Goal: Contribute content: Contribute content

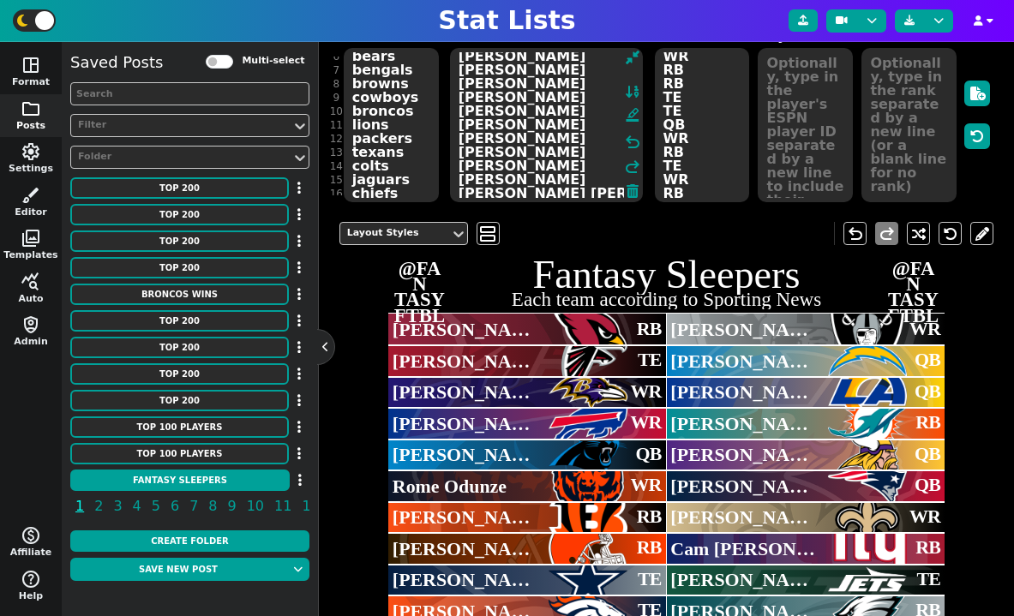
scroll to position [75, 0]
click at [179, 131] on div "Filter" at bounding box center [181, 125] width 206 height 15
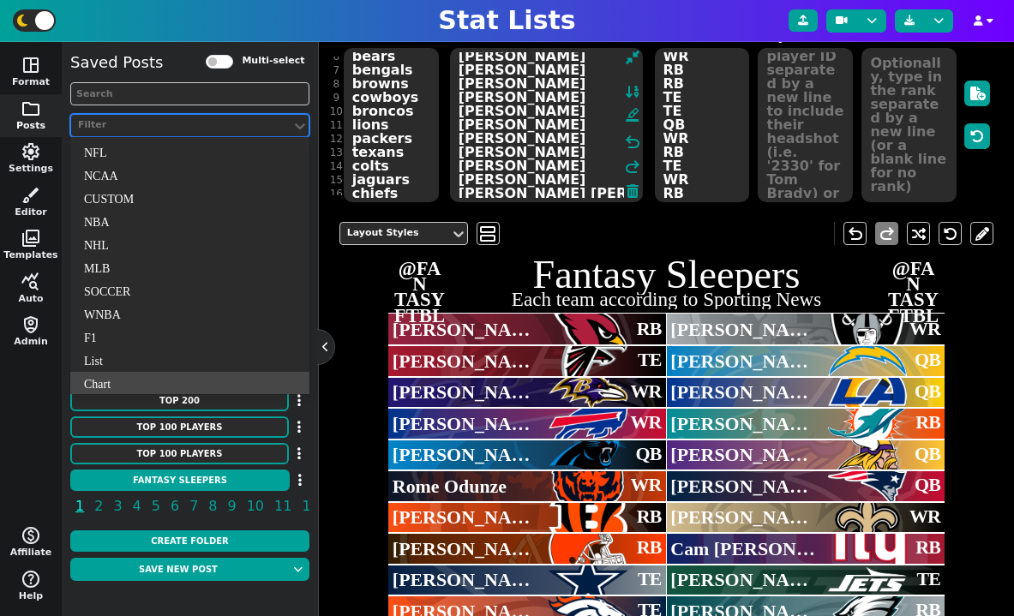
click at [134, 377] on div "Chart" at bounding box center [189, 383] width 239 height 23
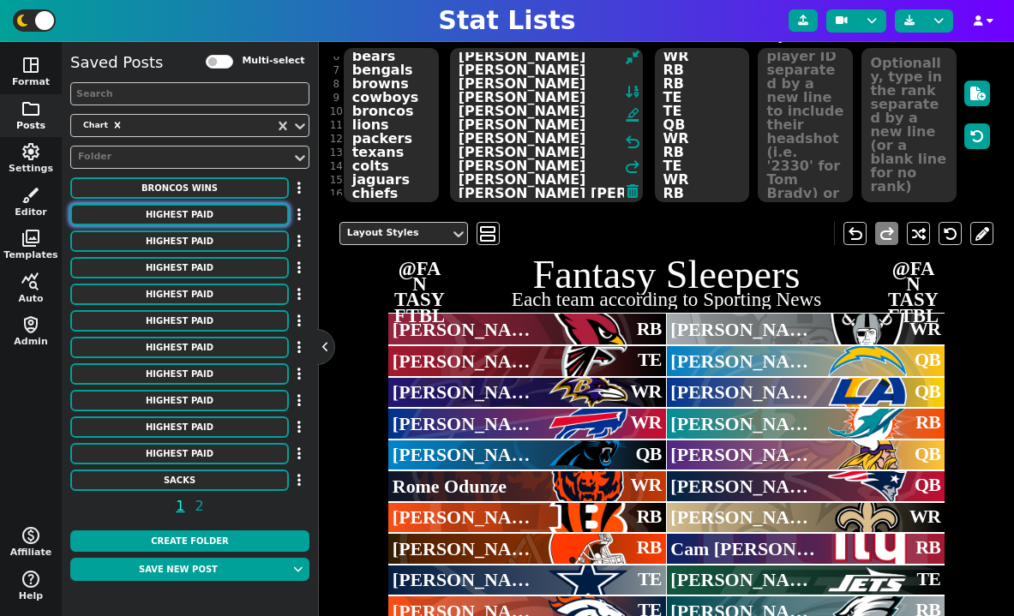
click at [187, 220] on button "HIGHEST PAID" at bounding box center [179, 214] width 218 height 21
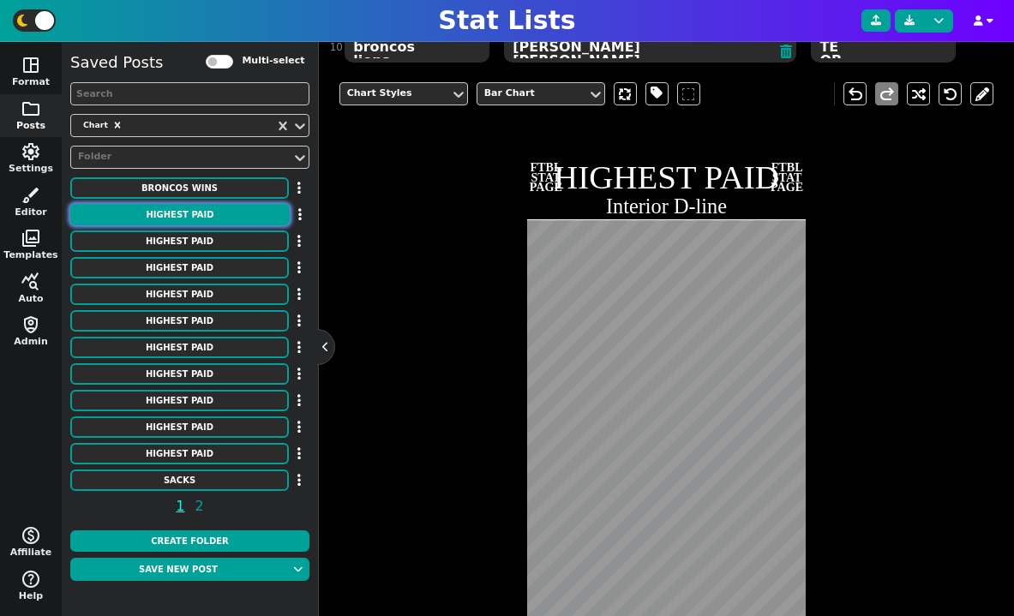
scroll to position [352, 0]
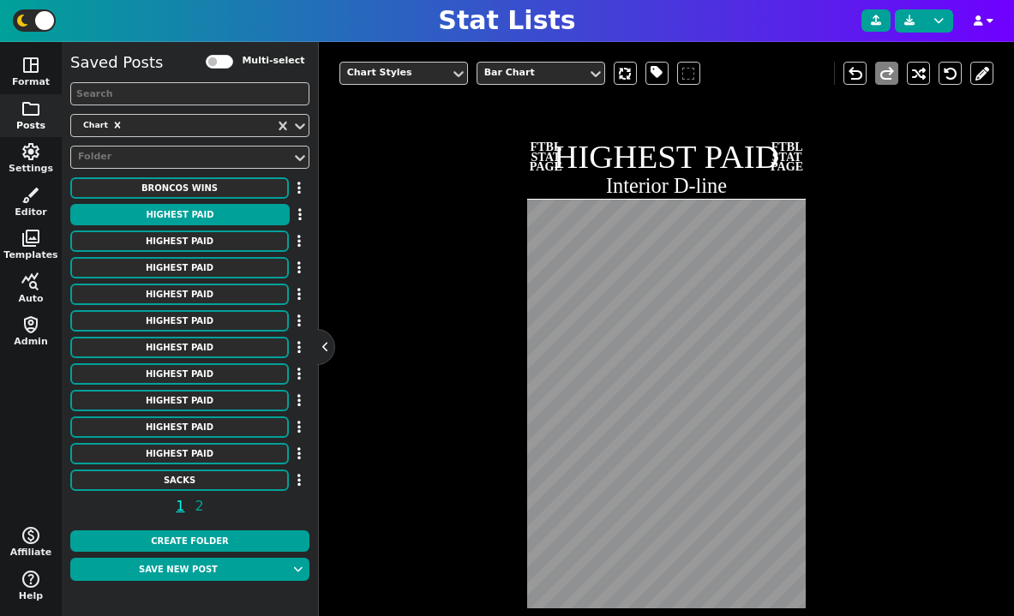
click at [446, 404] on div "Chart Styles Bar Chart undo redo FTBL STAT PAGE HIGHEST PAID Interior D-line FT…" at bounding box center [666, 400] width 655 height 703
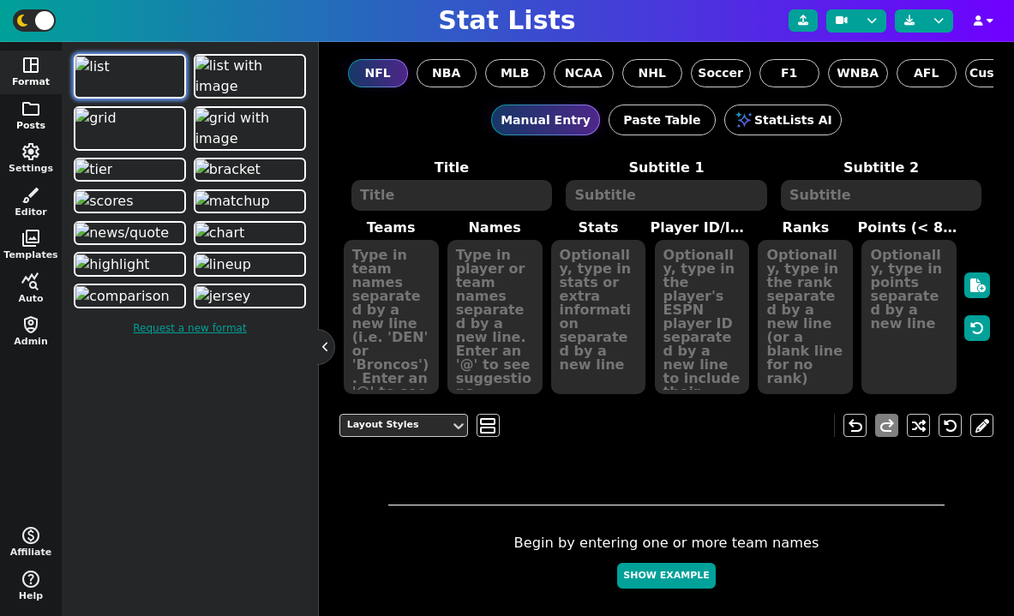
click at [29, 117] on span "folder" at bounding box center [31, 109] width 21 height 21
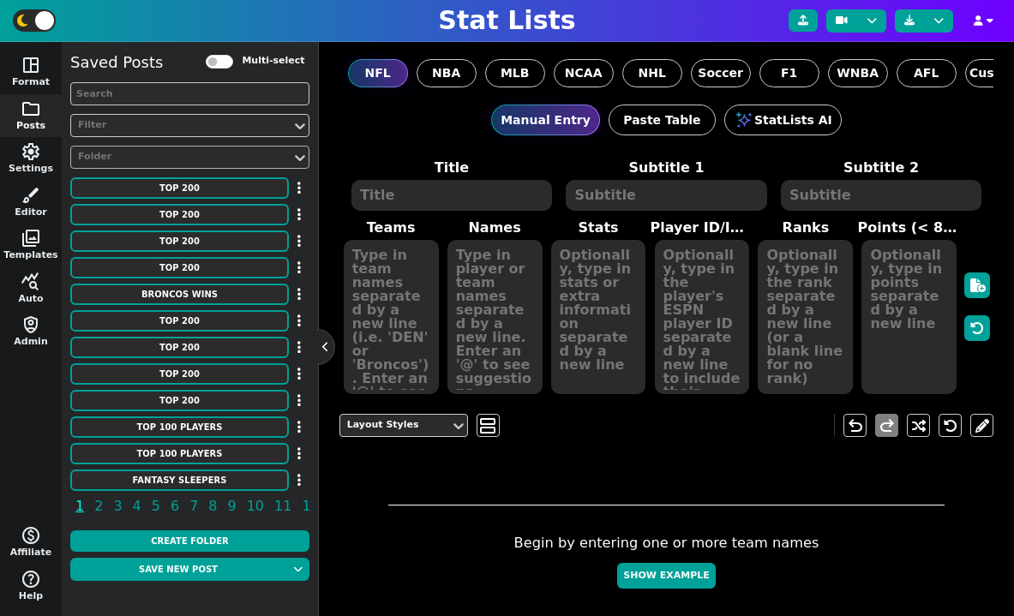
click at [143, 152] on div "Folder" at bounding box center [181, 157] width 206 height 15
click at [133, 137] on div "Saved Posts Multi-select Filter Folder TOP 200 TOP 200 TOP 200 TOP 200 Broncos …" at bounding box center [189, 287] width 239 height 473
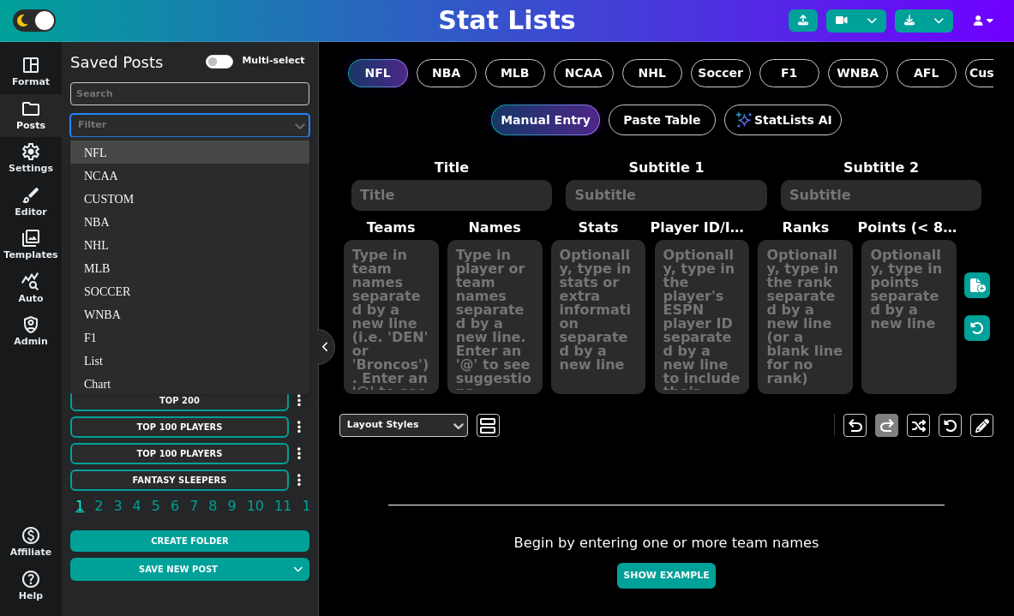
click at [129, 126] on div "Filter" at bounding box center [181, 125] width 206 height 15
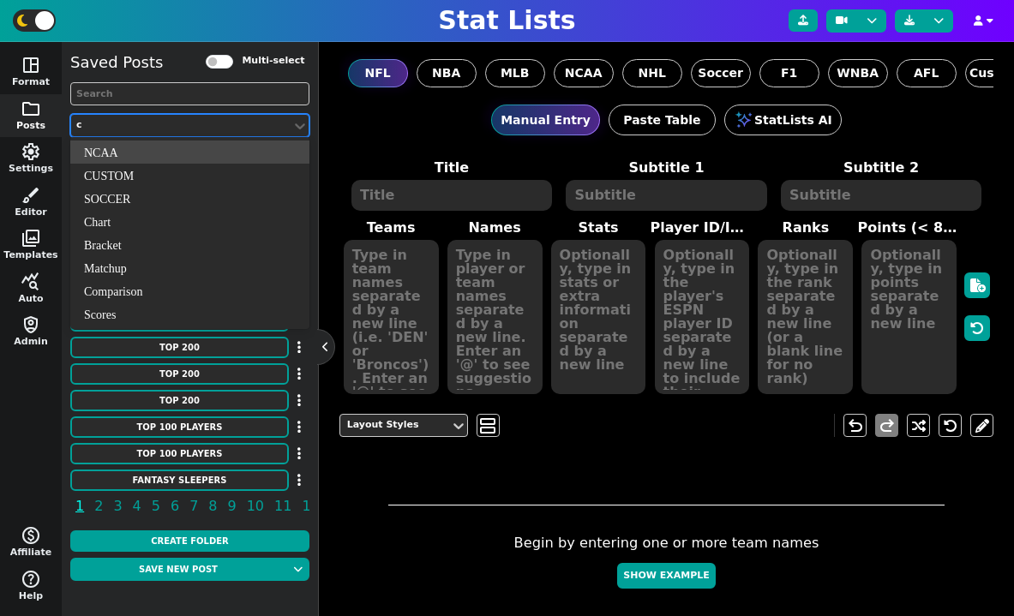
type input "ch"
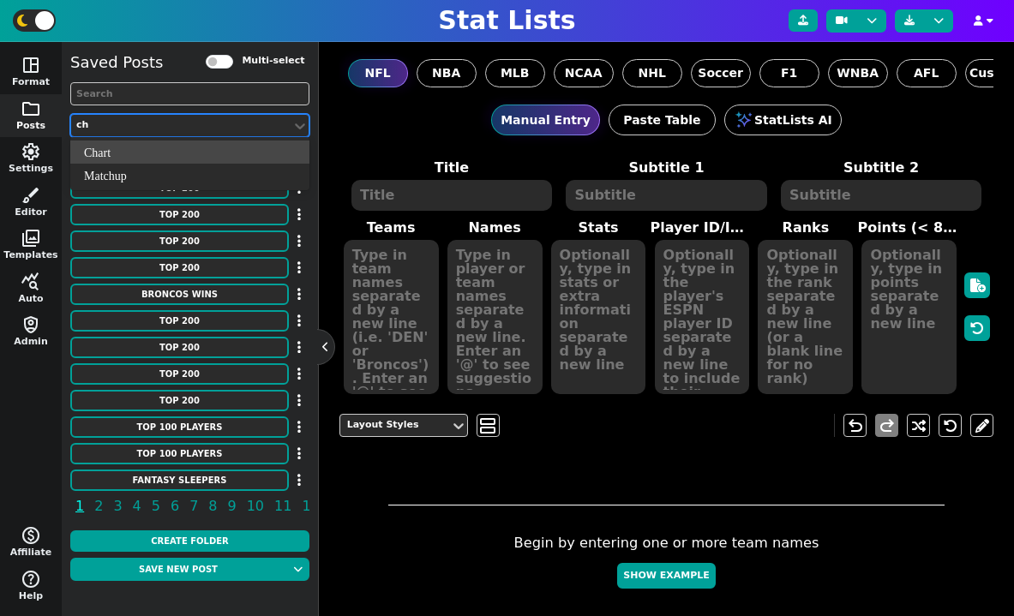
click at [149, 153] on div "Chart" at bounding box center [189, 152] width 239 height 23
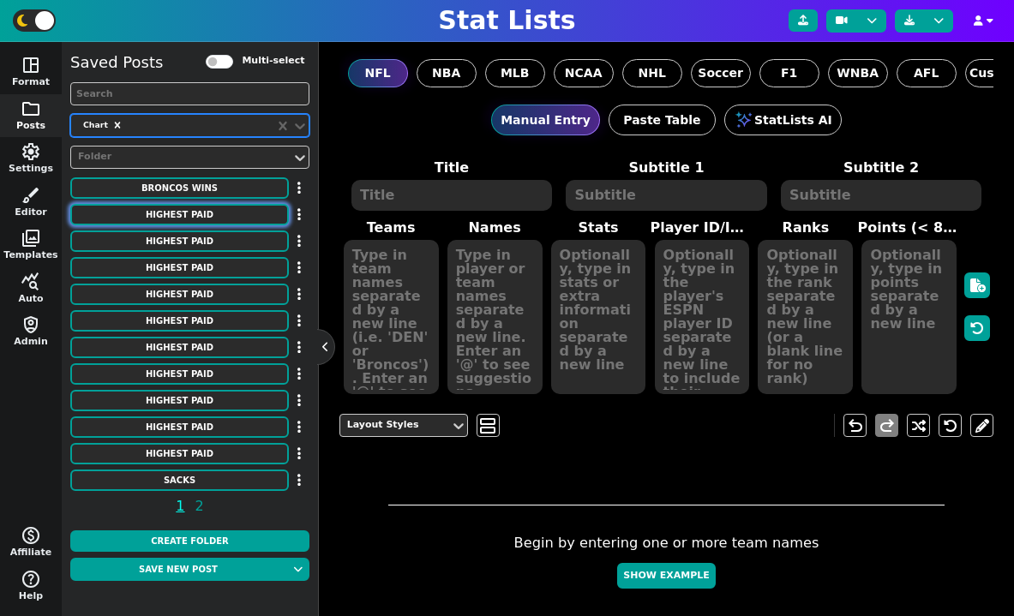
click at [190, 213] on button "HIGHEST PAID" at bounding box center [179, 214] width 218 height 21
type textarea "HIGHEST PAID"
type textarea "Interior D-line"
type textarea "Chiefs Patriots Broncos Ravens Lions Jets Panthers Titans Colts Giants Commande…"
type textarea "[PERSON_NAME] [PERSON_NAME] [PERSON_NAME] [PERSON_NAME] [PERSON_NAME] [PERSON_N…"
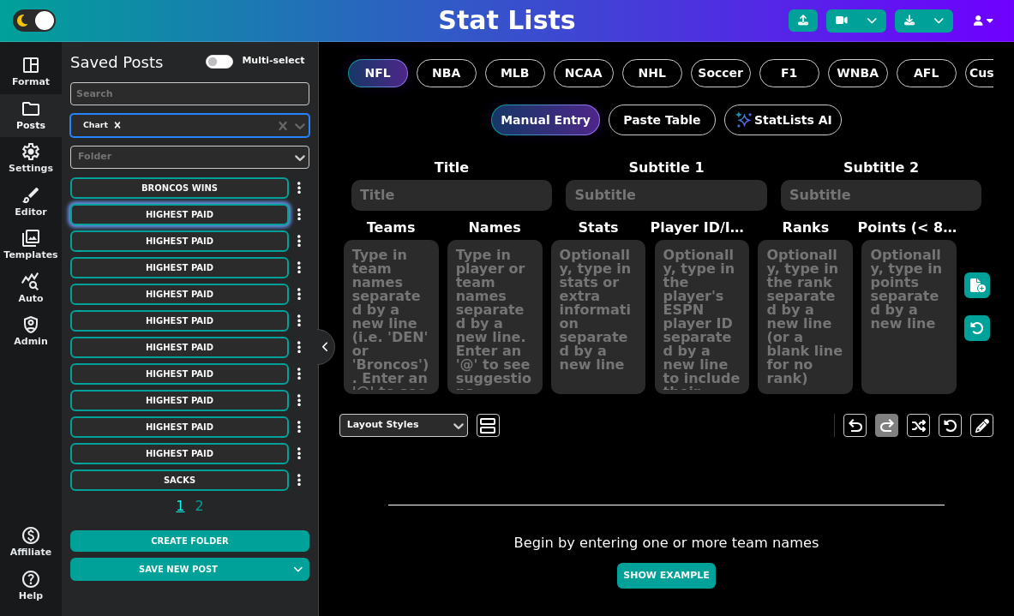
type textarea "31750000 26000000 25500000 24500000 24250000 24000000 24000000 23500000 2300000…"
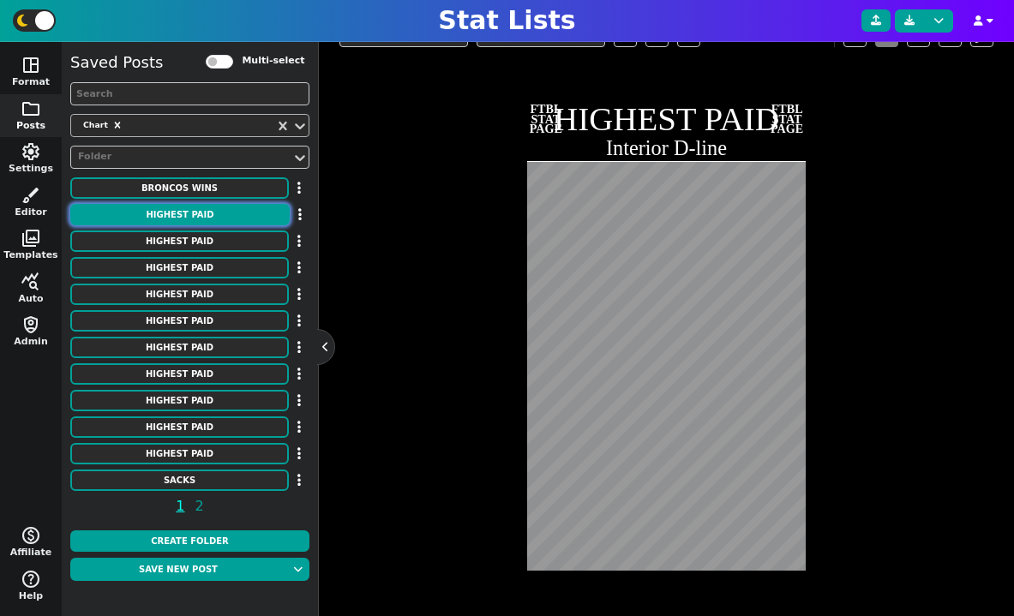
scroll to position [420, 0]
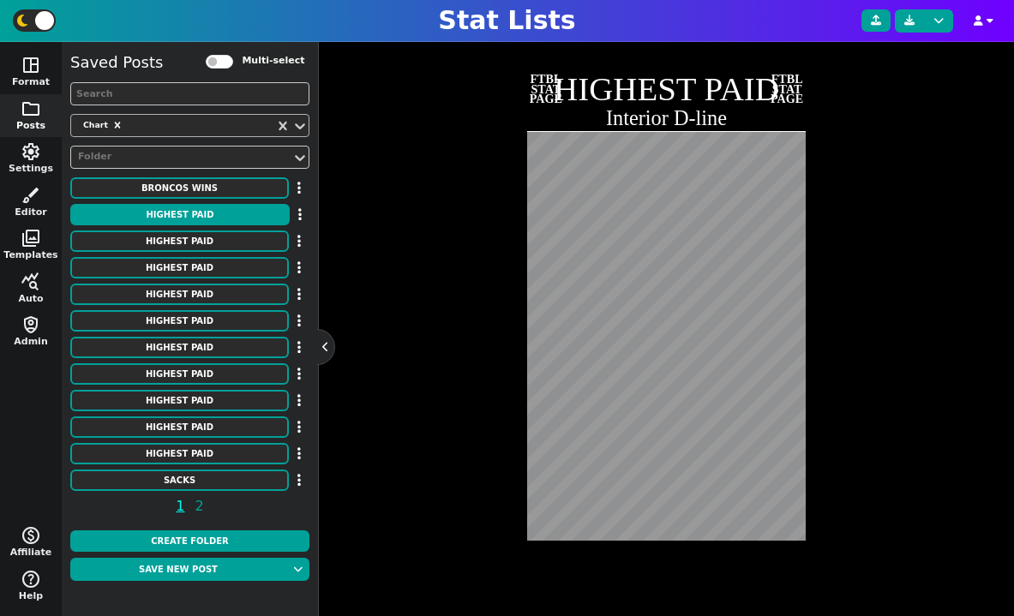
click at [456, 398] on div "Chart Styles Bar Chart undo redo FTBL STAT PAGE HIGHEST PAID Interior D-line FT…" at bounding box center [666, 283] width 655 height 605
click at [469, 300] on div "Chart Styles Bar Chart undo redo FTBL STAT PAGE HIGHEST PAID Interior D-line FT…" at bounding box center [666, 283] width 655 height 605
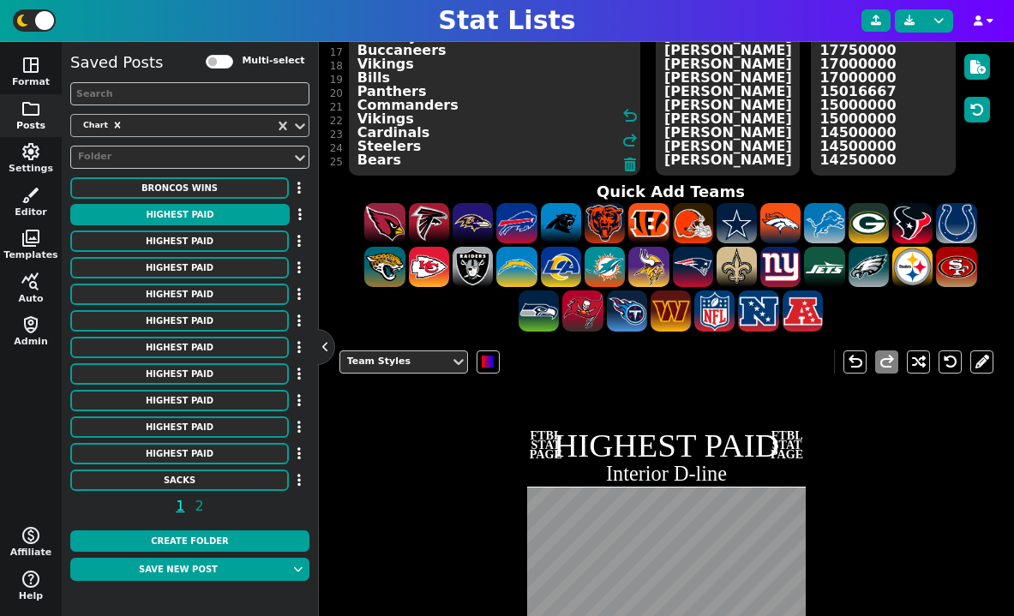
click at [442, 140] on textarea "Chiefs Patriots Broncos Ravens Lions Jets Panthers Titans Colts Giants Commande…" at bounding box center [495, 98] width 292 height 154
type textarea "Chiefs Patriots Broncos Ravens Lions Jets Panthers Titans Colts Giants Commande…"
click at [29, 332] on span "shield_person" at bounding box center [31, 324] width 21 height 21
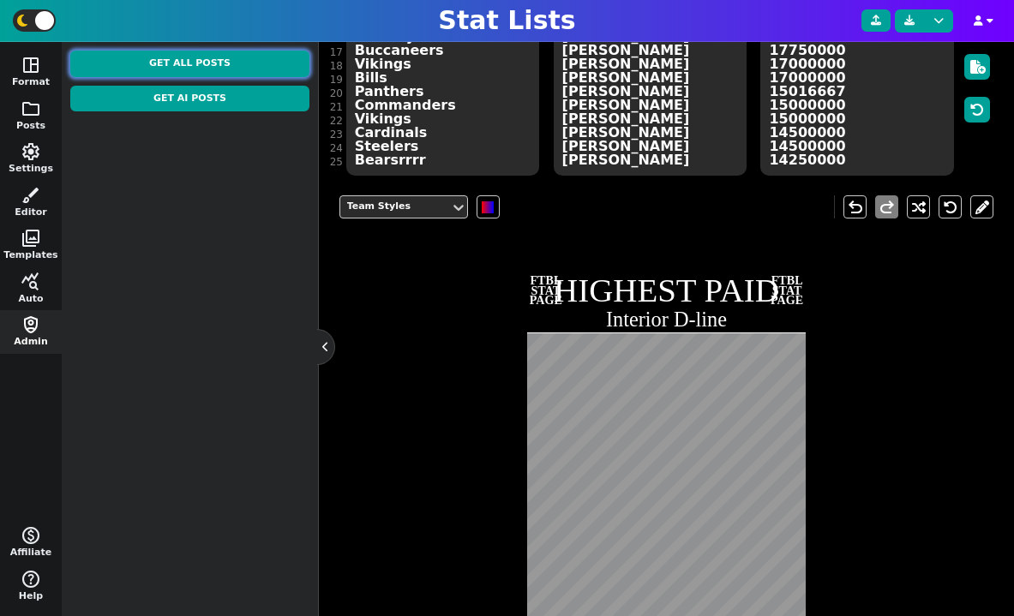
click at [195, 66] on button "Get All Posts" at bounding box center [189, 64] width 239 height 27
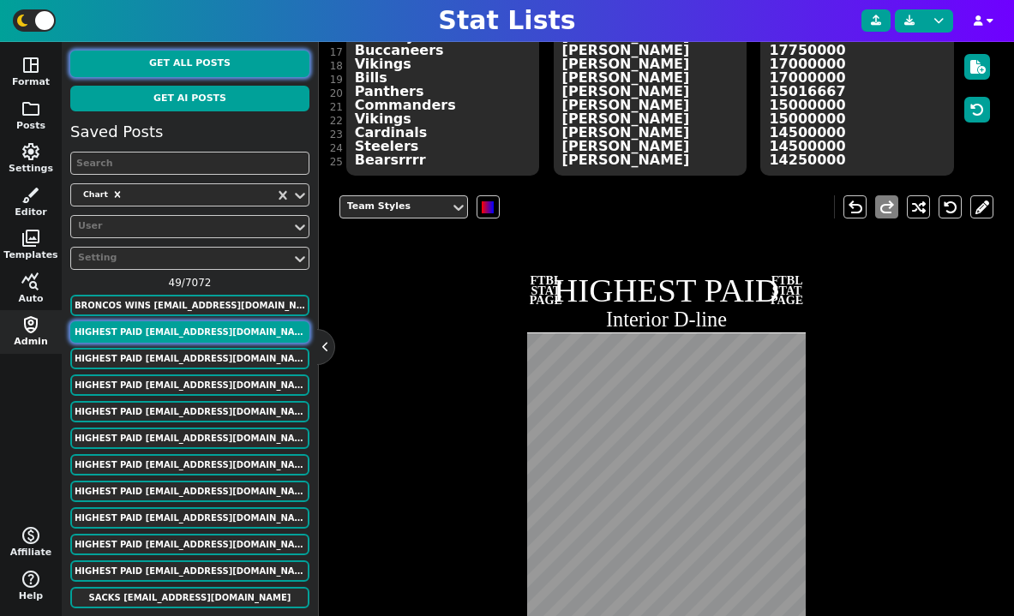
scroll to position [33, 0]
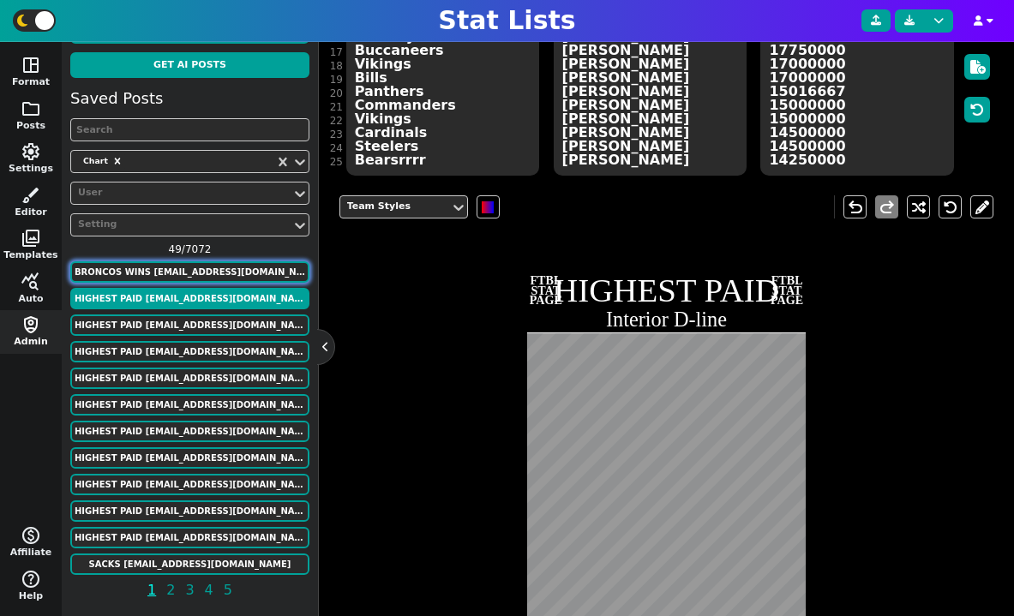
click at [198, 266] on button "Broncos Wins [EMAIL_ADDRESS][DOMAIN_NAME]" at bounding box center [189, 271] width 239 height 21
type textarea "Broncos Wins"
type textarea "Each Season"
type textarea "DEN"
type textarea "00' 01' 02' 03' 04' 05' 06' 07' 08' 09' 10' 11' 12' 13' 14' 15' 16' 17' 18' 19'…"
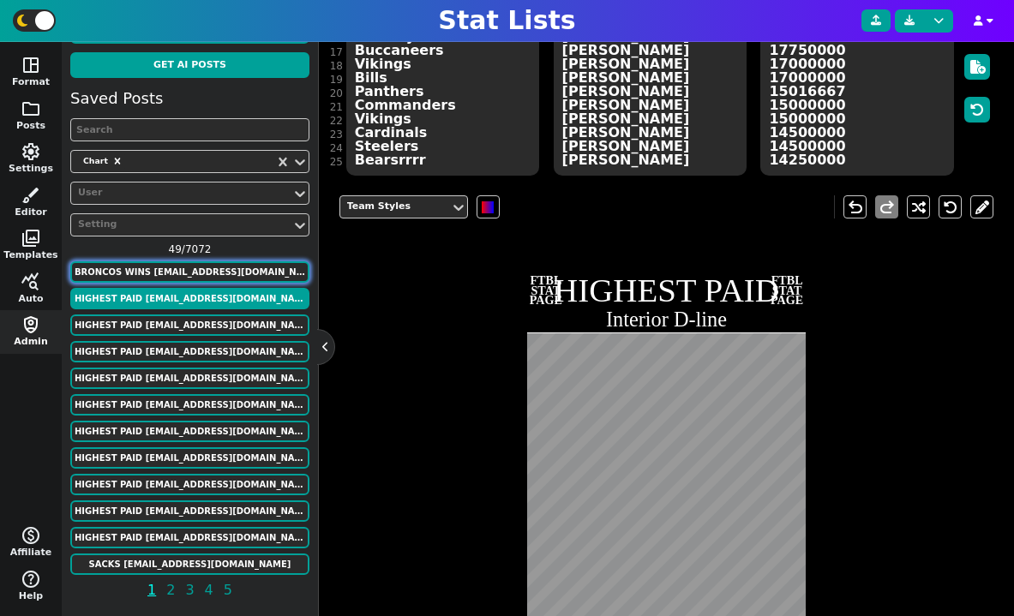
type textarea "11 8 9 10 10 13 9 7 8 8 4 8 13 13 12 12 9 5 6 7 5 7"
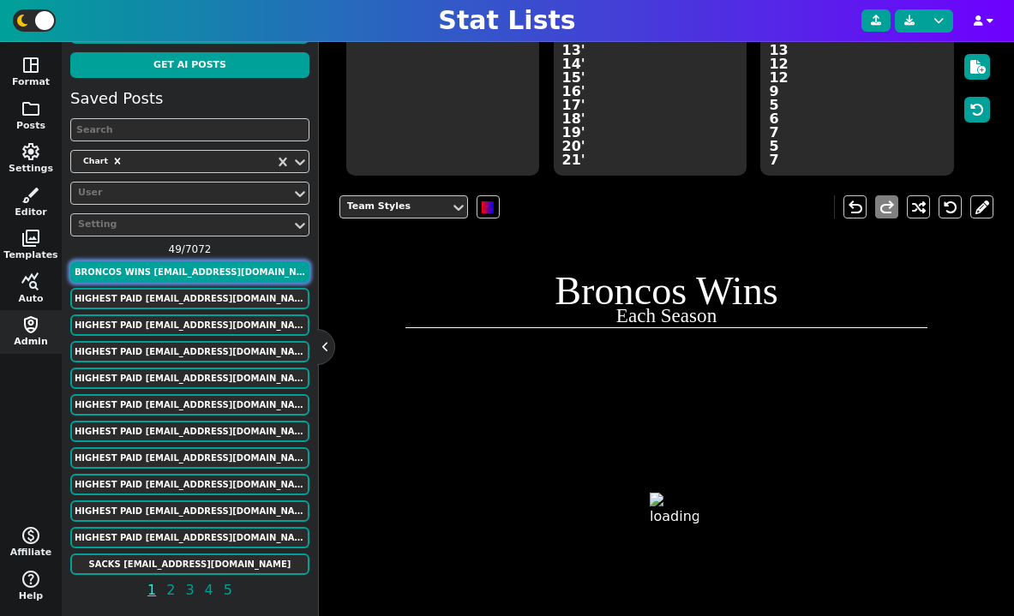
scroll to position [420, 0]
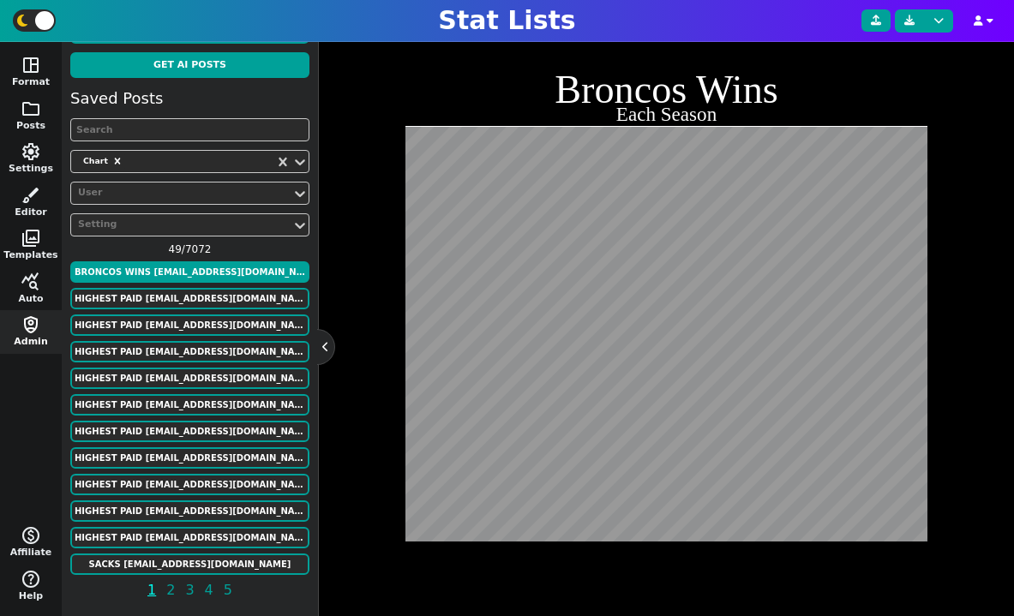
click at [362, 375] on div "Team Styles undo redo Broncos Wins Each Season" at bounding box center [666, 283] width 655 height 605
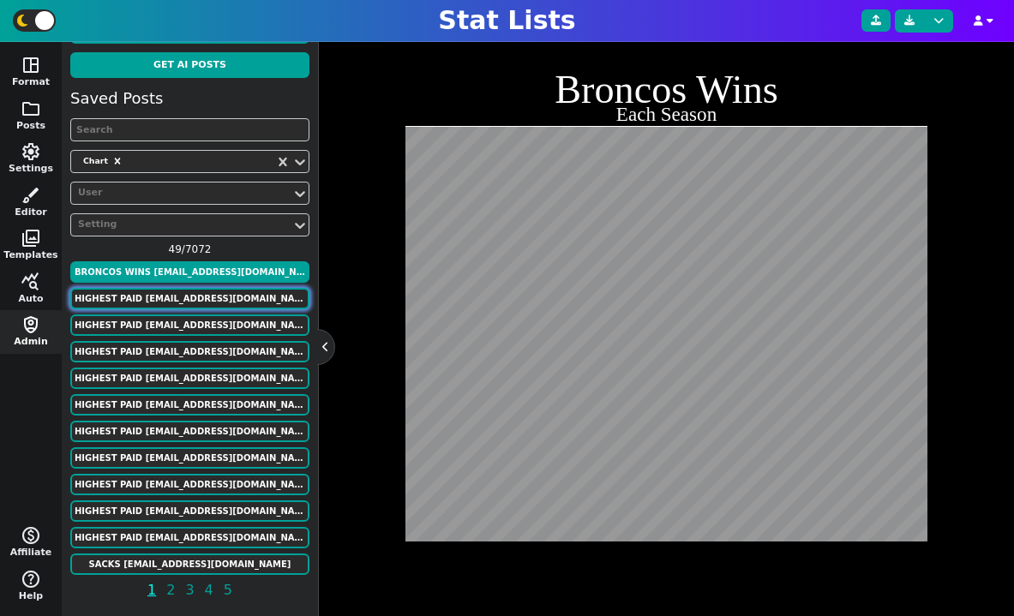
click at [234, 298] on button "HIGHEST PAID [EMAIL_ADDRESS][DOMAIN_NAME]" at bounding box center [189, 298] width 239 height 21
type textarea "HIGHEST PAID"
type textarea "Interior D-line"
type textarea "Chiefs Patriots Broncos Ravens Lions Jets Panthers Titans Colts Giants Commande…"
type textarea "[PERSON_NAME] [PERSON_NAME] [PERSON_NAME] [PERSON_NAME] [PERSON_NAME] [PERSON_N…"
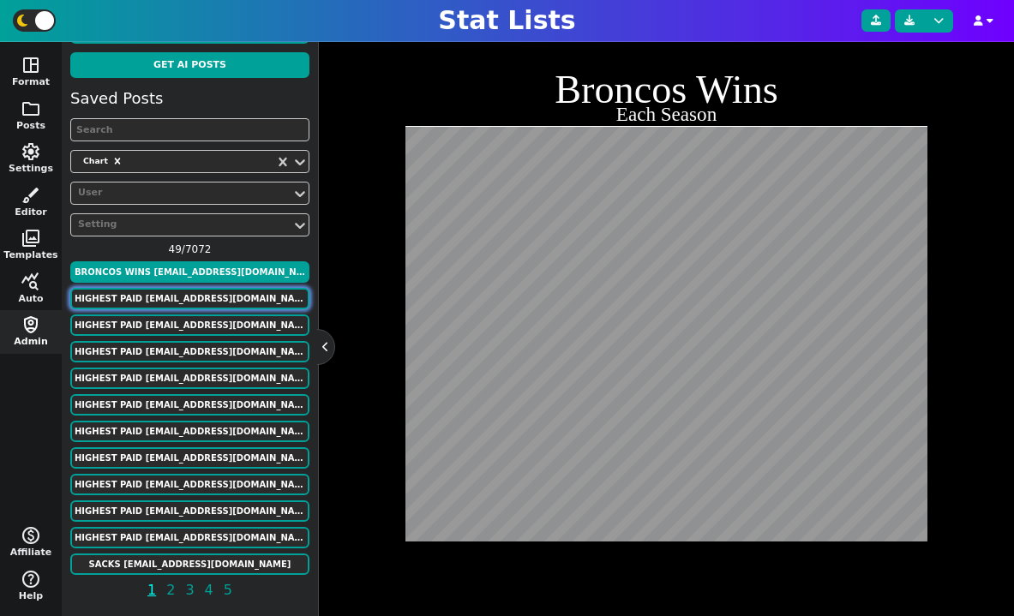
type textarea "31750000 26000000 25500000 24500000 24250000 24000000 24000000 23500000 2300000…"
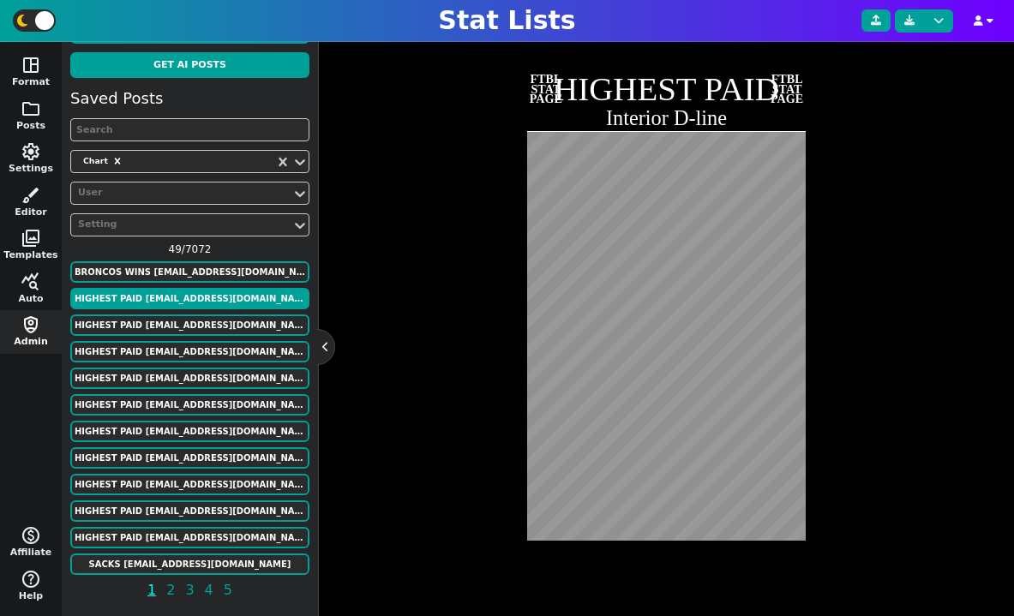
click at [192, 524] on div "Saved Posts Chart User Setting 49 / 7072 Broncos Wins [EMAIL_ADDRESS][DOMAIN_NA…" at bounding box center [189, 347] width 239 height 521
click at [196, 529] on button "HIGHEST PAID [EMAIL_ADDRESS][DOMAIN_NAME]" at bounding box center [189, 537] width 239 height 21
type textarea "Quarterbacks"
type textarea "Cowboys Jaguars Packers Bills Bengals Dolphins 49ers Lions Chargers Ravens Eagl…"
type textarea "[PERSON_NAME] [PERSON_NAME] [PERSON_NAME] [PERSON_NAME] [PERSON_NAME] [PERSON_N…"
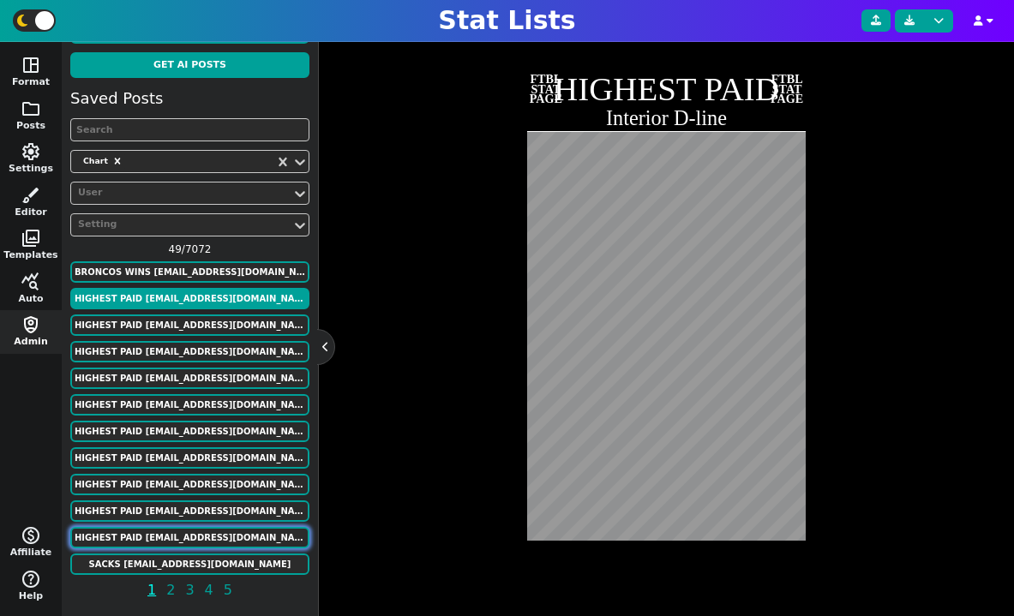
type textarea "60000000 55000000 55000000 55000000 55000000 53100000 53000000 53000000 5250000…"
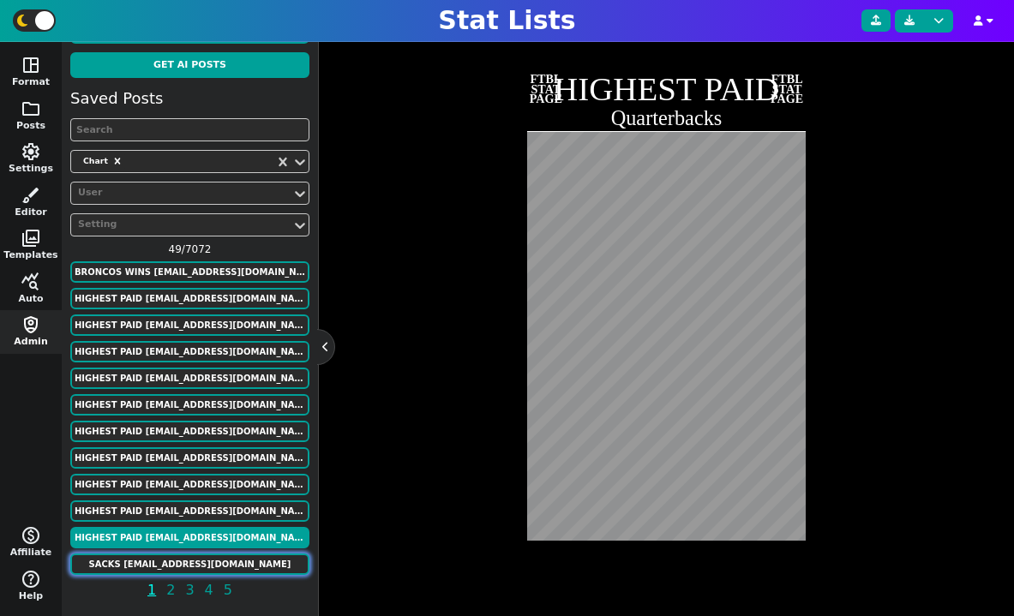
click at [221, 561] on button "SACKS [EMAIL_ADDRESS][DOMAIN_NAME]" at bounding box center [189, 564] width 239 height 21
type textarea "SACKS"
type textarea "CAREER"
type textarea "BUF PHI RAM CAR MIN nyg MIA [MEDICAL_DATA] DAL CHI MIN MIN ATL SDG nyg DEN NOR …"
type textarea "[PERSON_NAME] [PERSON_NAME] [PERSON_NAME] [PERSON_NAME] [PERSON_NAME] [PERSON_N…"
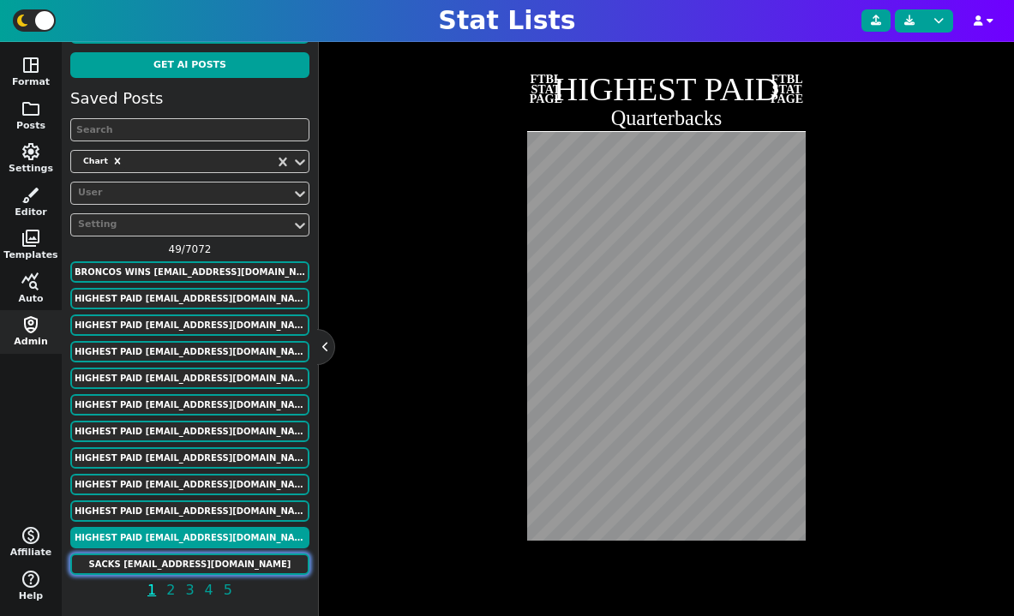
type textarea "200.0 198.0 160.0 159.5 150.5 141.5 139.5 139.0 138.5 137.5 137.5 136.0 133.5 1…"
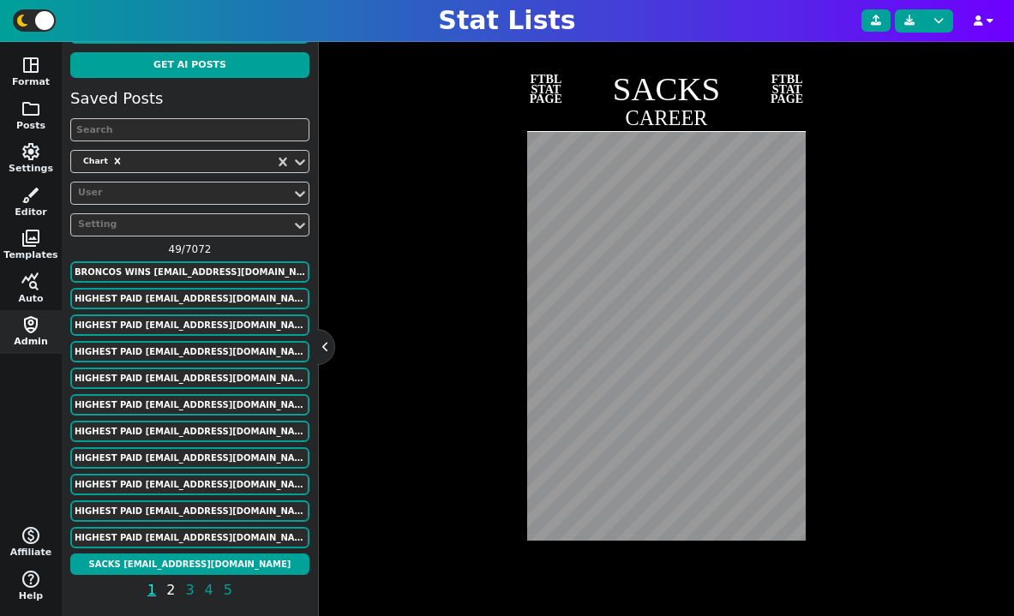
click at [167, 593] on span "2" at bounding box center [171, 589] width 14 height 21
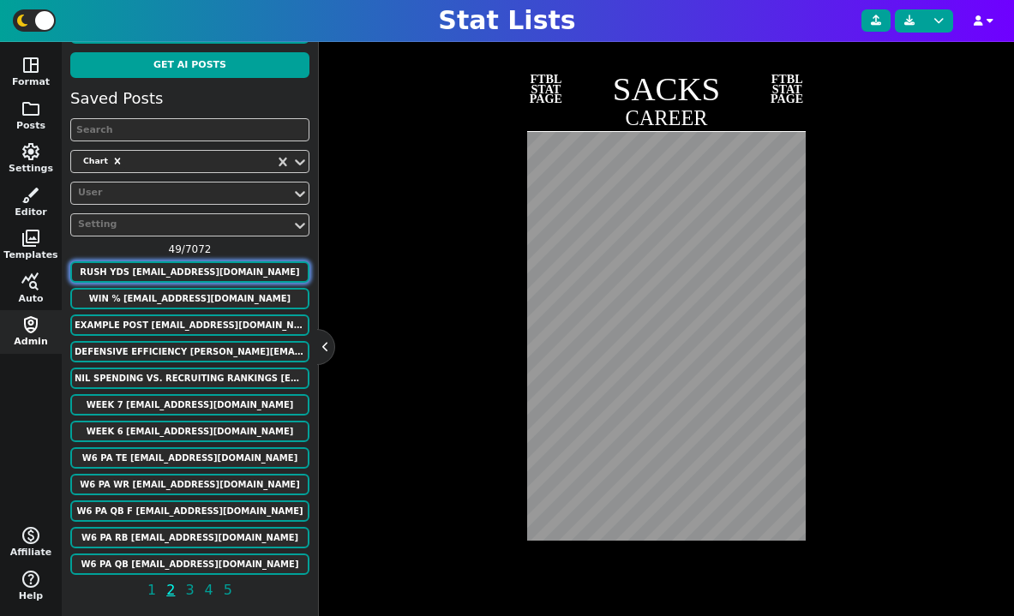
click at [191, 268] on button "RUSH YDS [EMAIL_ADDRESS][DOMAIN_NAME]" at bounding box center [189, 271] width 239 height 21
type textarea "RUSH YDS"
type textarea "dal chi sf det min nyj sdg pit ram dal cle stl ind lv pit buf jax stl ten was c…"
type textarea "[PERSON_NAME] [PERSON_NAME] [PERSON_NAME] [PERSON_NAME] [PERSON_NAME] [PERSON_N…"
type textarea "18355 16726 16000 15269 14918 14101 13684 13662 13259 12739 12312 12279 12246 1…"
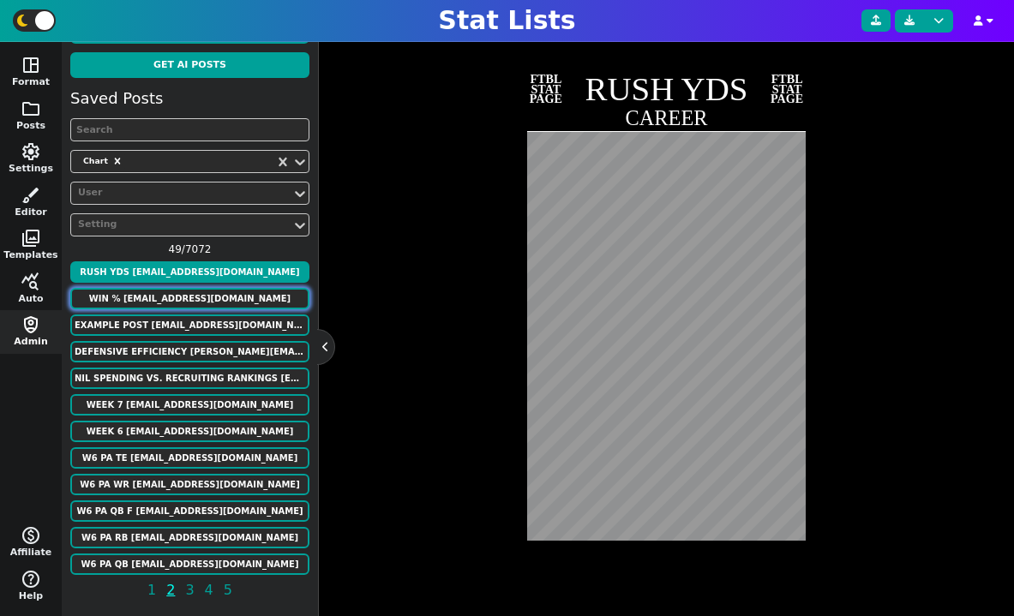
click at [193, 293] on button "WIN % [EMAIL_ADDRESS][DOMAIN_NAME]" at bounding box center [189, 298] width 239 height 21
type textarea "WIN %"
type textarea "Active Head Coaches"
type textarea "PHI LAC KC GB MIN BUF PIT [MEDICAL_DATA] DEN LAR SEA [PERSON_NAME] DET WAS SF N…"
type textarea "[PERSON_NAME] [PERSON_NAME] [PERSON_NAME] [PERSON_NAME] [PERSON_NAME] [PERSON_N…"
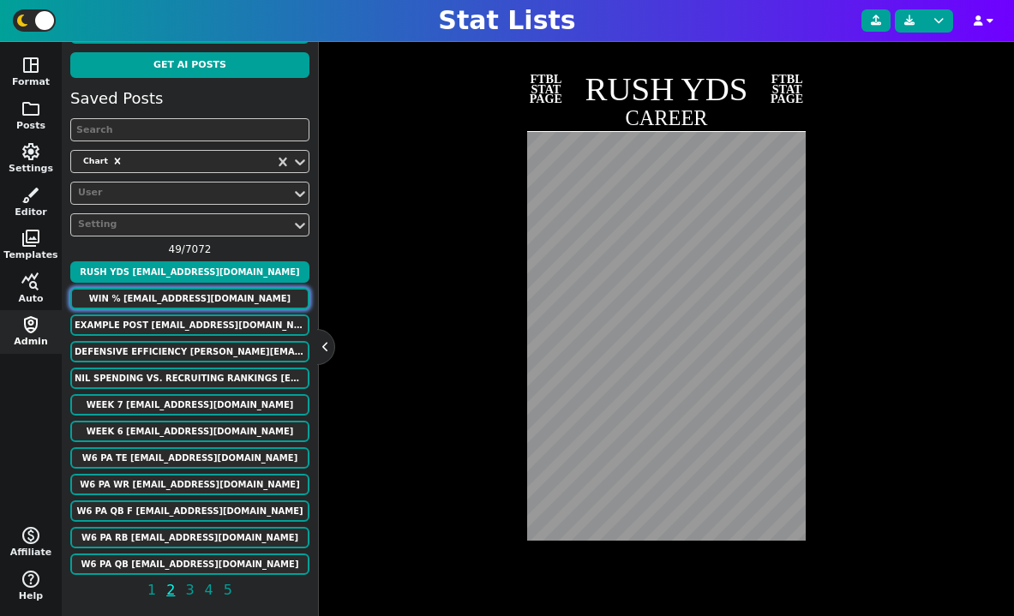
type textarea "0.701 0.672 0.648 0.648 0.642 0.641 0.617 0.617 0.611 0.607 0.588 0.580 0.579 0…"
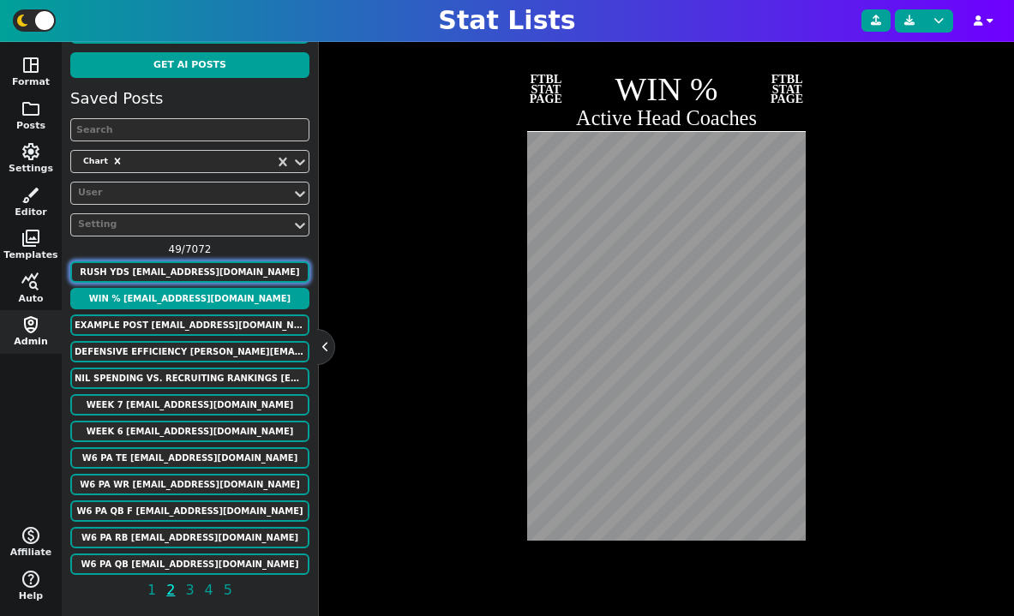
click at [194, 271] on button "RUSH YDS [EMAIL_ADDRESS][DOMAIN_NAME]" at bounding box center [189, 271] width 239 height 21
type textarea "RUSH YDS"
type textarea "CAREER"
type textarea "dal chi sf det min nyj sdg pit ram dal cle stl ind lv pit buf jax stl ten was c…"
type textarea "[PERSON_NAME] [PERSON_NAME] [PERSON_NAME] [PERSON_NAME] [PERSON_NAME] [PERSON_N…"
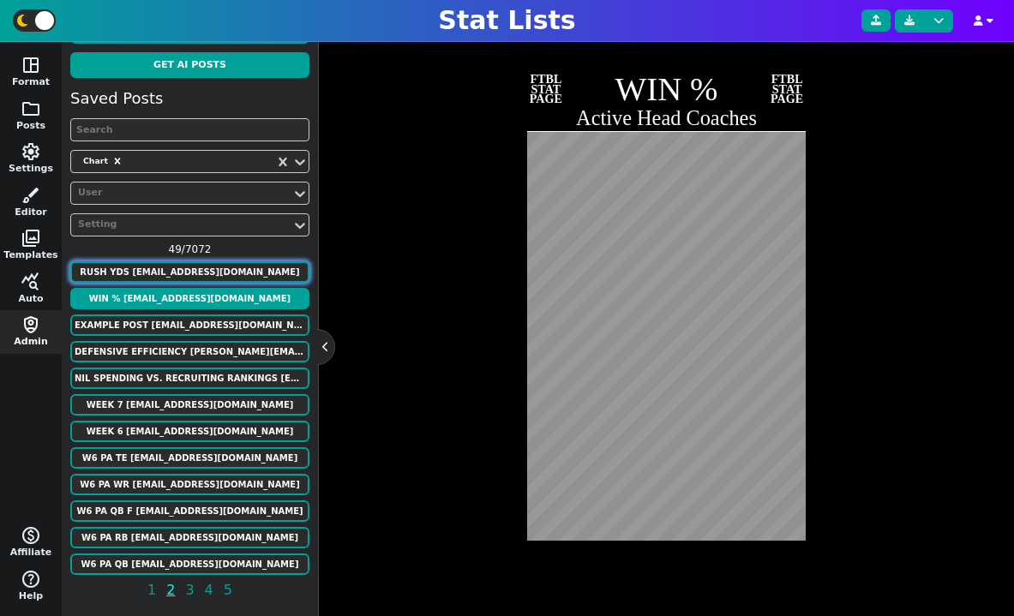
type textarea "18355 16726 16000 15269 14918 14101 13684 13662 13259 12739 12312 12279 12246 1…"
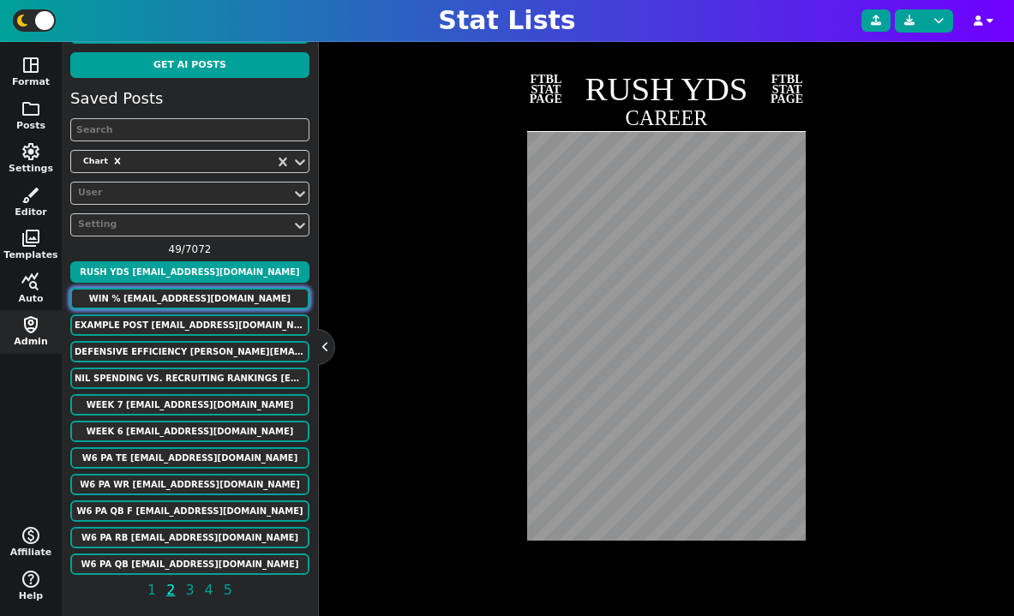
click at [193, 292] on button "WIN % [EMAIL_ADDRESS][DOMAIN_NAME]" at bounding box center [189, 298] width 239 height 21
type textarea "WIN %"
type textarea "Active Head Coaches"
type textarea "PHI LAC KC GB MIN BUF PIT [MEDICAL_DATA] DEN LAR SEA [PERSON_NAME] DET WAS SF N…"
type textarea "[PERSON_NAME] [PERSON_NAME] [PERSON_NAME] [PERSON_NAME] [PERSON_NAME] [PERSON_N…"
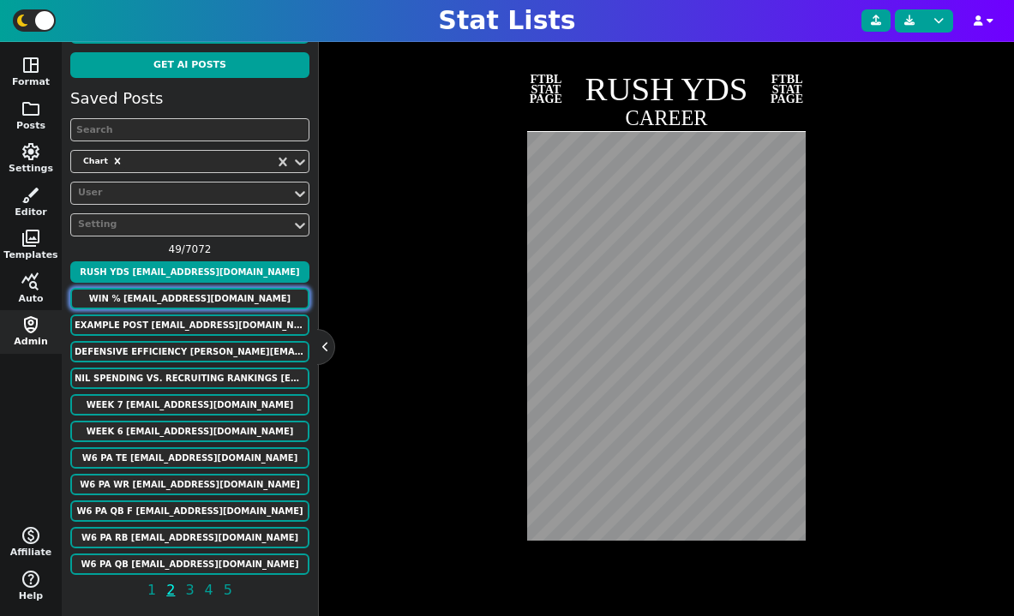
type textarea "0.701 0.672 0.648 0.648 0.642 0.641 0.617 0.617 0.611 0.607 0.588 0.580 0.579 0…"
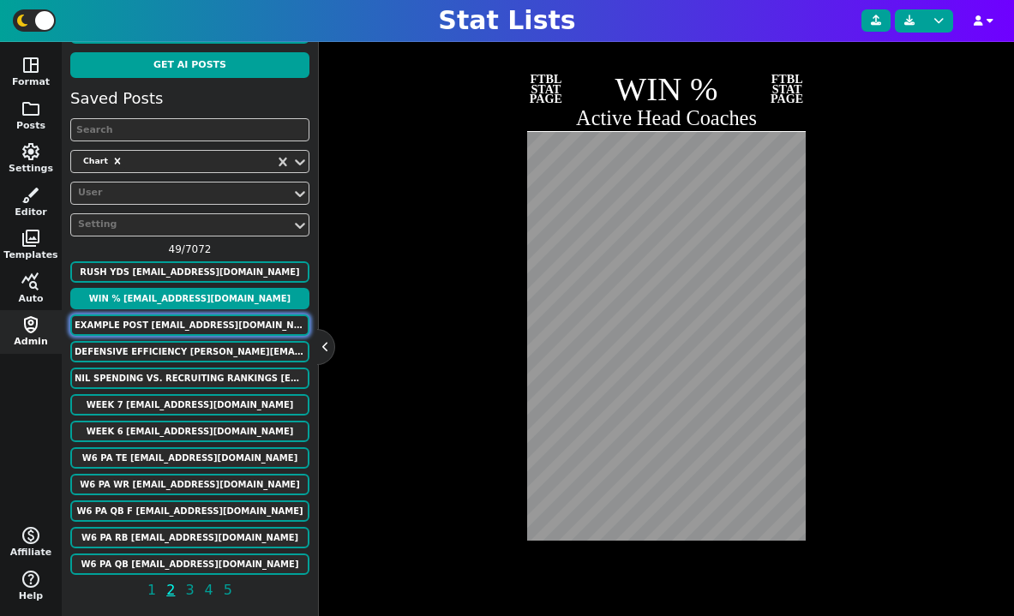
click at [189, 316] on button "Example Post [EMAIL_ADDRESS][DOMAIN_NAME]" at bounding box center [189, 324] width 239 height 21
type textarea "Example Post"
type textarea "Random"
type textarea "kc DAL TB BUF GB [PERSON_NAME] KC JAX SF DET DAL TB BUF GB [PERSON_NAME] KC JAX…"
type textarea "[PERSON_NAME] [PERSON_NAME] [PERSON_NAME] [PERSON_NAME] [PERSON_NAME] [PERSON_N…"
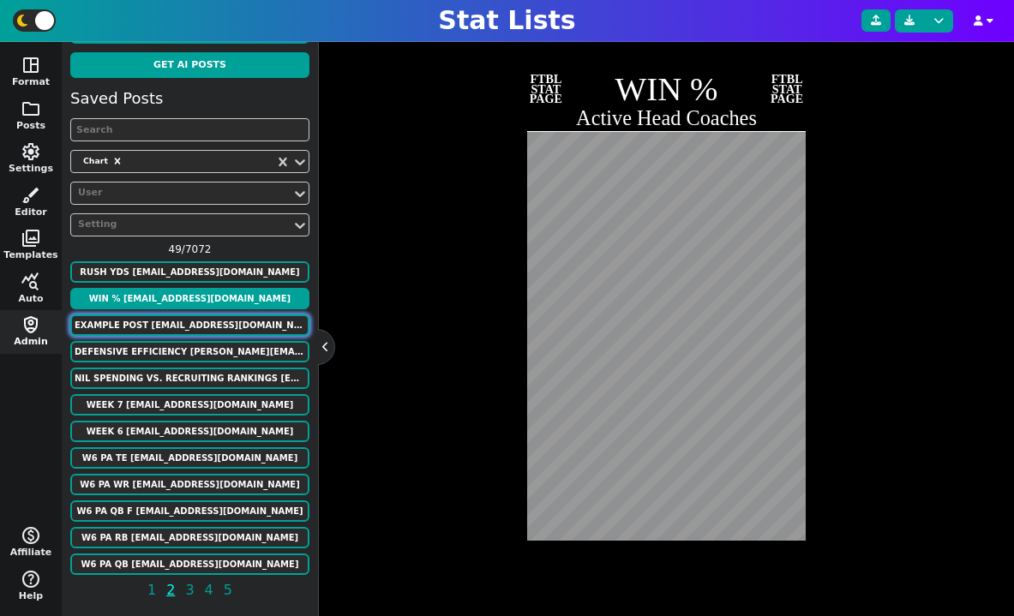
type textarea "1 1 1 1 1 1 1 1 1 1 1 1 1 1 1 1 1 1 1 1 1 1 1 1 1 1 1 1 1 1 1 1 1 1 1 1 1 1 1 1…"
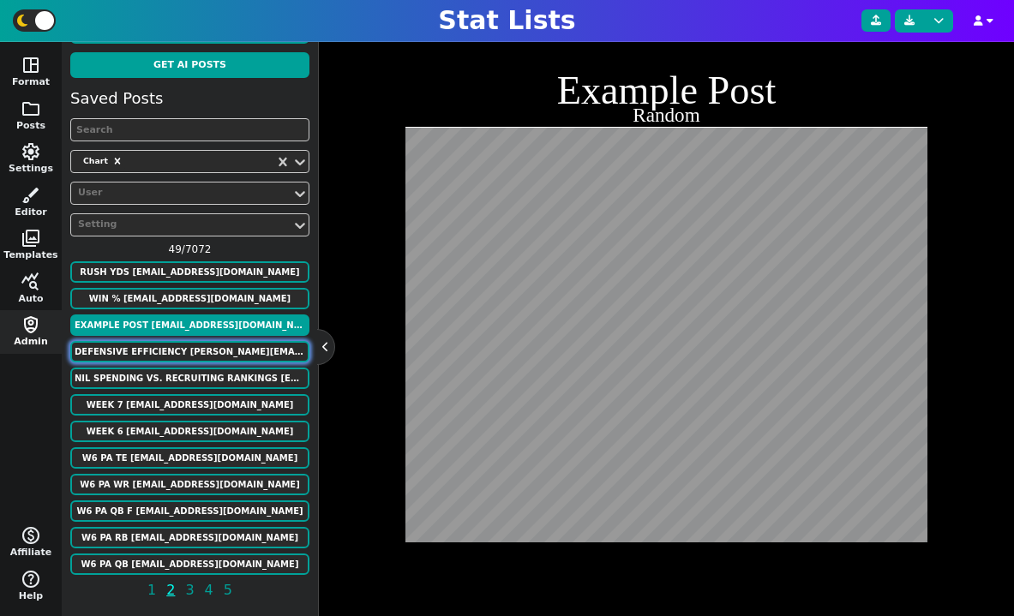
click at [177, 350] on button "defensive efficiency [PERSON_NAME][EMAIL_ADDRESS][DOMAIN_NAME]" at bounding box center [189, 351] width 239 height 21
type textarea "defensive efficiency"
type textarea "[US_STATE] UConn UConn [US_STATE][GEOGRAPHIC_DATA] [US_STATE][PERSON_NAME] [GEO…"
type textarea "2025 [US_STATE] 2024 [GEOGRAPHIC_DATA] 2023 [GEOGRAPHIC_DATA] 2022 [US_STATE] 2…"
type textarea "120 17 14 66 28 4 58 51 12 91 17 2 4 88 9 59 5 9"
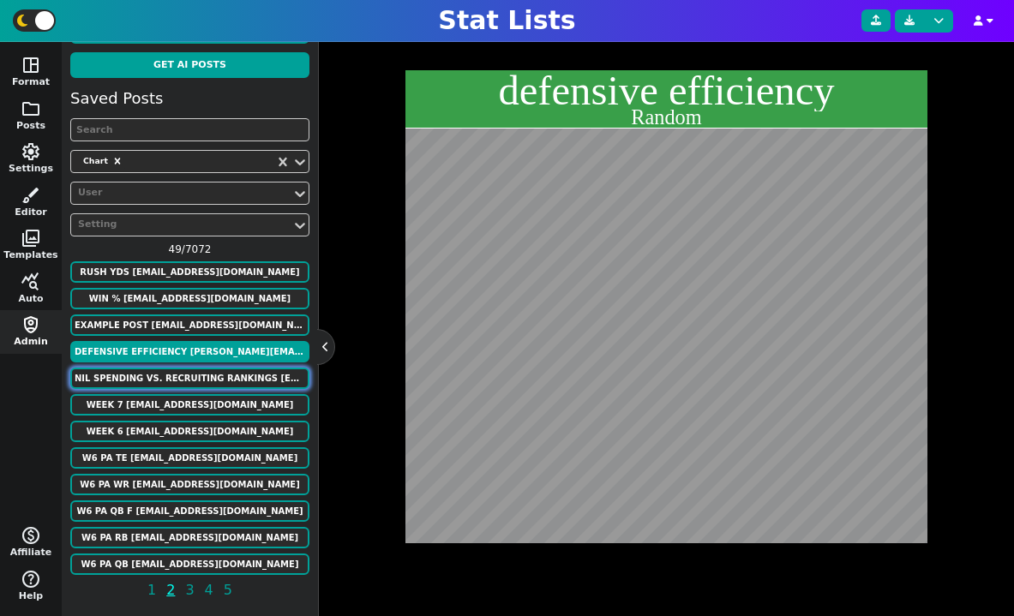
click at [169, 373] on button "NIL Spending vs. Recruiting Rankings [EMAIL_ADDRESS][DOMAIN_NAME]" at bounding box center [189, 378] width 239 height 21
type textarea "NIL Spending vs. Recruiting Rankings"
type textarea "UGA OSU TEX ALA AUB MICH ORE LSU TAMU TENN FLA ND MIA OU MISS ULL USC PSU GT WA…"
type textarea "27544400 41344671 35489647 31608293 26850016 36565067 24793330 27143502 3056581…"
type textarea "305.07 301.94 301.65 301.07 289.69 284.33 284.04 280.34 275.93 270.20 268.12 26…"
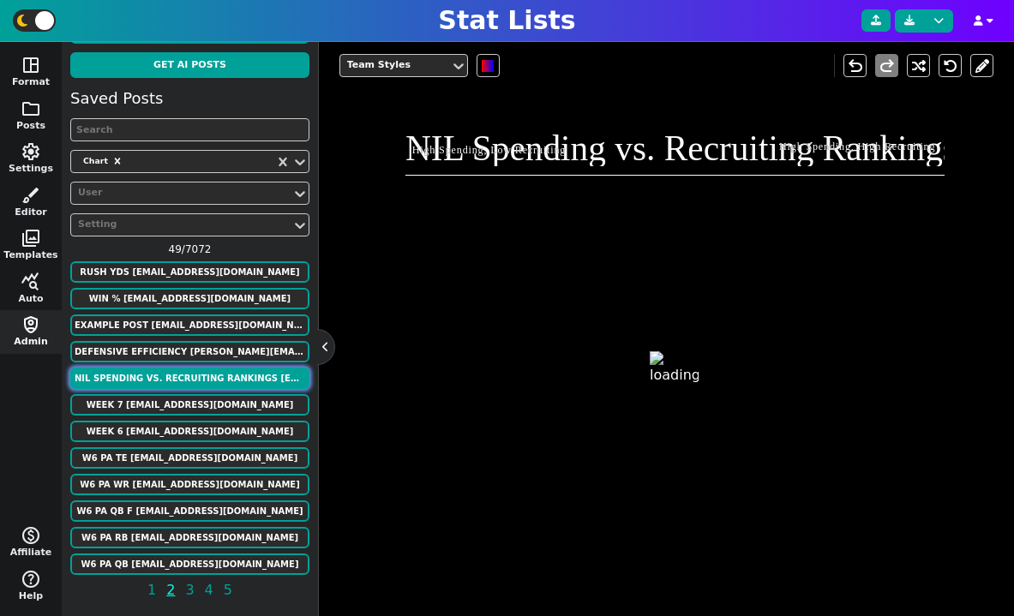
scroll to position [480, 0]
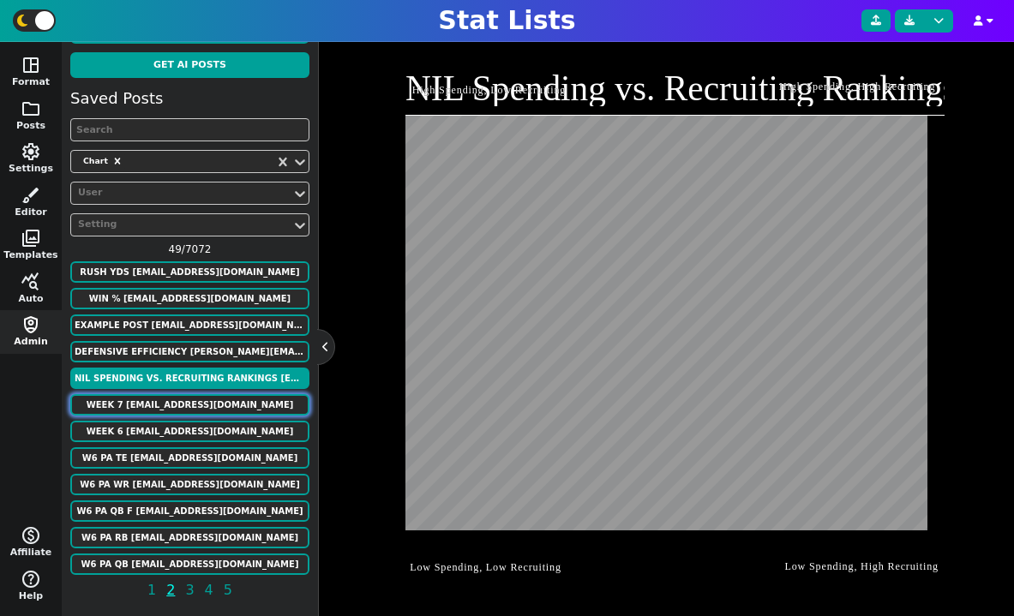
click at [130, 404] on button "Week 7 [EMAIL_ADDRESS][DOMAIN_NAME]" at bounding box center [189, 404] width 239 height 21
type textarea "GM leader players on the top 20"
type textarea "Who has had the most top 20 scorers (week5)"
type textarea "HOU ATL LV LAR CIN DEN LAC SF KC SF NO MIN"
type textarea "[PERSON_NAME] [PERSON_NAME] [PERSON_NAME] [PERSON_NAME] [PERSON_NAME] [PERSON_N…"
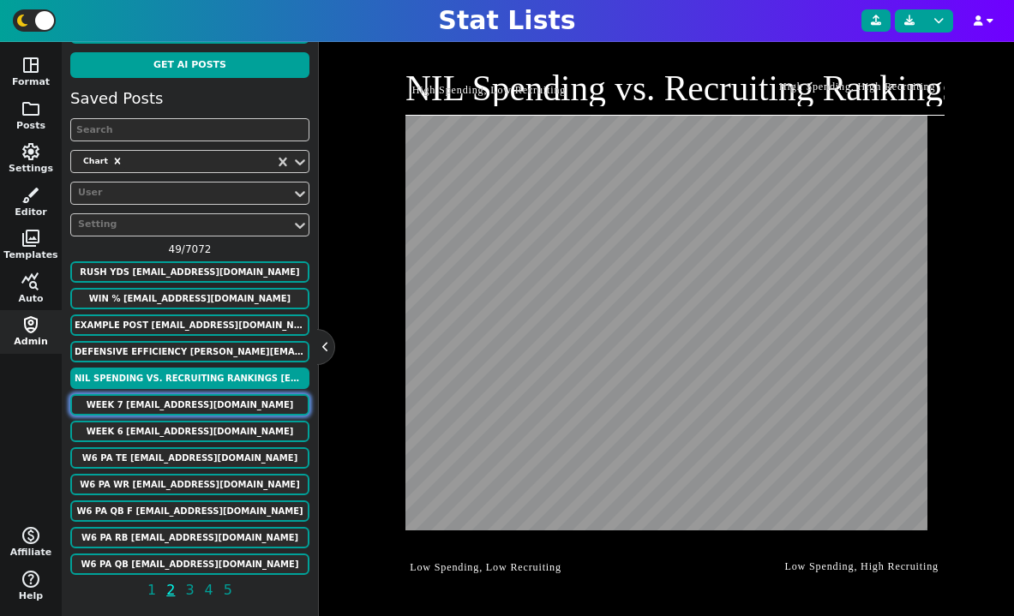
type textarea "16 15 12 14 8 13 10 11 10 11 9 12"
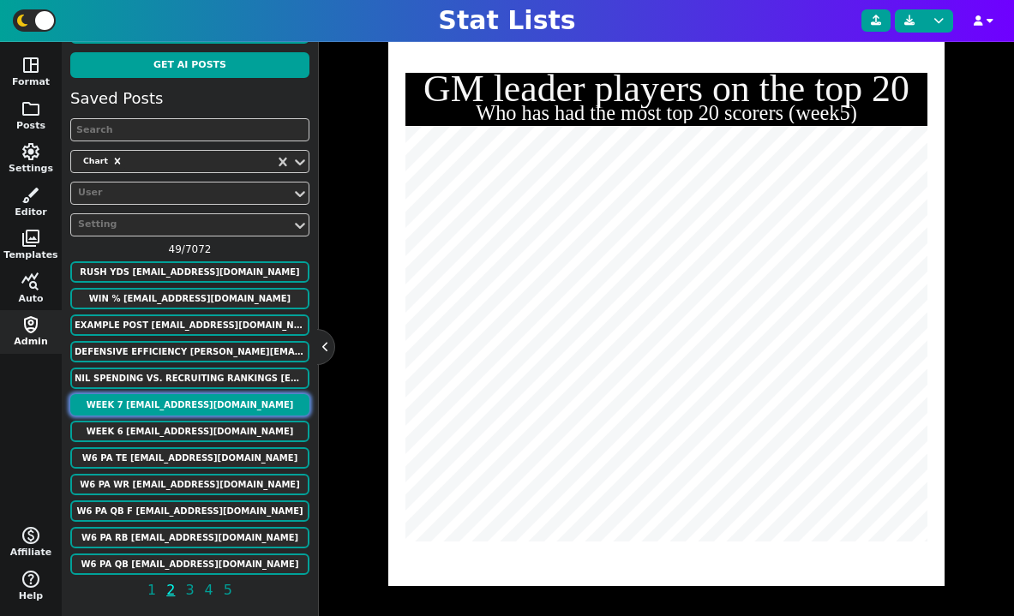
scroll to position [420, 0]
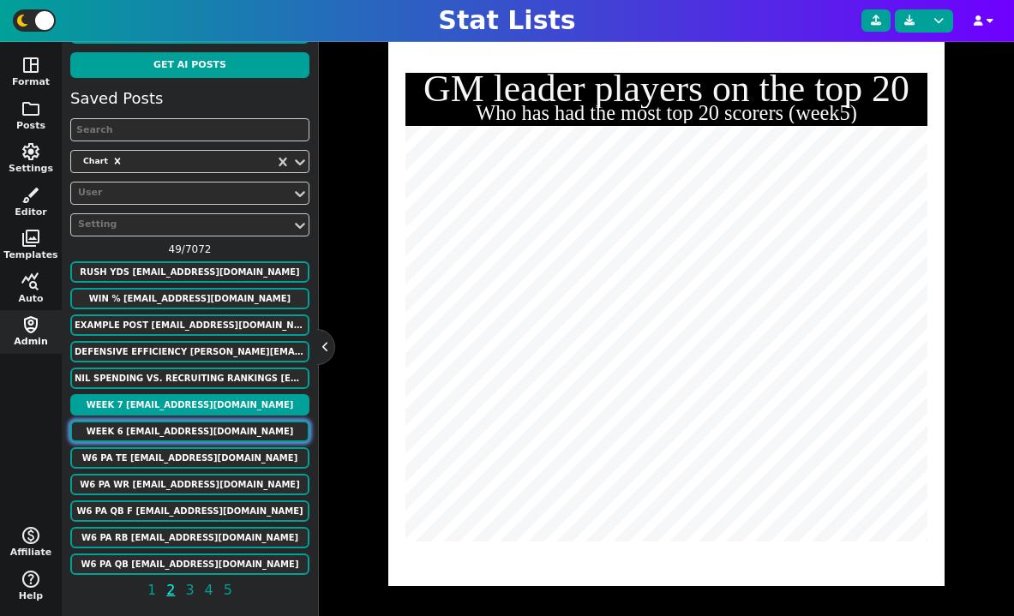
click at [152, 428] on button "Week 6 [EMAIL_ADDRESS][DOMAIN_NAME]" at bounding box center [189, 431] width 239 height 21
type textarea "13 13 11 12 7 11 9 9 8 9 8 11"
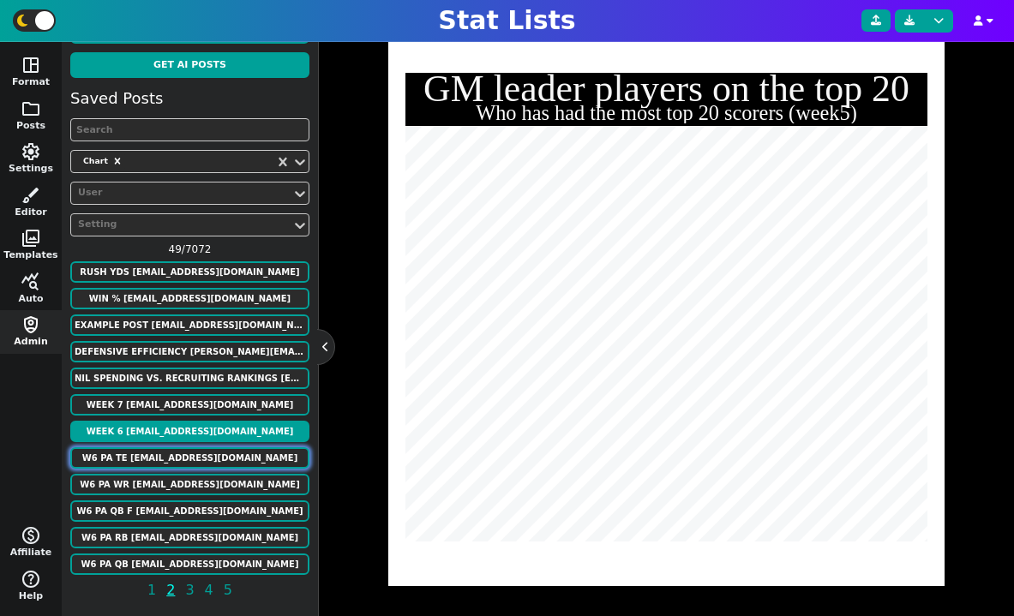
click at [139, 452] on button "W6 PA TE [EMAIL_ADDRESS][DOMAIN_NAME]" at bounding box center [189, 457] width 239 height 21
type textarea "Points allowed"
type textarea "TEs"
type textarea "KC IND LAR [MEDICAL_DATA] LAC CAR SEA CIN GB MIN DEN NO ATL PIT NE ARI BUF NYG …"
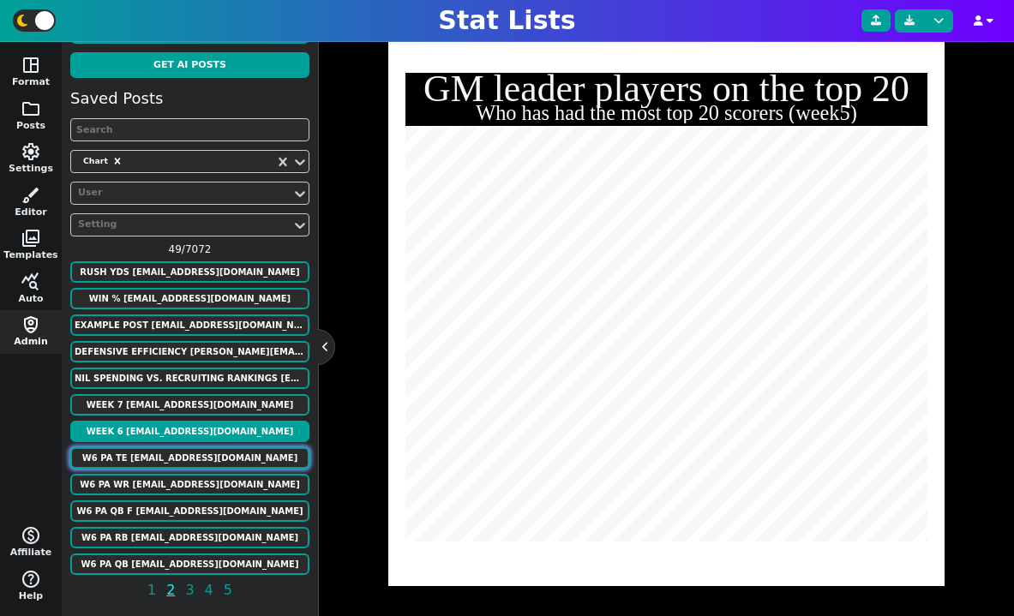
type textarea "17.98 15.18 14.9 13.96 13.65 13.3 13.23 13.2 13.1 13.1 12.48 12.22 11.04 10.66 …"
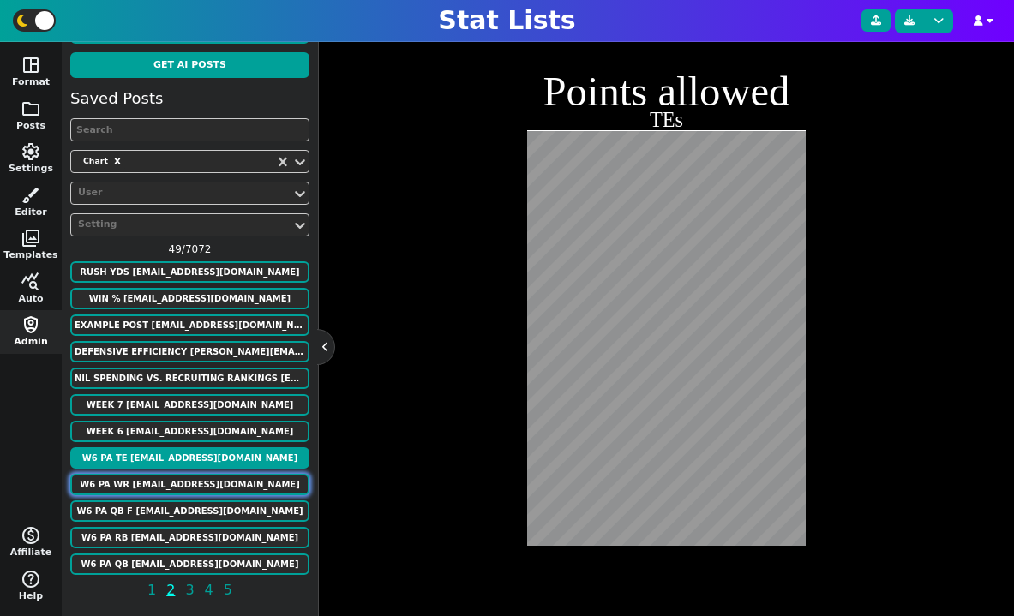
click at [122, 484] on button "W6 PA WR [EMAIL_ADDRESS][DOMAIN_NAME]" at bounding box center [189, 484] width 239 height 21
type textarea "WRs"
type textarea "JAX DET MIN PHI [MEDICAL_DATA] TB WAS IND GB CAR CLE ATL NE LAR CIN ARI NO NYG …"
type textarea "46.07 45.75 44.74 44.03 43.98 40.28 40.2 37.2 37.16 35.52 34 33.82 33.7 33.4 33…"
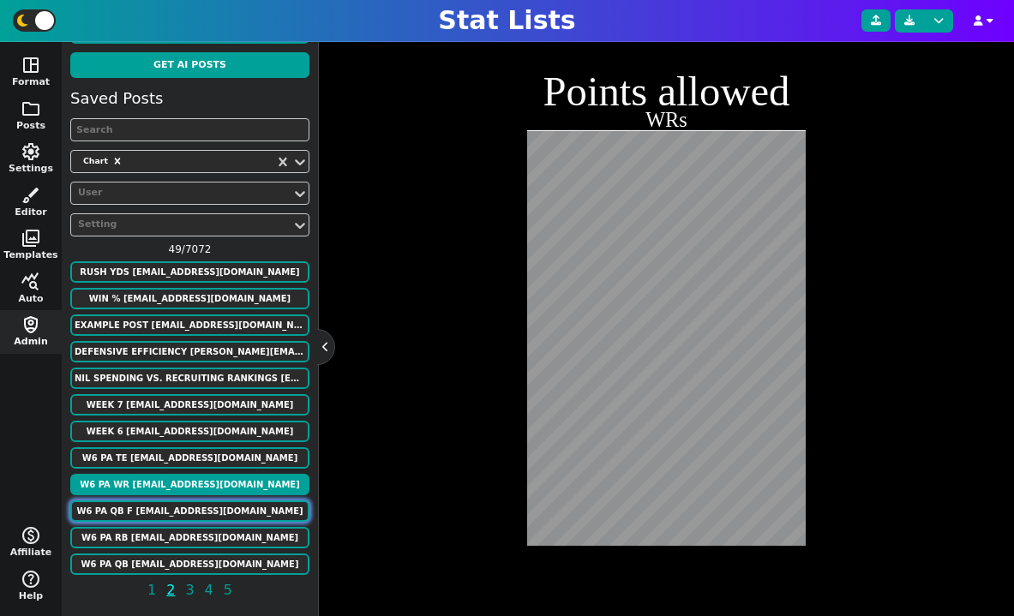
click at [111, 507] on button "W6 PA QB F [EMAIL_ADDRESS][DOMAIN_NAME]" at bounding box center [189, 510] width 239 height 21
type textarea "QBs"
type textarea "JAX TB IND [MEDICAL_DATA] BUF CAR WAS LAR ARI PHI DET [PERSON_NAME] SEA DAL NYG…"
type textarea "23.09 21.39 20.44 19.82 19.63 18.60 18.37 18.11 17.89 17.70 17.47 17.34 17.22 1…"
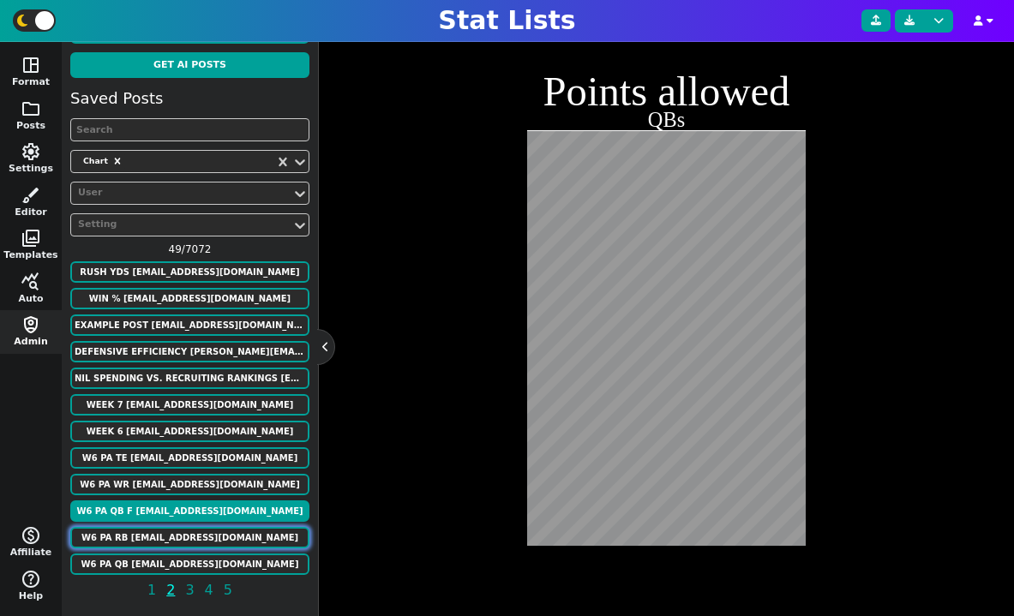
click at [99, 533] on button "W6 PA RB [EMAIL_ADDRESS][DOMAIN_NAME]" at bounding box center [189, 537] width 239 height 21
type textarea "RBs"
type textarea "BUF CAR MIA JAX LV LAR DAL ARI IND SEA CHI NE TB CIN WAS SF GB CLE PHI NYG NO T…"
type textarea "34.30 31.58 27.8 27.28 26.74 26.34 25.92 25.18 24.74 24.22 24.06 23.92 23.52 23…"
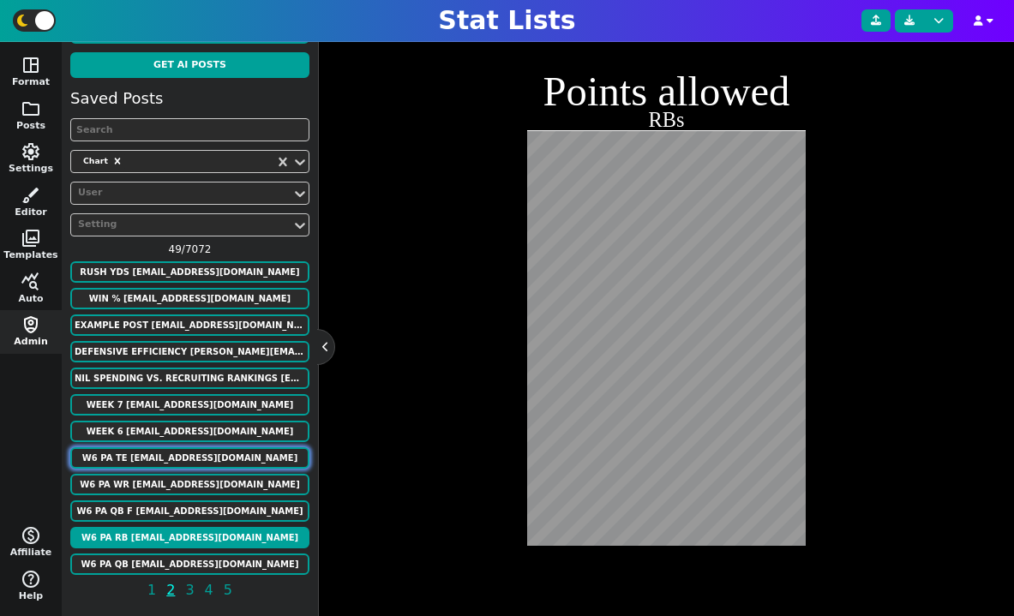
click at [145, 455] on button "W6 PA TE [EMAIL_ADDRESS][DOMAIN_NAME]" at bounding box center [189, 457] width 239 height 21
type textarea "TEs"
type textarea "KC IND LAR [MEDICAL_DATA] LAC CAR SEA CIN GB MIN DEN NO ATL PIT NE ARI BUF NYG …"
type textarea "17.98 15.18 14.9 13.96 13.65 13.3 13.23 13.2 13.1 13.1 12.48 12.22 11.04 10.66 …"
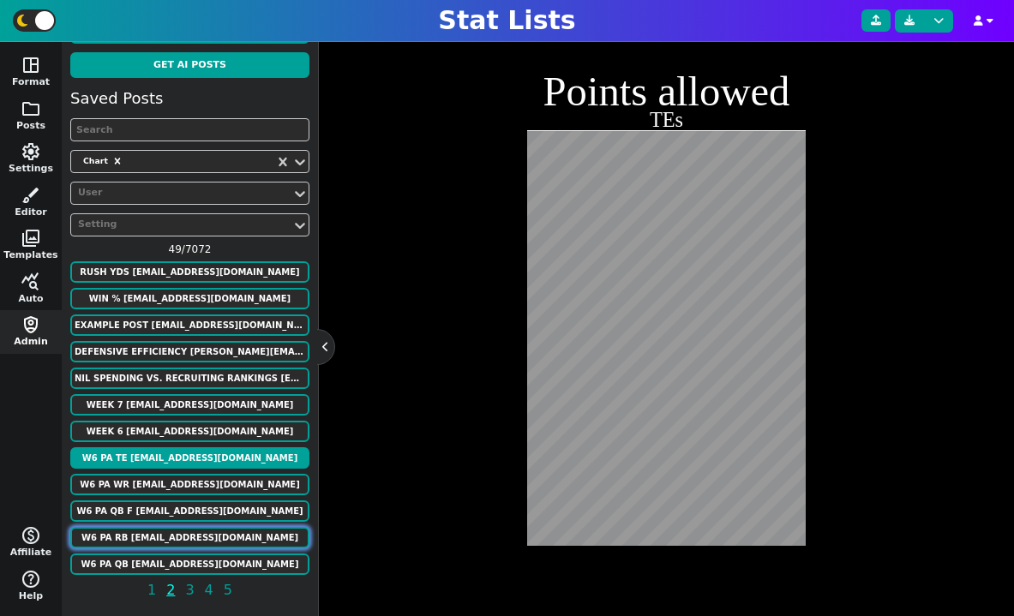
click at [153, 533] on button "W6 PA RB [EMAIL_ADDRESS][DOMAIN_NAME]" at bounding box center [189, 537] width 239 height 21
type textarea "RBs"
type textarea "BUF CAR MIA JAX LV LAR DAL ARI IND SEA CHI NE TB CIN WAS SF GB CLE PHI NYG NO T…"
type textarea "34.30 31.58 27.8 27.28 26.74 26.34 25.92 25.18 24.74 24.22 24.06 23.92 23.52 23…"
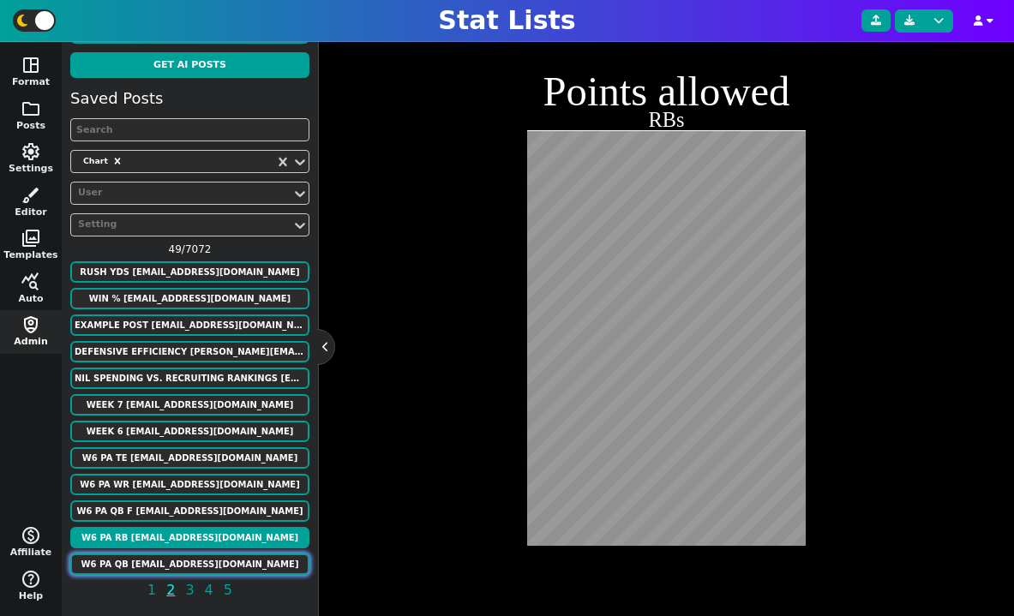
click at [142, 560] on button "W6 PA QB [EMAIL_ADDRESS][DOMAIN_NAME]" at bounding box center [189, 564] width 239 height 21
type textarea "QBs"
type textarea "JAX TB IND [MEDICAL_DATA] BUF CAR WAS LAR ARI PHI DET [PERSON_NAME] SEA DAL NYG…"
type textarea "1 2 3 4 5 6 7 8 9 10 11 12 13 14 15 16 17 18 19 20 21 22 23 24 25 26 27 28 29 3…"
type textarea "23.09 21.39 20.44 19.82 19.63 18.60 18.37 18.11 17.89 17.70 17.47 17.34 17.22 1…"
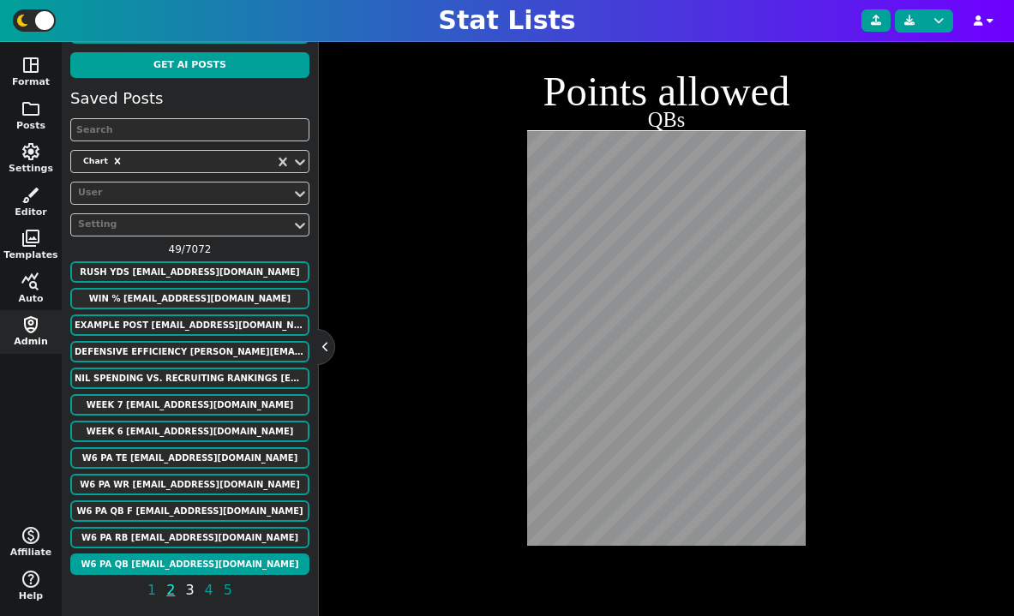
click at [189, 593] on span "3" at bounding box center [190, 589] width 14 height 21
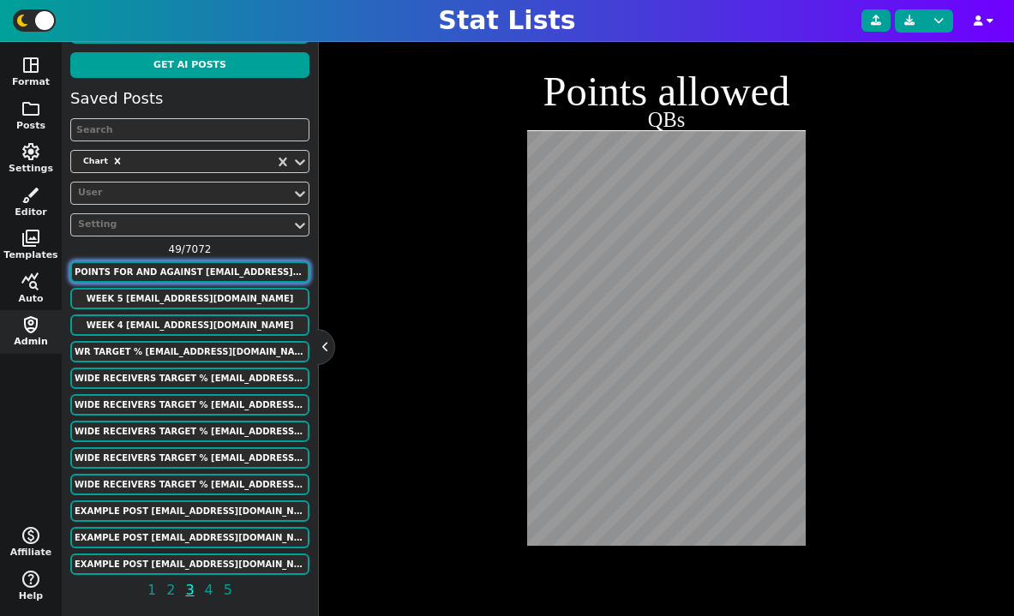
click at [186, 270] on button "Points for and against [EMAIL_ADDRESS][DOMAIN_NAME]" at bounding box center [189, 271] width 239 height 21
type textarea "Points for and against"
type textarea "[PERSON_NAME] leads in points for and [PERSON_NAME] leads in points against"
type textarea "DHM LJ DUI TBY MM KJ MKC JLC AHH FPDT JAKE GTMB"
type textarea "552.46 554.64 599.82 613.18 632.3 585.26 586.84 590.02 543.72 574.98 528.56 647…"
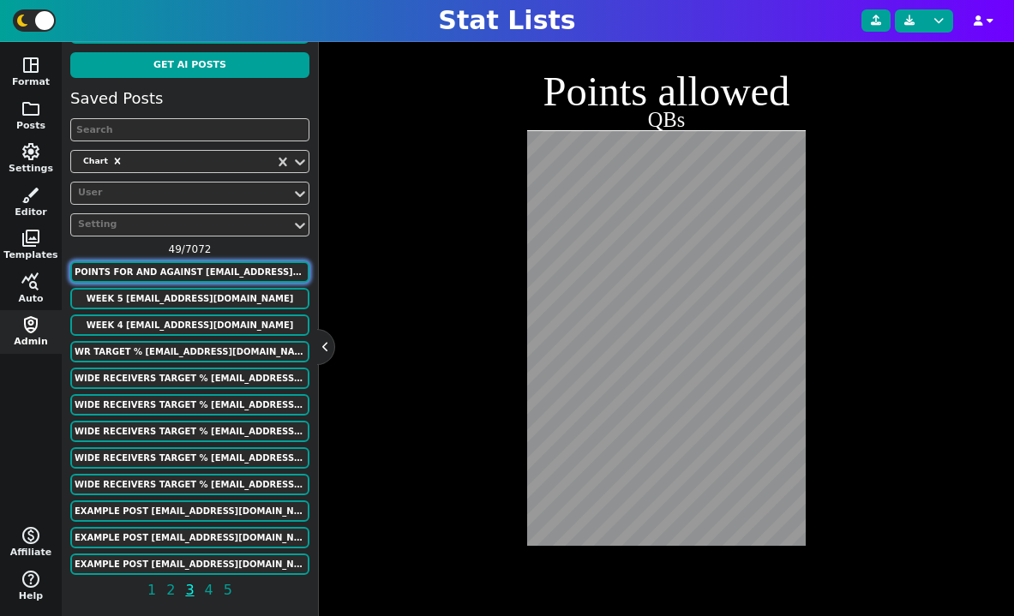
type textarea "679.88 576.88 649.08 571.34 554.6 574.9 595.58 505.52 627.96 551.46 594.56 527.4"
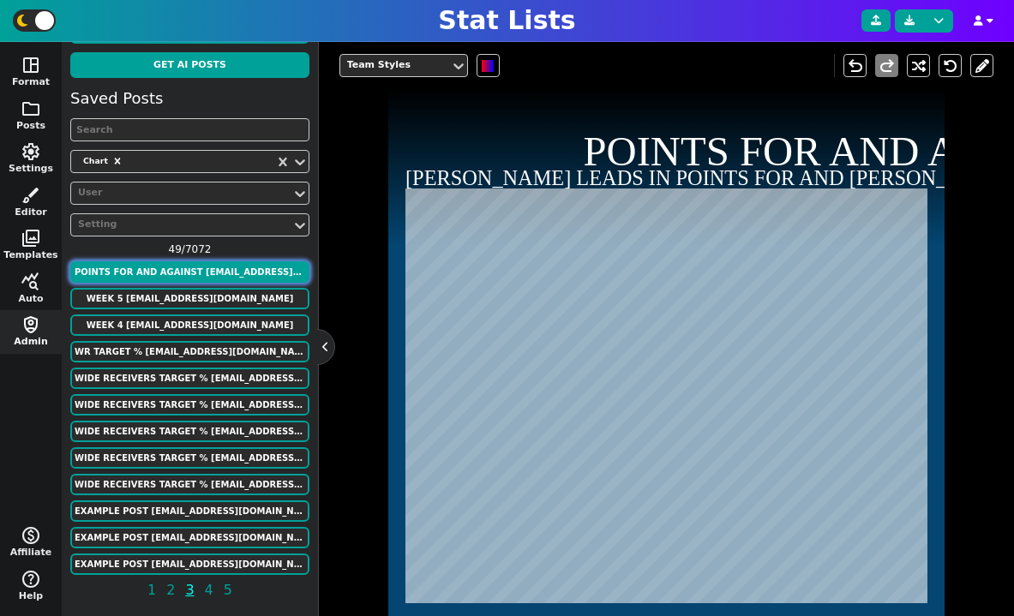
scroll to position [480, 0]
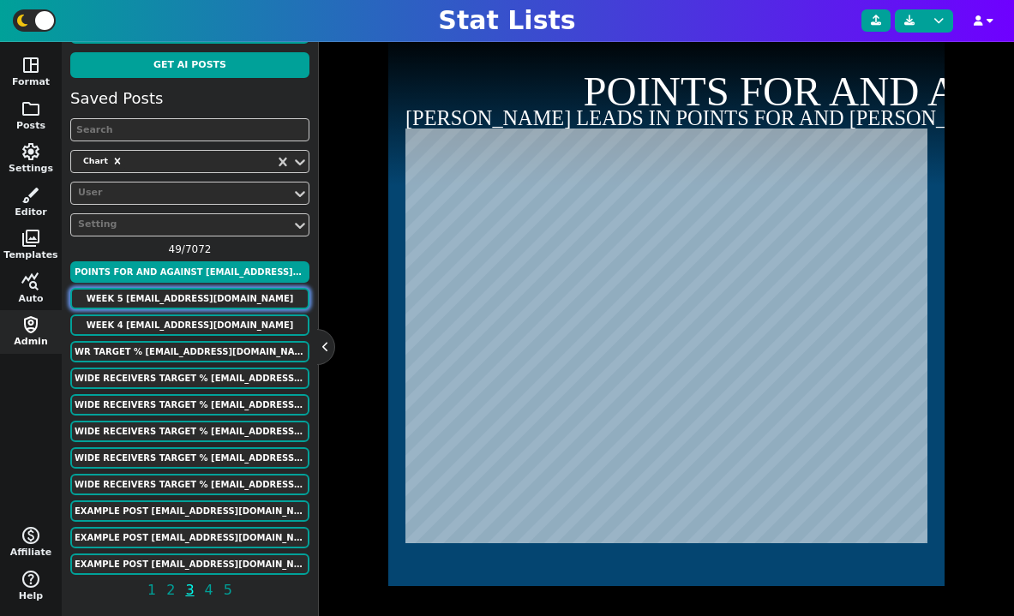
click at [197, 293] on button "week 5 [EMAIL_ADDRESS][DOMAIN_NAME]" at bounding box center [189, 298] width 239 height 21
type textarea "GM leader players on the top 20"
type textarea "Who has had the most top 20 scorers (week5)"
type textarea "HOU ATL LV LAR CIN DEN LAC SF KC SF NO MIN"
type textarea "[PERSON_NAME] [PERSON_NAME] [PERSON_NAME] [PERSON_NAME] [PERSON_NAME] [PERSON_N…"
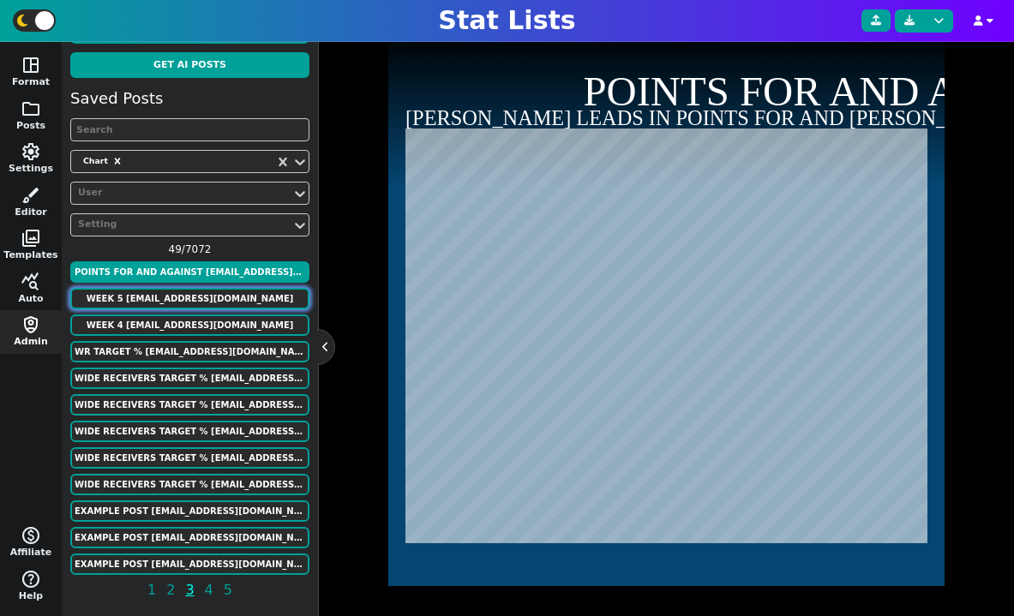
type textarea "9 10 10 10 7 10 8 5 8 7 7 10"
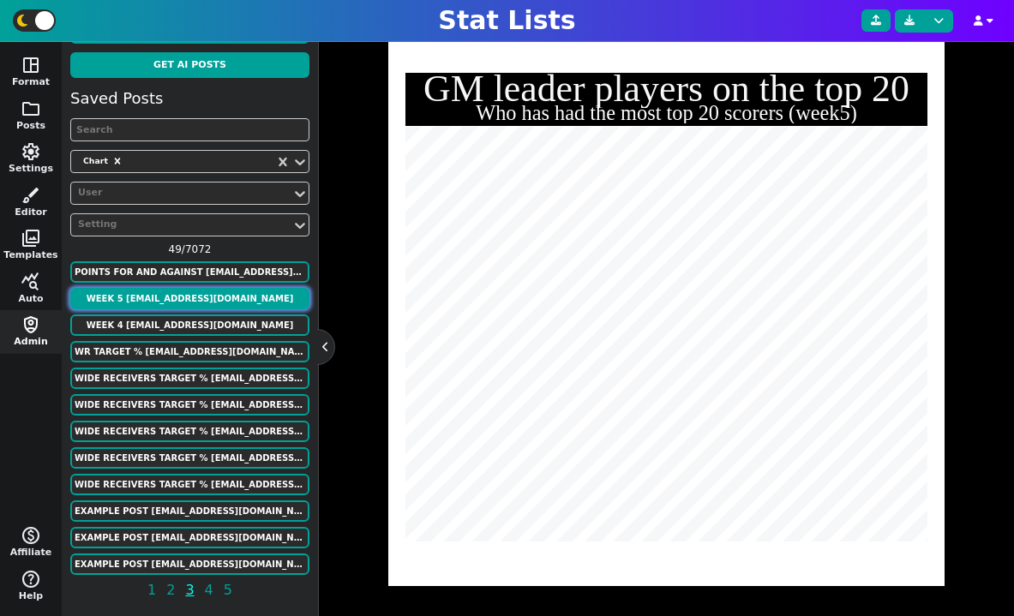
scroll to position [420, 0]
click at [189, 272] on button "Points for and against [EMAIL_ADDRESS][DOMAIN_NAME]" at bounding box center [189, 271] width 239 height 21
type textarea "Points for and against"
type textarea "[PERSON_NAME] leads in points for and [PERSON_NAME] leads in points against"
type textarea "DHM LJ DUI TBY MM KJ MKC JLC AHH FPDT JAKE GTMB"
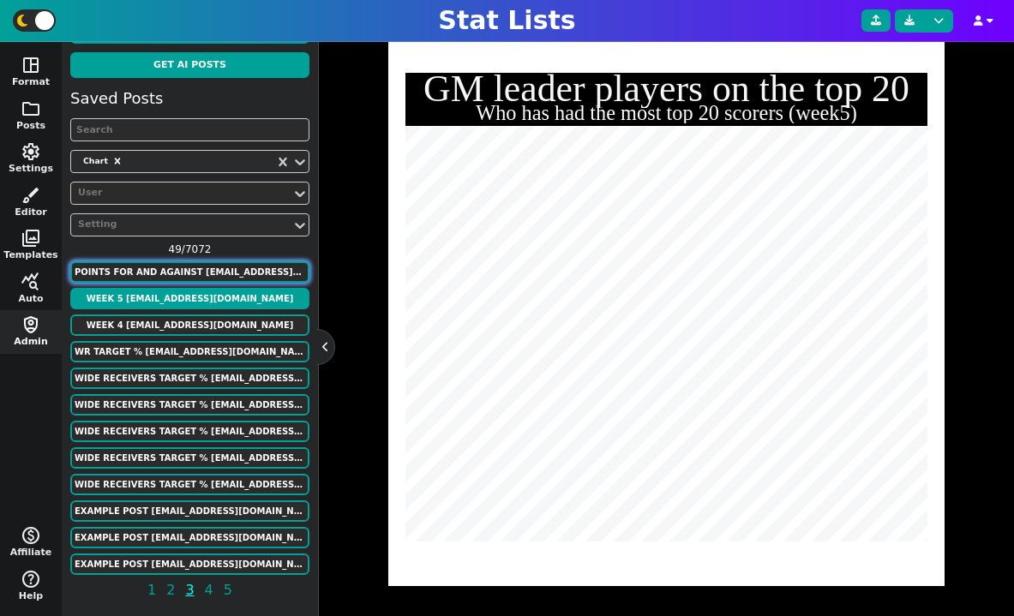
type textarea "552.46 554.64 599.82 613.18 632.3 585.26 586.84 590.02 543.72 574.98 528.56 647…"
type textarea "679.88 576.88 649.08 571.34 554.6 574.9 595.58 505.52 627.96 551.46 594.56 527.4"
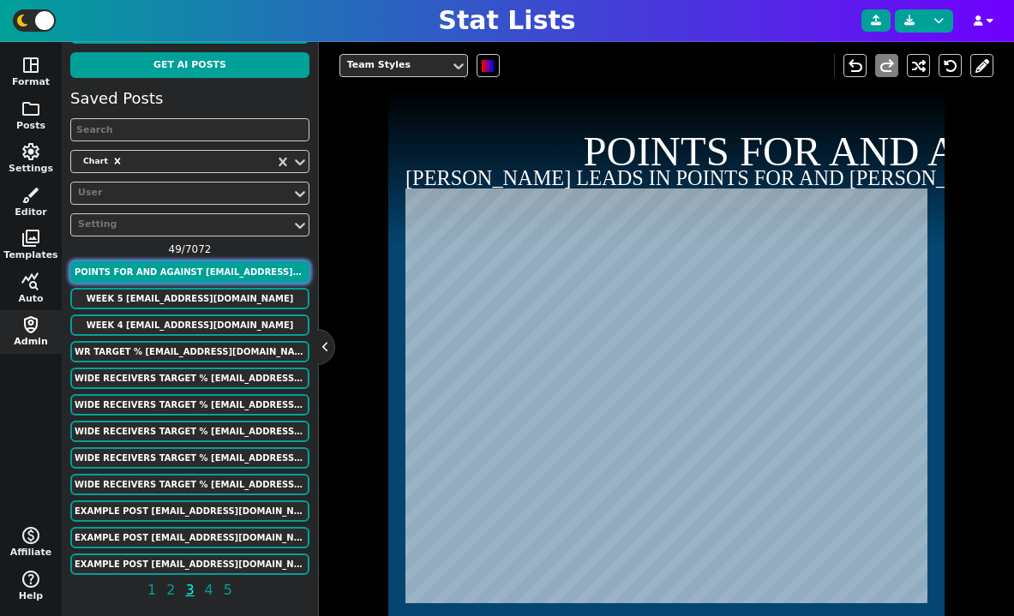
scroll to position [480, 0]
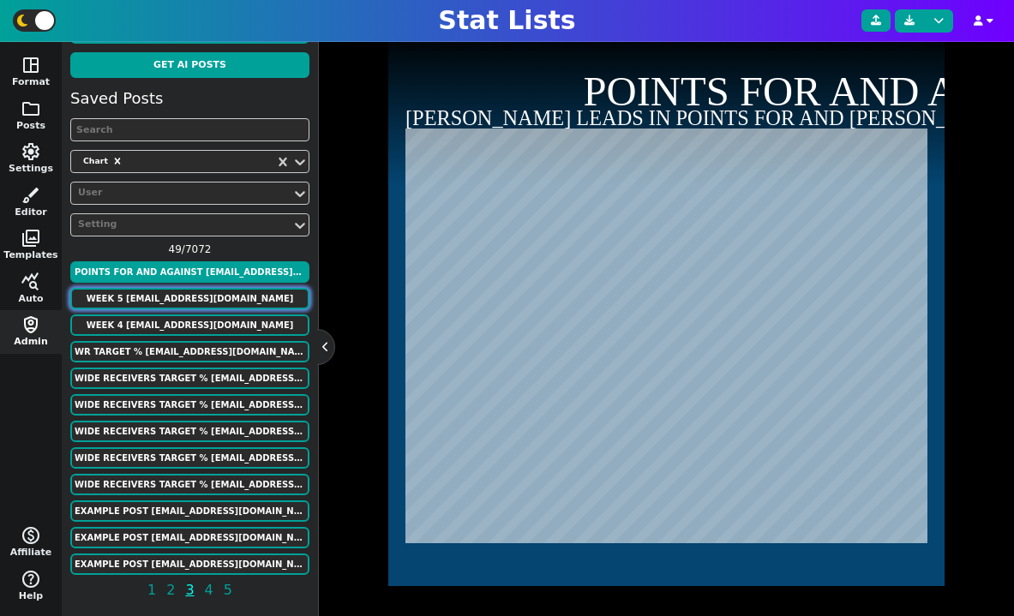
click at [195, 290] on button "week 5 [EMAIL_ADDRESS][DOMAIN_NAME]" at bounding box center [189, 298] width 239 height 21
type textarea "GM leader players on the top 20"
type textarea "Who has had the most top 20 scorers (week5)"
type textarea "HOU ATL LV LAR CIN DEN LAC SF KC SF NO MIN"
type textarea "[PERSON_NAME] [PERSON_NAME] [PERSON_NAME] [PERSON_NAME] [PERSON_NAME] [PERSON_N…"
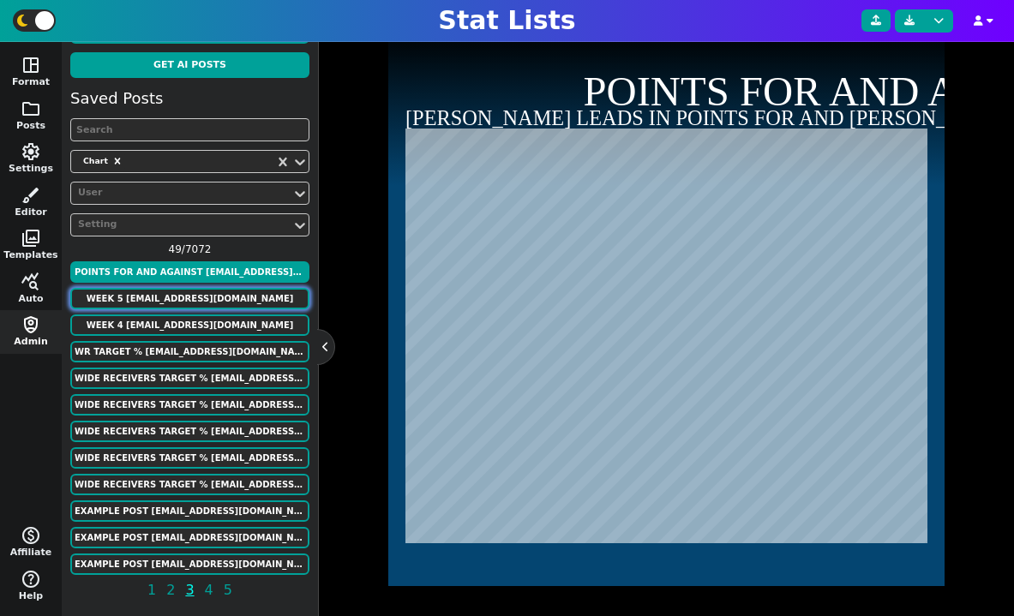
type textarea "9 10 10 10 7 10 8 5 8 7 7 10"
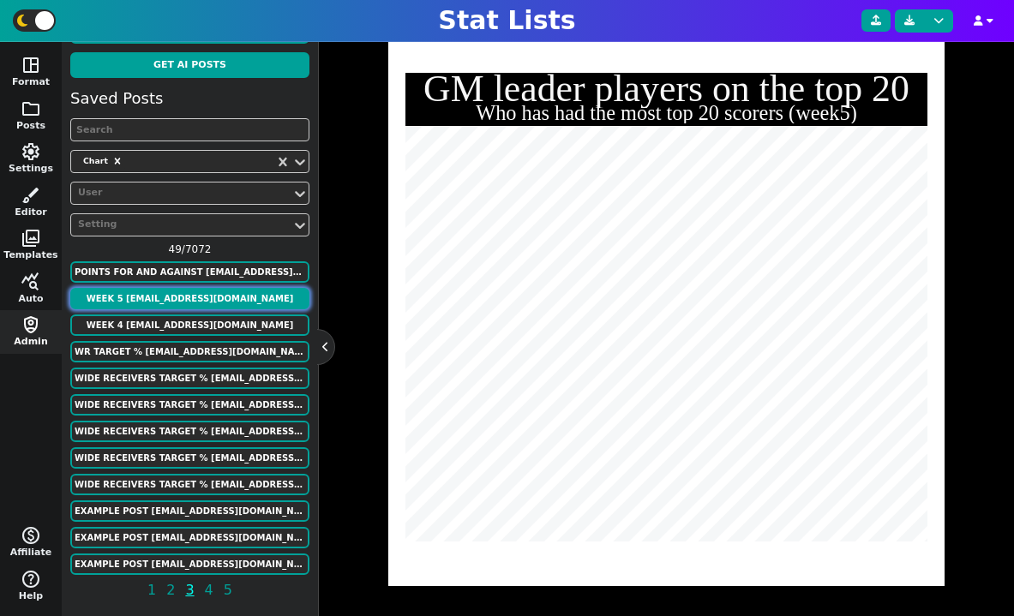
scroll to position [420, 0]
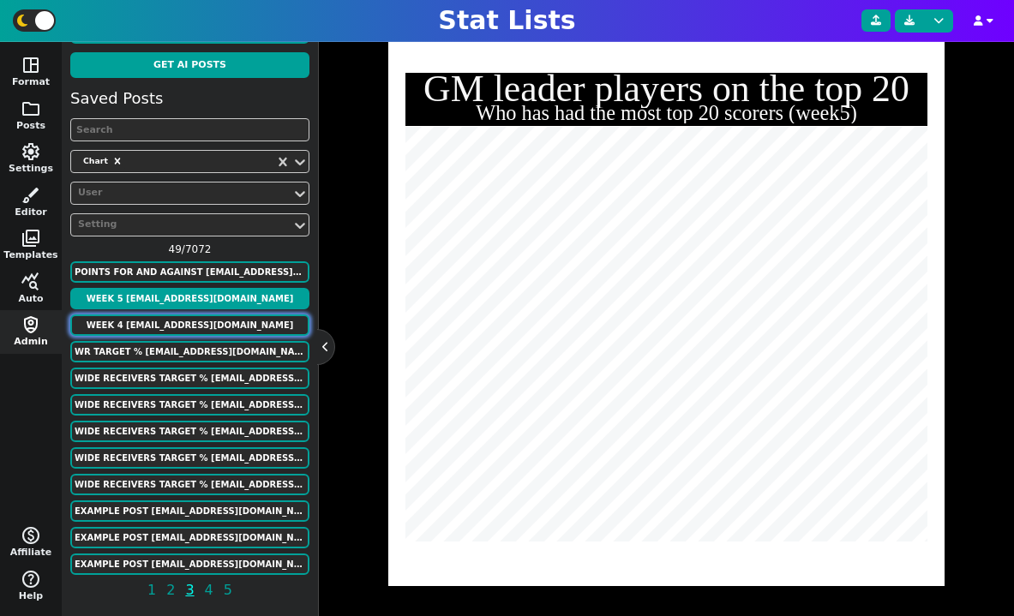
click at [203, 320] on button "week 4 [EMAIL_ADDRESS][DOMAIN_NAME]" at bounding box center [189, 324] width 239 height 21
type textarea "Who has had the most top 20 scorers (week4)"
type textarea "7 7 8 8 5 7 7 5 5 5 7 10"
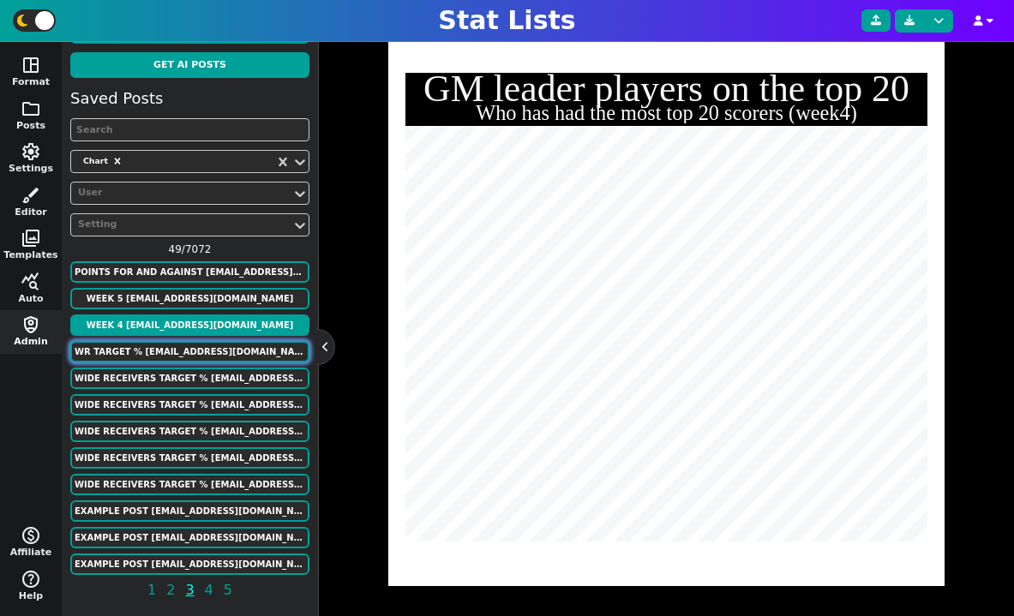
click at [206, 356] on button "WR Target % [EMAIL_ADDRESS][DOMAIN_NAME]" at bounding box center [189, 351] width 239 height 21
type textarea "WIDE RECEIVERS TARGET %"
type textarea "20+ Catches min."
type textarea "NYG DET HOU PHI CAR MIN PIT ATL TB NYG NYJ CHI KC NO SF DAL HOU"
type textarea "[PERSON_NAME] St. [PERSON_NAME] [PERSON_NAME] [PERSON_NAME] [PERSON_NAME] [PERS…"
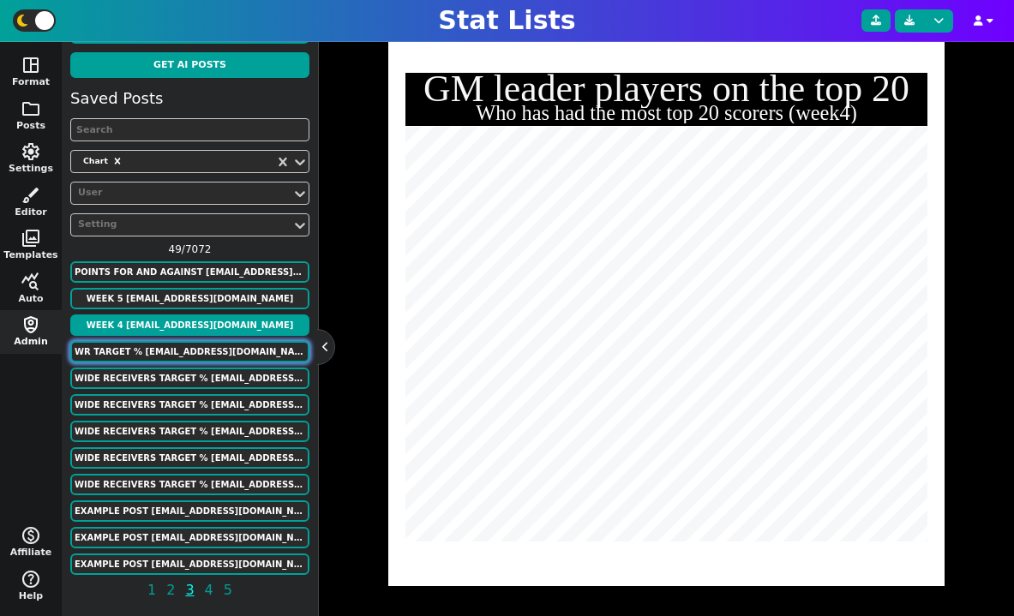
type textarea ".359 .299 .276 .275 .274 .274 .266 .261 .256 .255 .250 .241 .240 .228 .213 .211…"
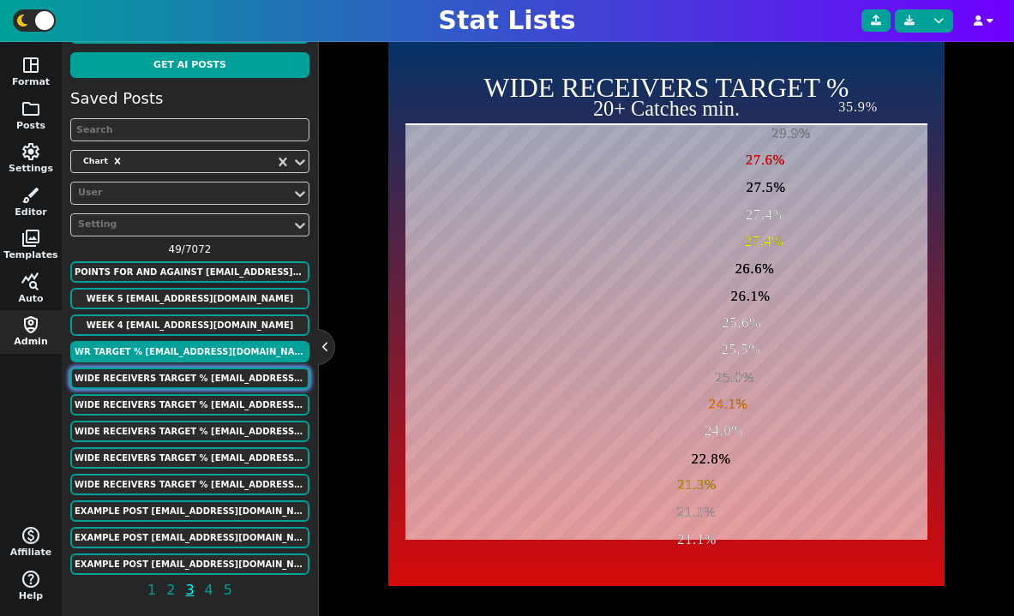
click at [203, 380] on button "WIDE RECEIVERS TARGET % [EMAIL_ADDRESS][DOMAIN_NAME]" at bounding box center [189, 378] width 239 height 21
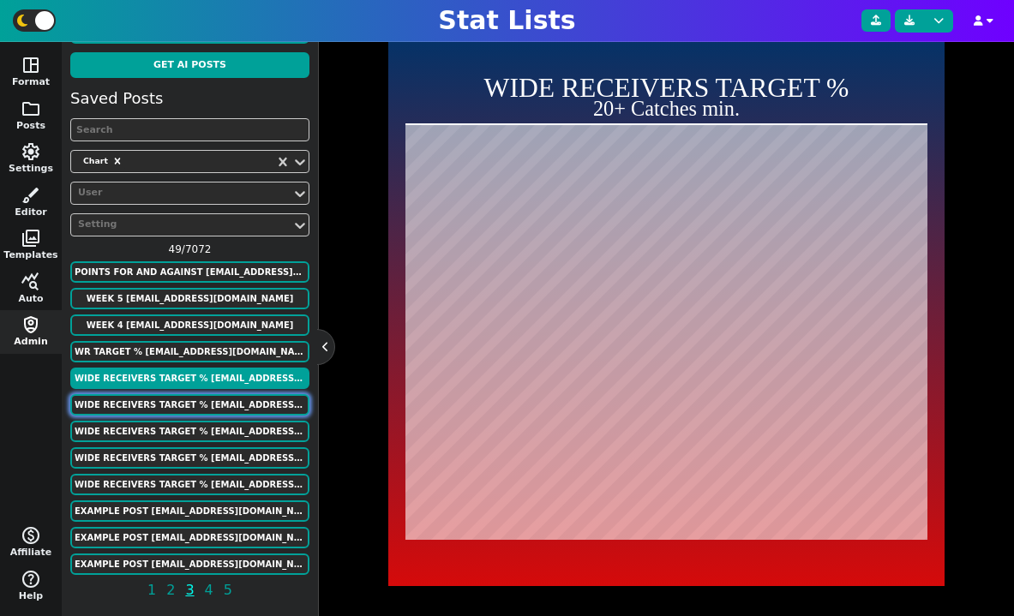
click at [200, 399] on button "WIDE RECEIVERS TARGET % [EMAIL_ADDRESS][DOMAIN_NAME]" at bounding box center [189, 404] width 239 height 21
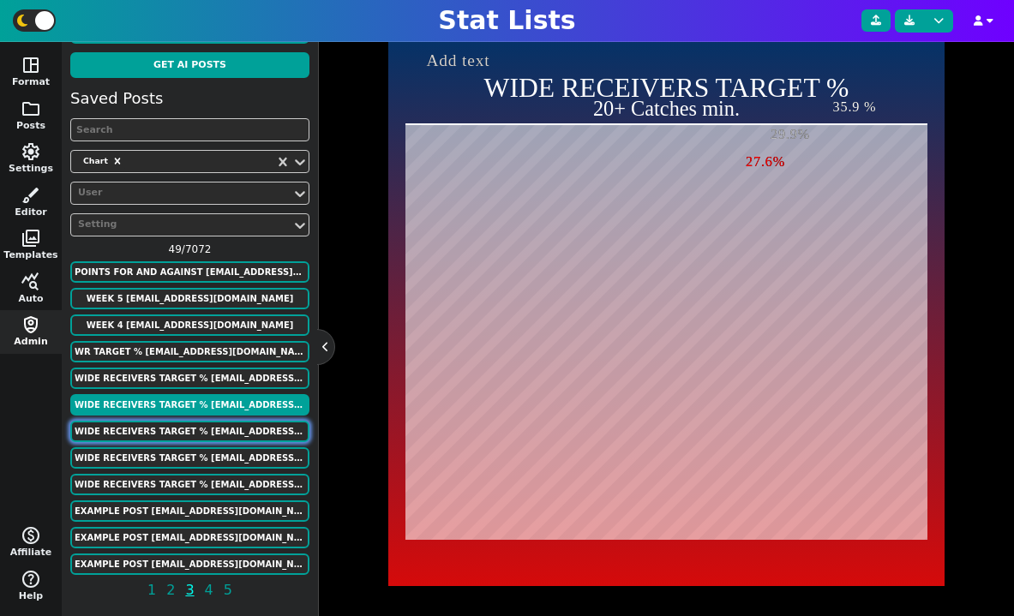
click at [203, 429] on button "WIDE RECEIVERS TARGET % [EMAIL_ADDRESS][DOMAIN_NAME]" at bounding box center [189, 431] width 239 height 21
type textarea "NYG DET HOU PHI CAR MIN PIT ATL TB NYG"
type textarea "[PERSON_NAME] St. [PERSON_NAME] [PERSON_NAME] [PERSON_NAME] [PERSON_NAME] [PERS…"
type textarea ".359 .299 .276 .275 .274 .274 .266 .261 .256 .255"
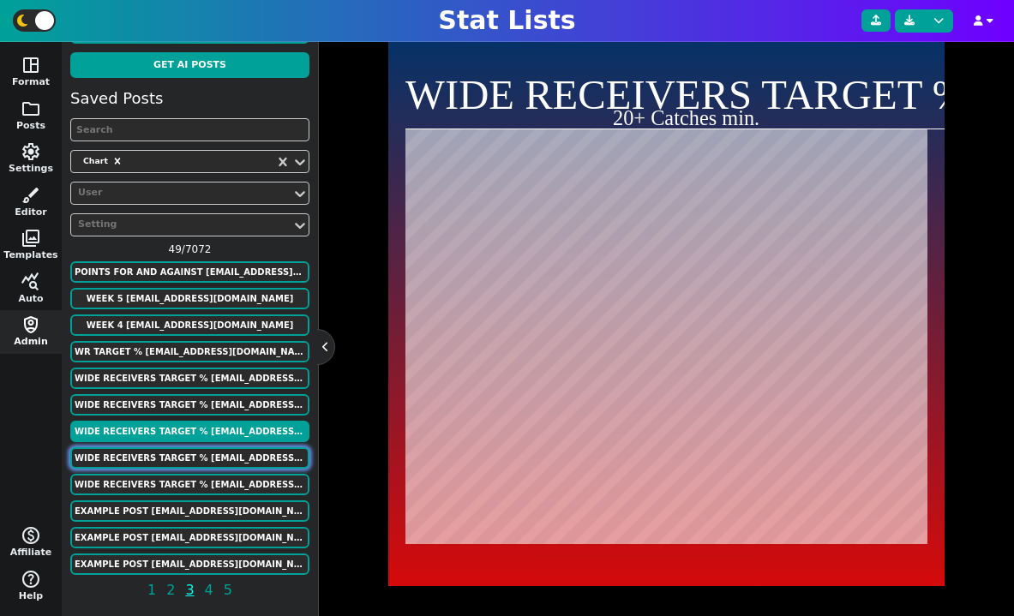
click at [200, 447] on button "WIDE RECEIVERS TARGET % [EMAIL_ADDRESS][DOMAIN_NAME]" at bounding box center [189, 457] width 239 height 21
type textarea "NYG DET HOU PHI CAR MIN PIT ATL TB NYG NYJ CHI KC NO SF DAL HOU"
type textarea "[PERSON_NAME] St. [PERSON_NAME] [PERSON_NAME] [PERSON_NAME] [PERSON_NAME] [PERS…"
type textarea ".359 .299 .276 .275 .274 .274 .266 .261 .256 .255 .250 .241 .240 .228 .213 .211…"
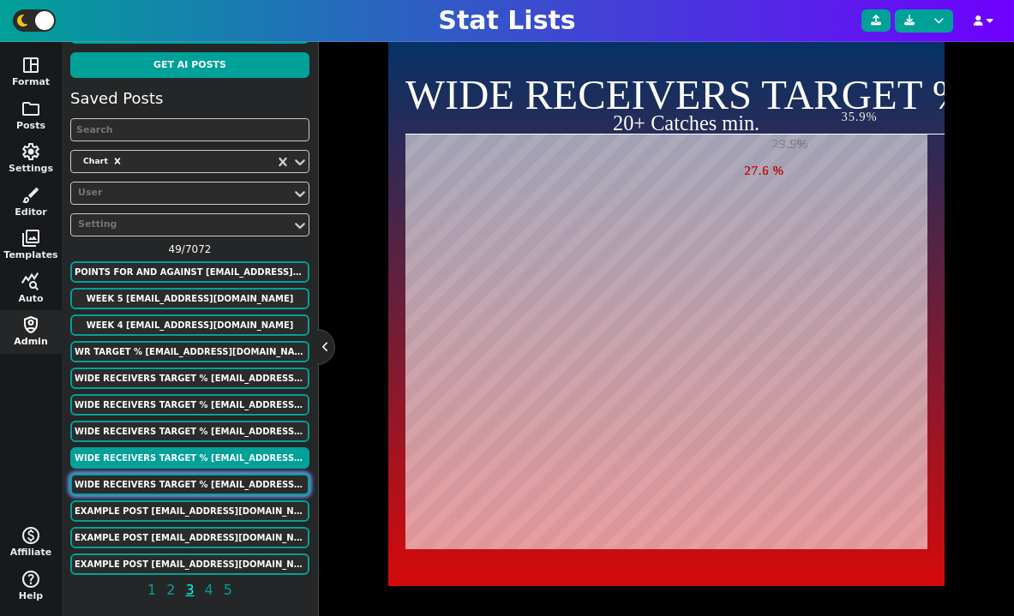
click at [172, 490] on button "WIDE RECEIVERS TARGET % [EMAIL_ADDRESS][DOMAIN_NAME]" at bounding box center [189, 484] width 239 height 21
type textarea "NYG DET HOU PHI CAR MIN PIT ATL TB NYG"
type textarea "[PERSON_NAME] St. [PERSON_NAME] [PERSON_NAME] [PERSON_NAME] [PERSON_NAME] [PERS…"
type textarea ".359 .299 .276 .275 .274 .274 .266 .261 .256 .255"
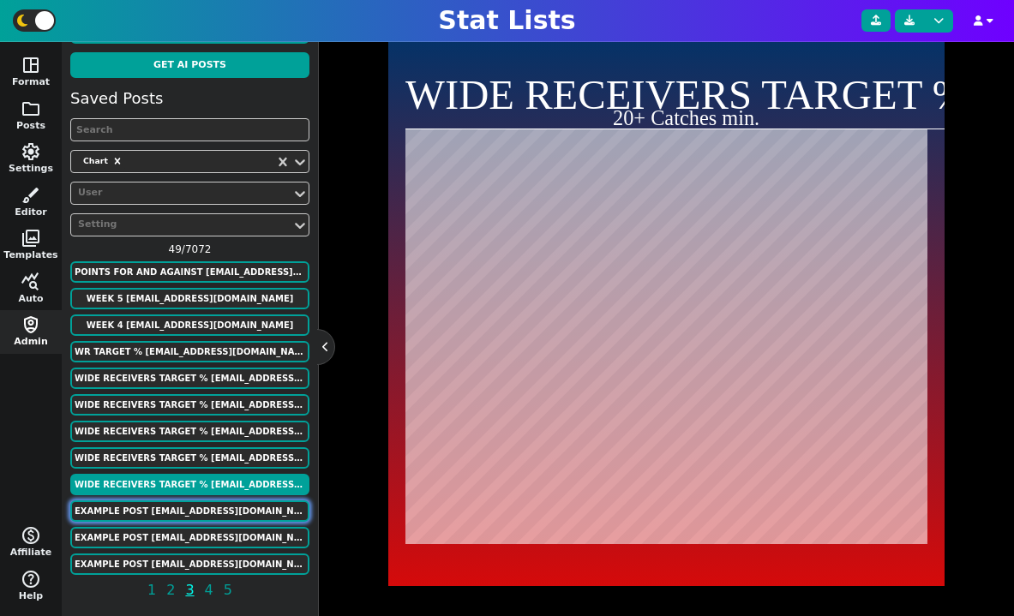
click at [171, 508] on button "Example Post [EMAIL_ADDRESS][DOMAIN_NAME]" at bounding box center [189, 510] width 239 height 21
type textarea "Example Post"
type textarea "Random"
type textarea "LAD TOR PHI SFG MIL ATL MIL LAD LAD NYM"
type textarea "[PERSON_NAME] [PERSON_NAME] [PERSON_NAME] [PERSON_NAME] [PERSON_NAME] [PERSON_N…"
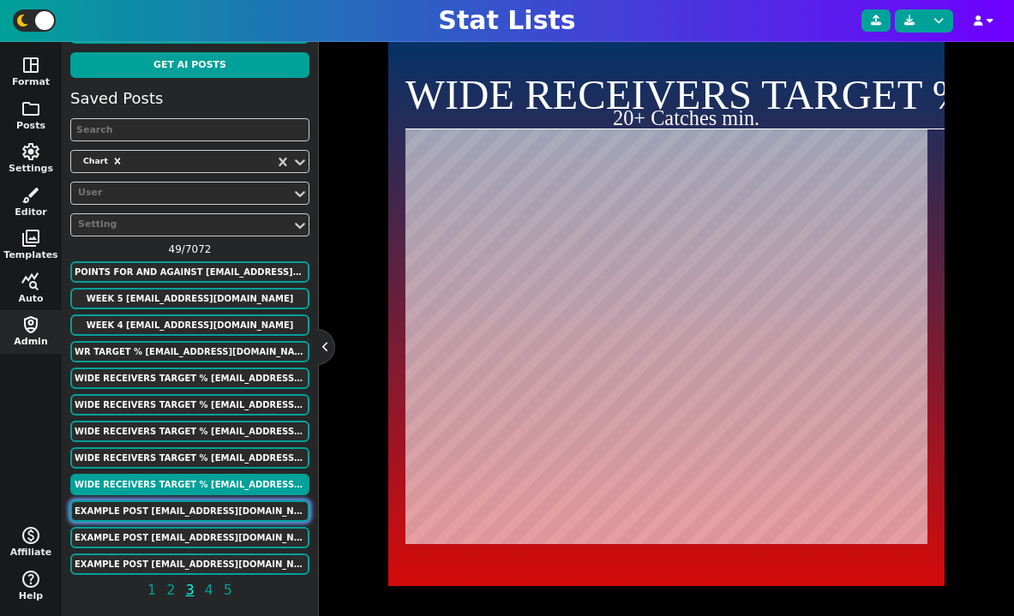
type textarea "657 518 517 477 396 381 359 342 309 188"
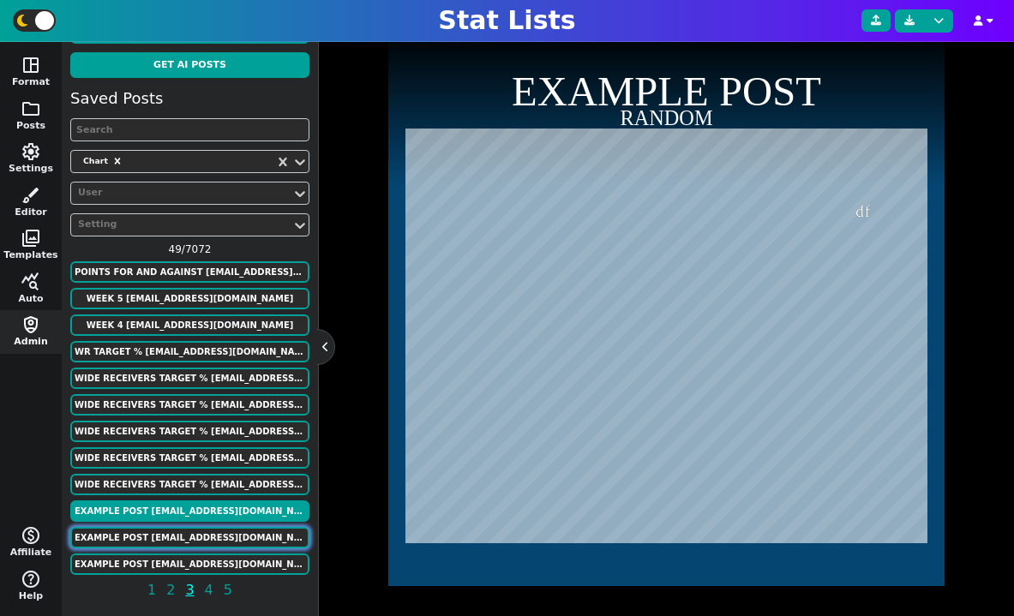
click at [197, 538] on button "Example Post [EMAIL_ADDRESS][DOMAIN_NAME]" at bounding box center [189, 537] width 239 height 21
type textarea "TB LAD PHI CLE NYY TEX SF CHC SEA [PERSON_NAME][MEDICAL_DATA] NYM DET WAS PIT M…"
type textarea "49 92 -36 -65 20 25 -54 -65 -40 34 -85 69 -6 70 11 40 -64 -44 -63 26 -10 78 38 …"
type textarea "64 -74 -94 -1 -42 -44 -100 74 94 -64 -29 -5 43 15 63 45 60 26 -35 -82 -100 68 -…"
type input "4512"
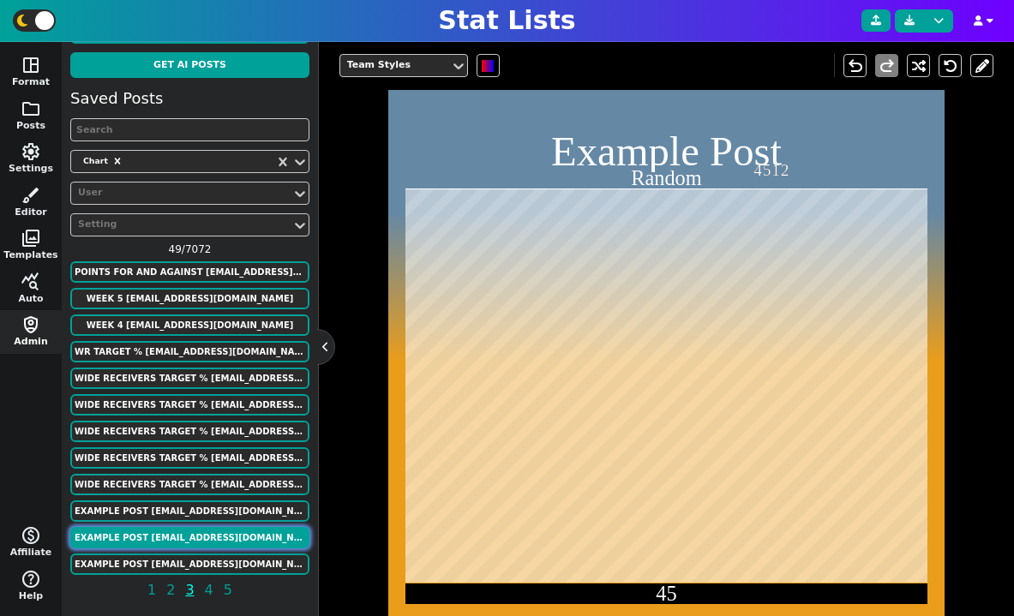
scroll to position [480, 0]
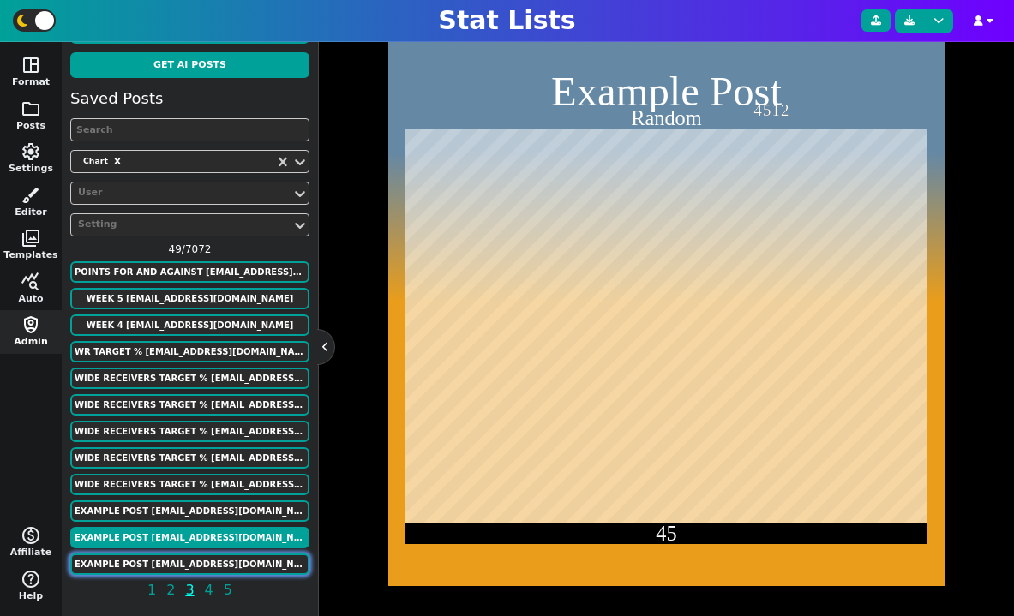
click at [198, 554] on button "Example Post [EMAIL_ADDRESS][DOMAIN_NAME]" at bounding box center [189, 564] width 239 height 21
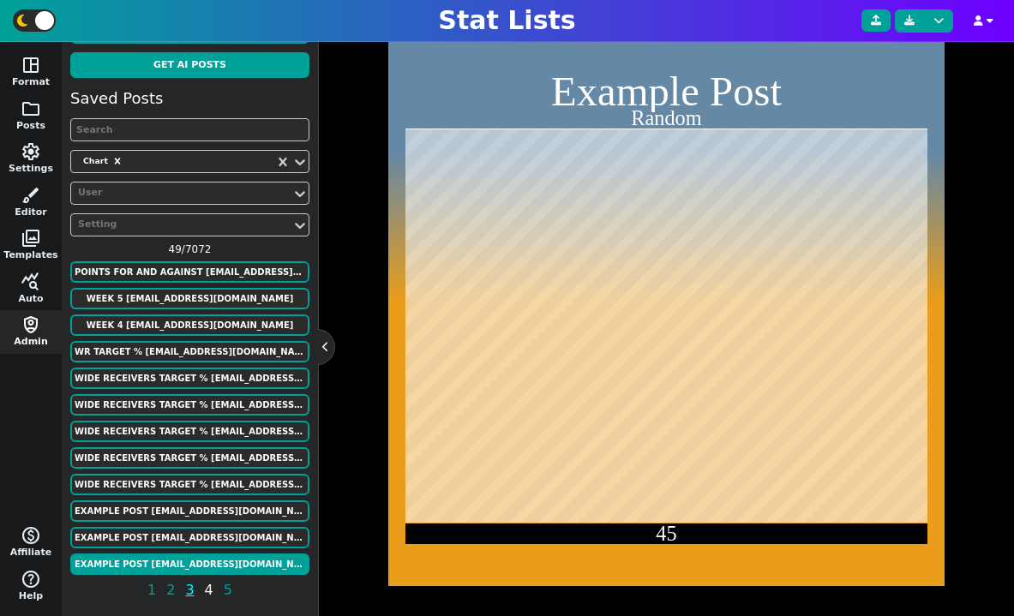
click at [210, 588] on span "4" at bounding box center [209, 589] width 14 height 21
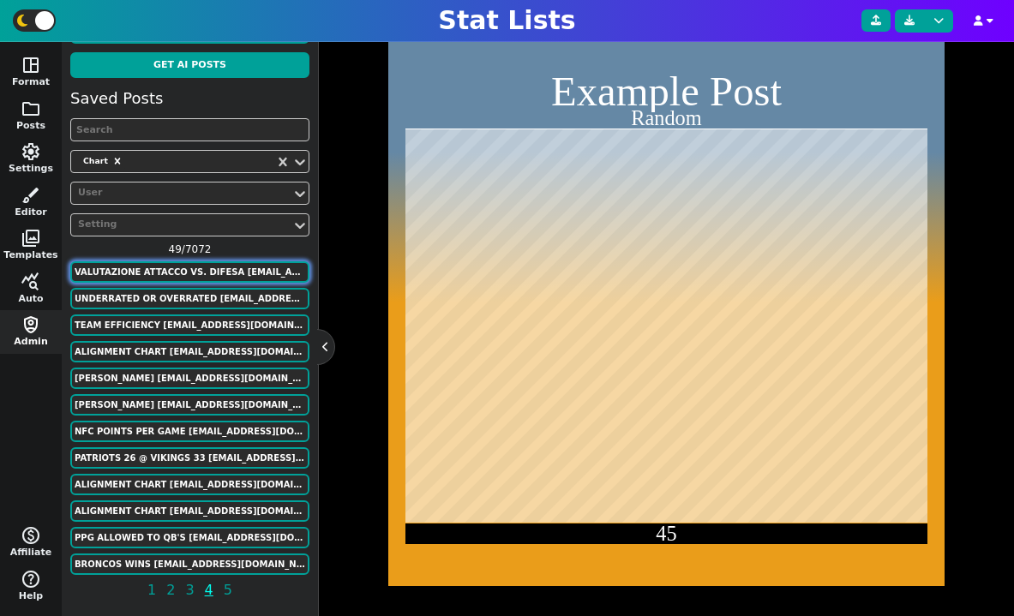
click at [173, 278] on button "Valutazione attacco vs. difesa [EMAIL_ADDRESS][DOMAIN_NAME]" at bounding box center [189, 271] width 239 height 21
type textarea "Valutazione attacco vs. difesa"
type textarea "SERIE A - fino al 14 Giornata"
type textarea "int nap [GEOGRAPHIC_DATA] juv mil ata sas fio fros monz bol lec laz gen cag tor…"
type textarea "33 26 27 22 24 21 21 23 20 15 16 16 15 15 13 13 10 12 12 9"
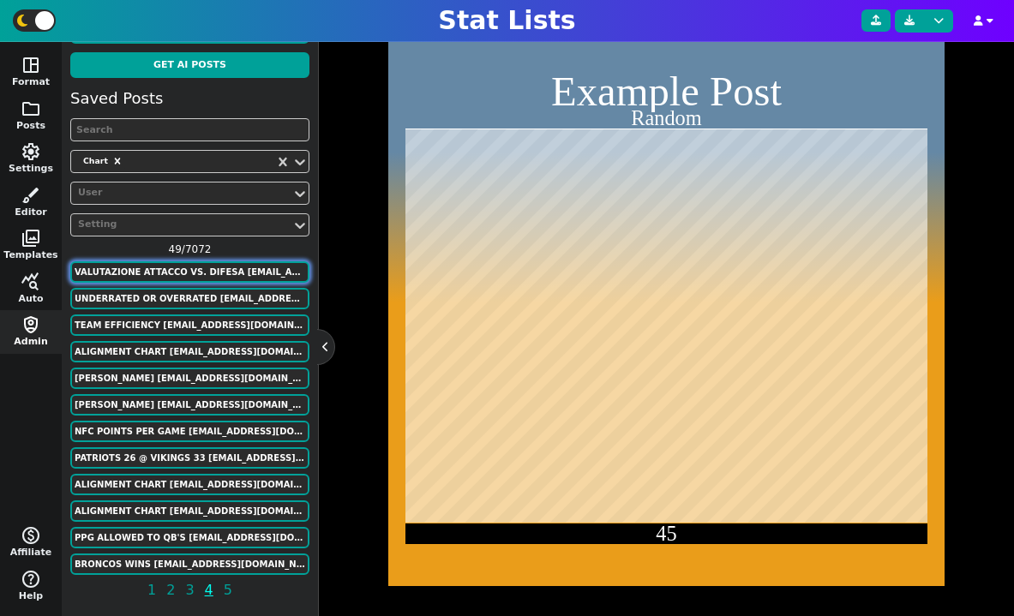
type textarea "-7 -17 -16 -9 -15 -16 -26 -17 -24 -14 -11 -19 -15 -19 -26 -16 -28 -21 -21 -26"
type textarea "GF"
type textarea "GS"
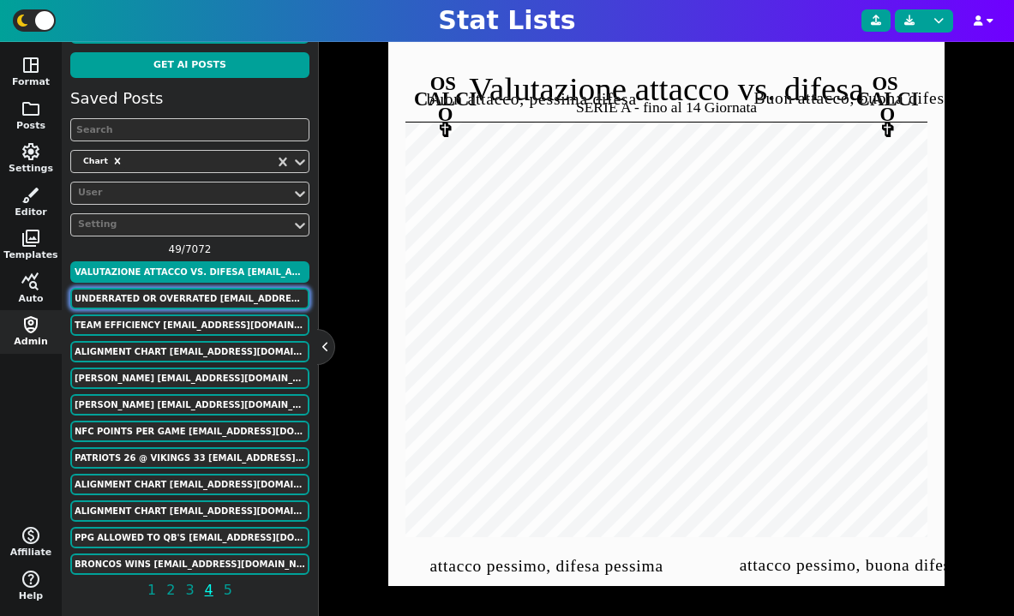
click at [170, 308] on button "UNDERRATED OR OVERRATED [EMAIL_ADDRESS][DOMAIN_NAME]" at bounding box center [189, 298] width 239 height 21
type textarea "UNDERRATED OR OVERRATED"
type textarea "excluding teams at least 5 GB of a wild card spot"
type textarea "atl [MEDICAL_DATA] lad tb sea hou mil phi tex tor chc min [PERSON_NAME] cin mia…"
type textarea "0.3 0.4 -0.1 -0.6 0.2 -0.35 -0.5 0.1 0.6 0.4 -0.65 -0.1 -0.3 0.0 0.4 -0.5 0.3"
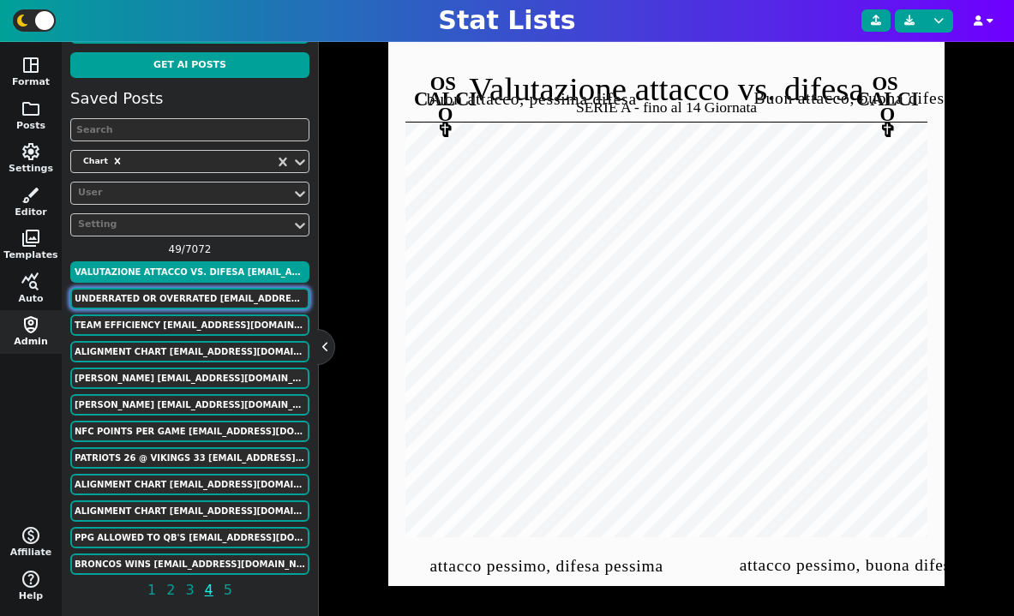
type textarea "0.662 0.625 0.618 0.601 0.562 0.561 0.555 0.555 0.555 0.551 0.536 0.522 0.522 0…"
type textarea "Win %"
type textarea "Very Overrated"
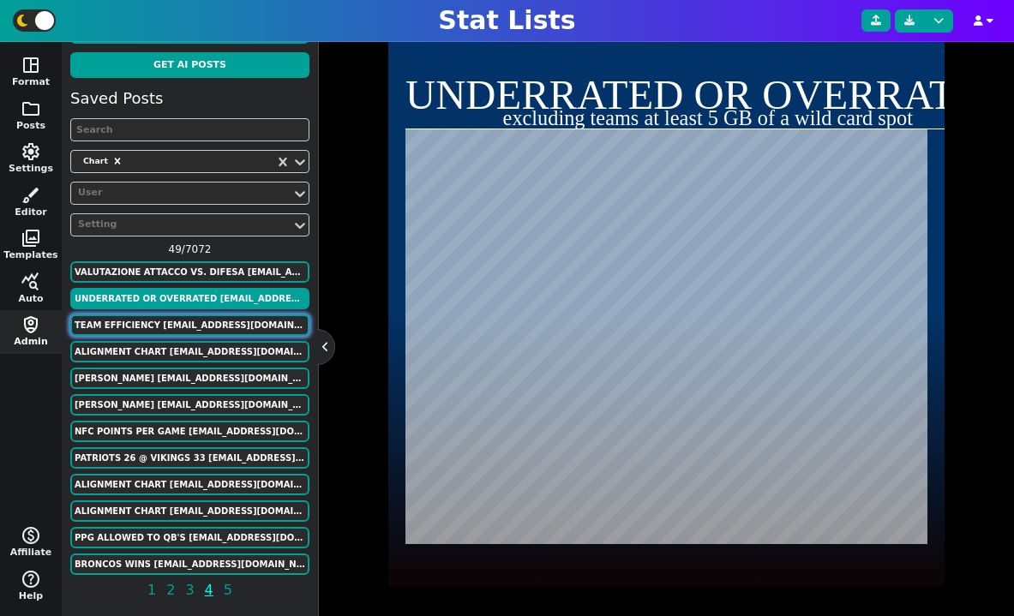
click at [173, 324] on button "Team Efficiency [EMAIL_ADDRESS][DOMAIN_NAME]" at bounding box center [189, 324] width 239 height 21
type textarea "Team Efficiency"
type textarea "2022 Season"
type textarea "sac bos Phi den Nyk dal atl cle Gsw bkn mil Uta LAc Mem Okc Tor Phx Por Lal No …"
type textarea "117 115.7 115.5 115 114.9 114.3 113.9 113.7 113.5 113 112.8 112.7 112.4 112.3 1…"
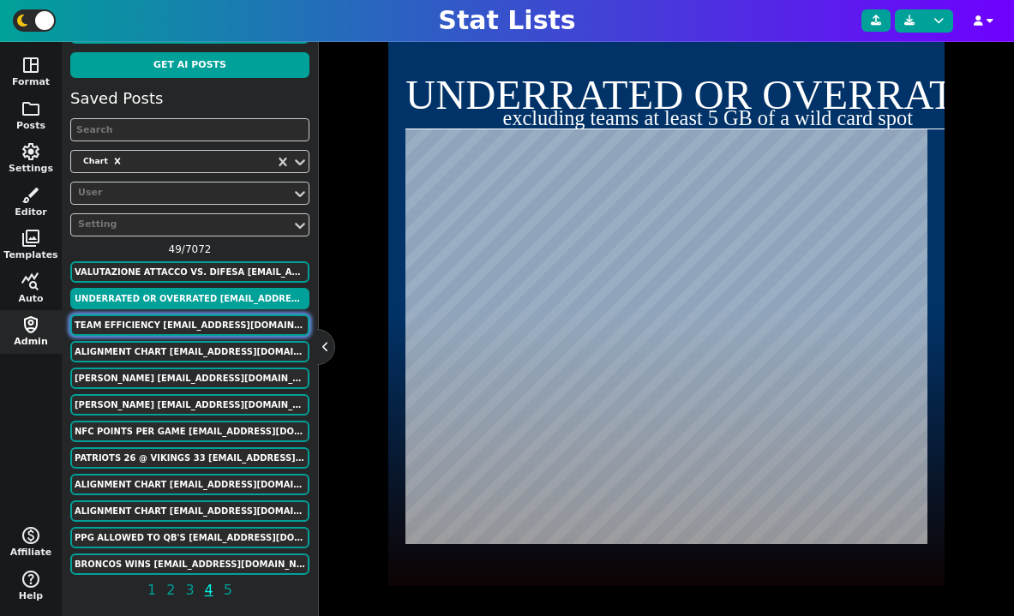
type textarea "114.2 108.7 110.4 111.8 111.6 113.9 113.5 107.7 111.7 110.7 109.3 113.8 112.1 1…"
type textarea "Defensive Rating"
type textarea "Offensive Rating"
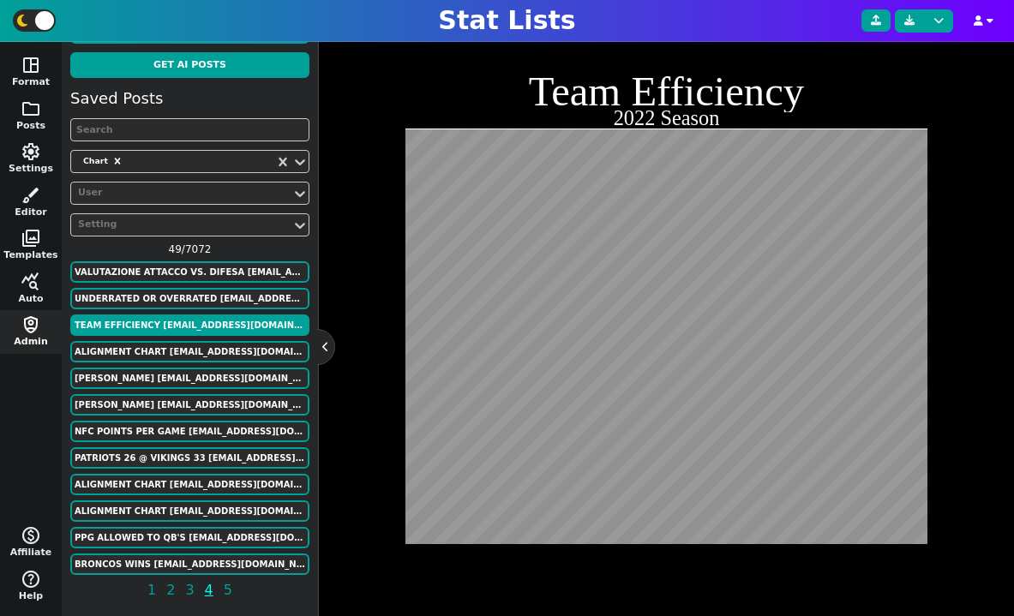
click at [173, 339] on div "Saved Posts Chart User Setting 49 / 7072 Valutazione attacco vs. difesa [EMAIL_…" at bounding box center [189, 347] width 239 height 521
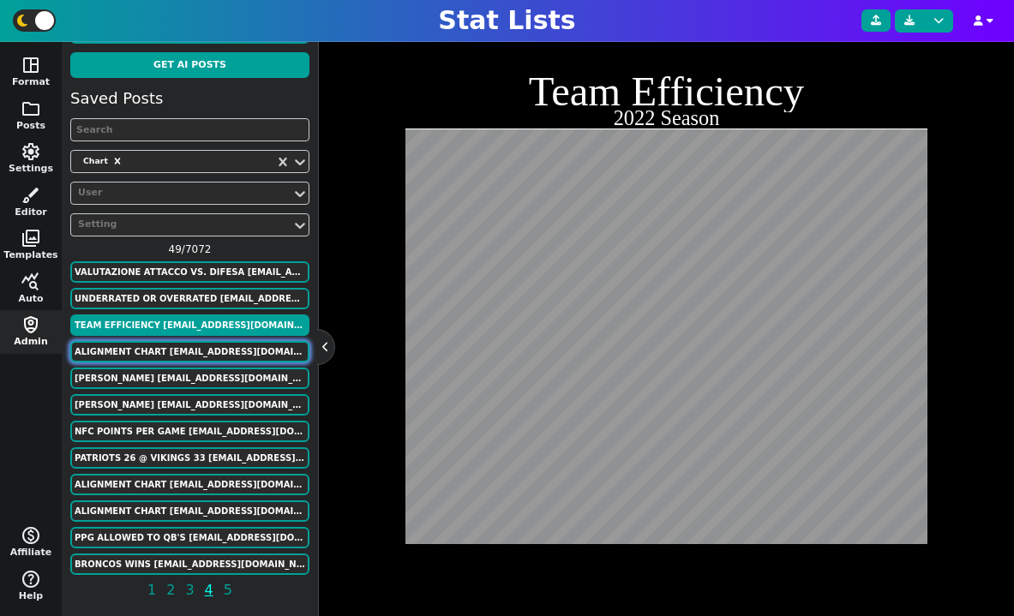
click at [174, 345] on button "Alignment Chart [EMAIL_ADDRESS][DOMAIN_NAME]" at bounding box center [189, 351] width 239 height 21
type textarea "Alignment Chart"
type textarea "Team Efficiency"
type textarea "ARI ATL [MEDICAL_DATA] BUF CAR CHI CIN CLE DAL DEN DET GB HOU IND JAX KC LV LAC…"
type textarea "-15 -1 8 2 13 -7 4 -11 -3 7 12 -6 -16 -13 14 9 -12 3 -10 0 15 -2 5 -8 -4 1 -9 1…"
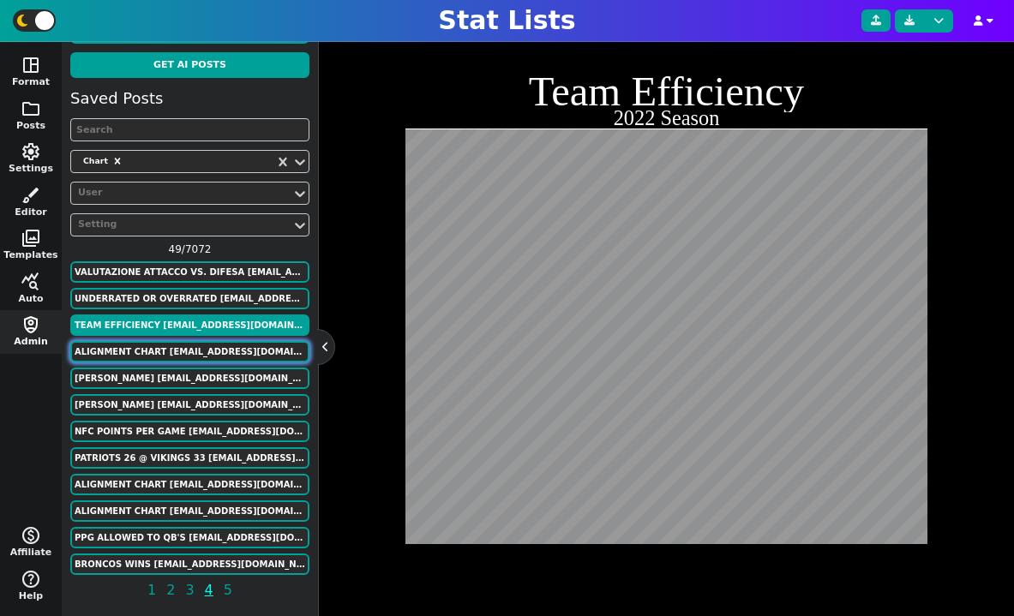
type textarea "-4 4 0 -2 9 -5 -7 -15 2 6 10 -4 -12 -8 13 1 -9 5 -13 -1 11 7 -6 -10 -3 8 -11 3 …"
type textarea "Defensive Efficiency"
type textarea "Offensive Efficiency"
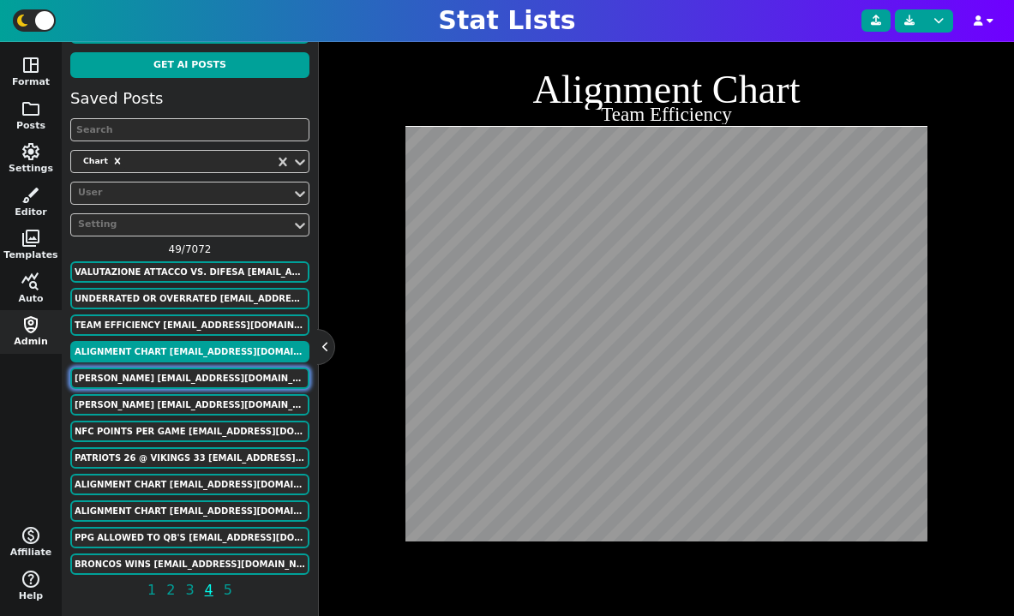
click at [180, 378] on button "[PERSON_NAME] [EMAIL_ADDRESS][DOMAIN_NAME]" at bounding box center [189, 378] width 239 height 21
type textarea "[PERSON_NAME]"
type textarea "Career Metrics"
type textarea "chi2 chi2 chi2 chi chi chi chi2 chi2 chi2 chi chi chi"
type textarea "2020 Yards/Route Run 2021 Yards/Route Run 2022 Yards/Route Run 2020 Yards/Pass …"
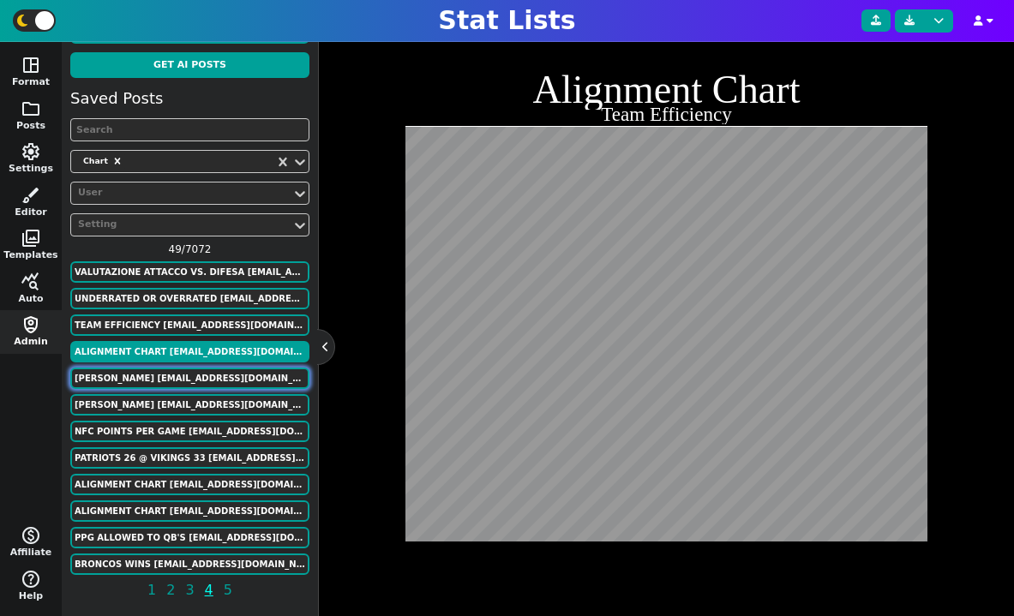
type textarea "0.96 1.55 1.67 0.4 1.13 1.44 5.5 6.6 7.9 3.9 7.1 8.7"
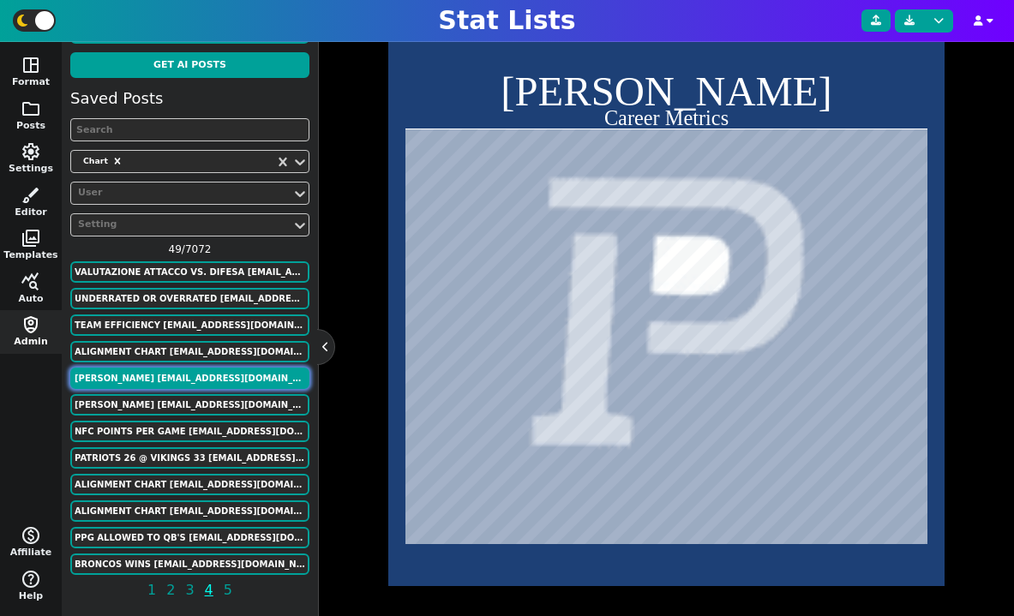
scroll to position [420, 0]
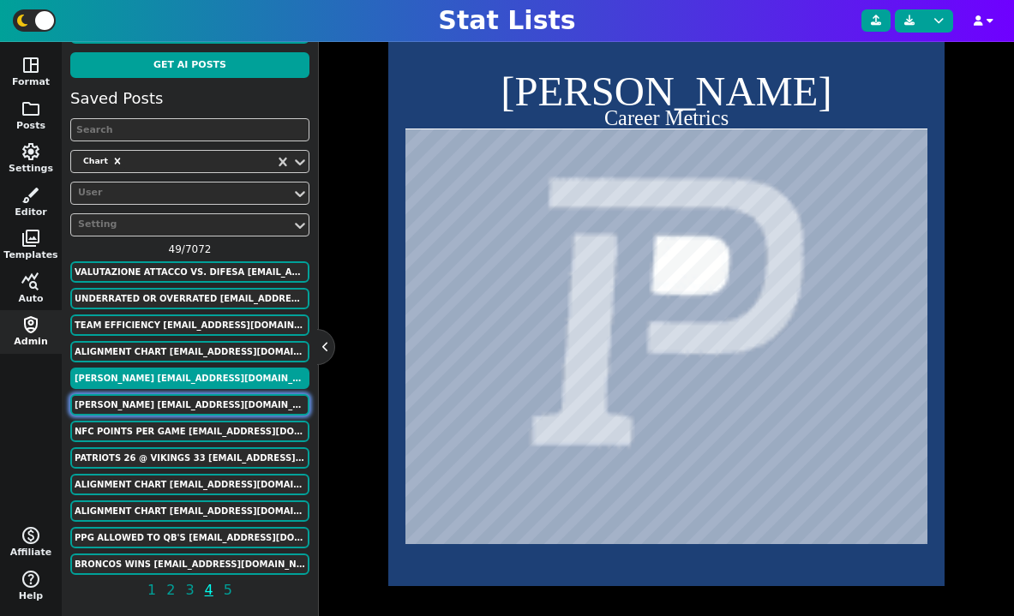
click at [179, 403] on button "[PERSON_NAME] [EMAIL_ADDRESS][DOMAIN_NAME]" at bounding box center [189, 404] width 239 height 21
type textarea "chi chi chi chi chi chi chi chi chi"
type textarea "2020 Yards/Route Run 2021 Yards/Route Run 2022 Yards/Route Run 2020 Air Yards 2…"
type textarea "252 395 326 294 737 482 243 612 544"
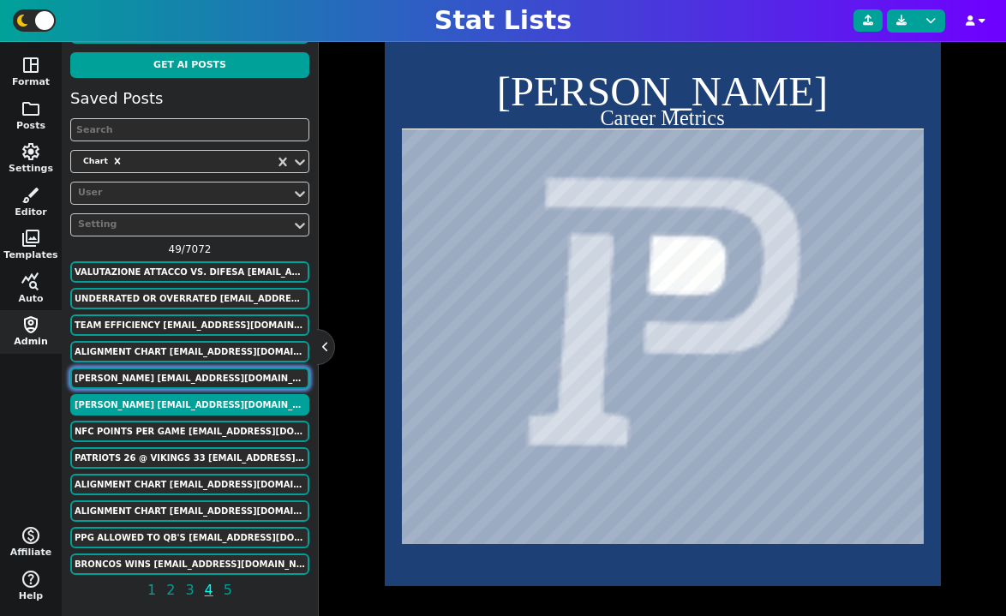
click at [194, 374] on button "[PERSON_NAME] [EMAIL_ADDRESS][DOMAIN_NAME]" at bounding box center [189, 378] width 239 height 21
type textarea "chi2 chi2 chi2 chi chi chi chi2 chi2 chi2 chi chi chi"
type textarea "2020 Yards/Route Run 2021 Yards/Route Run 2022 Yards/Route Run 2020 Yards/Pass …"
type textarea "0.96 1.55 1.67 0.4 1.13 1.44 5.5 6.6 7.9 3.9 7.1 8.7"
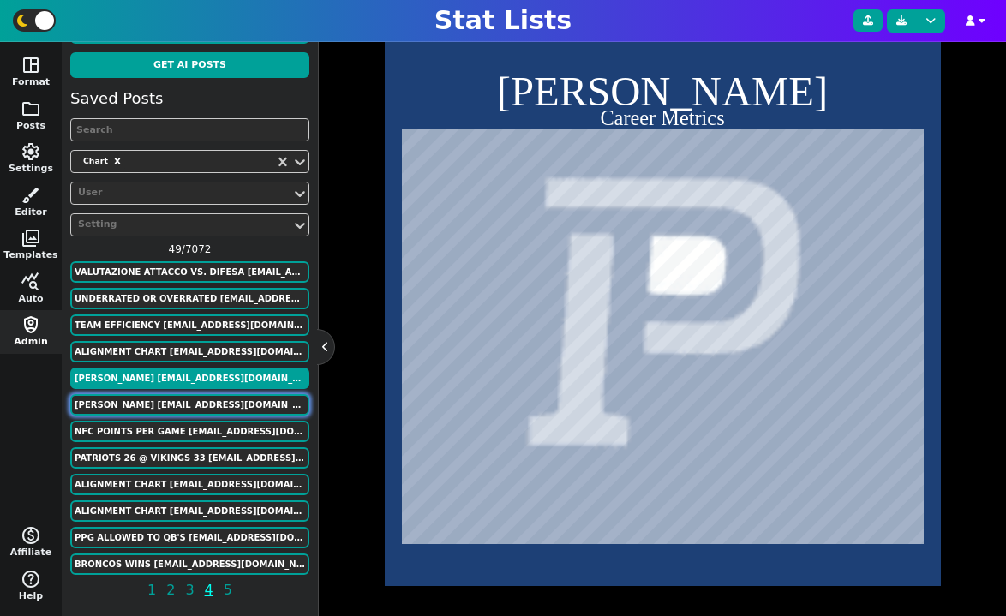
click at [201, 405] on button "[PERSON_NAME] [EMAIL_ADDRESS][DOMAIN_NAME]" at bounding box center [189, 404] width 239 height 21
type textarea "chi chi chi chi chi chi chi chi chi"
type textarea "2020 Yards/Route Run 2021 Yards/Route Run 2022 Yards/Route Run 2020 Air Yards 2…"
type textarea "252 395 326 294 737 482 243 612 544"
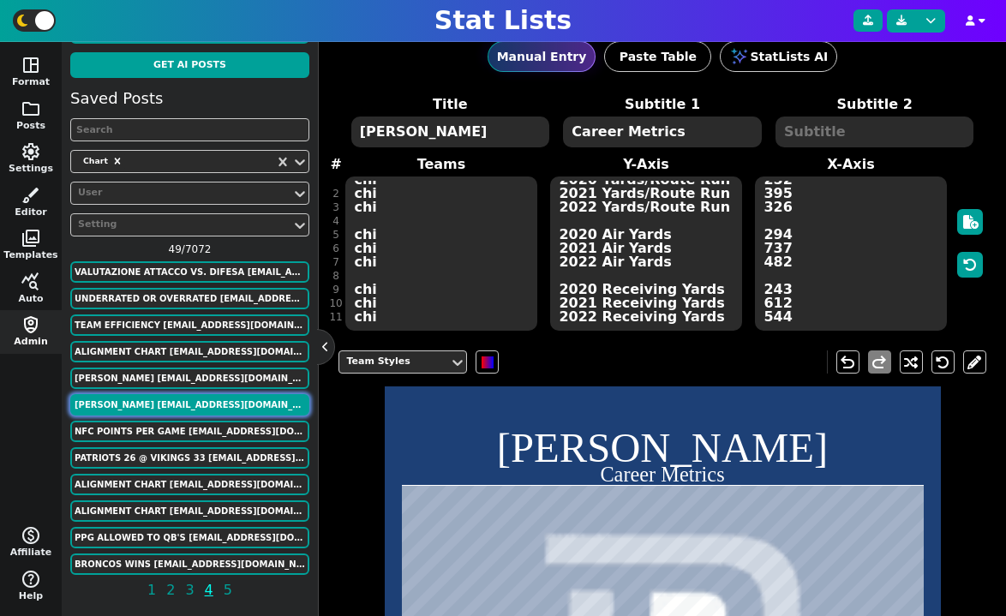
scroll to position [14, 0]
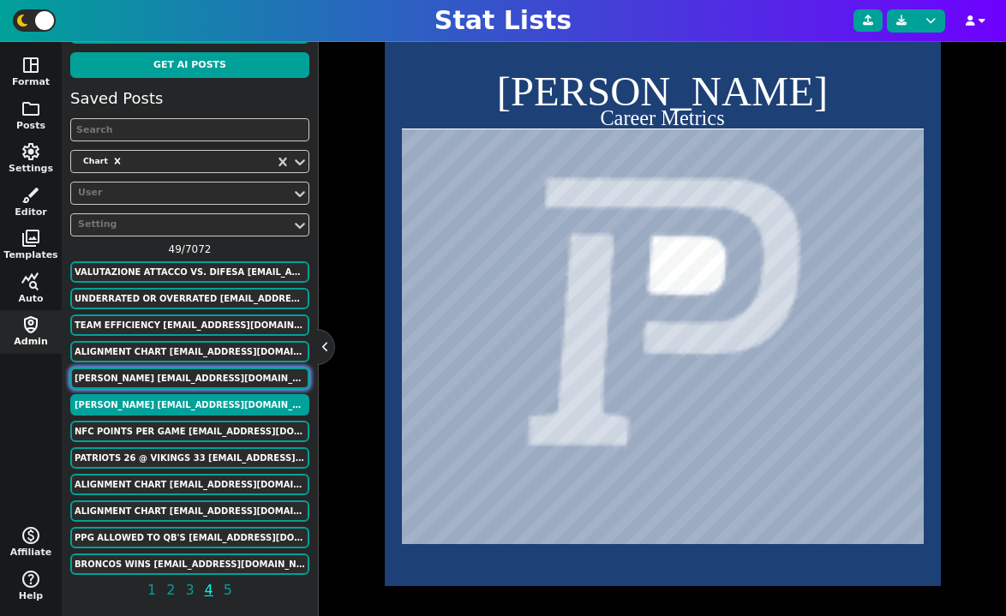
click at [184, 372] on button "[PERSON_NAME] [EMAIL_ADDRESS][DOMAIN_NAME]" at bounding box center [189, 378] width 239 height 21
type textarea "chi2 chi2 chi2 chi chi chi chi2 chi2 chi2 chi chi chi"
type textarea "2020 Yards/Route Run 2021 Yards/Route Run 2022 Yards/Route Run 2020 Yards/Pass …"
type textarea "0.96 1.55 1.67 0.4 1.13 1.44 5.5 6.6 7.9 3.9 7.1 8.7"
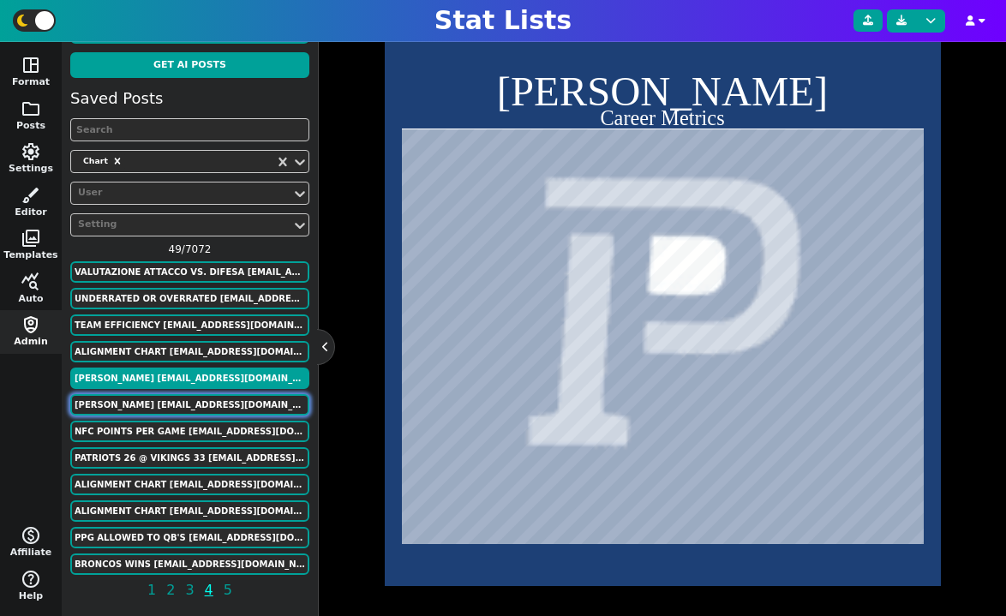
click at [192, 406] on button "[PERSON_NAME] [EMAIL_ADDRESS][DOMAIN_NAME]" at bounding box center [189, 404] width 239 height 21
type textarea "chi chi chi chi chi chi chi chi chi"
type textarea "2020 Yards/Route Run 2021 Yards/Route Run 2022 Yards/Route Run 2020 Air Yards 2…"
type textarea "252 395 326 294 737 482 243 612 544"
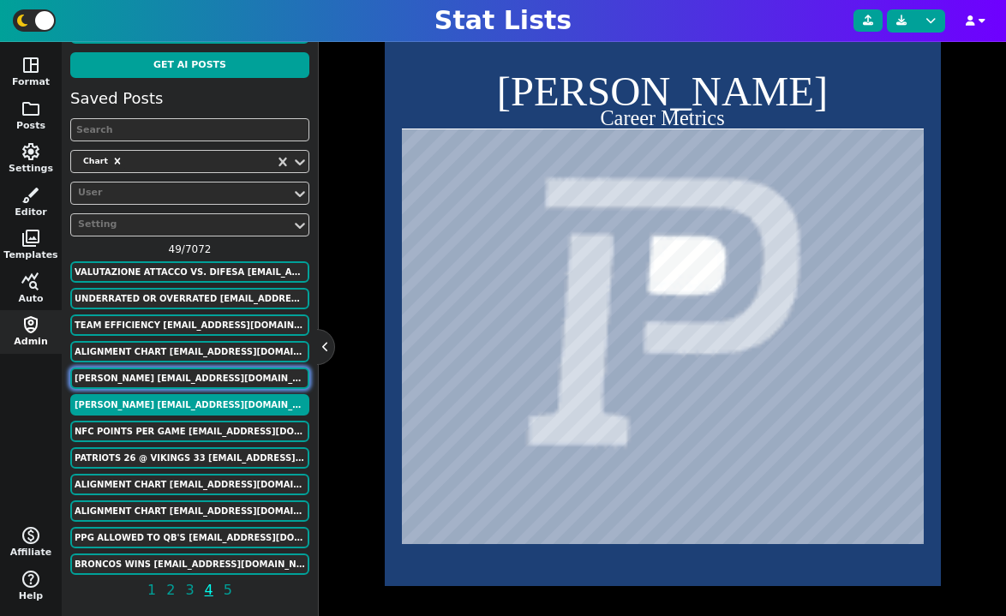
click at [174, 382] on button "[PERSON_NAME] [EMAIL_ADDRESS][DOMAIN_NAME]" at bounding box center [189, 378] width 239 height 21
type textarea "chi2 chi2 chi2 chi chi chi chi2 chi2 chi2 chi chi chi"
type textarea "2020 Yards/Route Run 2021 Yards/Route Run 2022 Yards/Route Run 2020 Yards/Pass …"
type textarea "0.96 1.55 1.67 0.4 1.13 1.44 5.5 6.6 7.9 3.9 7.1 8.7"
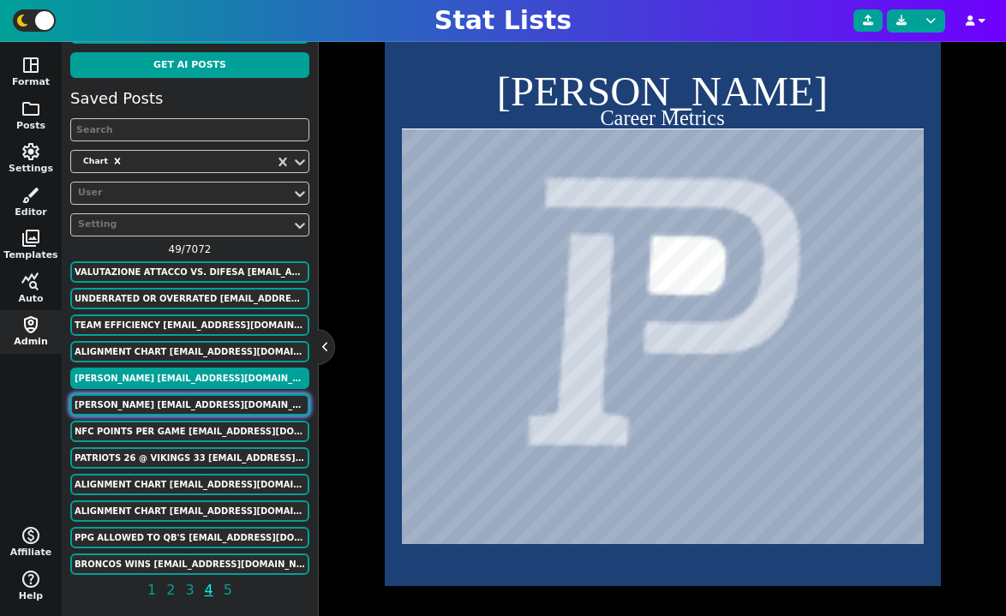
click at [145, 404] on button "[PERSON_NAME] [EMAIL_ADDRESS][DOMAIN_NAME]" at bounding box center [189, 404] width 239 height 21
type textarea "chi chi chi chi chi chi chi chi chi"
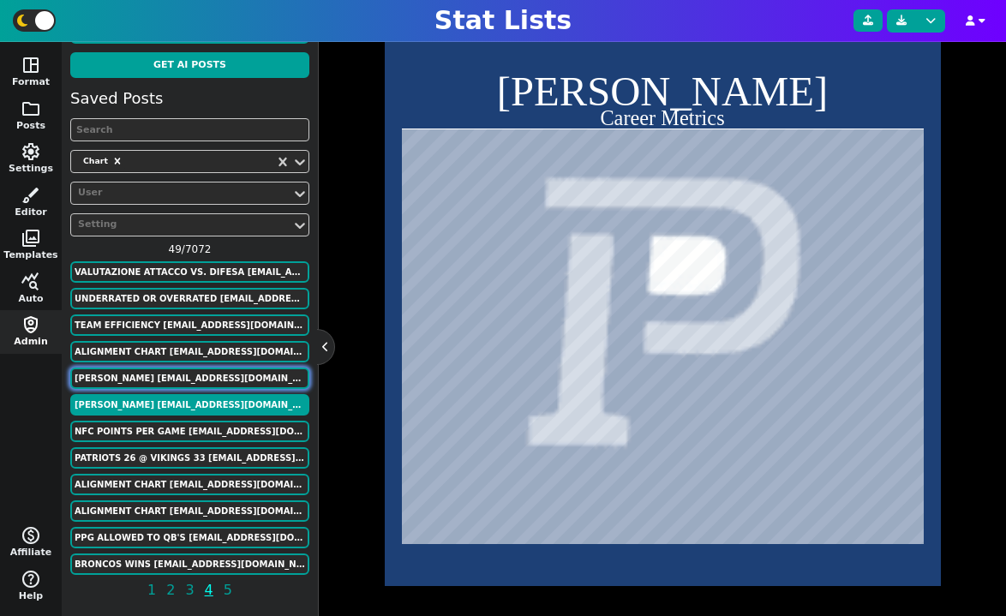
click at [167, 380] on button "[PERSON_NAME] [EMAIL_ADDRESS][DOMAIN_NAME]" at bounding box center [189, 378] width 239 height 21
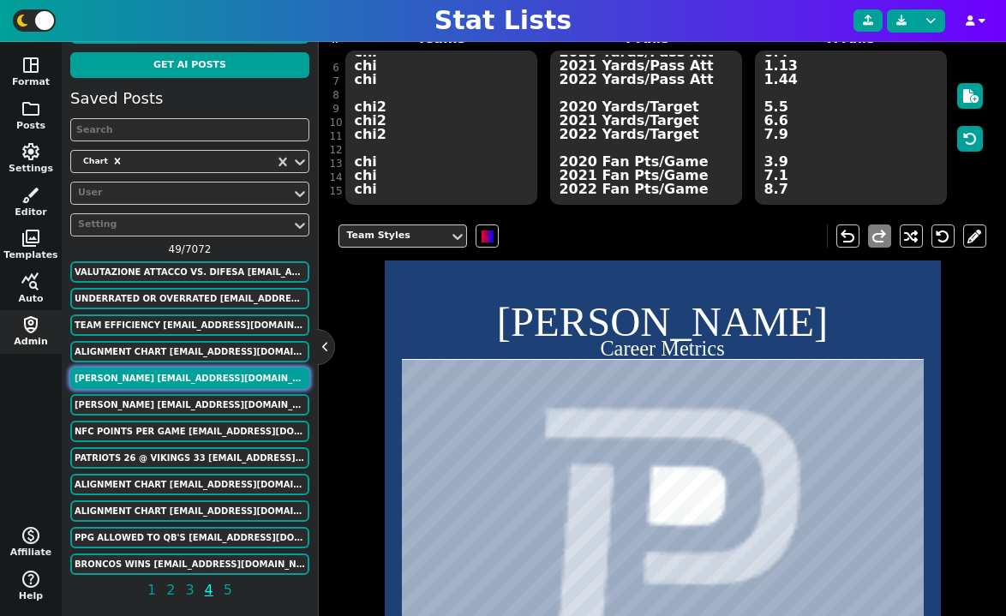
scroll to position [139, 0]
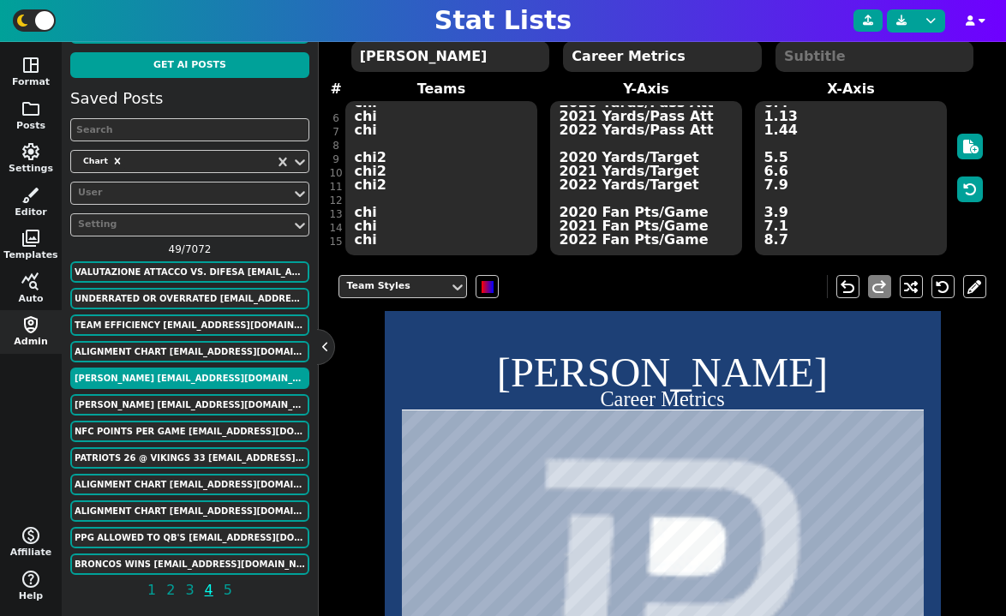
click at [471, 195] on textarea "chi2 chi2 chi2 chi chi chi chi2 chi2 chi2 chi chi chi" at bounding box center [440, 178] width 191 height 154
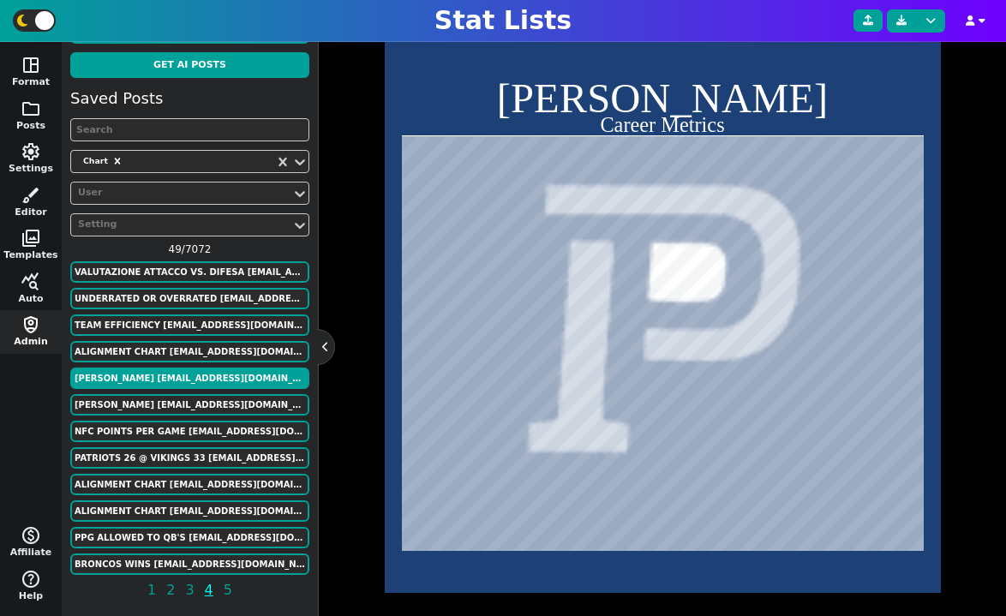
scroll to position [573, 0]
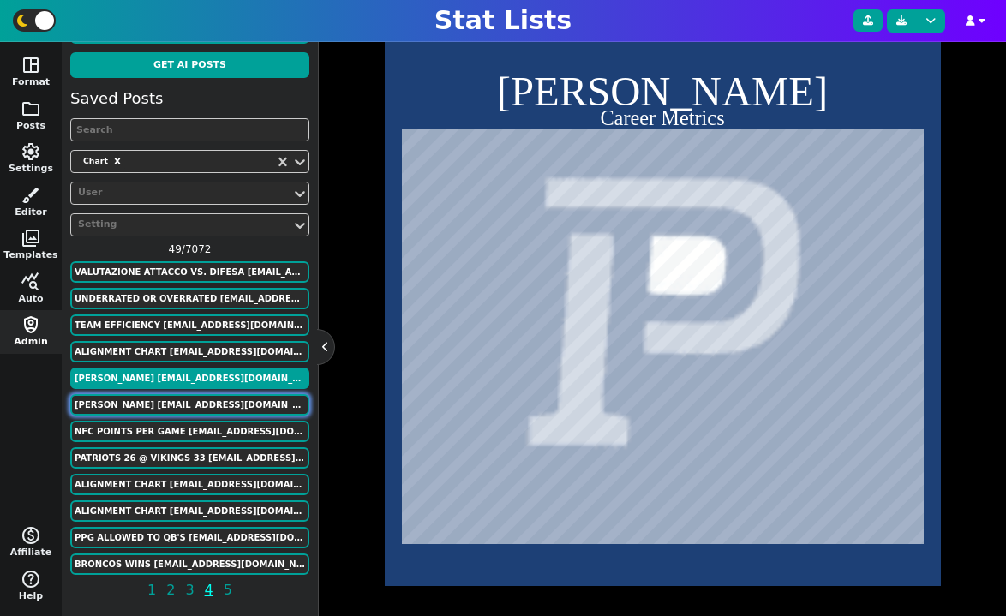
click at [252, 403] on button "[PERSON_NAME] [EMAIL_ADDRESS][DOMAIN_NAME]" at bounding box center [189, 404] width 239 height 21
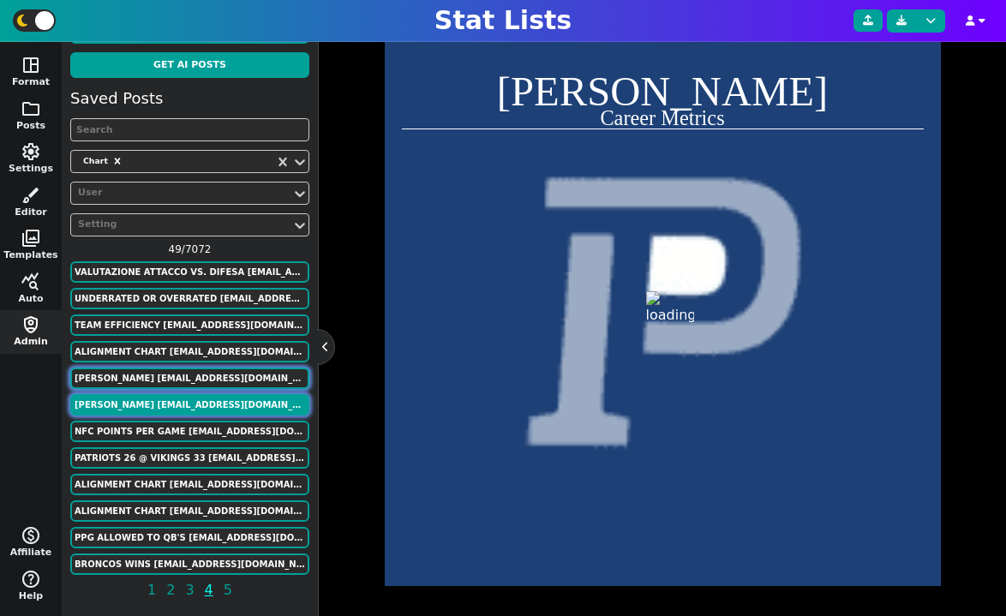
scroll to position [12, 0]
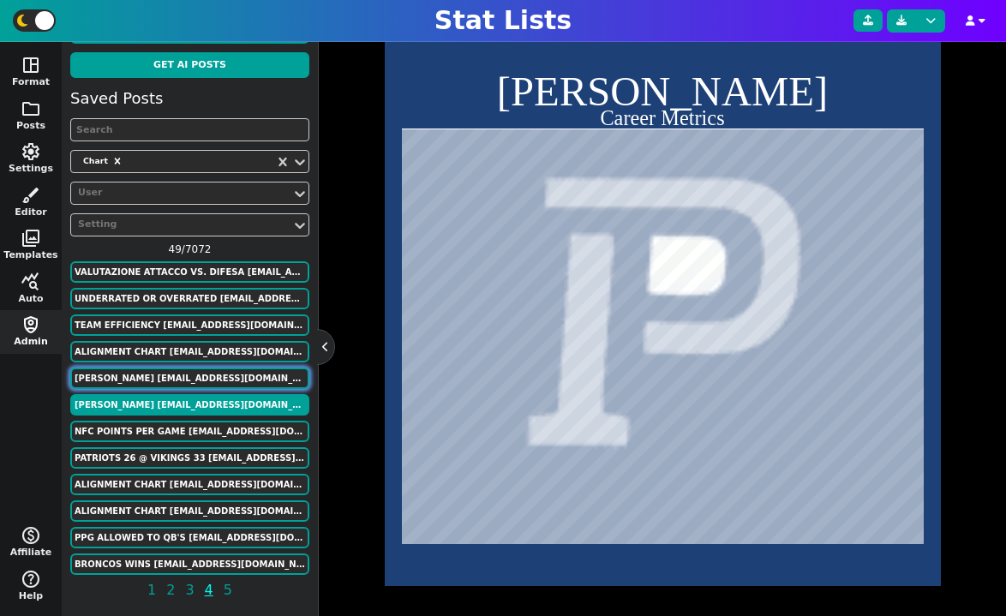
click at [241, 380] on button "[PERSON_NAME] [EMAIL_ADDRESS][DOMAIN_NAME]" at bounding box center [189, 378] width 239 height 21
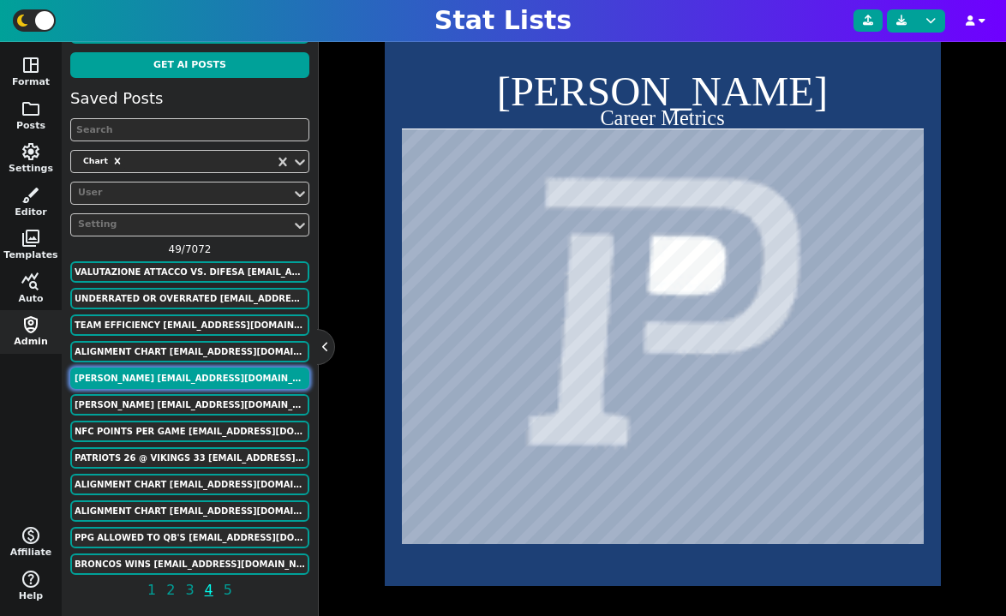
scroll to position [69, 0]
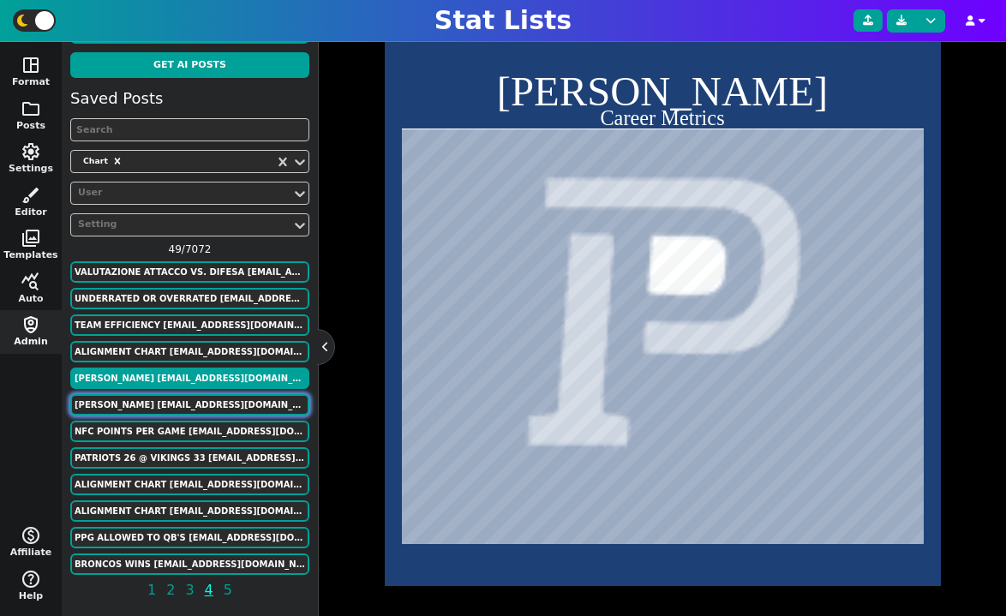
click at [248, 404] on button "[PERSON_NAME] [EMAIL_ADDRESS][DOMAIN_NAME]" at bounding box center [189, 404] width 239 height 21
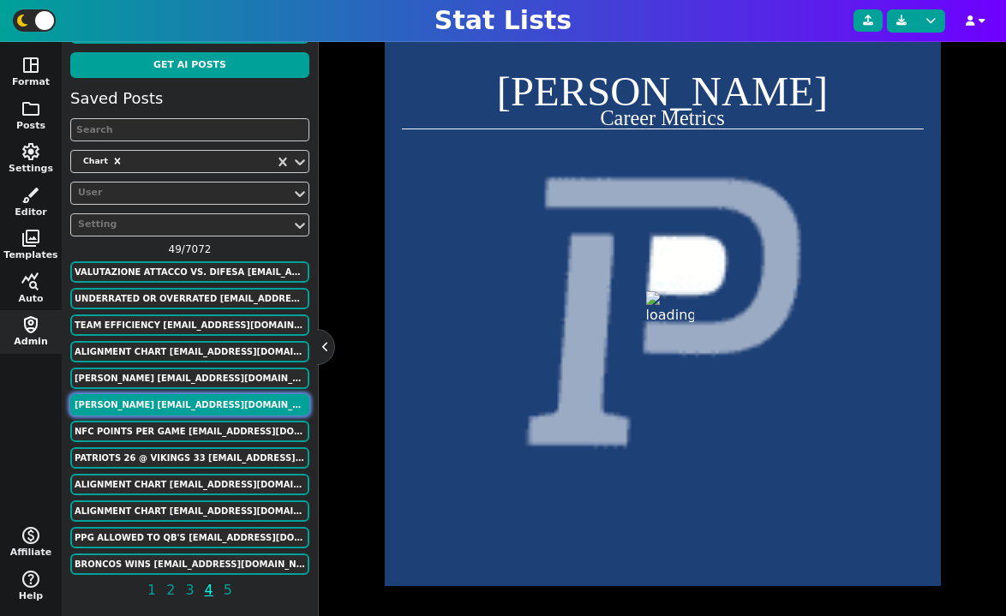
scroll to position [12, 0]
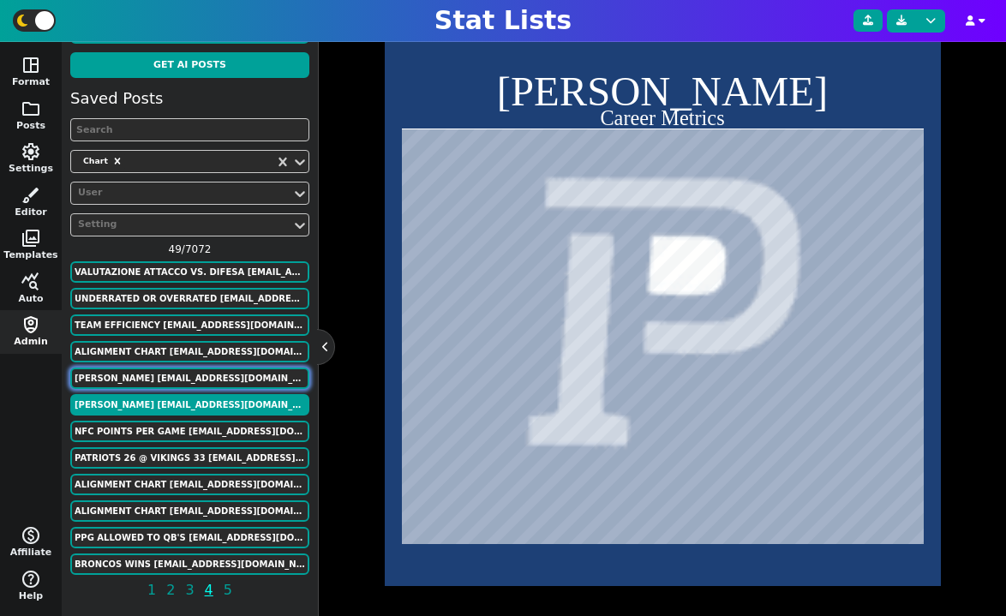
click at [230, 378] on button "[PERSON_NAME] [EMAIL_ADDRESS][DOMAIN_NAME]" at bounding box center [189, 378] width 239 height 21
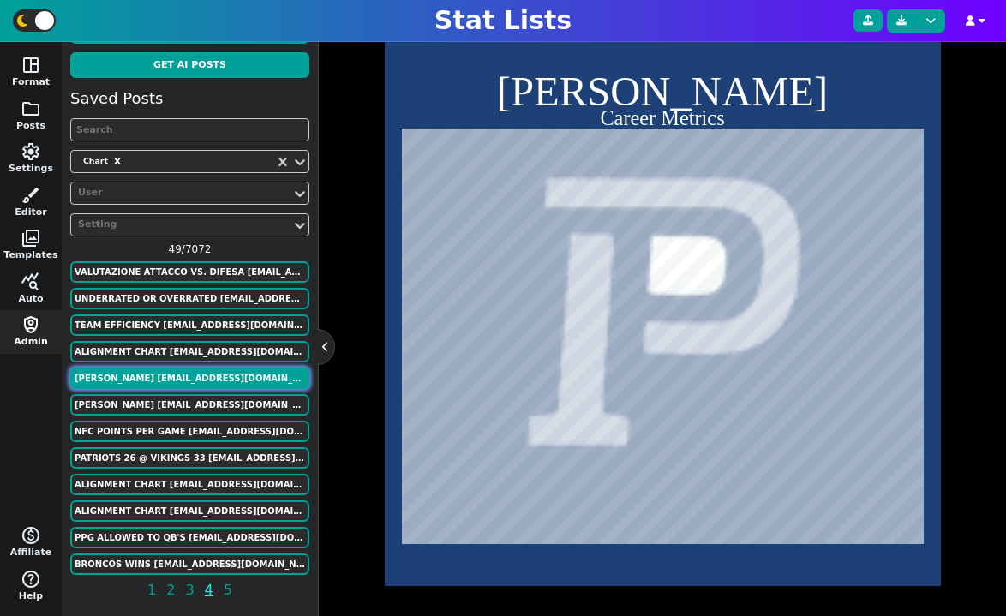
scroll to position [69, 0]
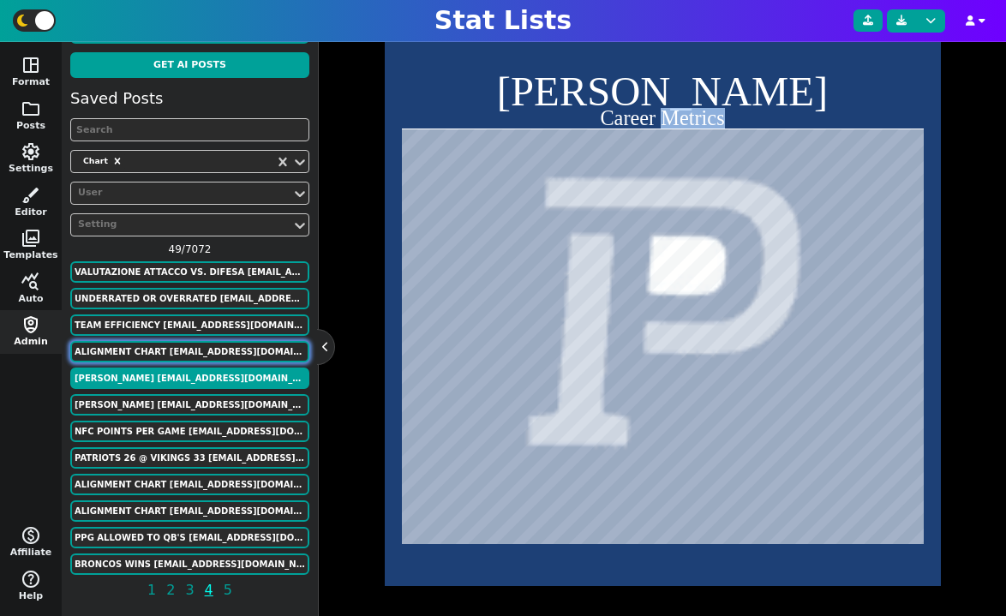
click at [208, 356] on button "Alignment Chart [EMAIL_ADDRESS][DOMAIN_NAME]" at bounding box center [189, 351] width 239 height 21
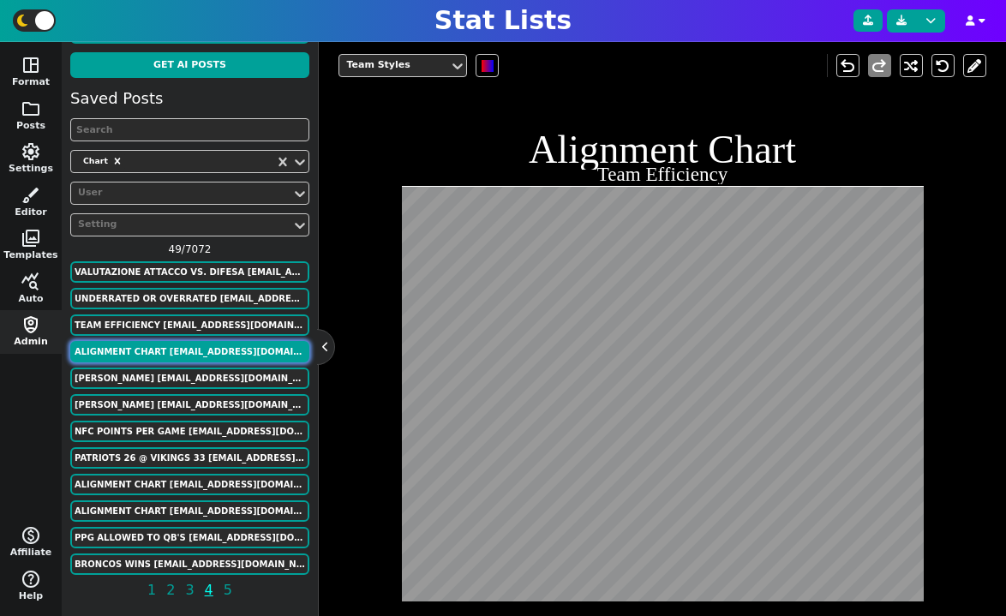
scroll to position [480, 0]
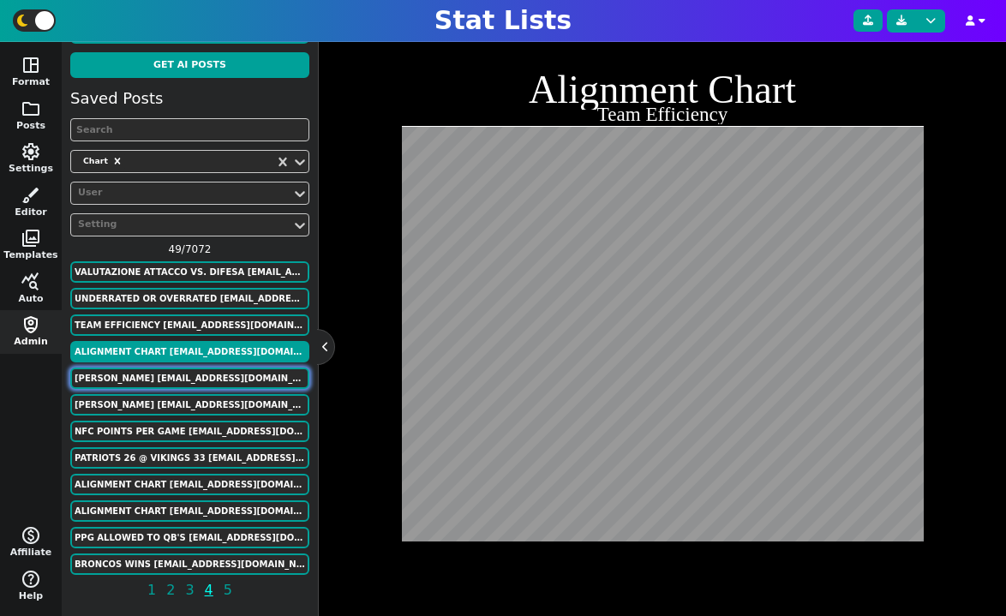
click at [206, 375] on button "[PERSON_NAME] [EMAIL_ADDRESS][DOMAIN_NAME]" at bounding box center [189, 378] width 239 height 21
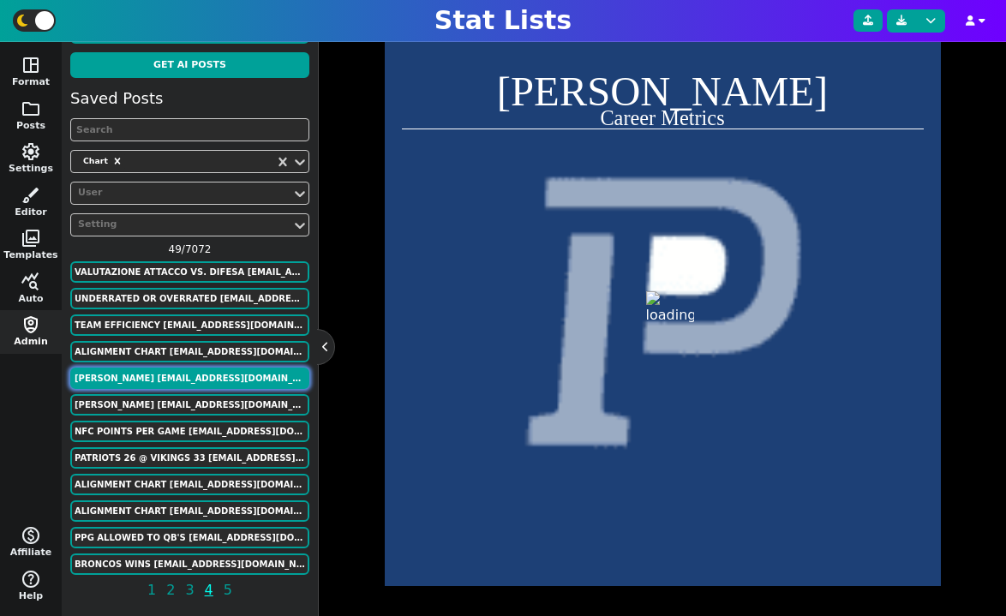
scroll to position [420, 0]
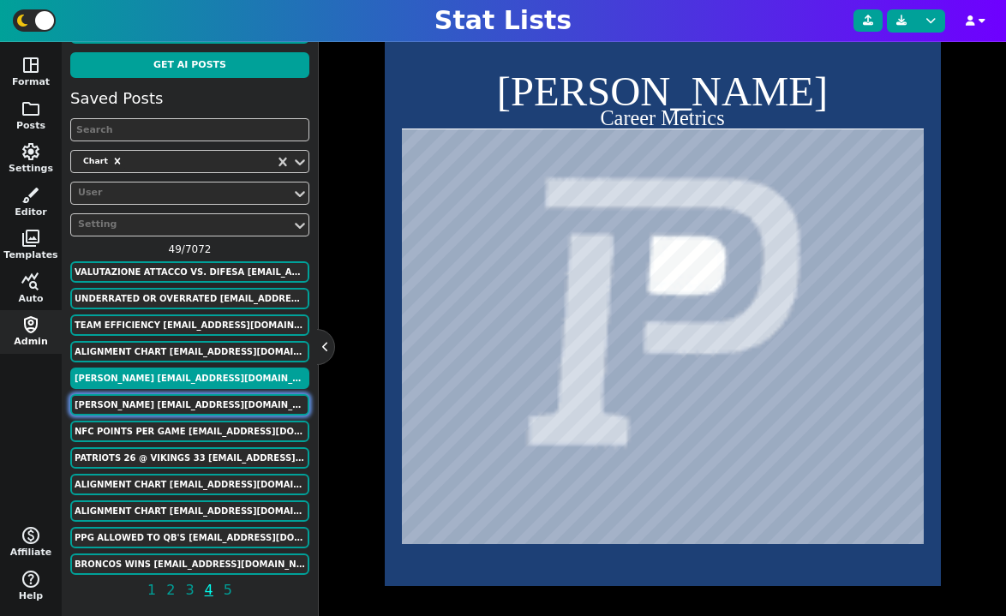
click at [212, 402] on button "[PERSON_NAME] [EMAIL_ADDRESS][DOMAIN_NAME]" at bounding box center [189, 404] width 239 height 21
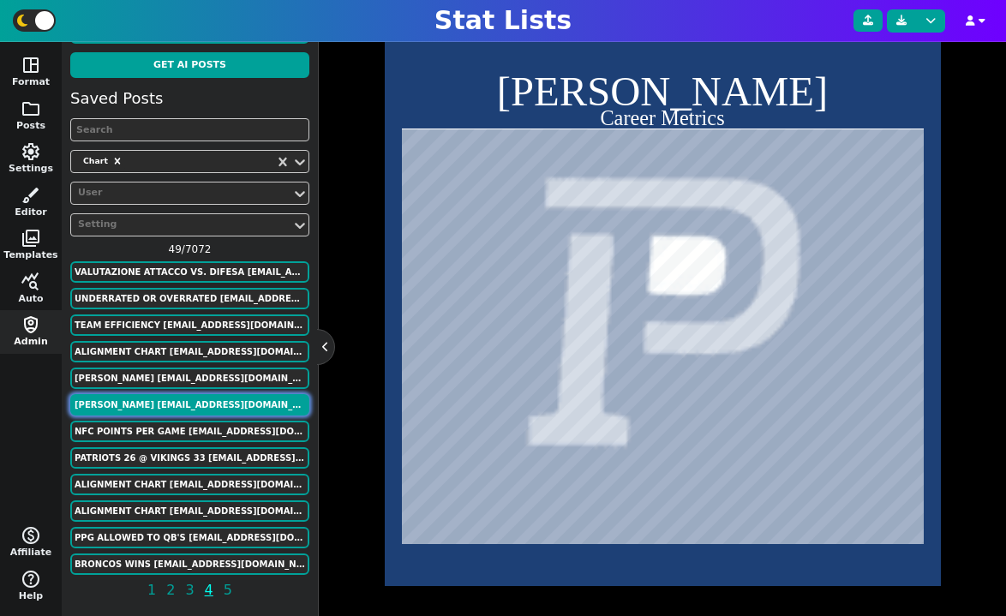
scroll to position [12, 0]
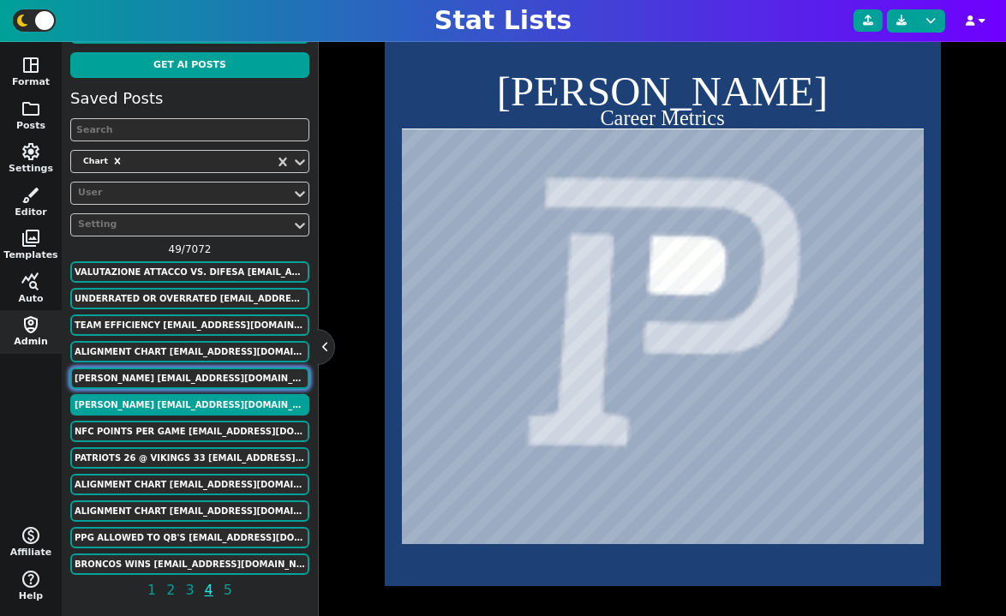
click at [233, 378] on button "[PERSON_NAME] [EMAIL_ADDRESS][DOMAIN_NAME]" at bounding box center [189, 378] width 239 height 21
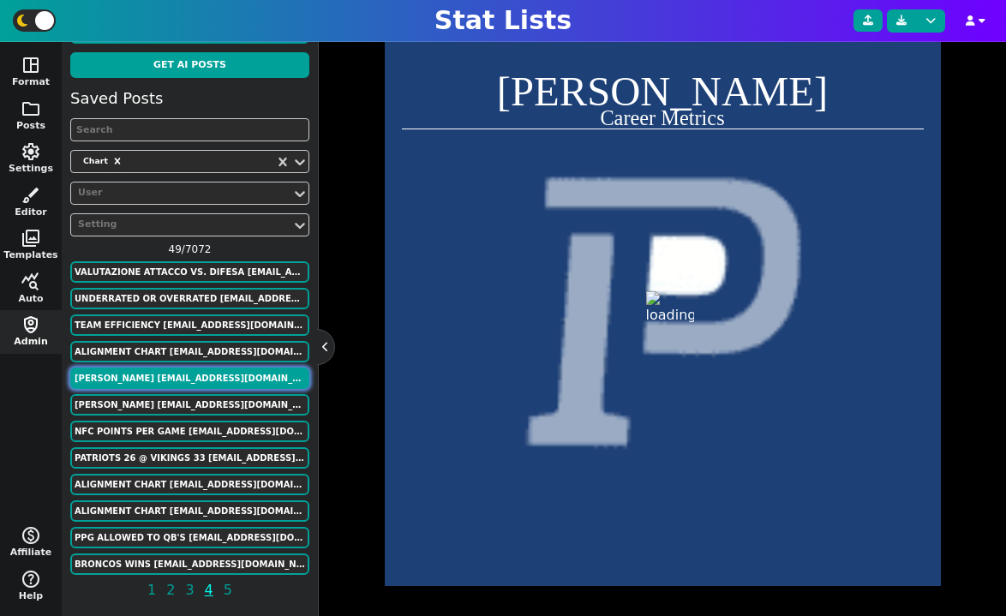
scroll to position [69, 0]
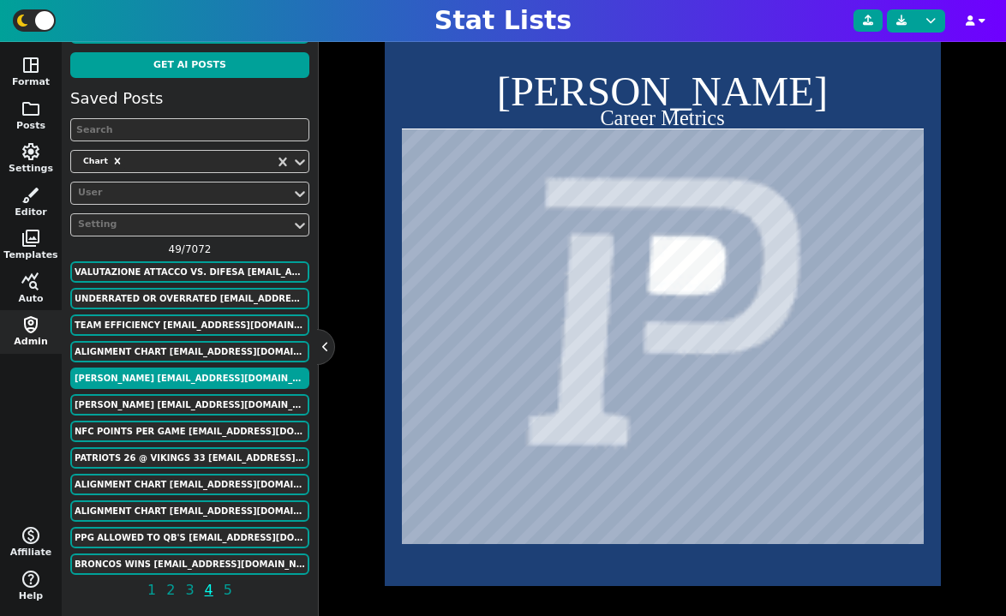
click at [236, 392] on div "Saved Posts Chart User Setting 49 / 7072 Valutazione attacco vs. difesa [EMAIL_…" at bounding box center [189, 347] width 239 height 521
click at [239, 398] on button "[PERSON_NAME] [EMAIL_ADDRESS][DOMAIN_NAME]" at bounding box center [189, 404] width 239 height 21
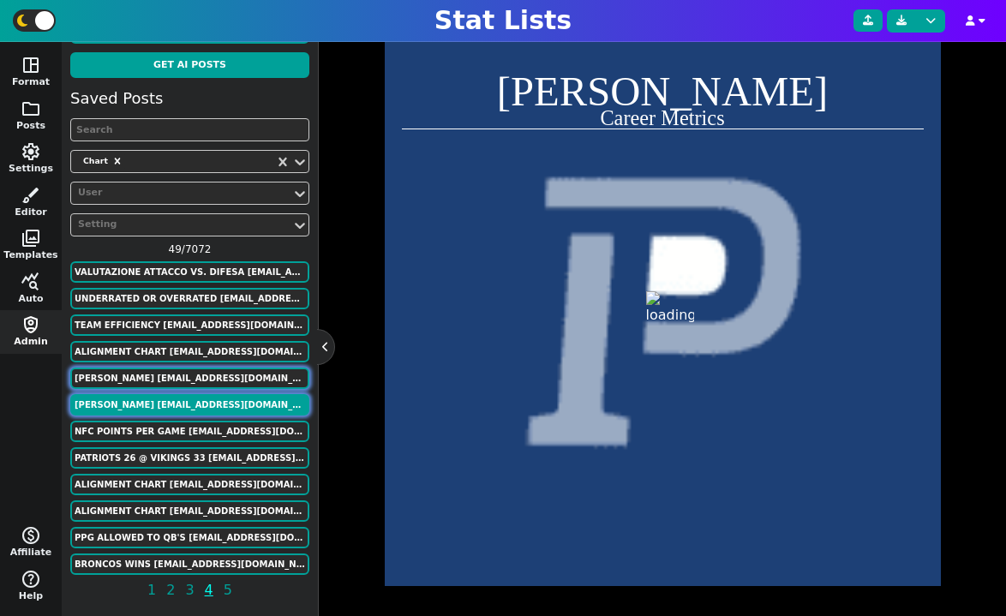
scroll to position [12, 0]
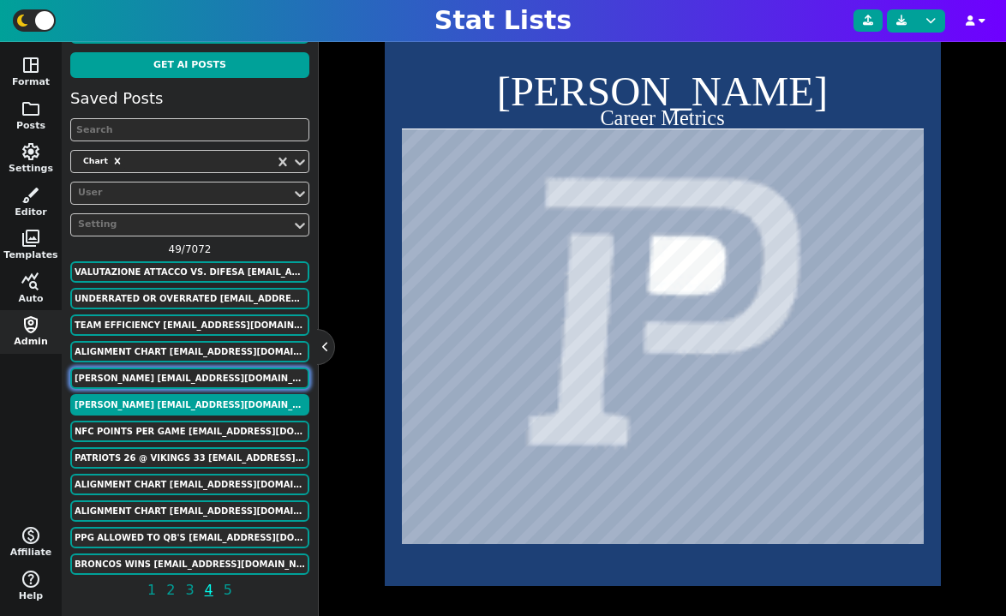
click at [241, 386] on button "[PERSON_NAME] [EMAIL_ADDRESS][DOMAIN_NAME]" at bounding box center [189, 378] width 239 height 21
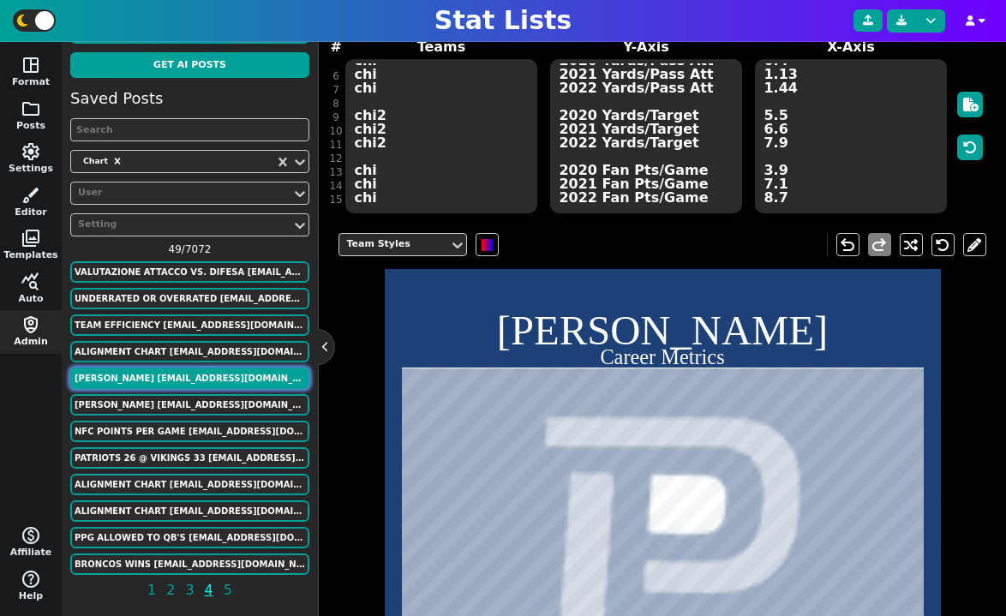
scroll to position [152, 0]
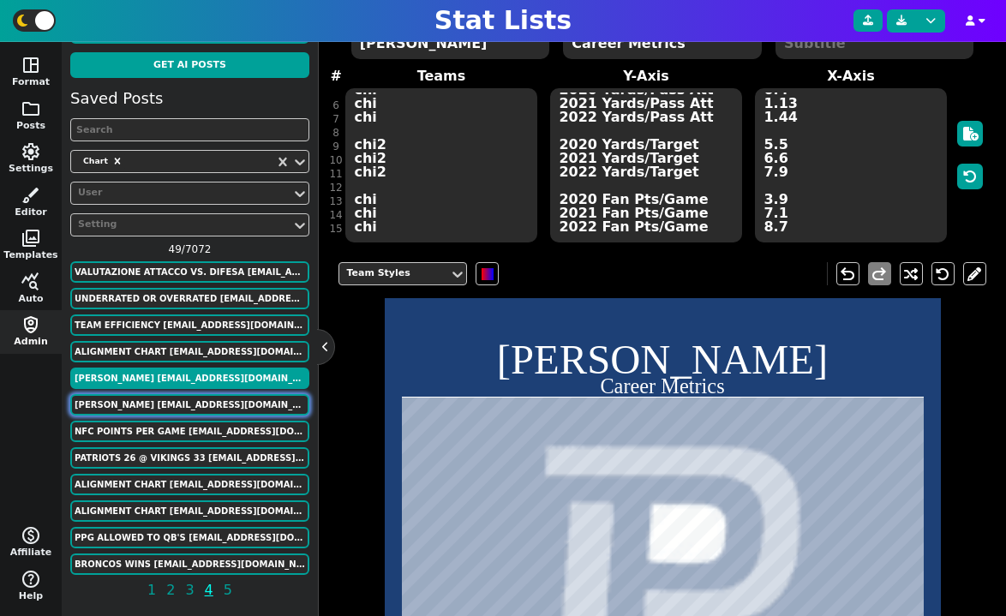
click at [231, 401] on button "[PERSON_NAME] [EMAIL_ADDRESS][DOMAIN_NAME]" at bounding box center [189, 404] width 239 height 21
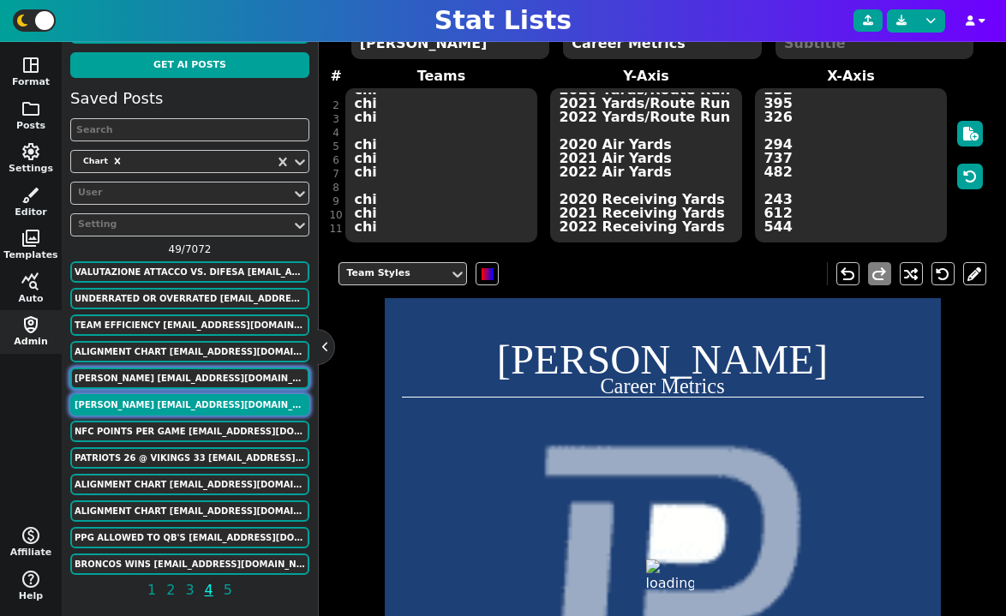
scroll to position [12, 0]
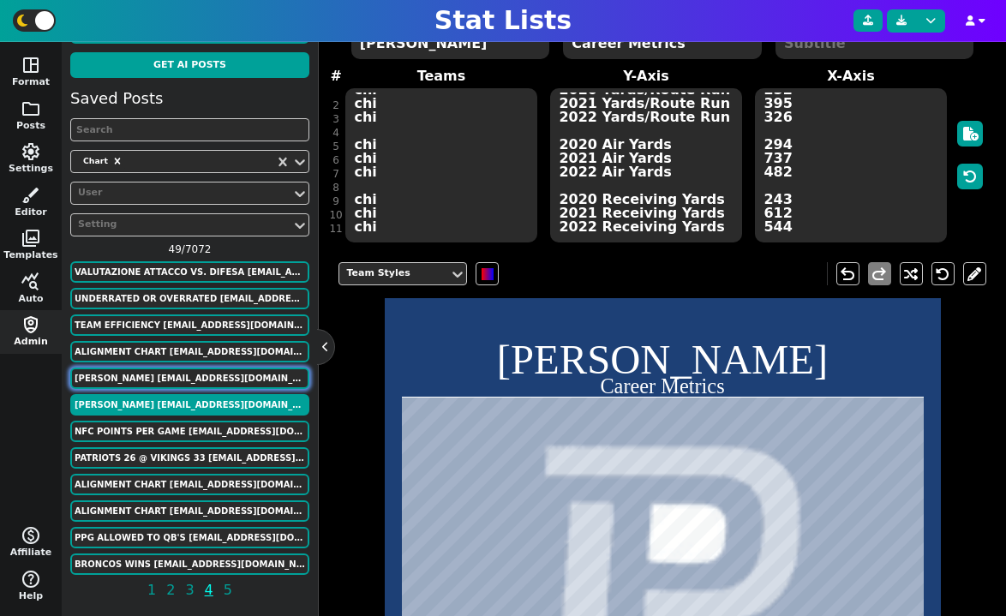
click at [219, 375] on button "[PERSON_NAME] [EMAIL_ADDRESS][DOMAIN_NAME]" at bounding box center [189, 378] width 239 height 21
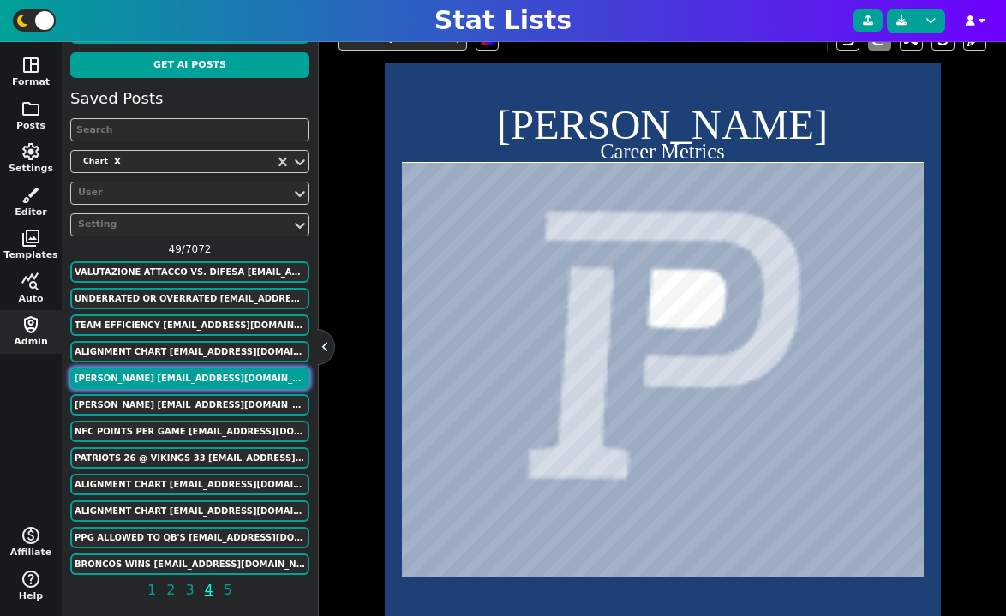
scroll to position [420, 0]
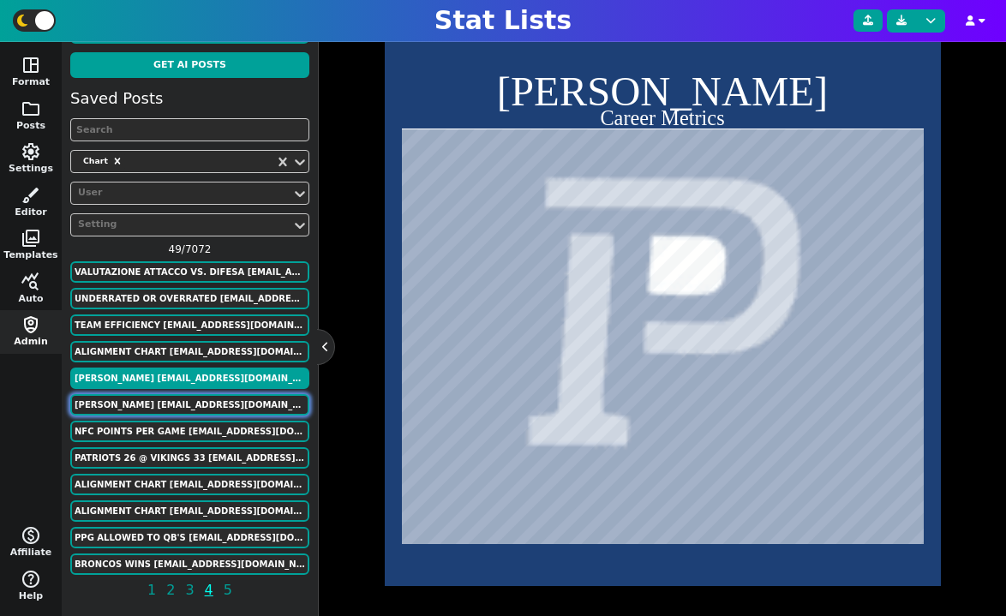
click at [249, 408] on button "[PERSON_NAME] [EMAIL_ADDRESS][DOMAIN_NAME]" at bounding box center [189, 404] width 239 height 21
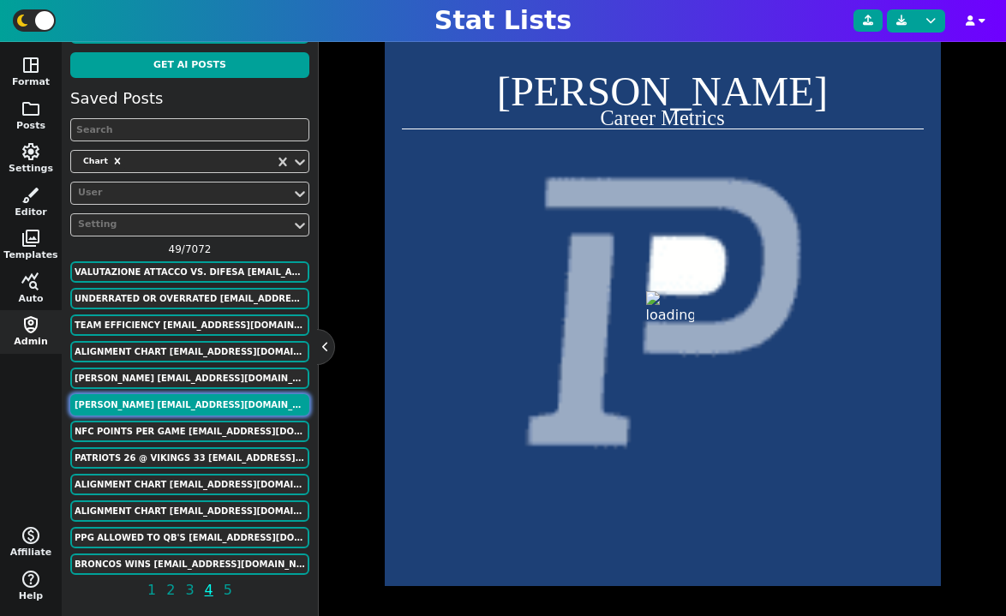
scroll to position [14, 0]
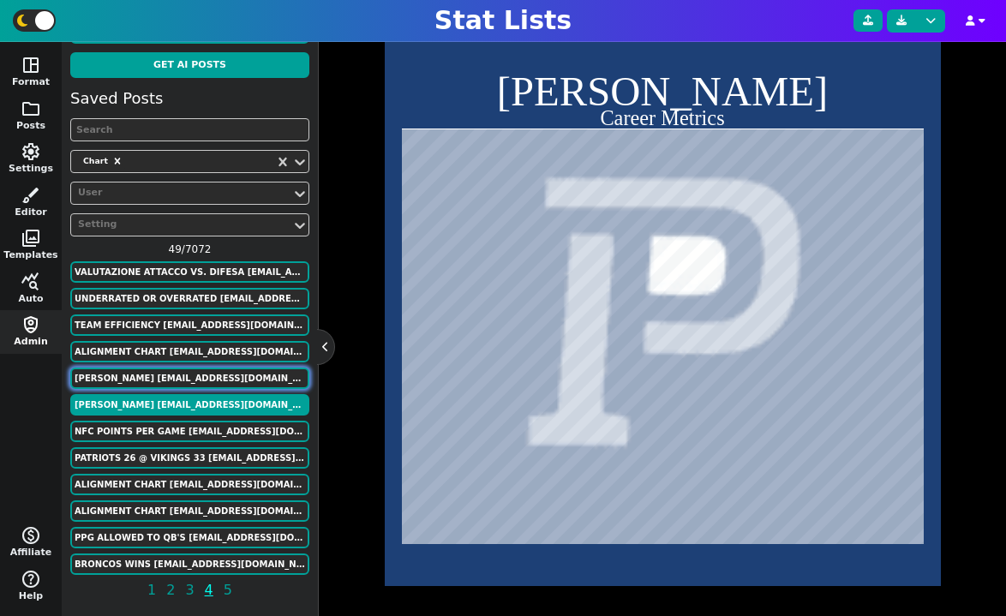
click at [227, 375] on button "[PERSON_NAME] [EMAIL_ADDRESS][DOMAIN_NAME]" at bounding box center [189, 378] width 239 height 21
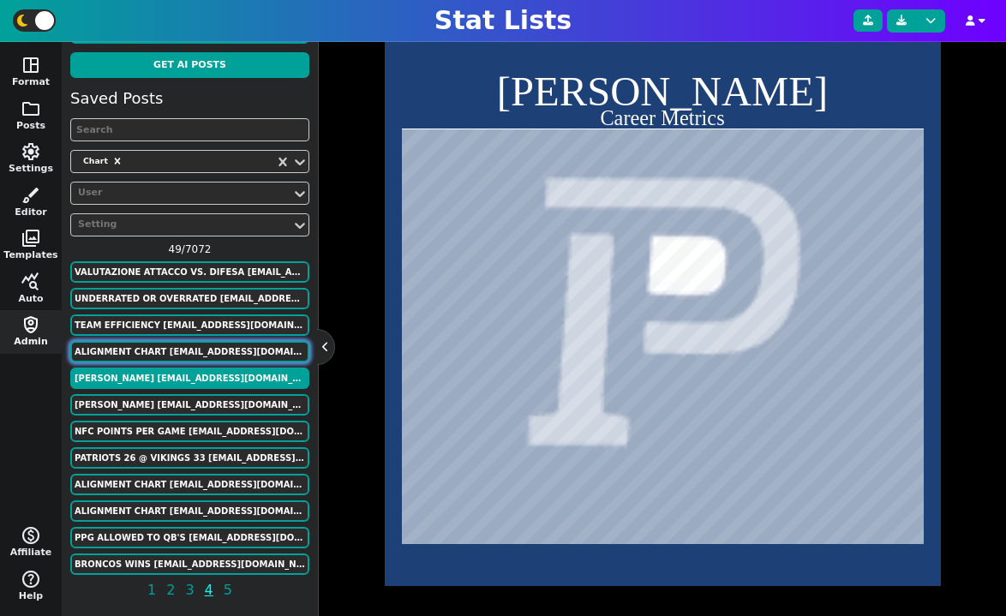
click at [230, 352] on button "Alignment Chart [EMAIL_ADDRESS][DOMAIN_NAME]" at bounding box center [189, 351] width 239 height 21
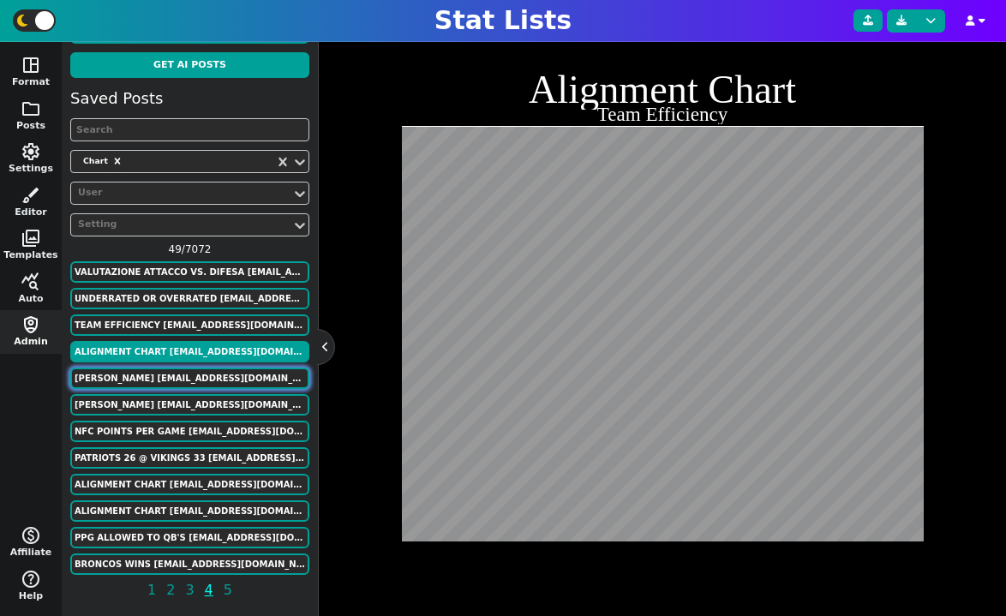
click at [223, 372] on button "[PERSON_NAME] [EMAIL_ADDRESS][DOMAIN_NAME]" at bounding box center [189, 378] width 239 height 21
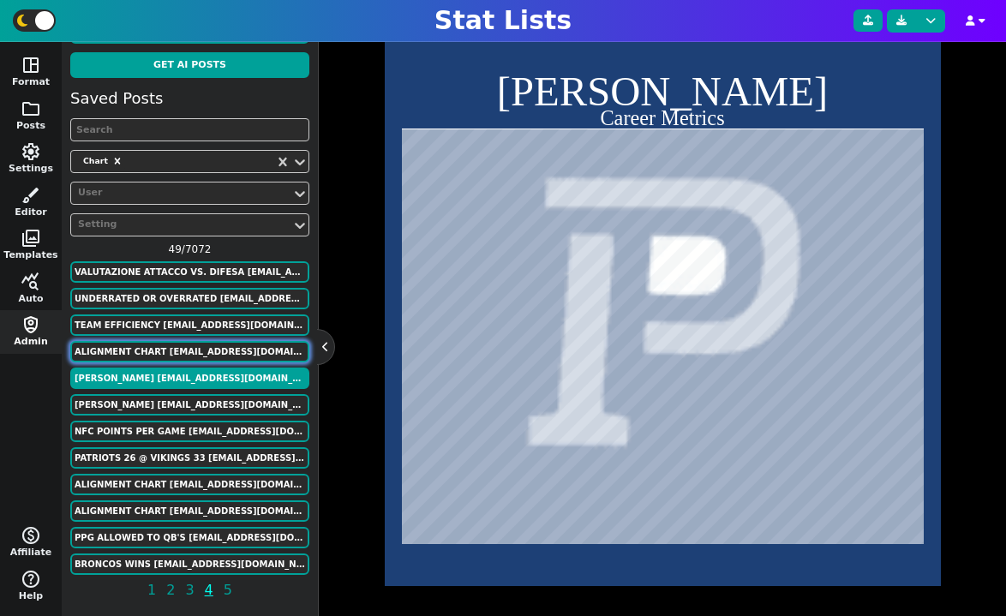
click at [222, 349] on button "Alignment Chart [EMAIL_ADDRESS][DOMAIN_NAME]" at bounding box center [189, 351] width 239 height 21
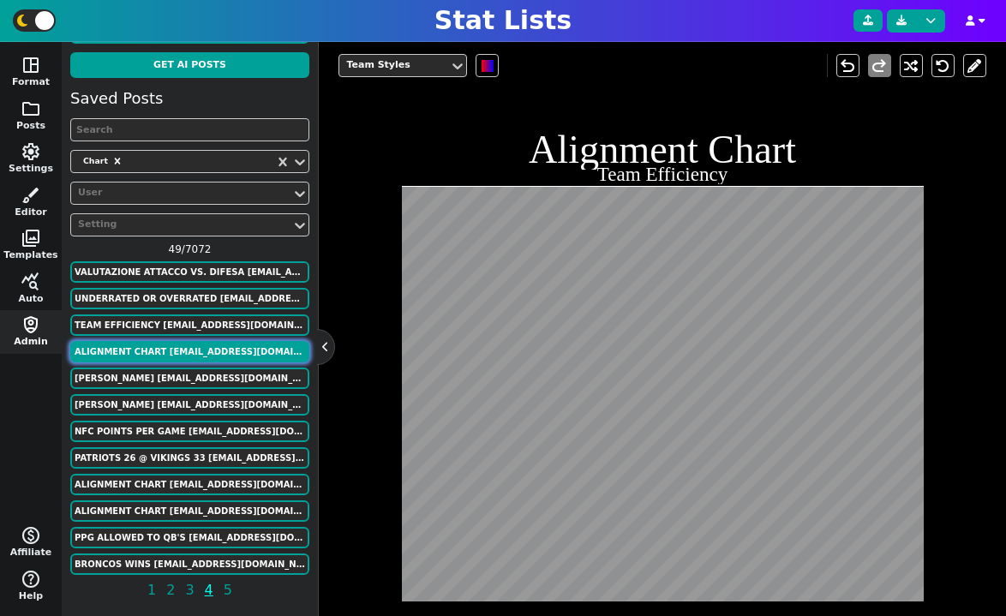
scroll to position [480, 0]
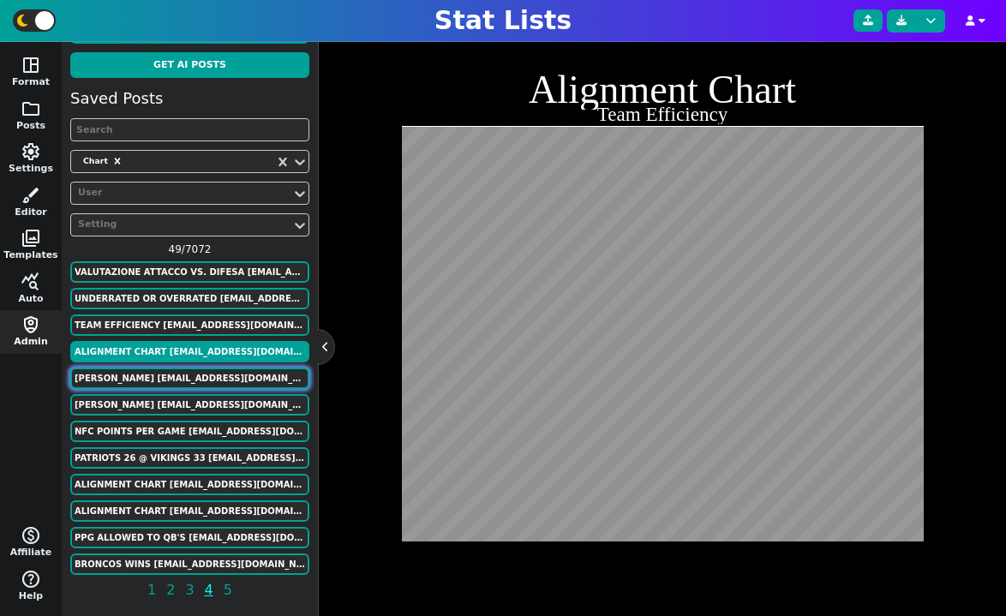
click at [217, 377] on button "[PERSON_NAME] [EMAIL_ADDRESS][DOMAIN_NAME]" at bounding box center [189, 378] width 239 height 21
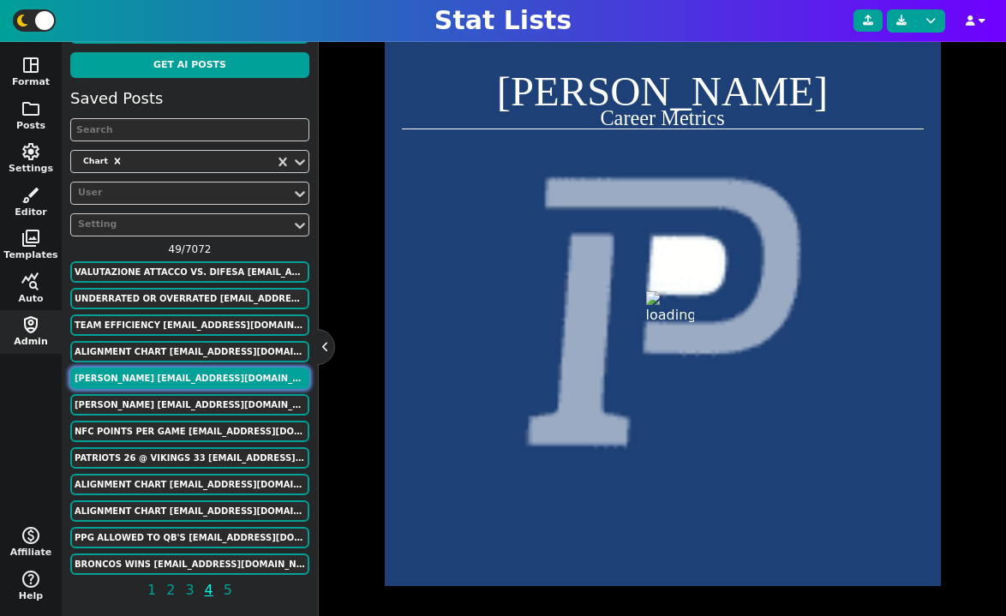
scroll to position [420, 0]
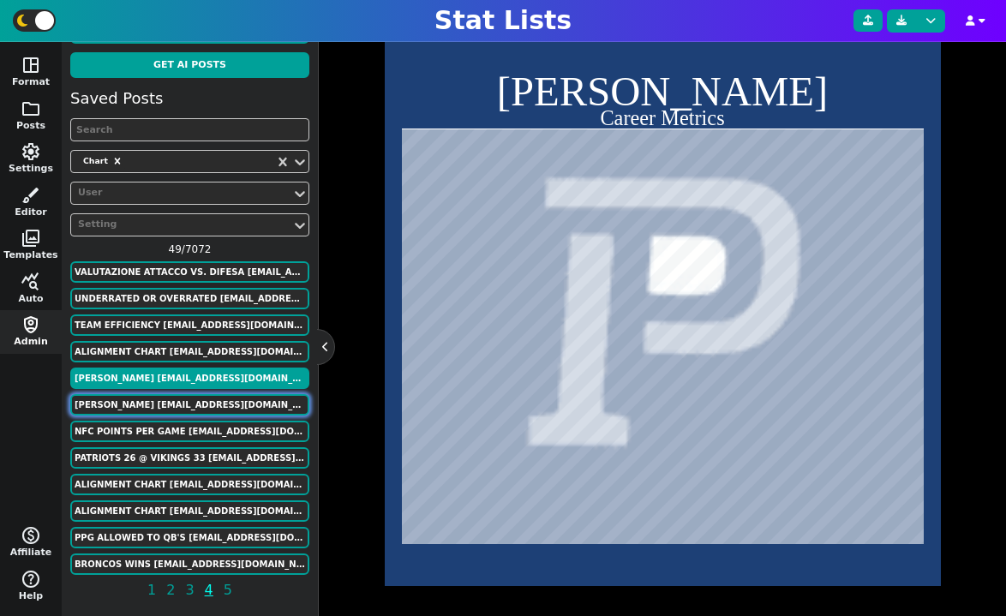
click at [218, 399] on button "[PERSON_NAME] [EMAIL_ADDRESS][DOMAIN_NAME]" at bounding box center [189, 404] width 239 height 21
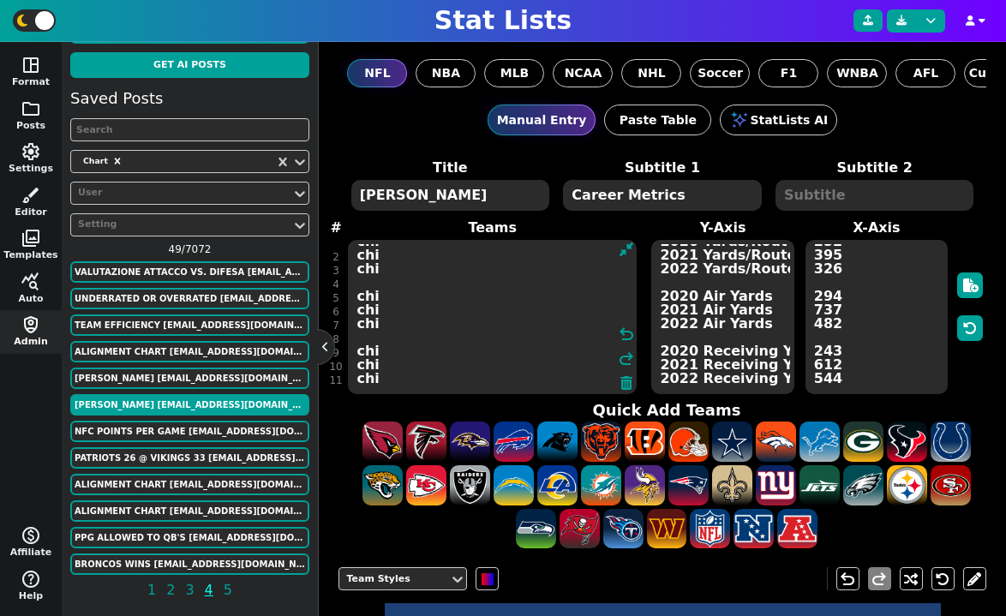
scroll to position [0, 0]
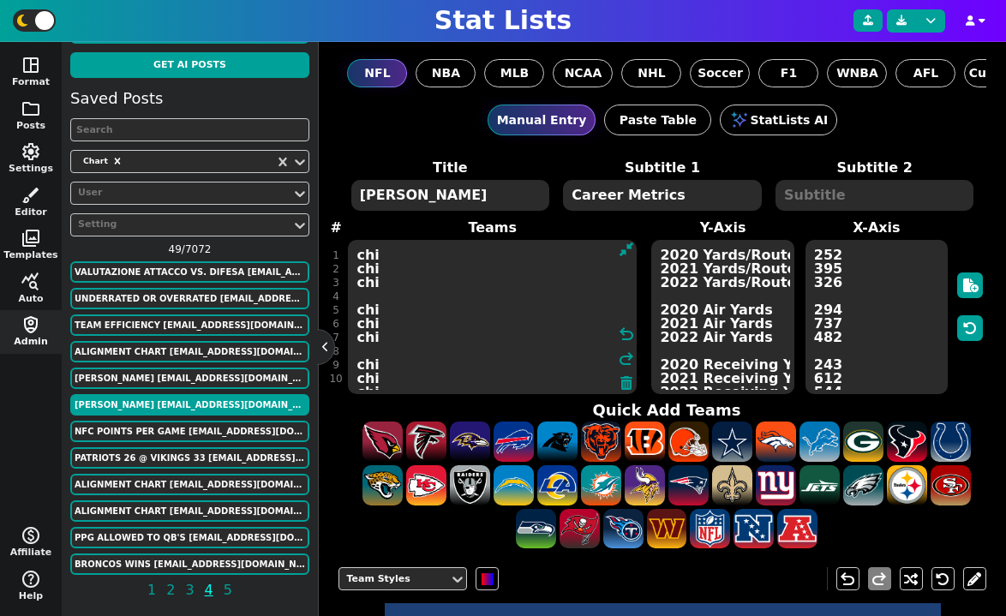
drag, startPoint x: 391, startPoint y: 380, endPoint x: 409, endPoint y: 260, distance: 122.1
click at [409, 260] on textarea "chi chi chi chi chi chi chi chi chi" at bounding box center [492, 317] width 289 height 154
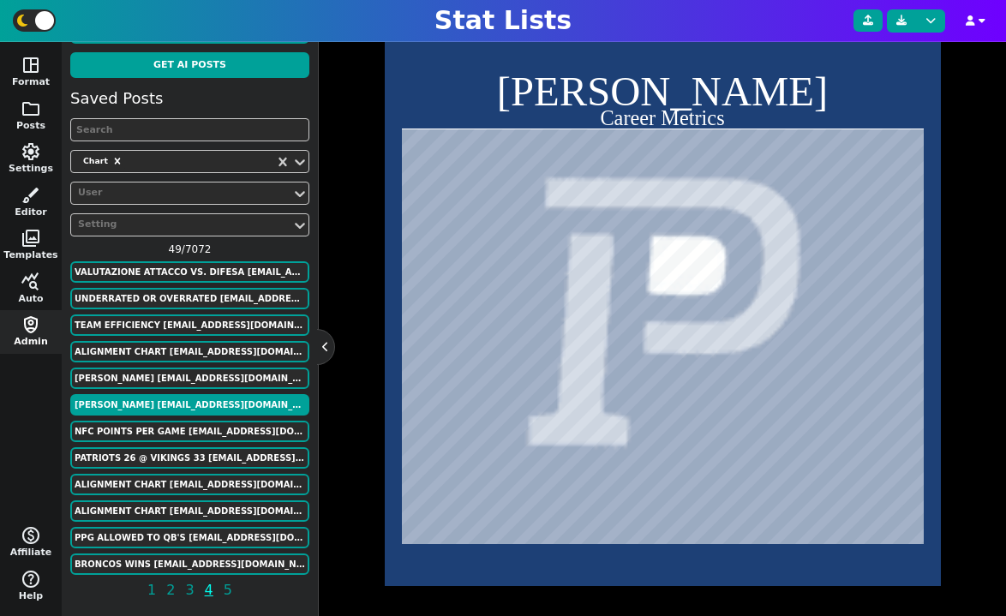
scroll to position [133, 0]
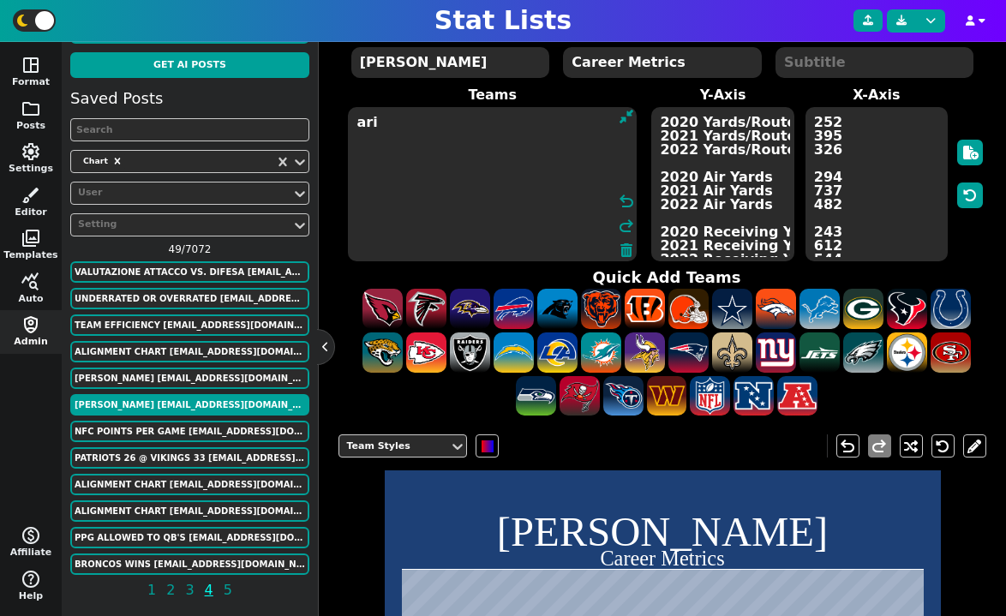
click at [390, 141] on textarea "ari" at bounding box center [492, 184] width 289 height 154
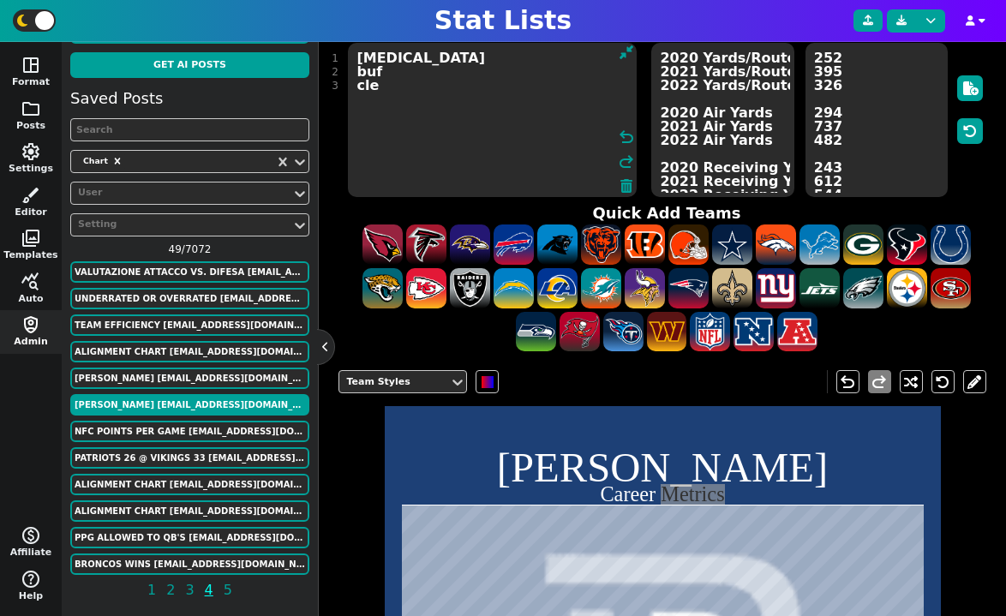
scroll to position [182, 0]
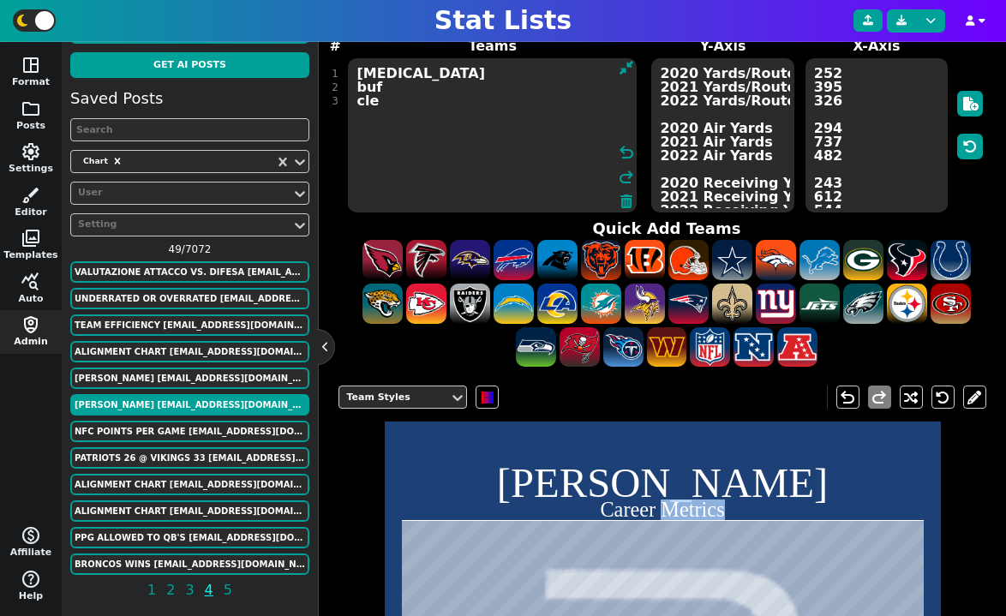
click at [431, 158] on textarea "[MEDICAL_DATA] buf cle" at bounding box center [492, 135] width 289 height 154
click at [560, 290] on span at bounding box center [557, 304] width 40 height 40
click at [606, 299] on span at bounding box center [601, 304] width 40 height 40
click at [649, 303] on span at bounding box center [645, 304] width 40 height 40
click at [680, 303] on span at bounding box center [688, 304] width 40 height 40
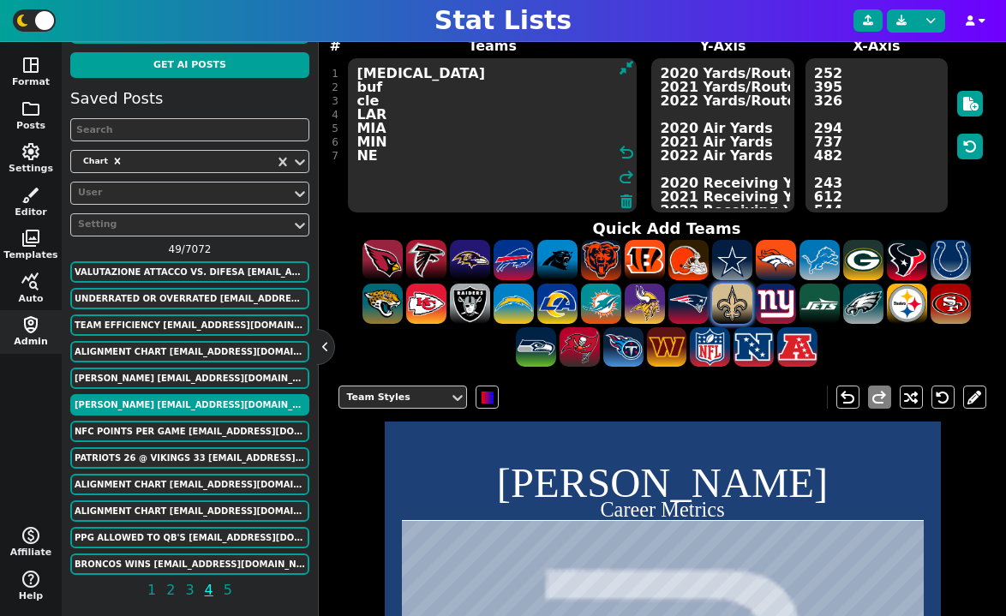
click at [736, 306] on span at bounding box center [732, 304] width 40 height 40
click at [782, 305] on span at bounding box center [776, 304] width 40 height 40
click at [829, 306] on span at bounding box center [819, 304] width 40 height 40
click at [873, 304] on span at bounding box center [863, 304] width 40 height 40
click at [913, 304] on span at bounding box center [907, 304] width 40 height 40
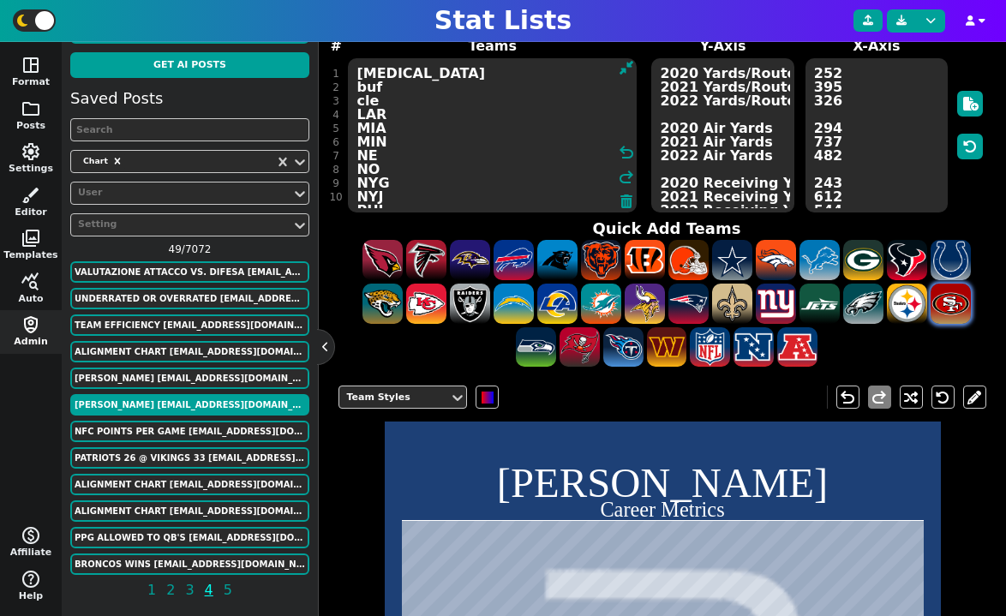
click at [949, 304] on span at bounding box center [951, 304] width 40 height 40
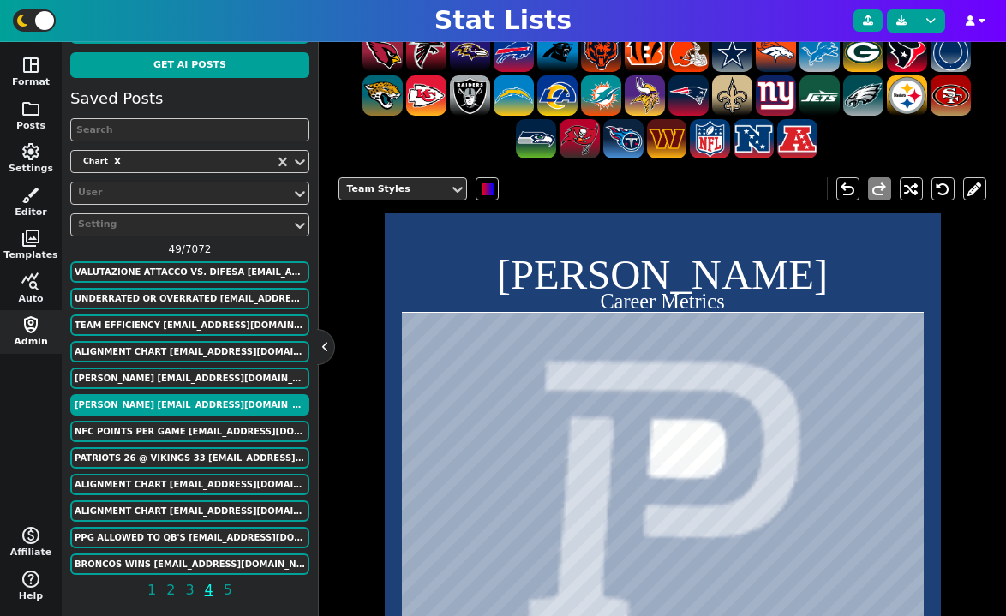
scroll to position [143, 0]
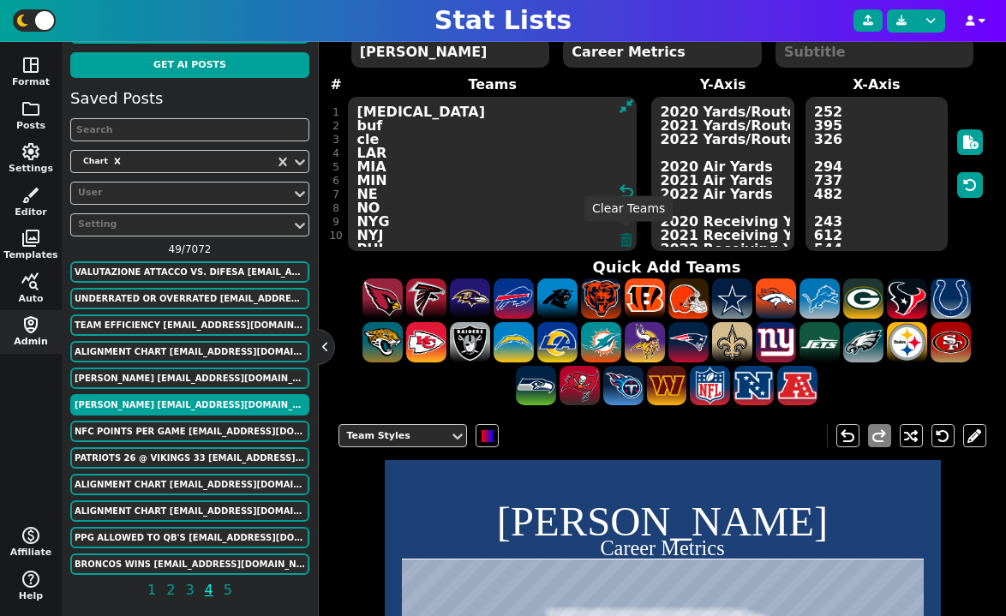
click at [625, 237] on icon at bounding box center [626, 240] width 12 height 14
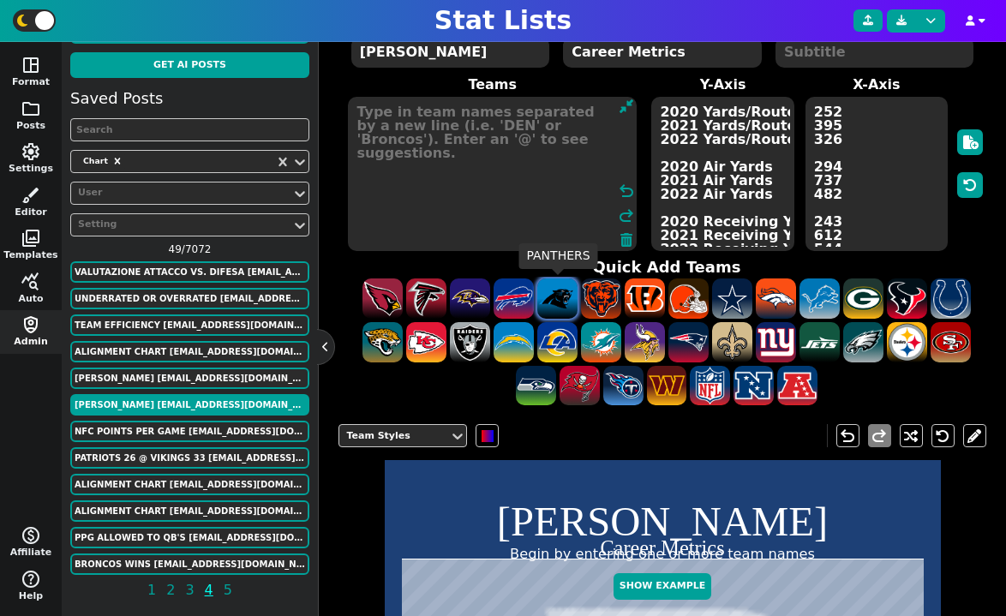
click at [554, 301] on span at bounding box center [557, 298] width 40 height 40
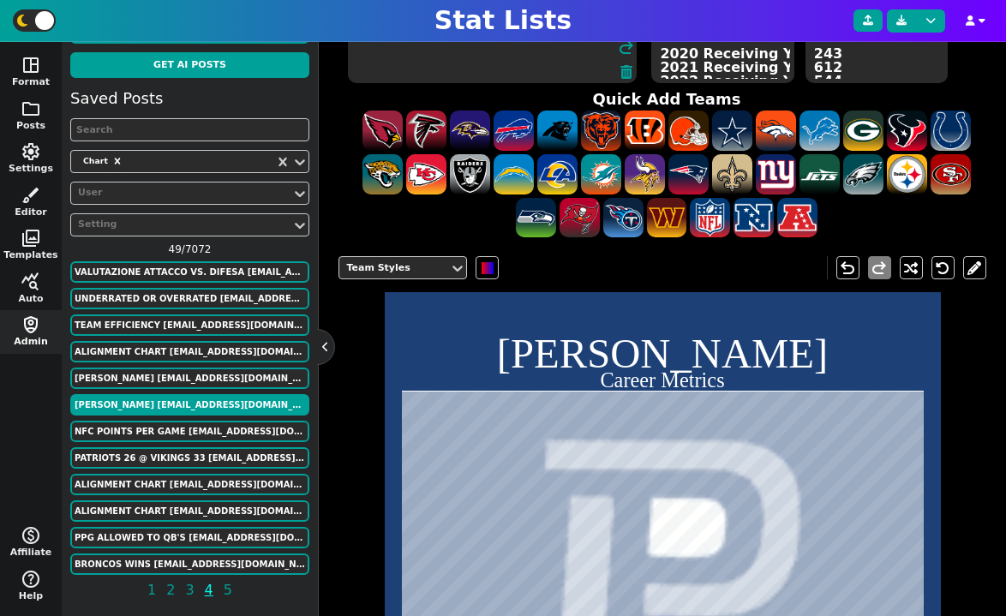
scroll to position [300, 0]
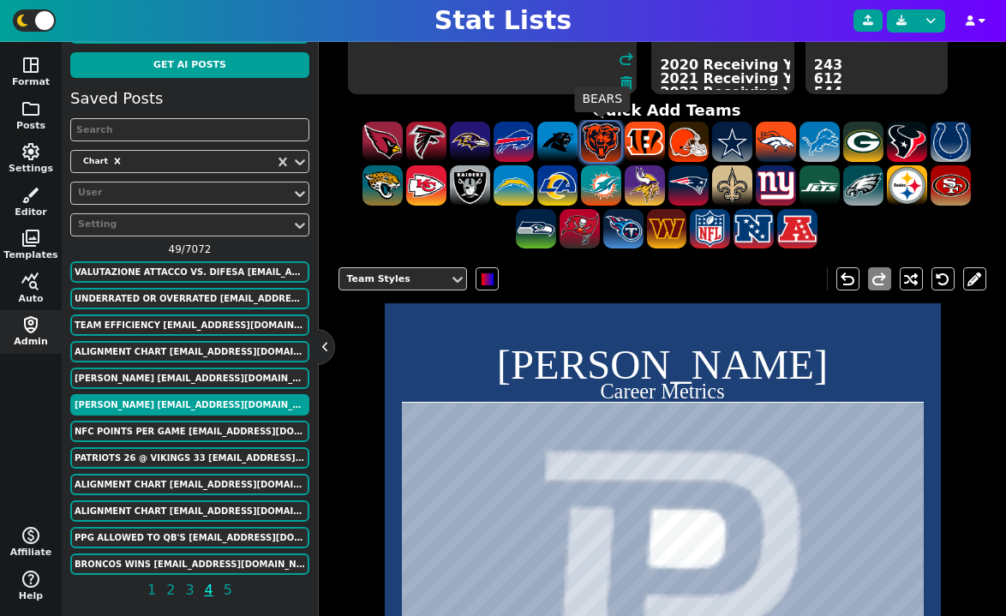
click at [607, 141] on span at bounding box center [601, 142] width 40 height 40
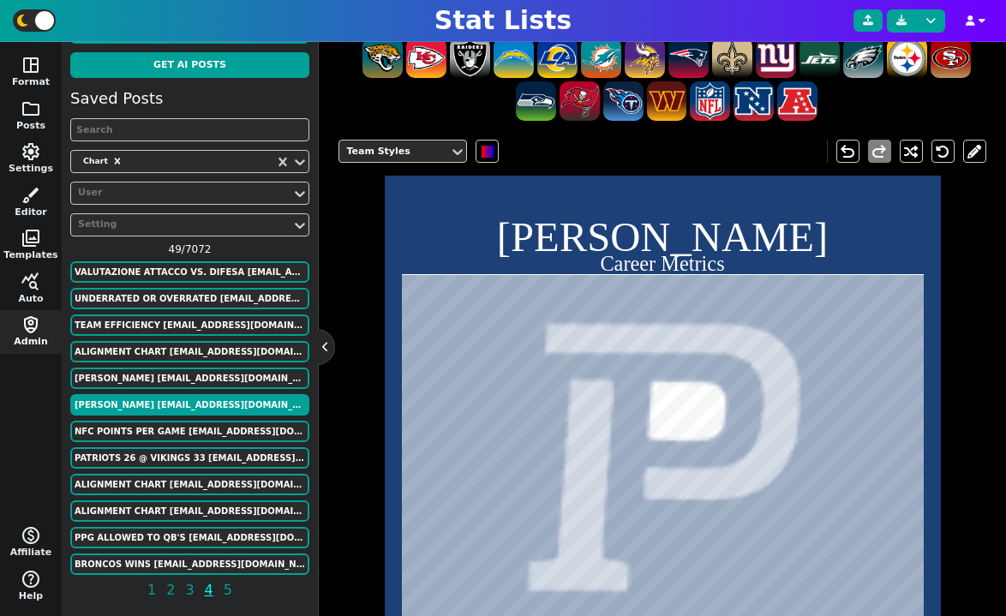
scroll to position [359, 0]
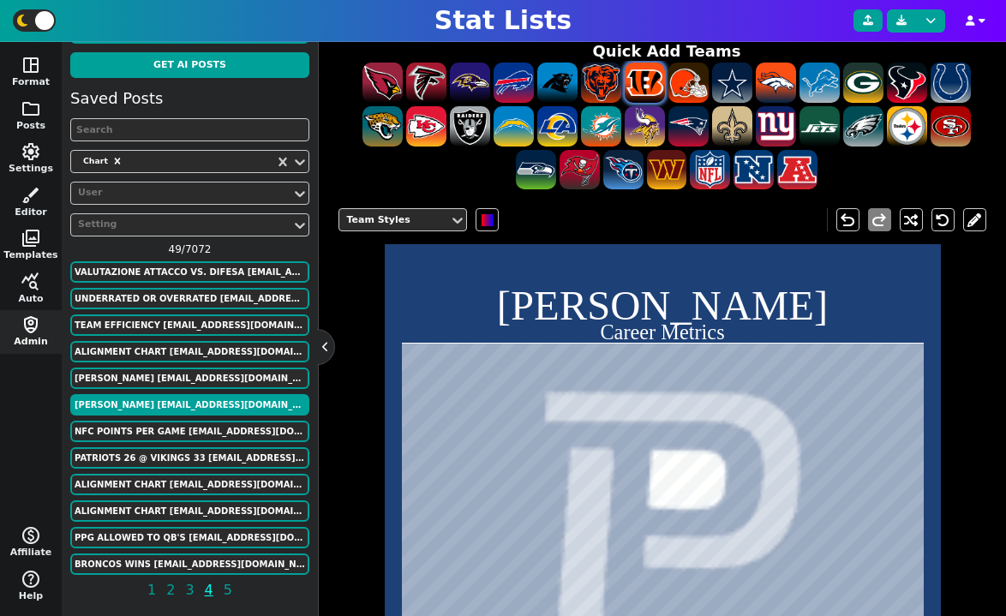
click at [649, 72] on span at bounding box center [645, 83] width 40 height 40
click at [691, 79] on span at bounding box center [688, 83] width 40 height 40
click at [741, 82] on span at bounding box center [732, 83] width 40 height 40
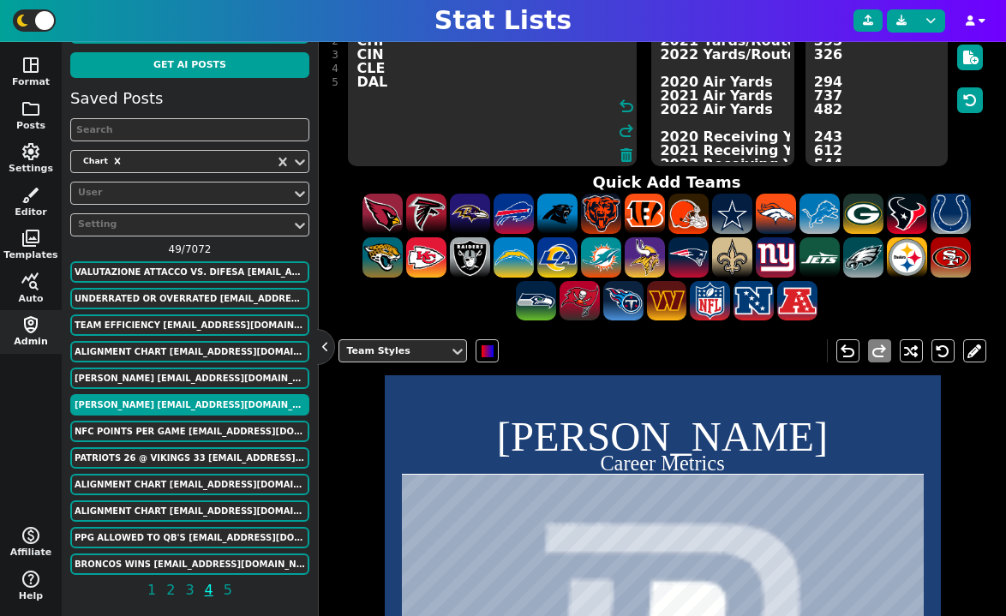
scroll to position [178, 0]
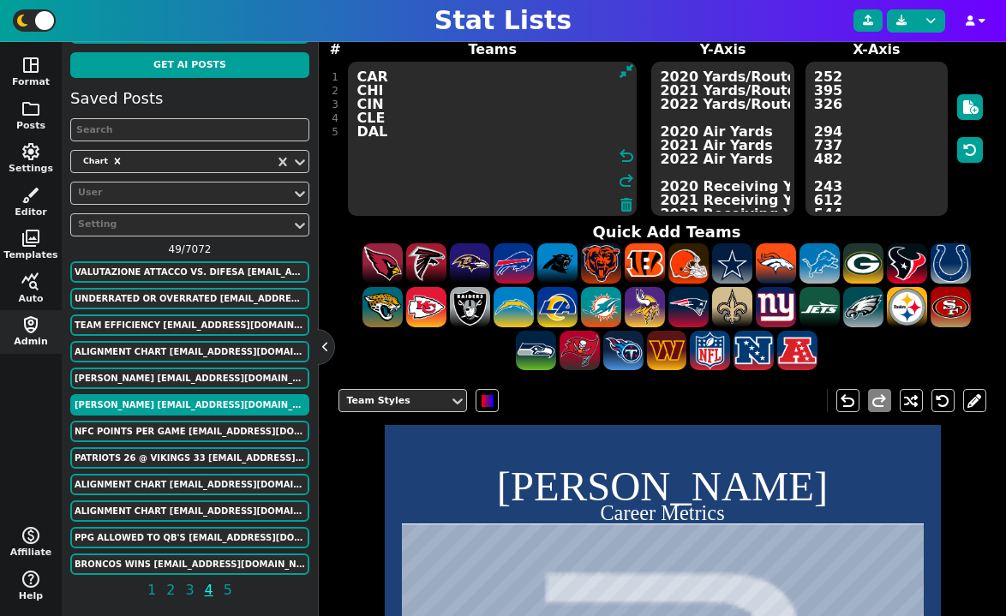
click at [750, 79] on textarea "2020 Yards/Route Run 2021 Yards/Route Run 2022 Yards/Route Run 2020 Air Yards 2…" at bounding box center [722, 139] width 142 height 154
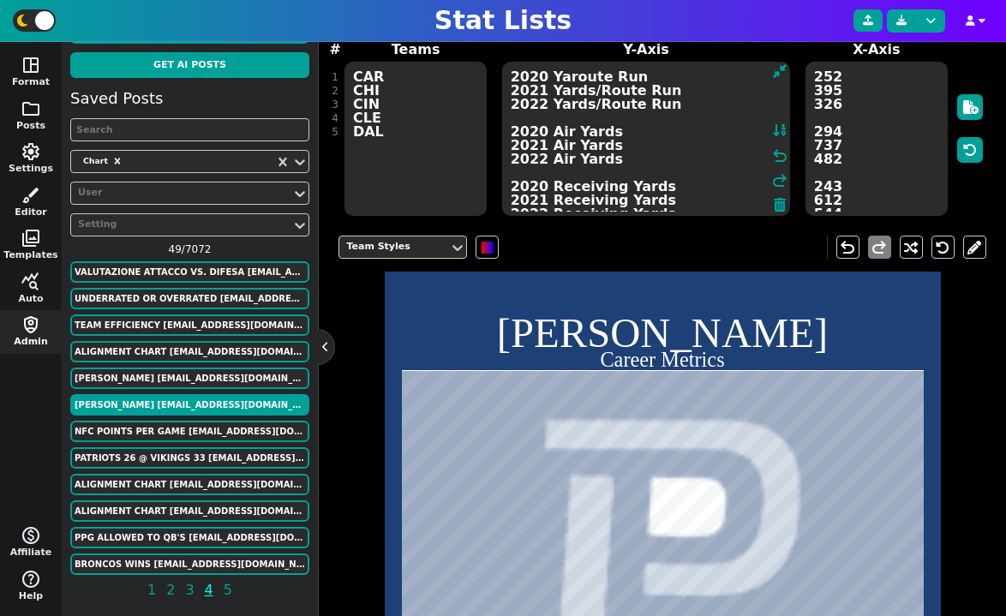
click at [857, 76] on textarea "252 395 326 294 737 482 243 612 544" at bounding box center [876, 139] width 142 height 154
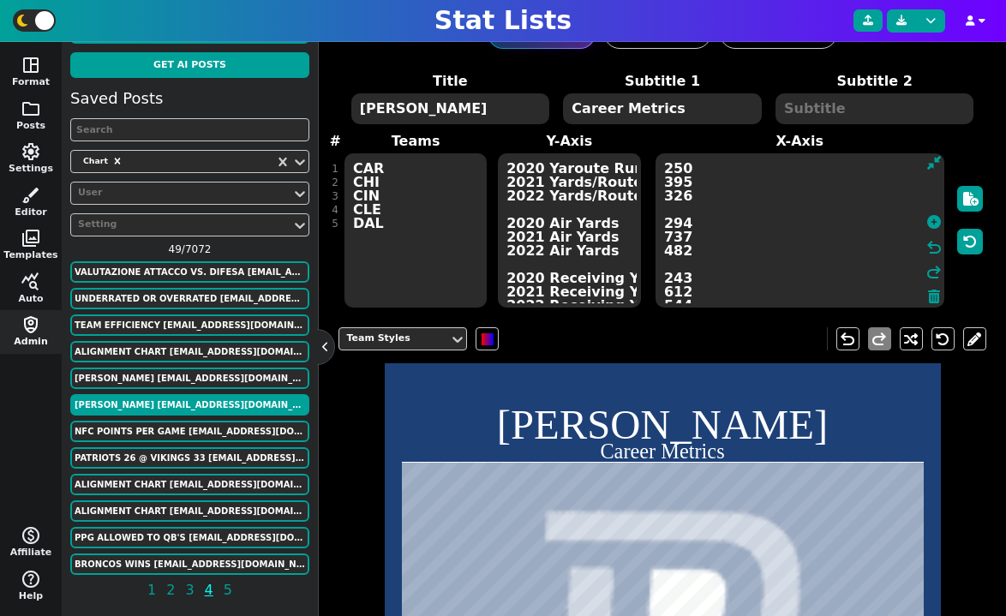
scroll to position [65, 0]
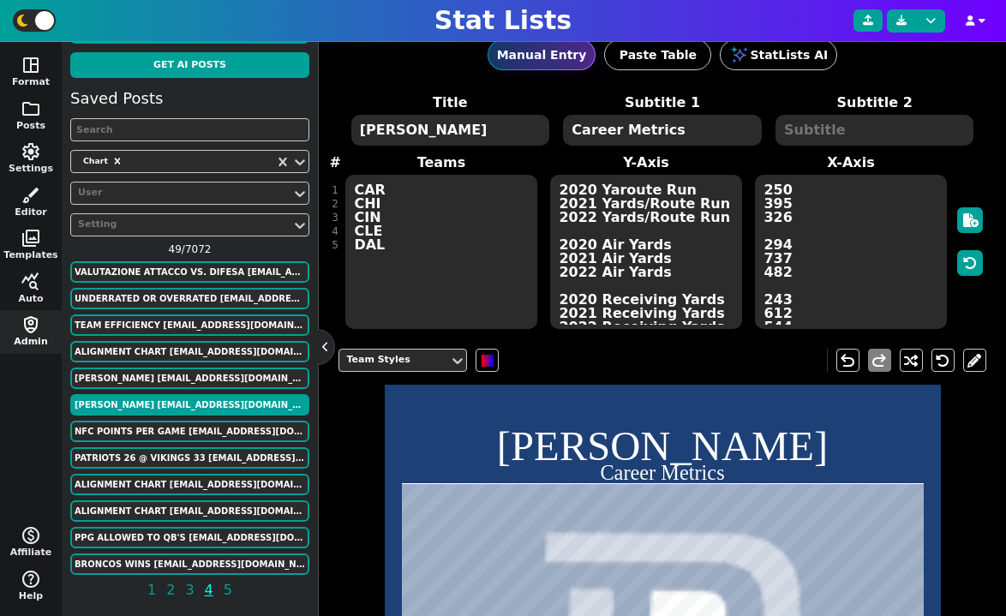
click at [676, 122] on textarea "Career Metrics" at bounding box center [662, 130] width 198 height 31
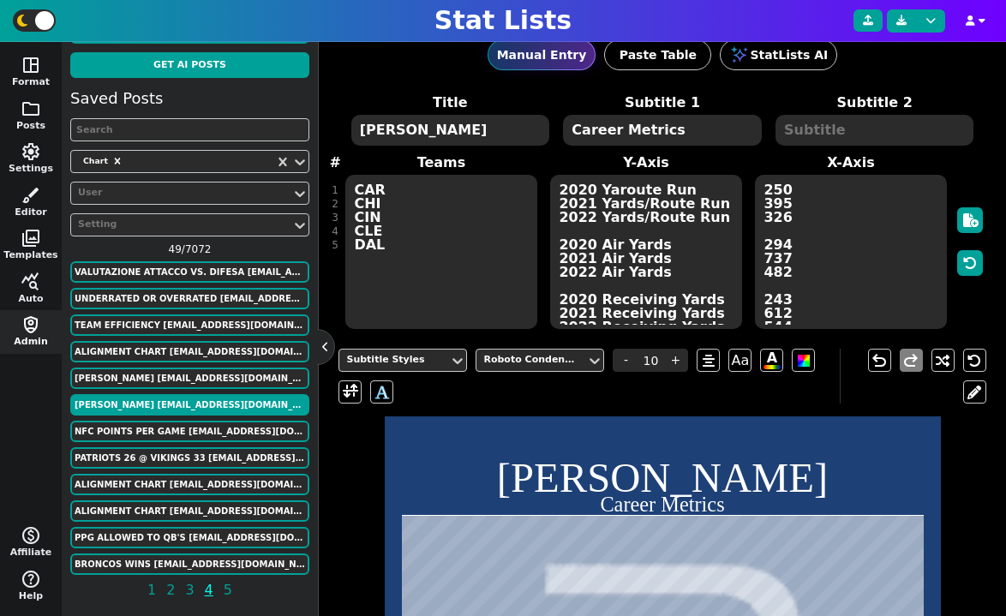
click at [679, 130] on textarea "Career Metrics" at bounding box center [662, 130] width 198 height 31
click at [483, 134] on textarea "[PERSON_NAME]" at bounding box center [450, 130] width 198 height 31
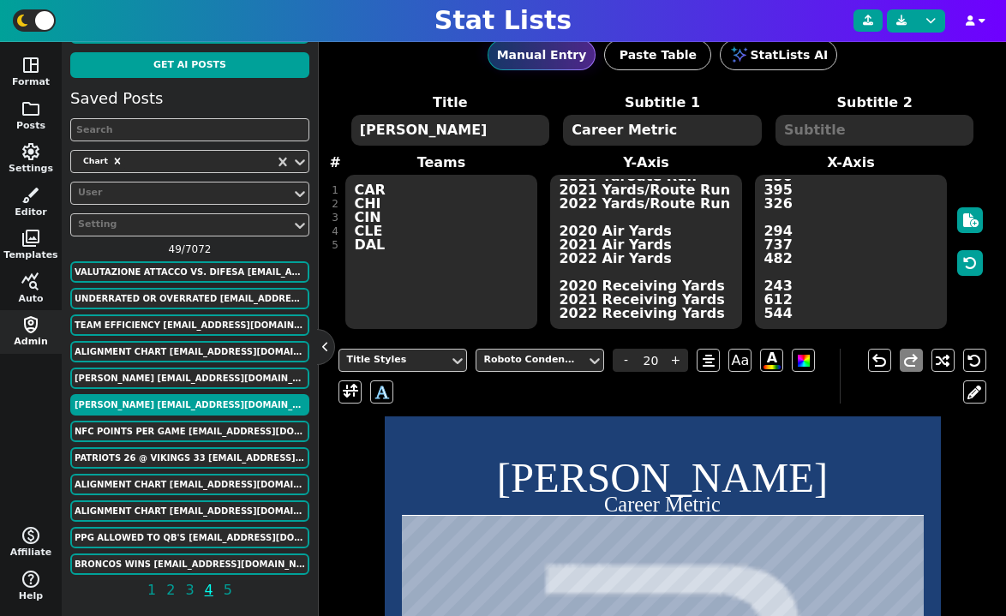
scroll to position [452, 0]
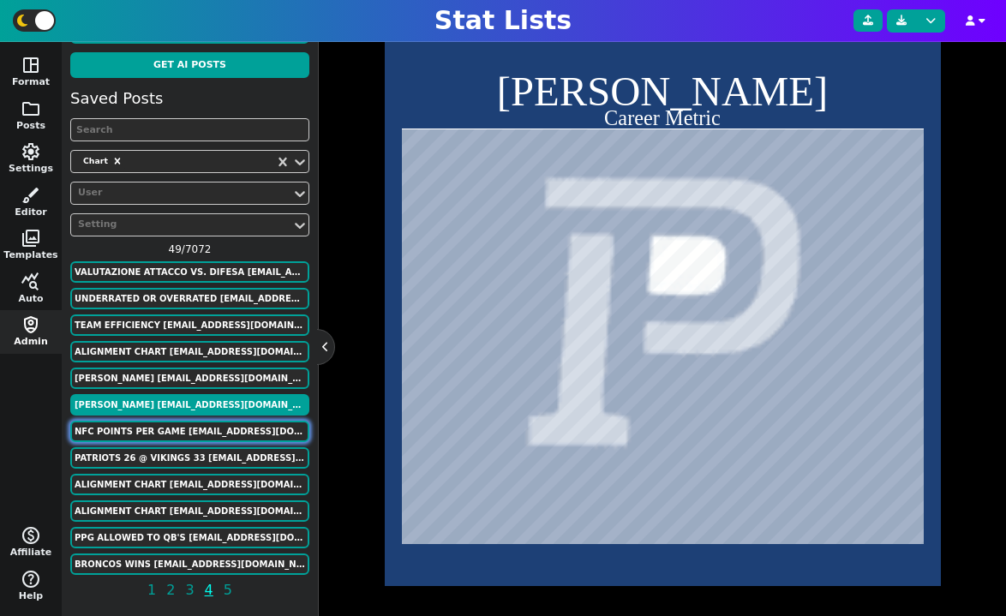
click at [203, 431] on button "NFC Points Per Game [EMAIL_ADDRESS][DOMAIN_NAME]" at bounding box center [189, 431] width 239 height 21
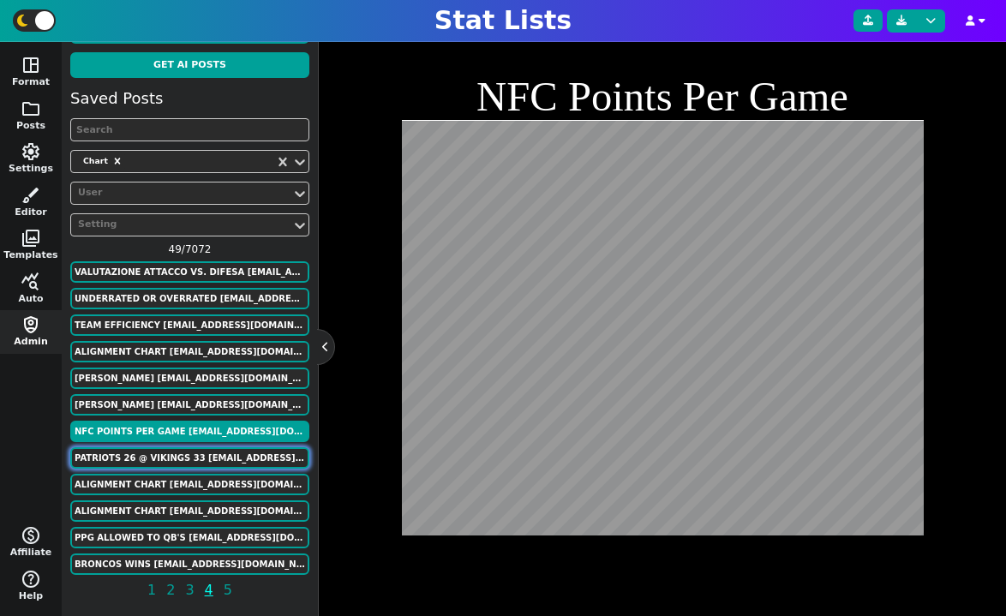
click at [202, 447] on button "Patriots 26 @ Vikings 33 [EMAIL_ADDRESS][DOMAIN_NAME]" at bounding box center [189, 457] width 239 height 21
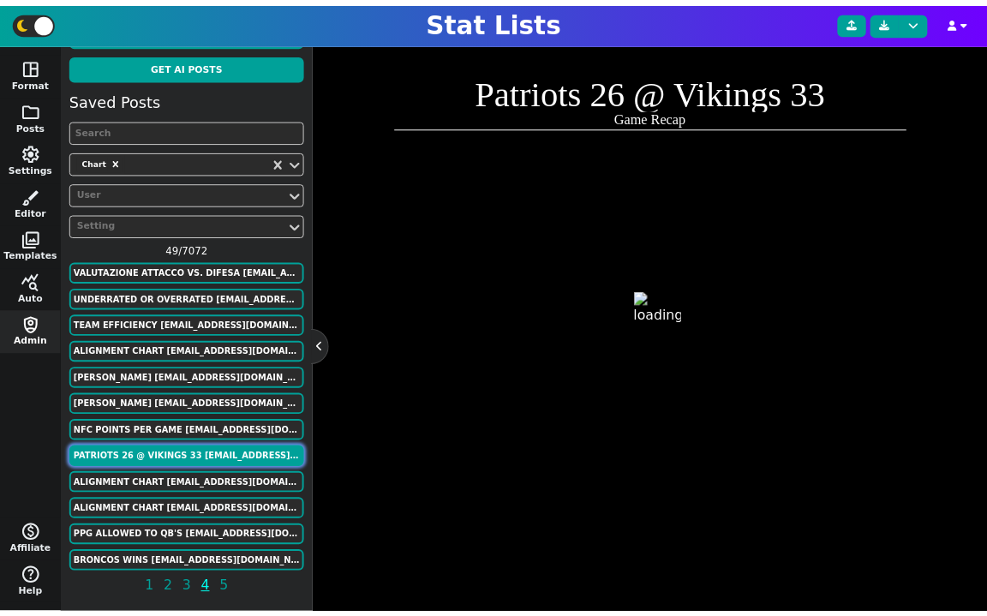
scroll to position [433, 0]
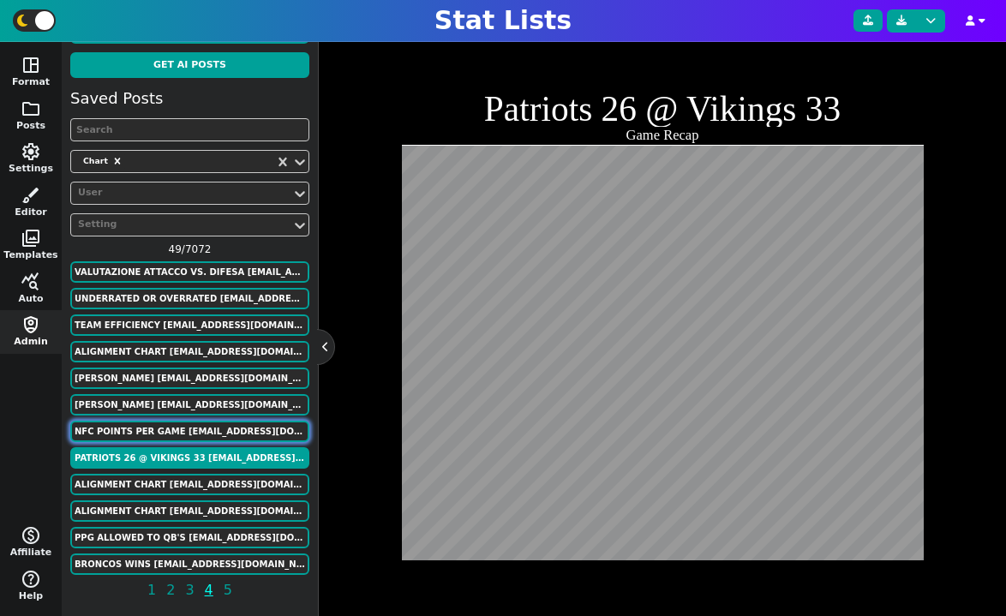
click at [205, 427] on button "NFC Points Per Game [EMAIL_ADDRESS][DOMAIN_NAME]" at bounding box center [189, 431] width 239 height 21
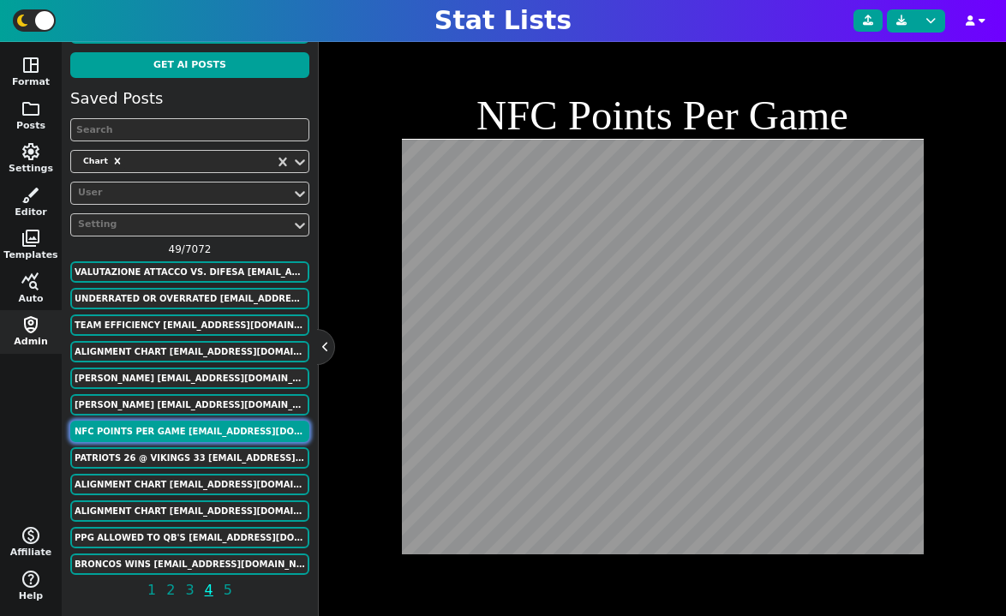
click at [205, 427] on button "NFC Points Per Game [EMAIL_ADDRESS][DOMAIN_NAME]" at bounding box center [189, 431] width 239 height 21
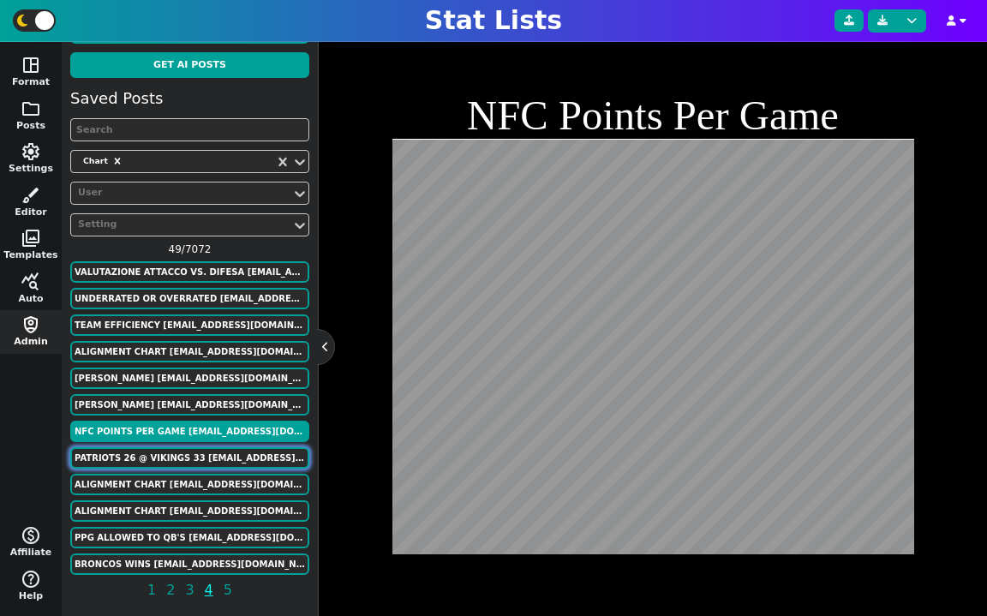
click at [201, 460] on button "Patriots 26 @ Vikings 33 [EMAIL_ADDRESS][DOMAIN_NAME]" at bounding box center [189, 457] width 239 height 21
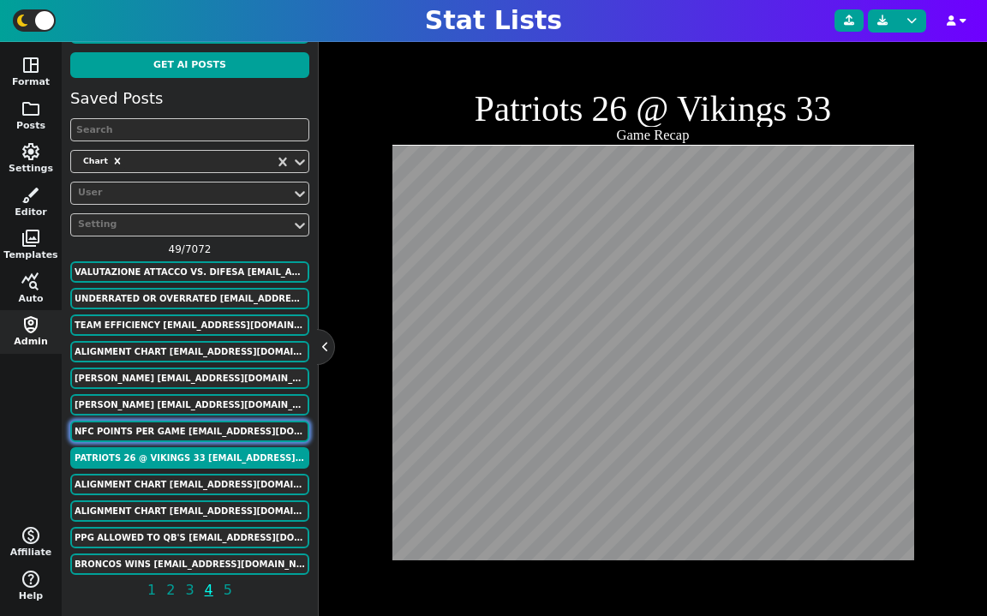
click at [204, 433] on button "NFC Points Per Game [EMAIL_ADDRESS][DOMAIN_NAME]" at bounding box center [189, 431] width 239 height 21
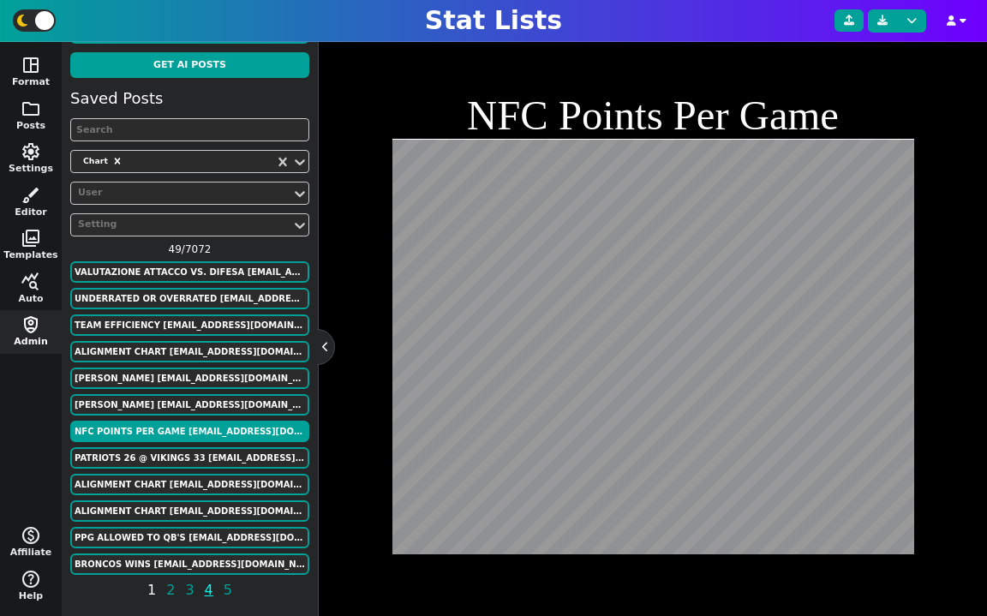
click at [157, 590] on span "1" at bounding box center [152, 589] width 14 height 21
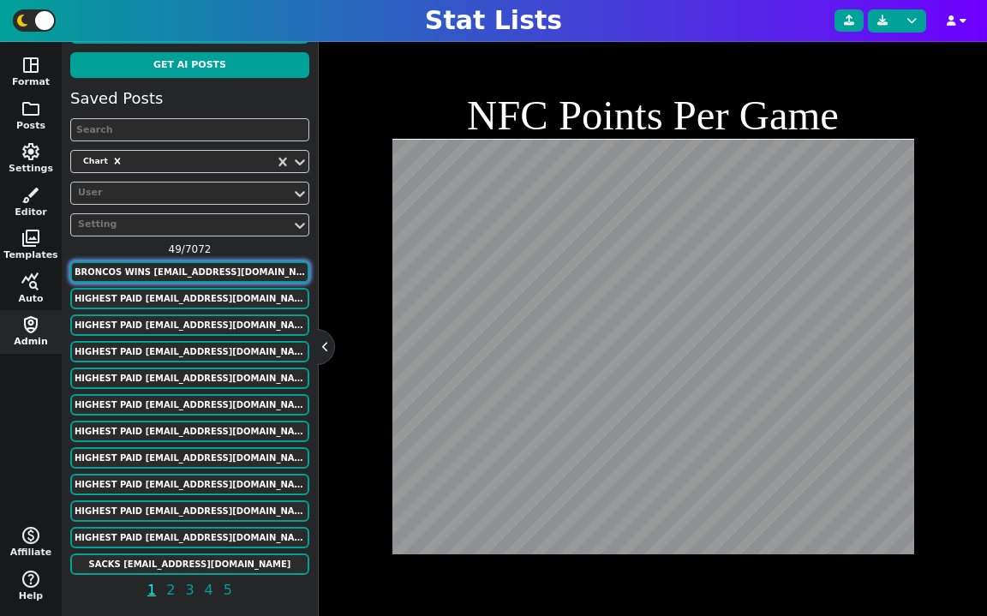
click at [242, 265] on button "Broncos Wins [EMAIL_ADDRESS][DOMAIN_NAME]" at bounding box center [189, 271] width 239 height 21
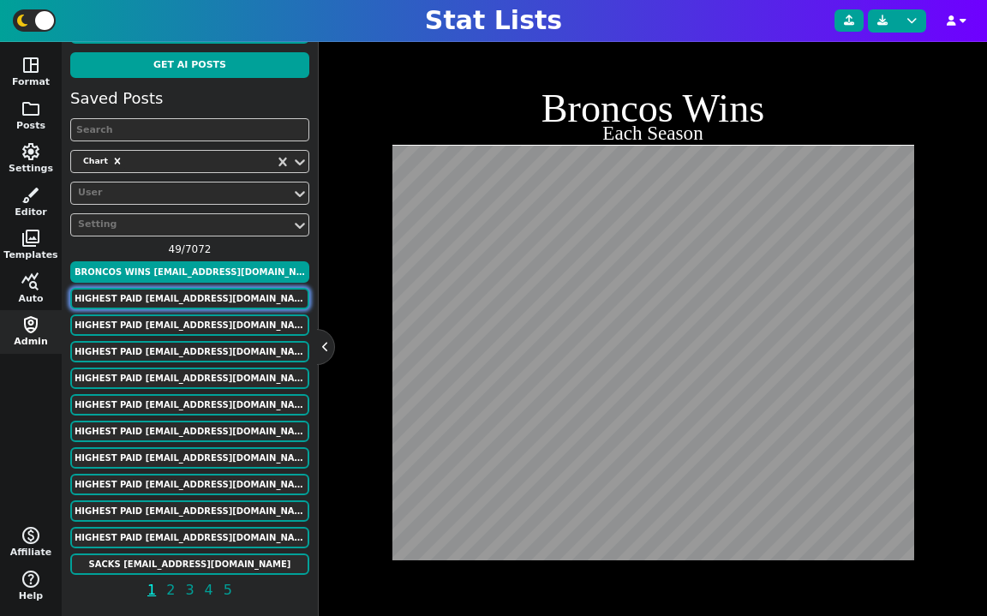
click at [159, 305] on button "HIGHEST PAID [EMAIL_ADDRESS][DOMAIN_NAME]" at bounding box center [189, 298] width 239 height 21
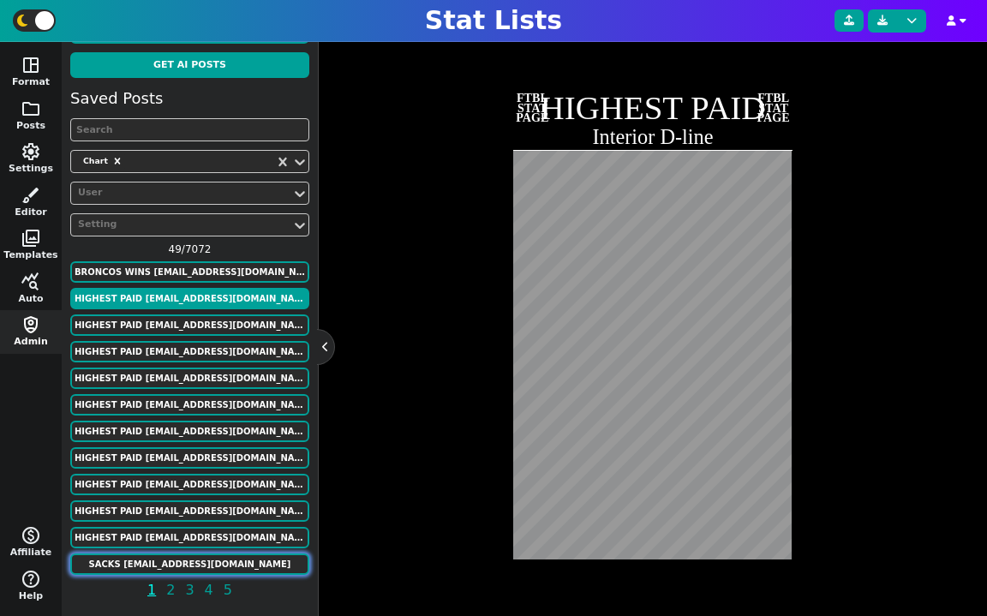
click at [234, 564] on button "SACKS [EMAIL_ADDRESS][DOMAIN_NAME]" at bounding box center [189, 564] width 239 height 21
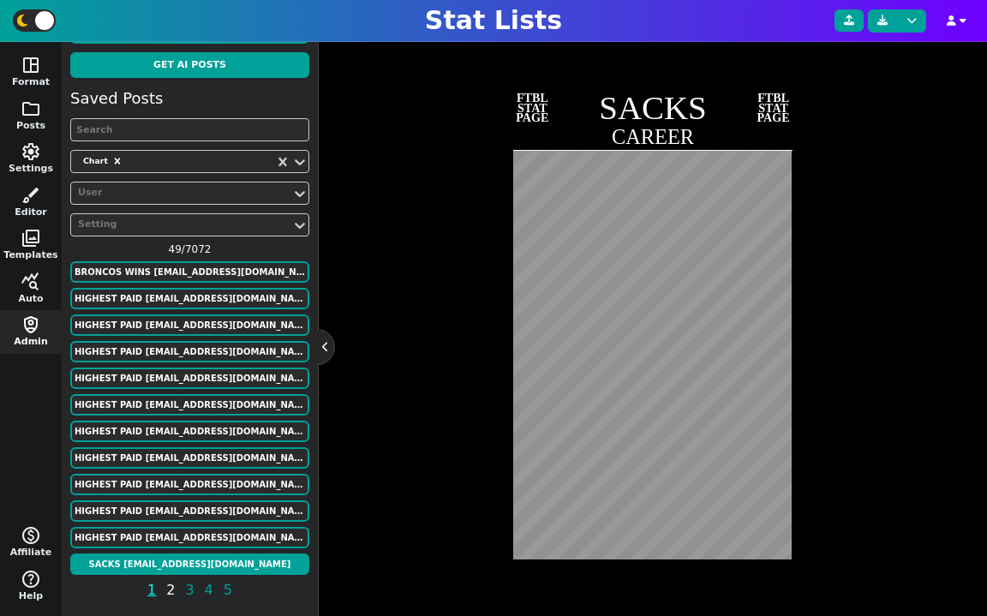
click at [172, 586] on span "2" at bounding box center [171, 589] width 14 height 21
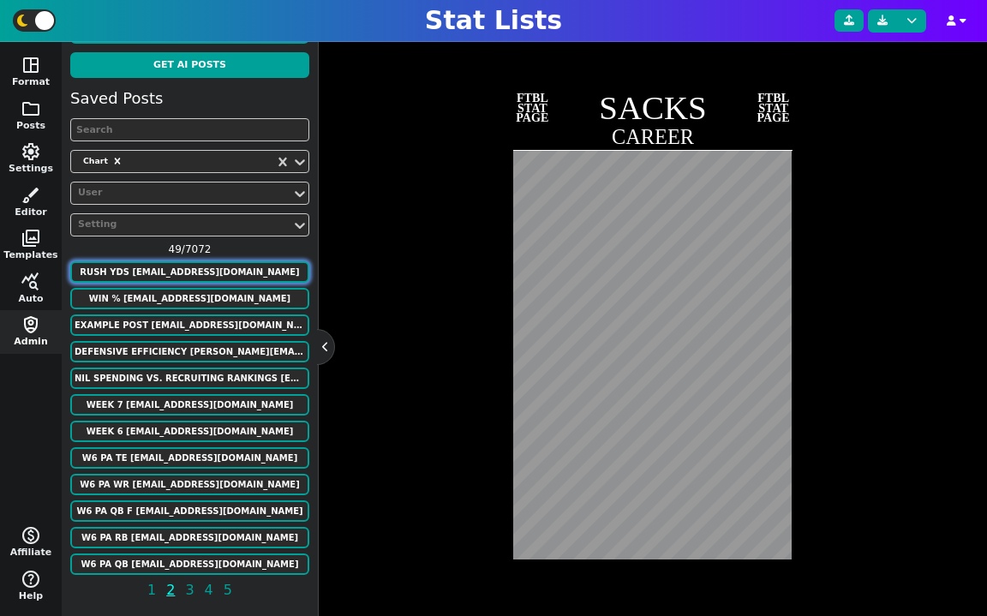
click at [224, 277] on button "RUSH YDS [EMAIL_ADDRESS][DOMAIN_NAME]" at bounding box center [189, 271] width 239 height 21
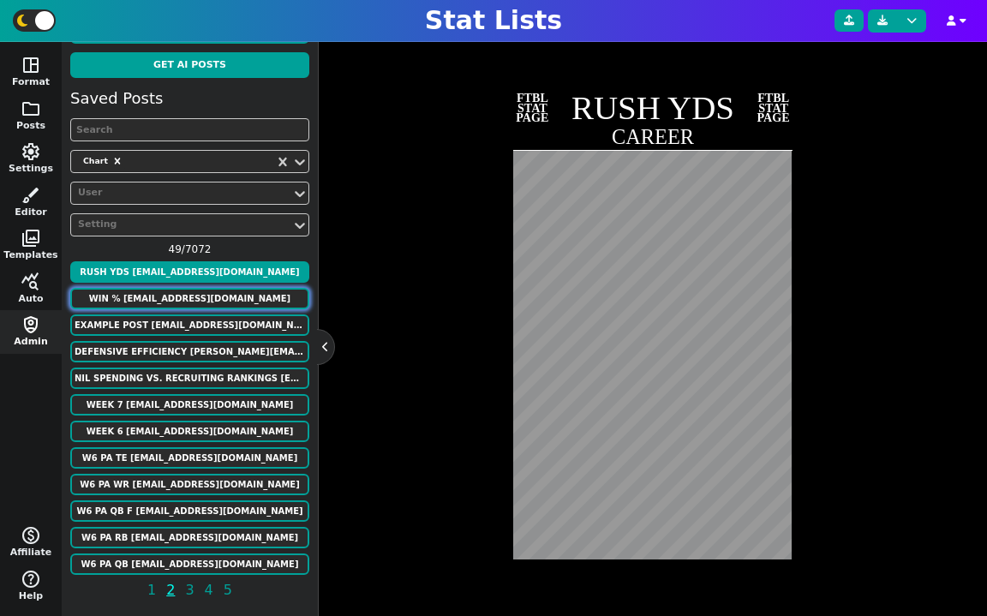
click at [182, 298] on button "WIN % [EMAIL_ADDRESS][DOMAIN_NAME]" at bounding box center [189, 298] width 239 height 21
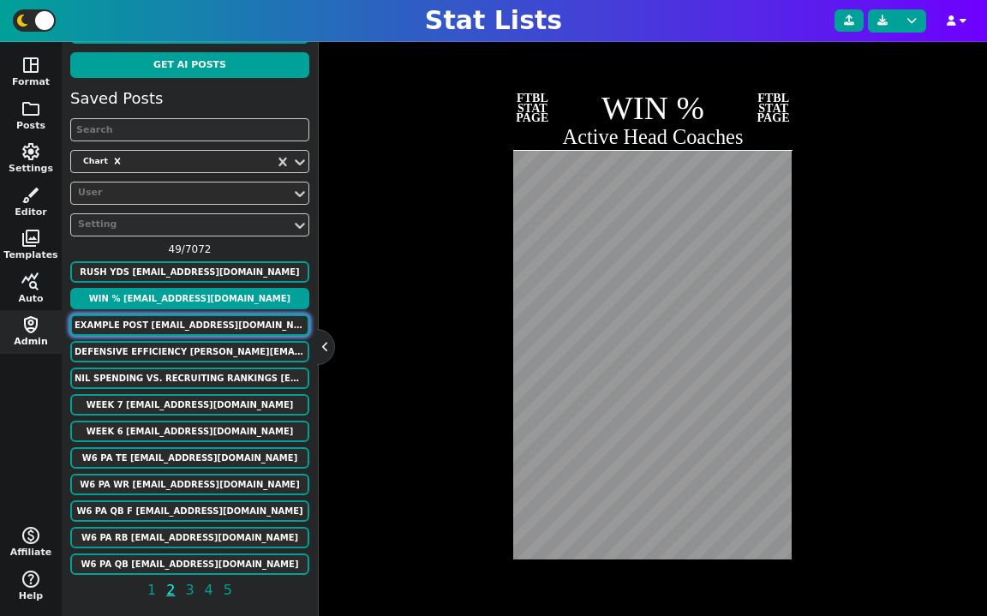
click at [212, 326] on button "Example Post [EMAIL_ADDRESS][DOMAIN_NAME]" at bounding box center [189, 324] width 239 height 21
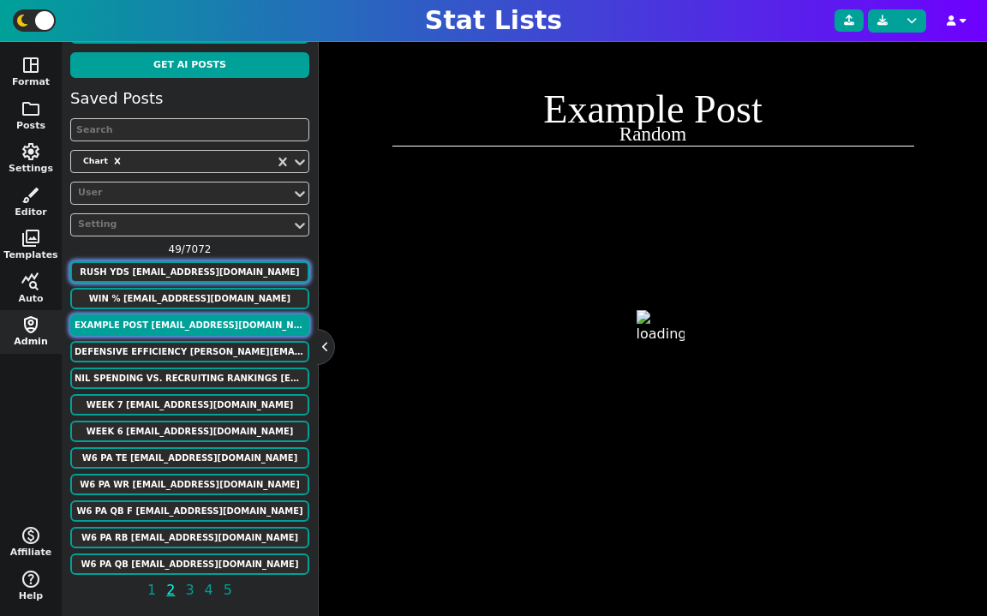
scroll to position [0, 0]
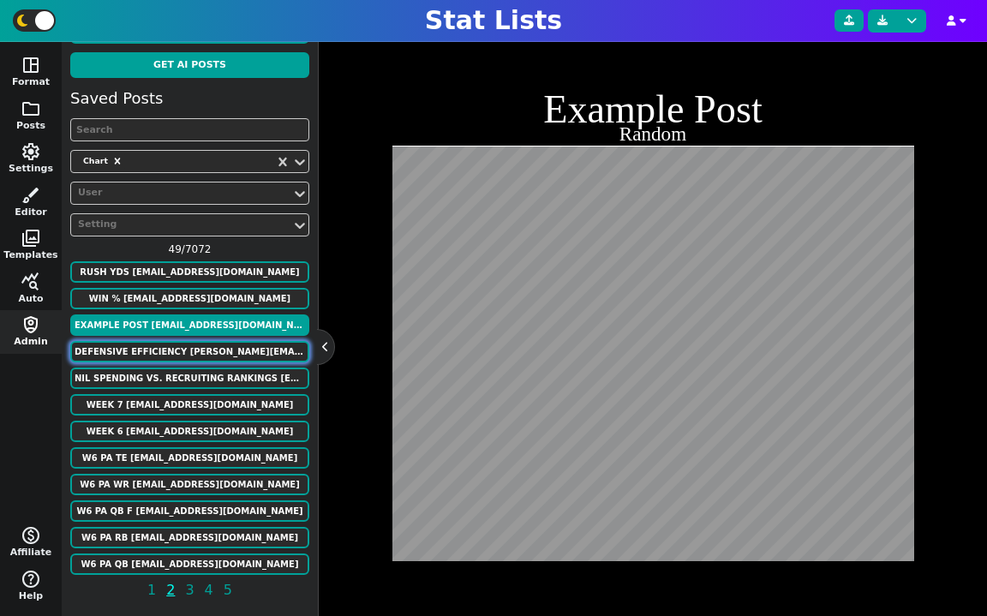
click at [195, 355] on button "defensive efficiency [PERSON_NAME][EMAIL_ADDRESS][DOMAIN_NAME]" at bounding box center [189, 351] width 239 height 21
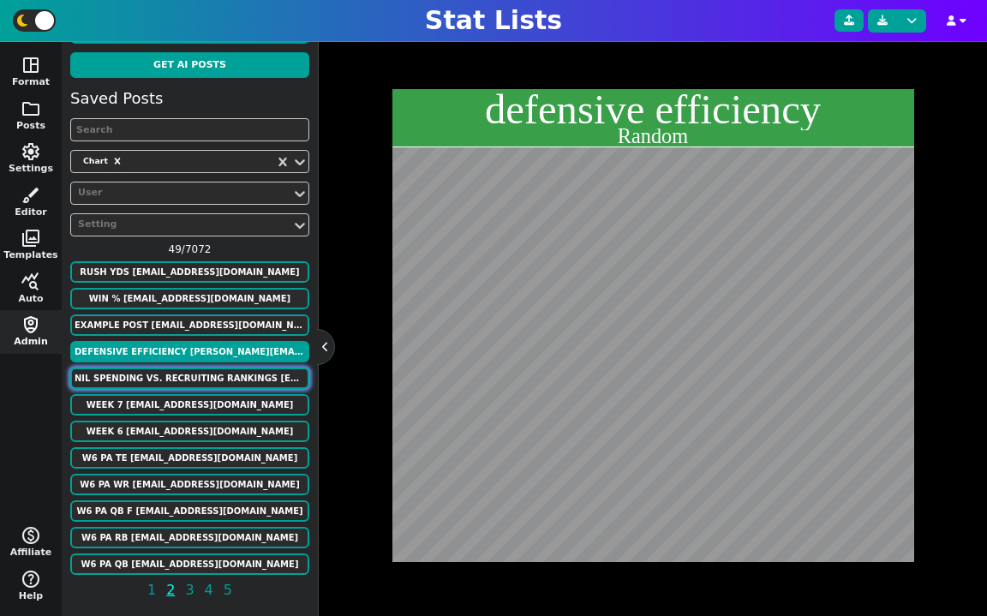
click at [172, 381] on button "NIL Spending vs. Recruiting Rankings [EMAIL_ADDRESS][DOMAIN_NAME]" at bounding box center [189, 378] width 239 height 21
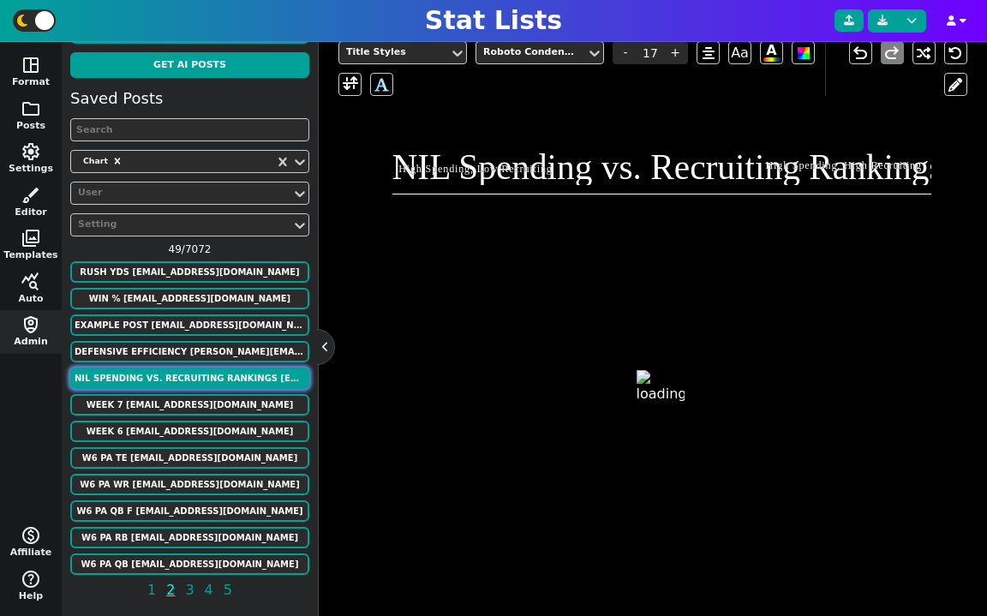
scroll to position [493, 0]
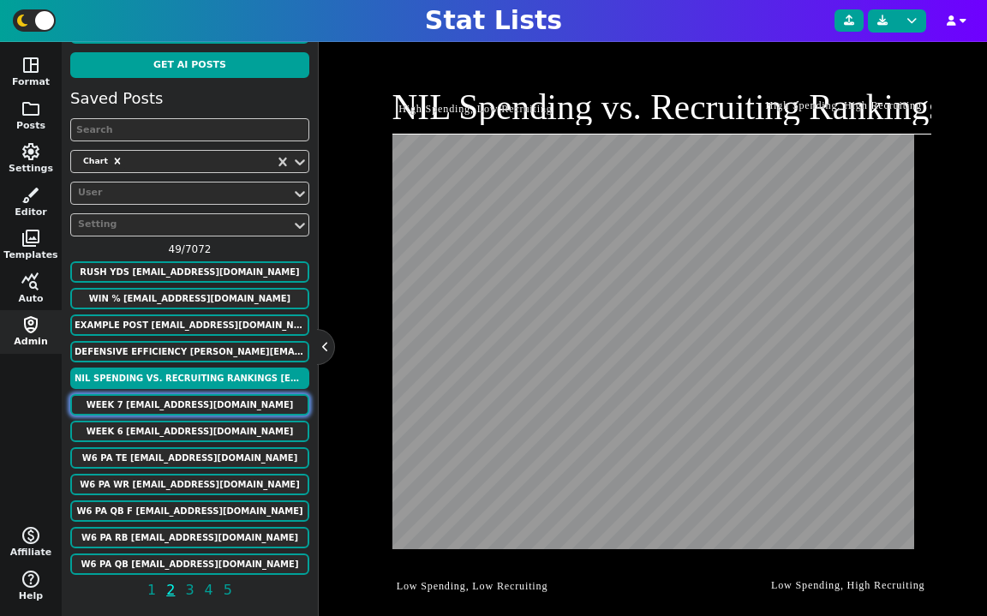
click at [186, 402] on button "Week 7 [EMAIL_ADDRESS][DOMAIN_NAME]" at bounding box center [189, 404] width 239 height 21
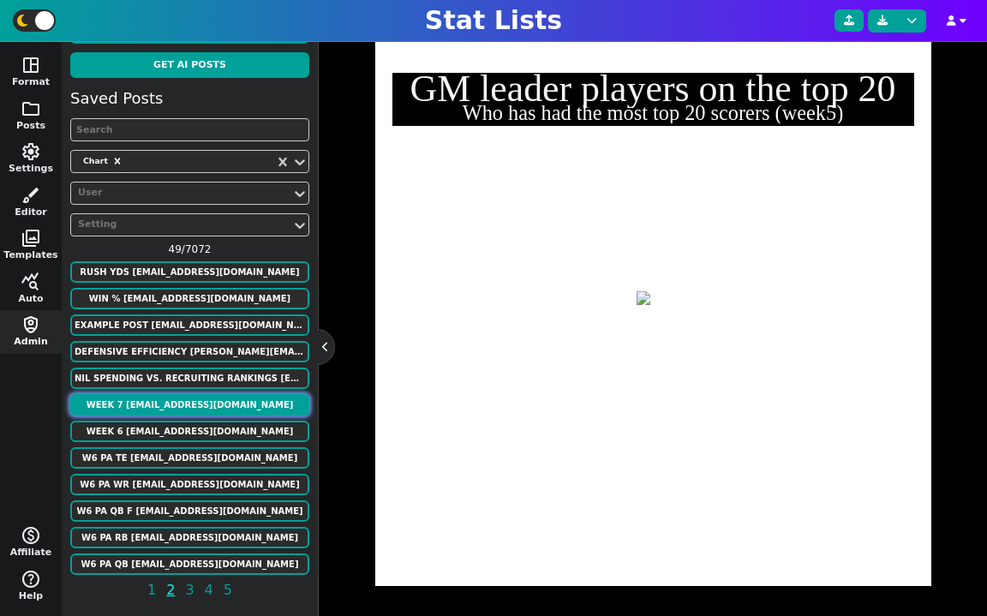
scroll to position [433, 0]
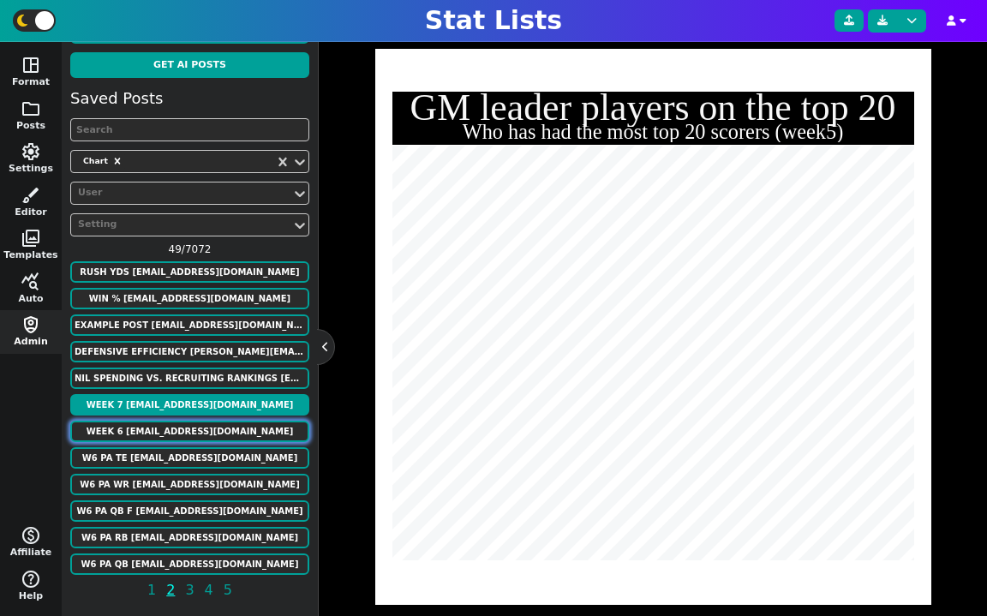
click at [160, 435] on button "Week 6 [EMAIL_ADDRESS][DOMAIN_NAME]" at bounding box center [189, 431] width 239 height 21
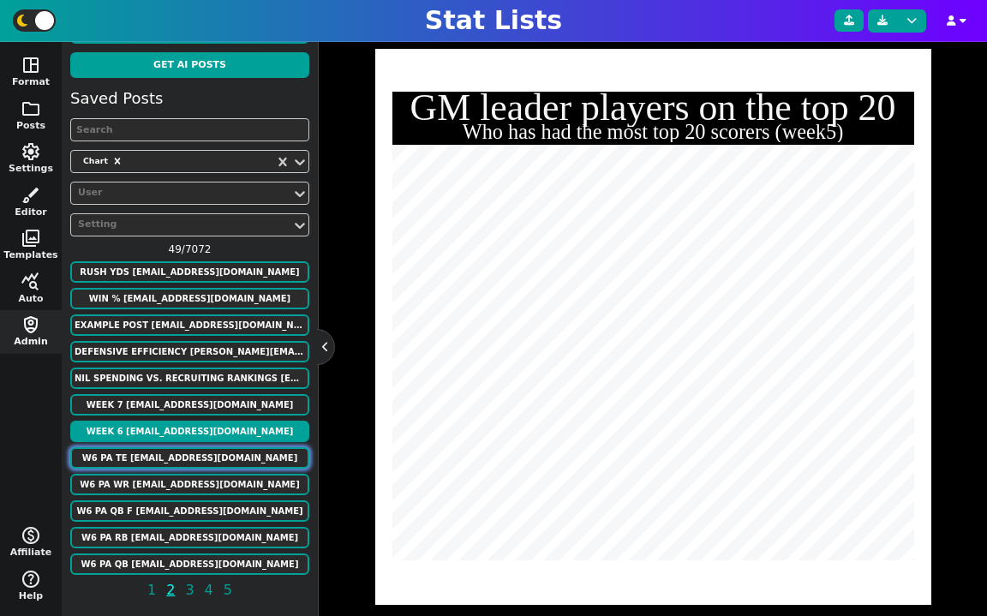
click at [170, 454] on button "W6 PA TE [EMAIL_ADDRESS][DOMAIN_NAME]" at bounding box center [189, 457] width 239 height 21
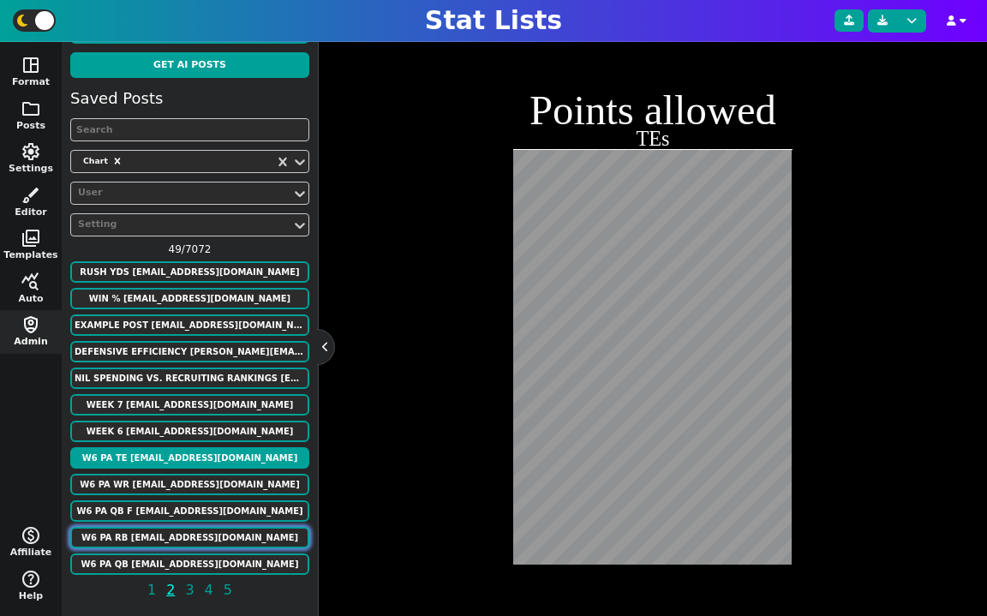
click at [189, 529] on button "W6 PA RB [EMAIL_ADDRESS][DOMAIN_NAME]" at bounding box center [189, 537] width 239 height 21
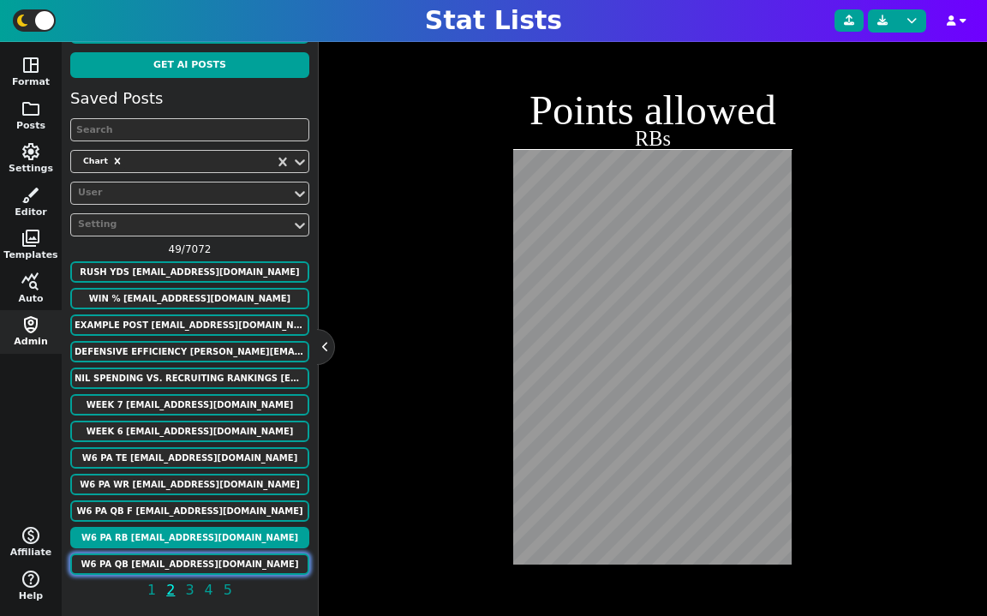
click at [192, 556] on button "W6 PA QB [EMAIL_ADDRESS][DOMAIN_NAME]" at bounding box center [189, 564] width 239 height 21
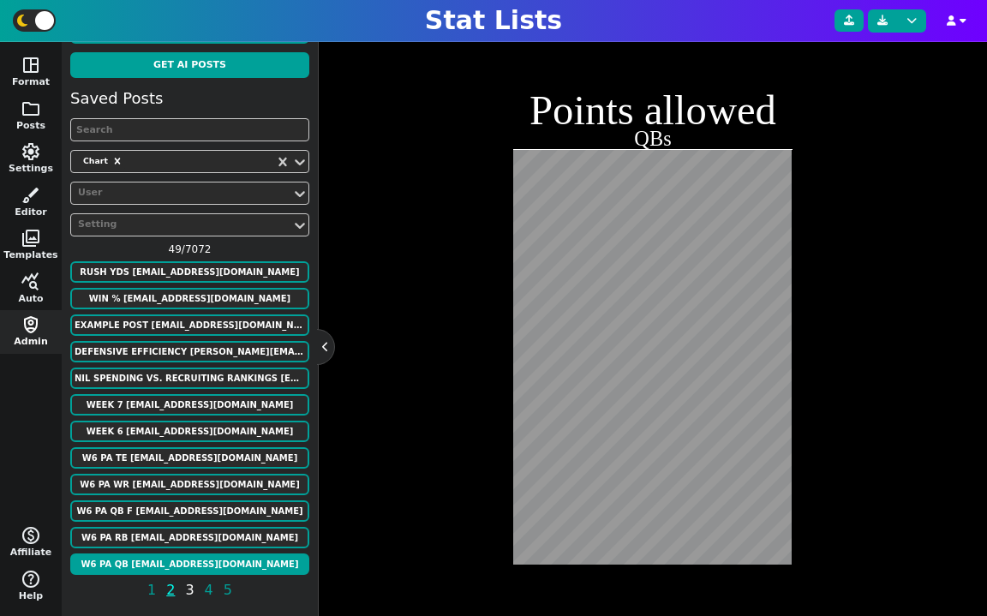
click at [187, 591] on span "3" at bounding box center [190, 589] width 14 height 21
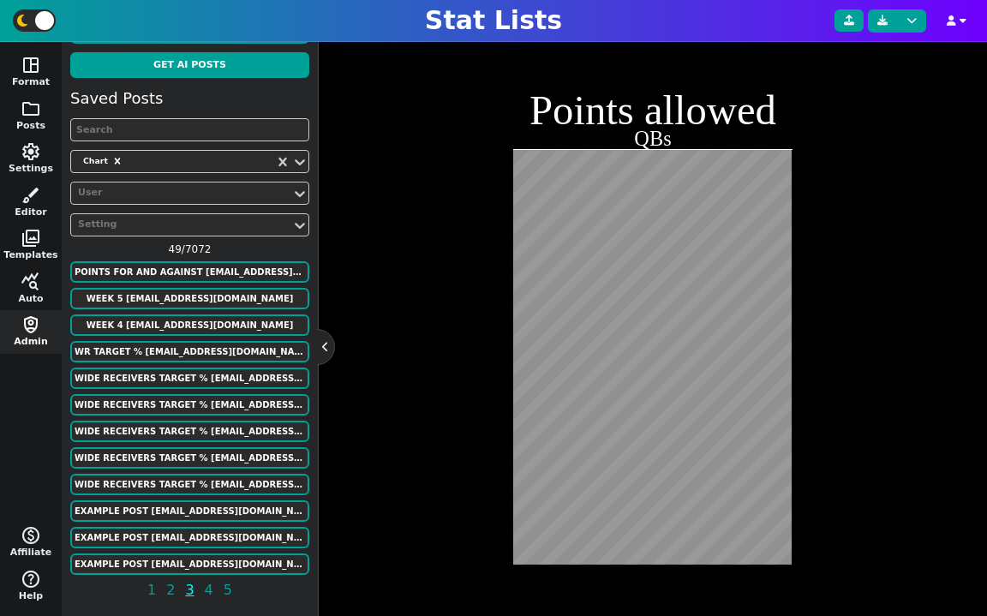
click at [209, 284] on div "Points for and against [EMAIL_ADDRESS][DOMAIN_NAME]" at bounding box center [189, 272] width 239 height 23
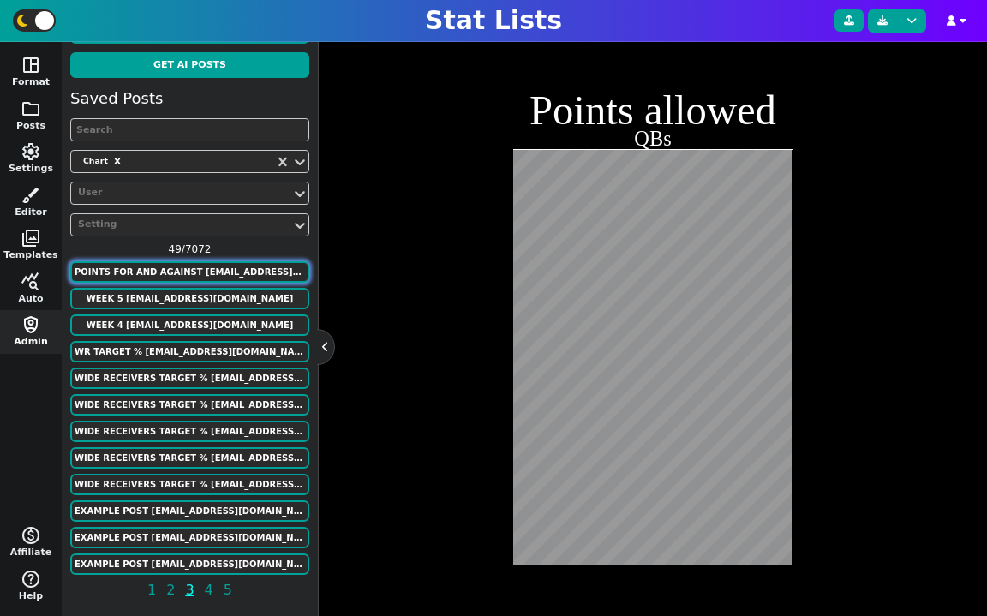
click at [209, 277] on button "Points for and against [EMAIL_ADDRESS][DOMAIN_NAME]" at bounding box center [189, 271] width 239 height 21
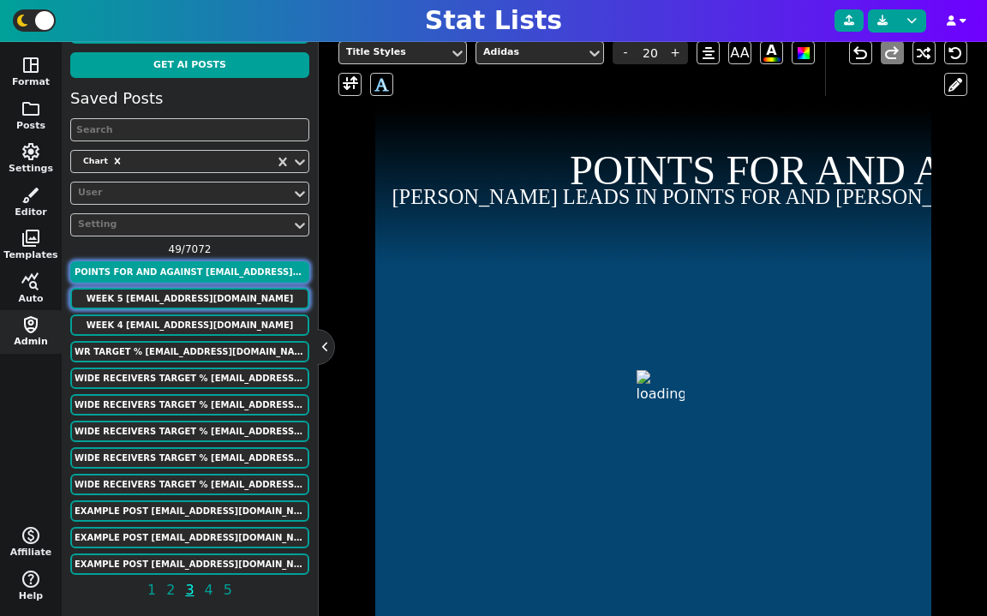
scroll to position [493, 0]
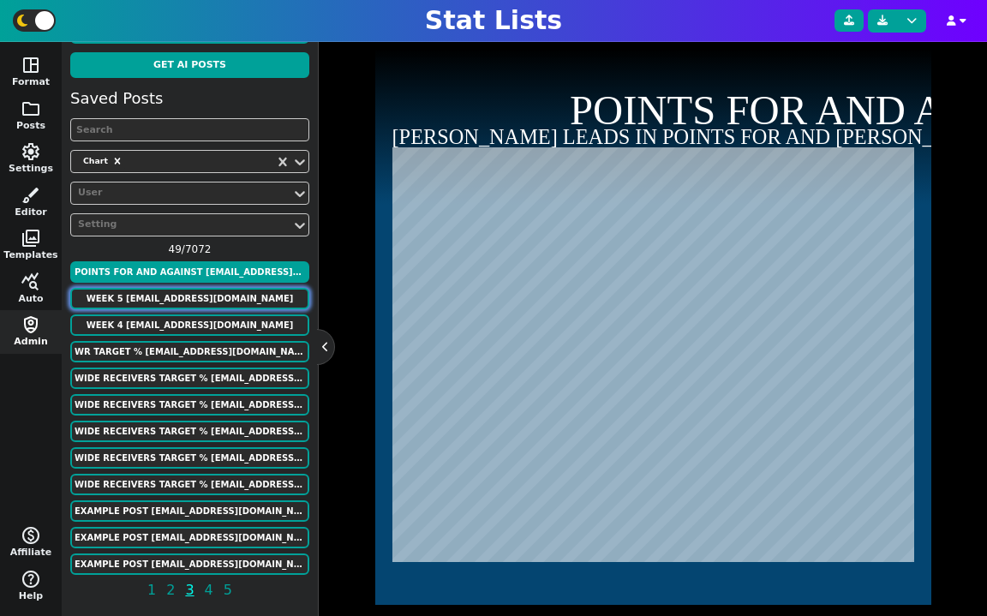
click at [205, 295] on button "week 5 [EMAIL_ADDRESS][DOMAIN_NAME]" at bounding box center [189, 298] width 239 height 21
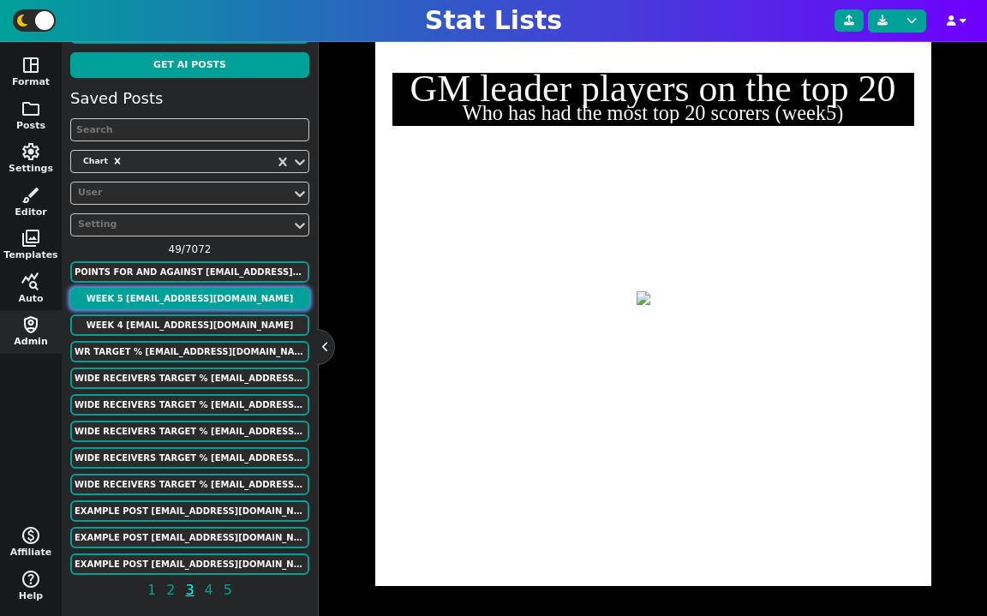
scroll to position [433, 0]
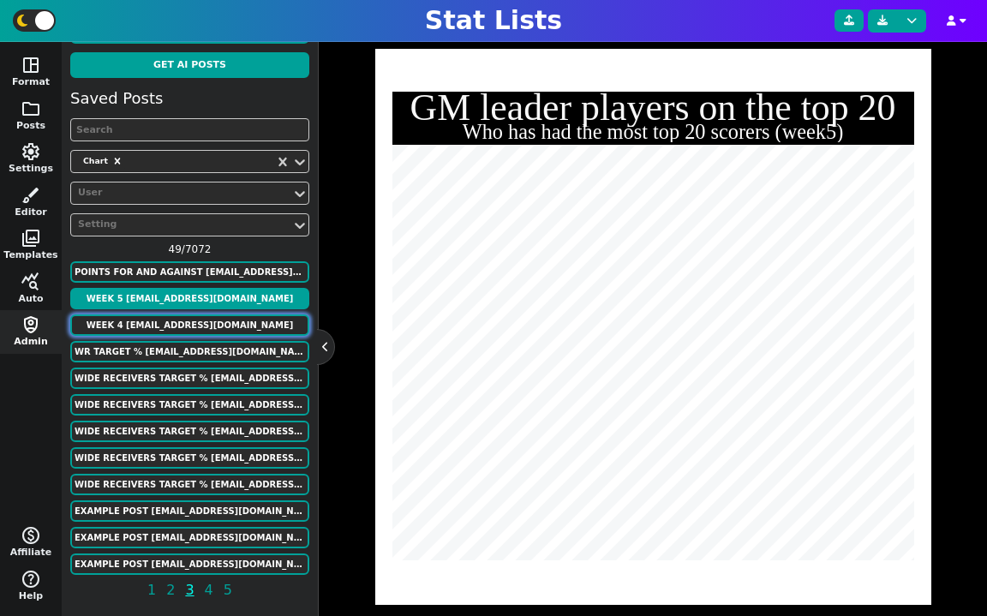
click at [212, 327] on button "week 4 [EMAIL_ADDRESS][DOMAIN_NAME]" at bounding box center [189, 324] width 239 height 21
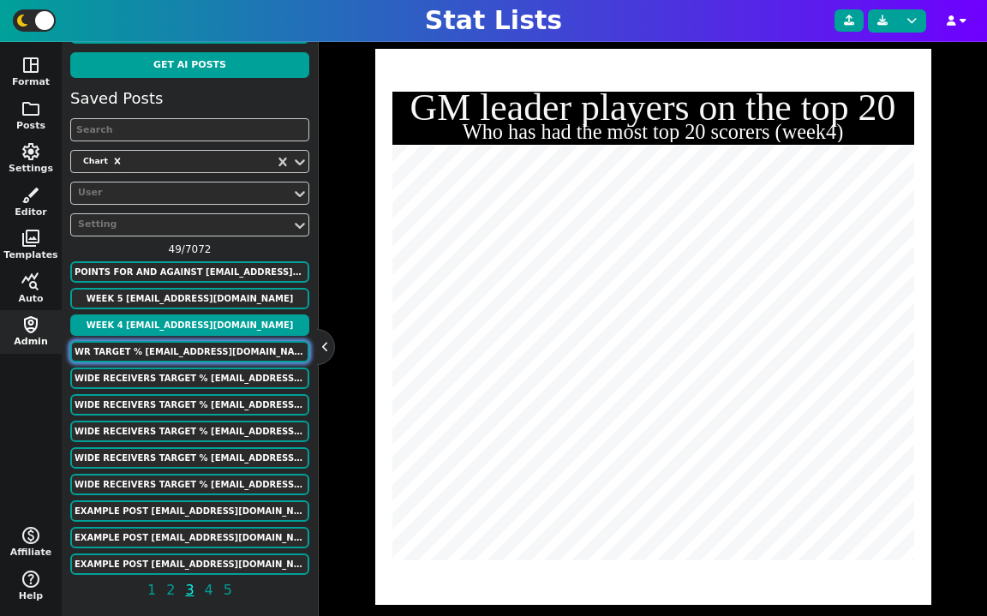
click at [212, 350] on button "WR Target % [EMAIL_ADDRESS][DOMAIN_NAME]" at bounding box center [189, 351] width 239 height 21
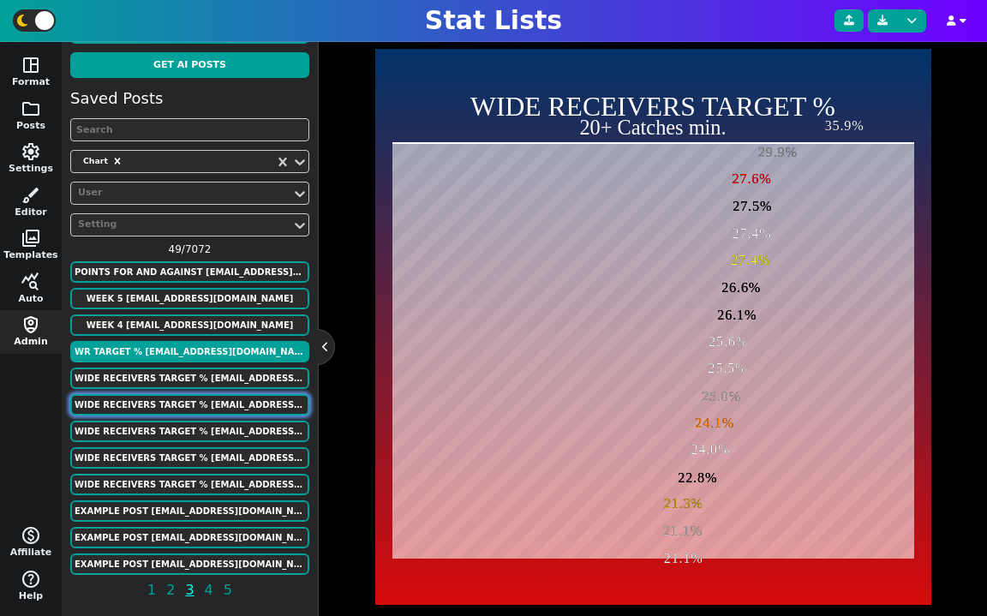
click at [204, 396] on button "WIDE RECEIVERS TARGET % [EMAIL_ADDRESS][DOMAIN_NAME]" at bounding box center [189, 404] width 239 height 21
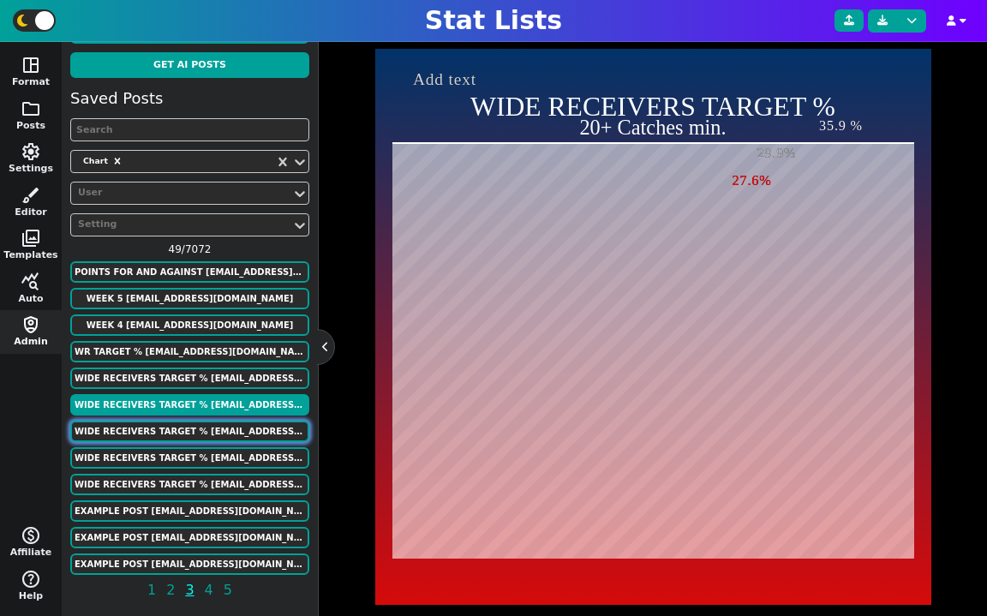
click at [201, 431] on button "WIDE RECEIVERS TARGET % [EMAIL_ADDRESS][DOMAIN_NAME]" at bounding box center [189, 431] width 239 height 21
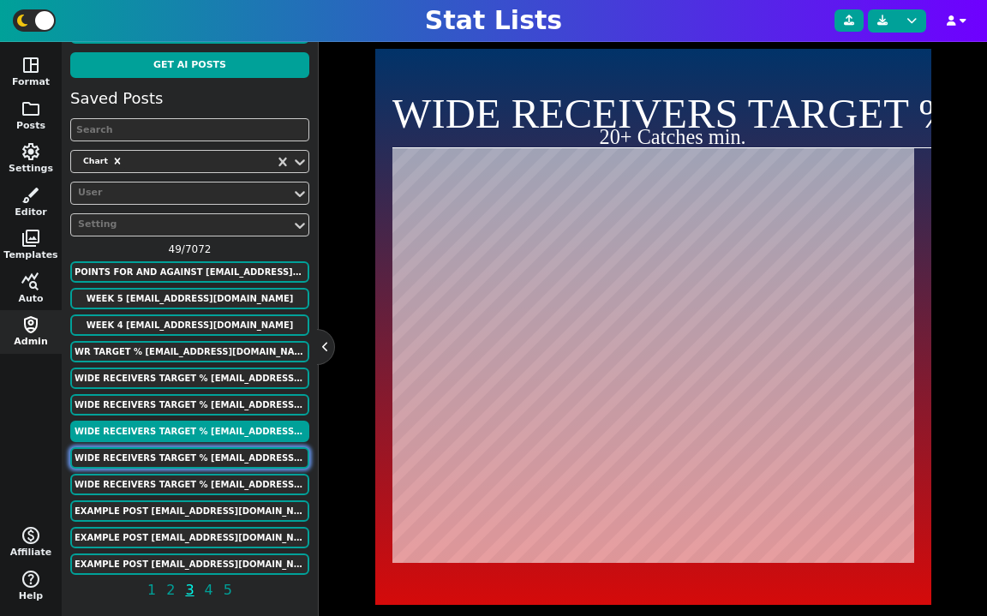
click at [201, 457] on button "WIDE RECEIVERS TARGET % [EMAIL_ADDRESS][DOMAIN_NAME]" at bounding box center [189, 457] width 239 height 21
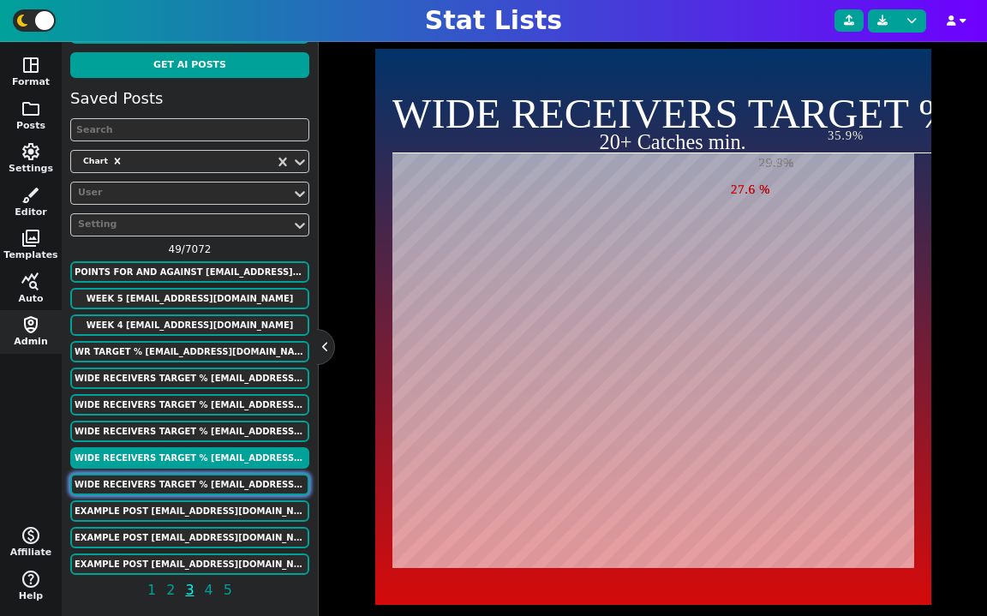
click at [201, 474] on button "WIDE RECEIVERS TARGET % [EMAIL_ADDRESS][DOMAIN_NAME]" at bounding box center [189, 484] width 239 height 21
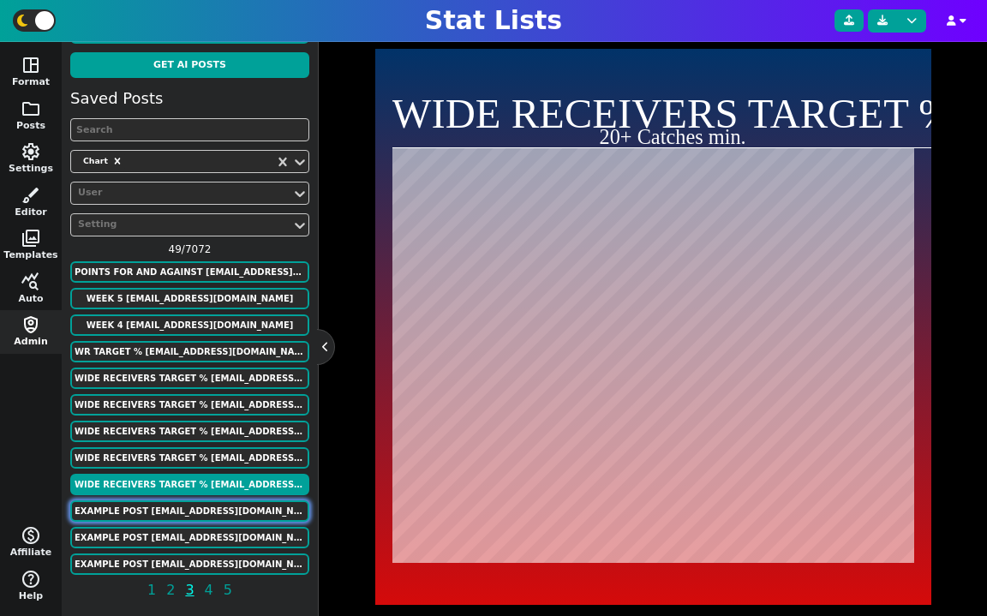
click at [205, 511] on button "Example Post [EMAIL_ADDRESS][DOMAIN_NAME]" at bounding box center [189, 510] width 239 height 21
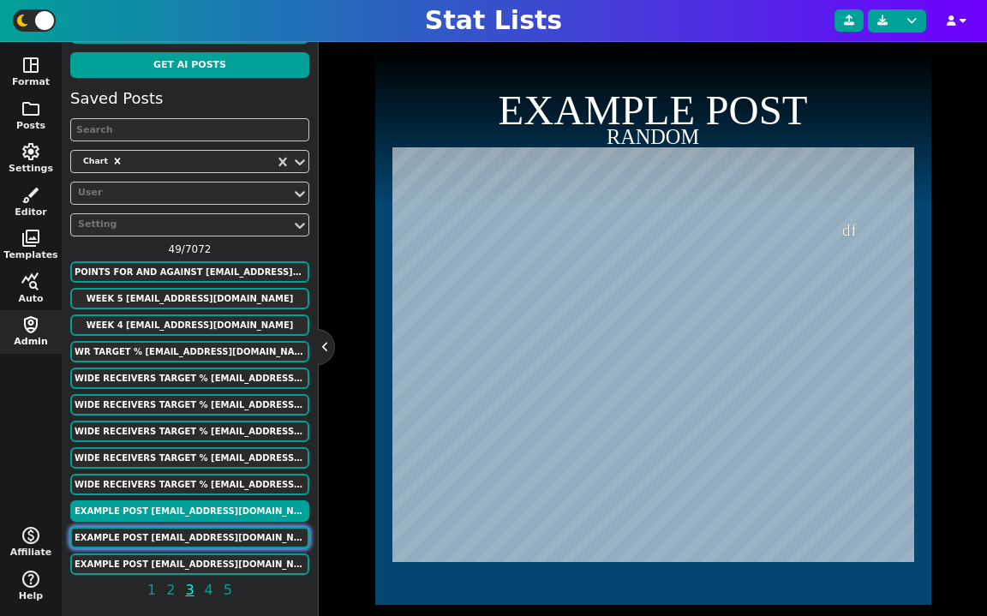
click at [204, 540] on button "Example Post [EMAIL_ADDRESS][DOMAIN_NAME]" at bounding box center [189, 537] width 239 height 21
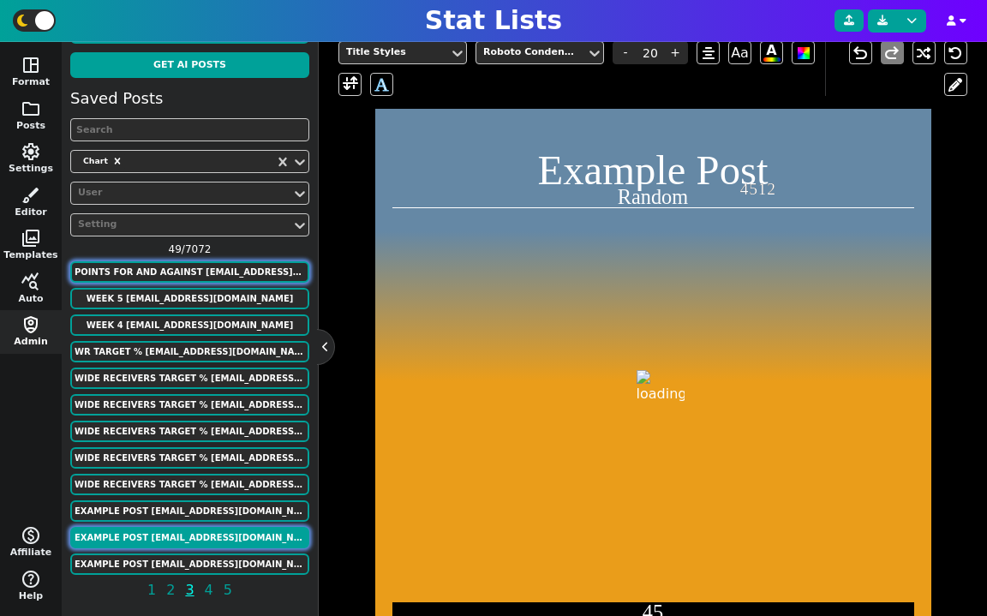
scroll to position [493, 0]
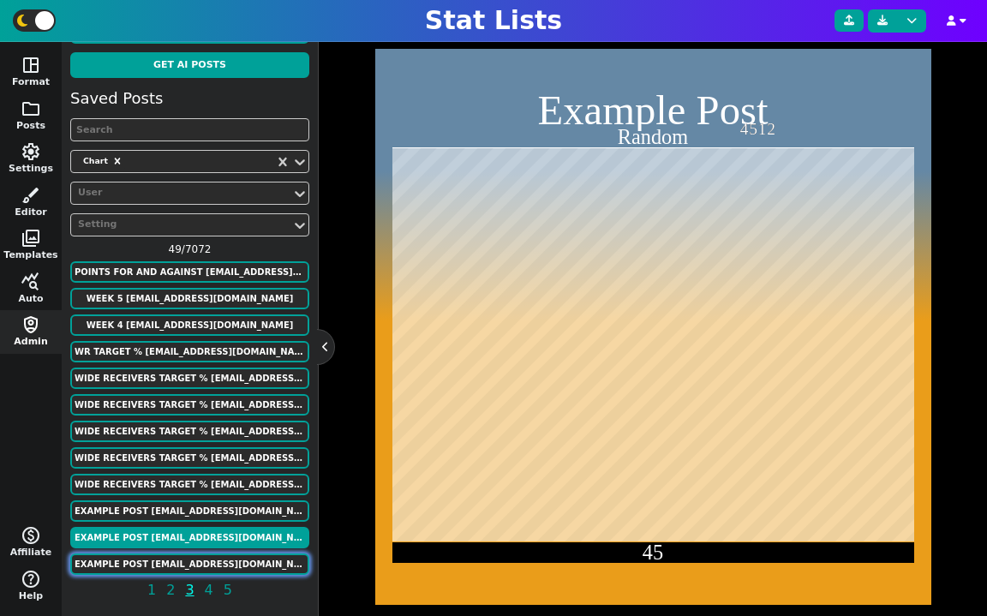
click at [228, 561] on button "Example Post [EMAIL_ADDRESS][DOMAIN_NAME]" at bounding box center [189, 564] width 239 height 21
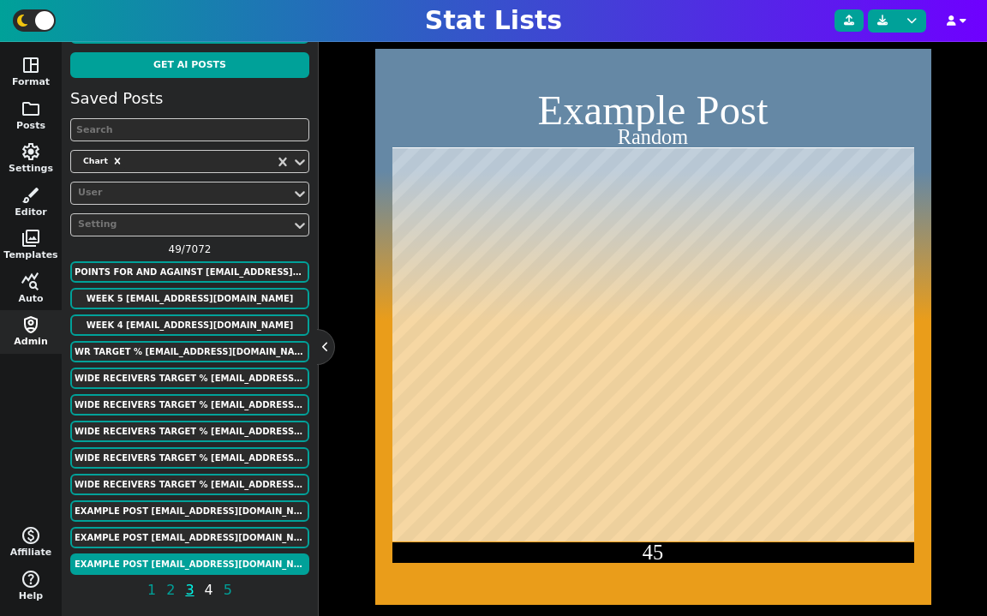
click at [208, 586] on span "4" at bounding box center [209, 589] width 14 height 21
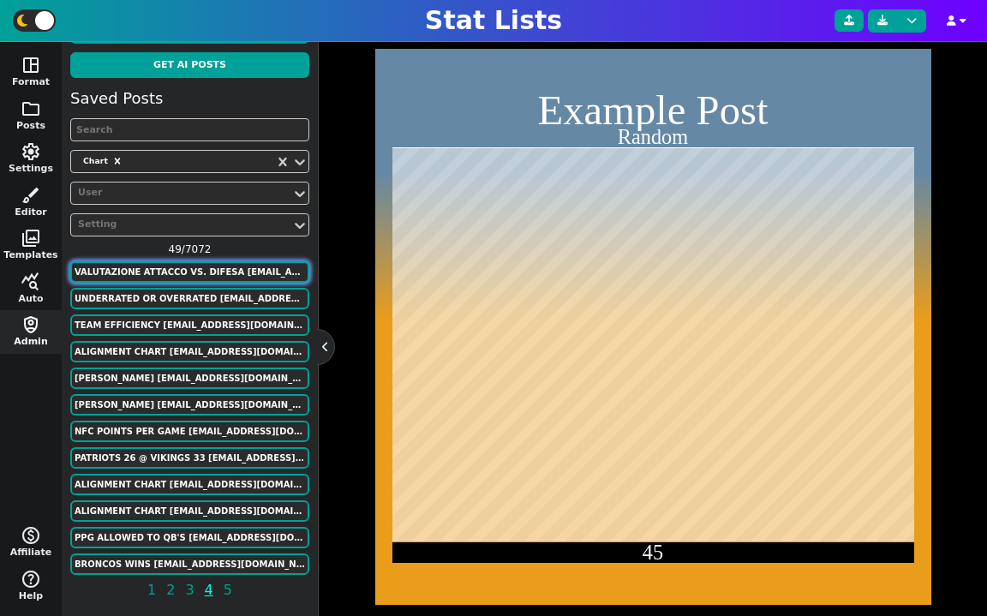
click at [212, 272] on button "Valutazione attacco vs. difesa [EMAIL_ADDRESS][DOMAIN_NAME]" at bounding box center [189, 271] width 239 height 21
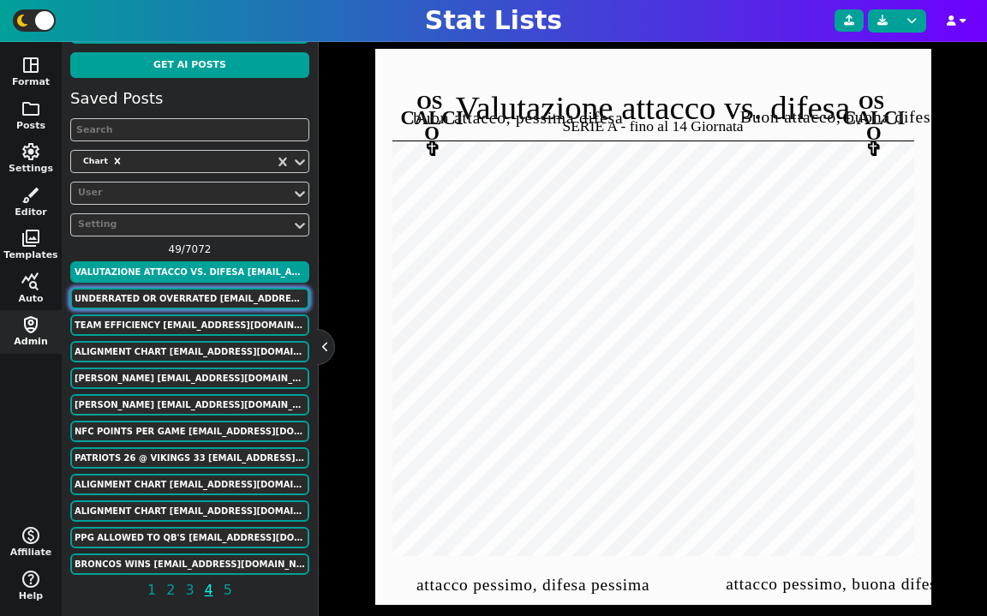
click at [212, 300] on button "UNDERRATED OR OVERRATED [EMAIL_ADDRESS][DOMAIN_NAME]" at bounding box center [189, 298] width 239 height 21
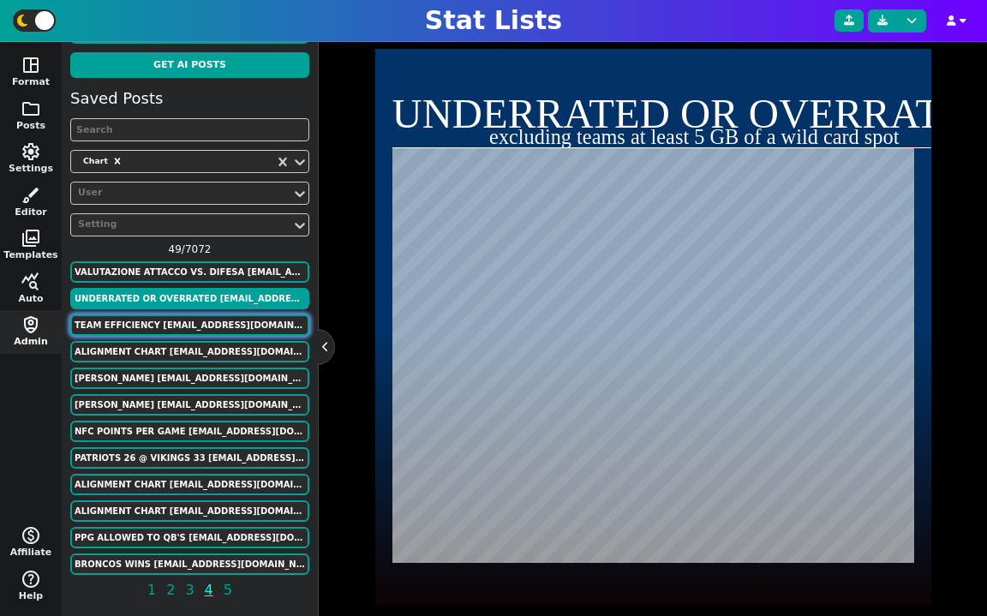
click at [210, 325] on button "Team Efficiency [EMAIL_ADDRESS][DOMAIN_NAME]" at bounding box center [189, 324] width 239 height 21
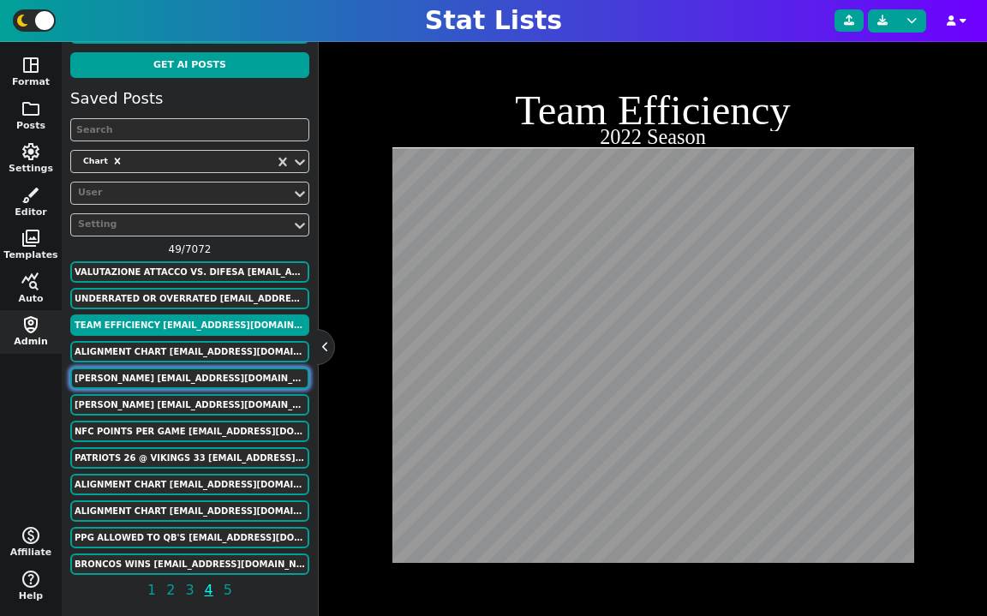
click at [193, 375] on button "[PERSON_NAME] [EMAIL_ADDRESS][DOMAIN_NAME]" at bounding box center [189, 378] width 239 height 21
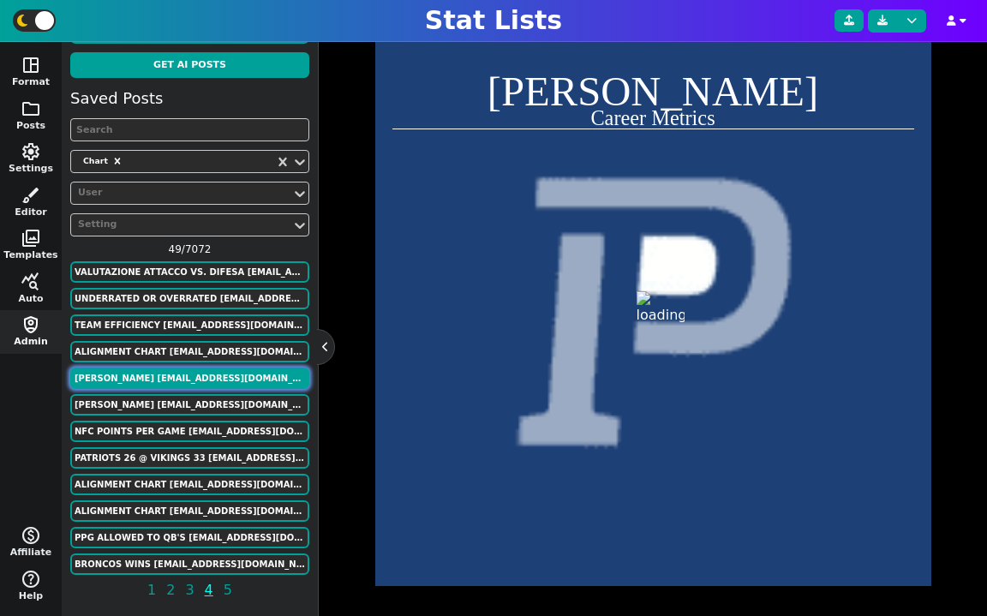
scroll to position [433, 0]
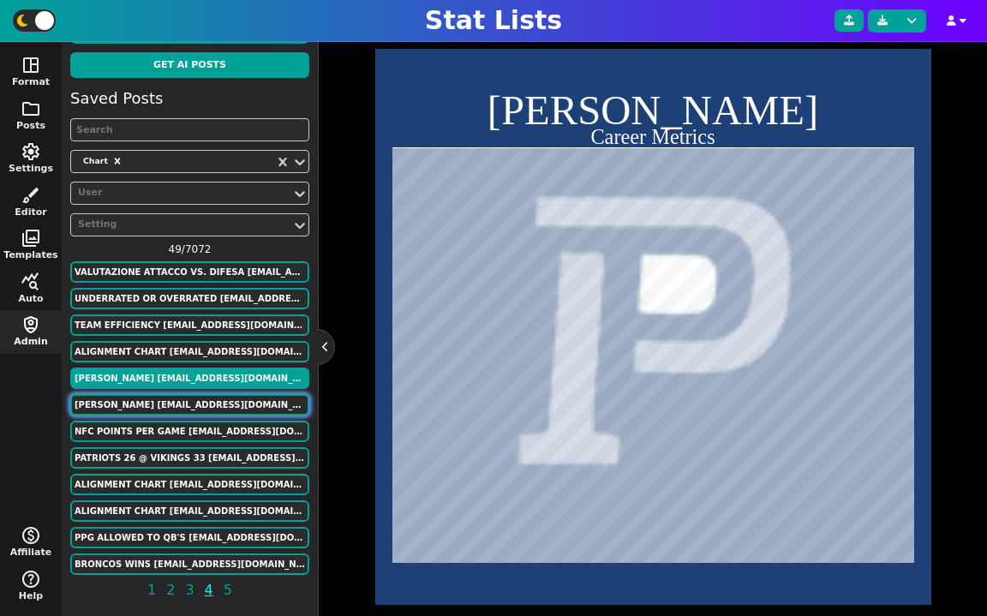
click at [197, 402] on button "[PERSON_NAME] [EMAIL_ADDRESS][DOMAIN_NAME]" at bounding box center [189, 404] width 239 height 21
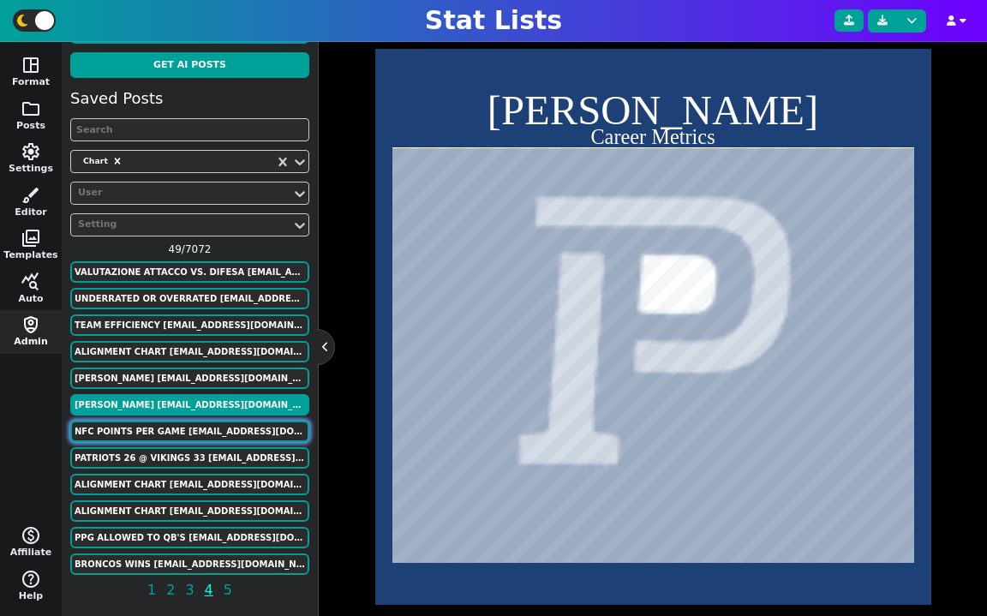
click at [183, 439] on button "NFC Points Per Game [EMAIL_ADDRESS][DOMAIN_NAME]" at bounding box center [189, 431] width 239 height 21
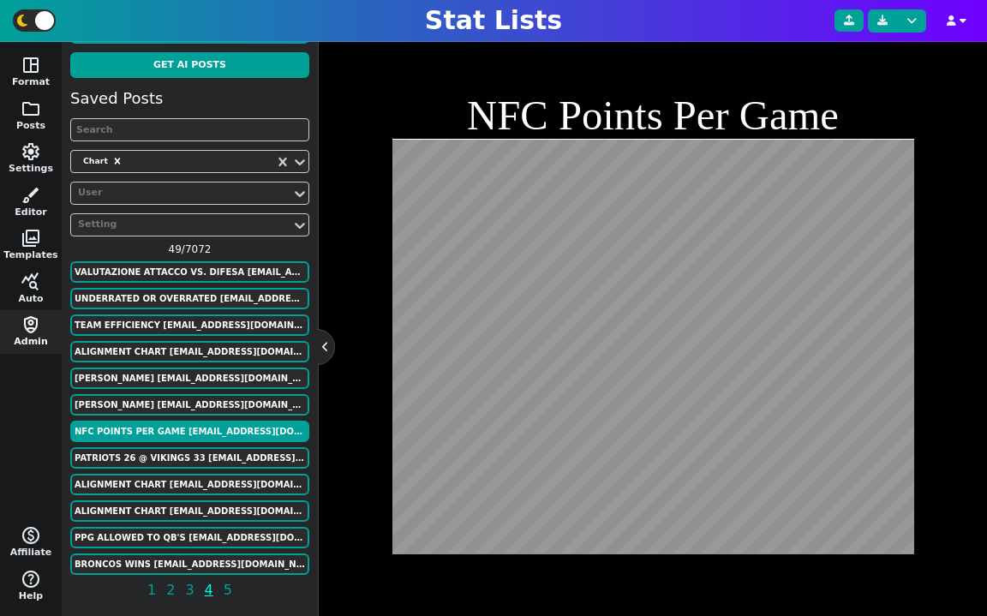
click at [156, 469] on div "Patriots 26 @ Vikings 33 [EMAIL_ADDRESS][DOMAIN_NAME]" at bounding box center [189, 458] width 239 height 23
click at [163, 462] on button "Patriots 26 @ Vikings 33 [EMAIL_ADDRESS][DOMAIN_NAME]" at bounding box center [189, 457] width 239 height 21
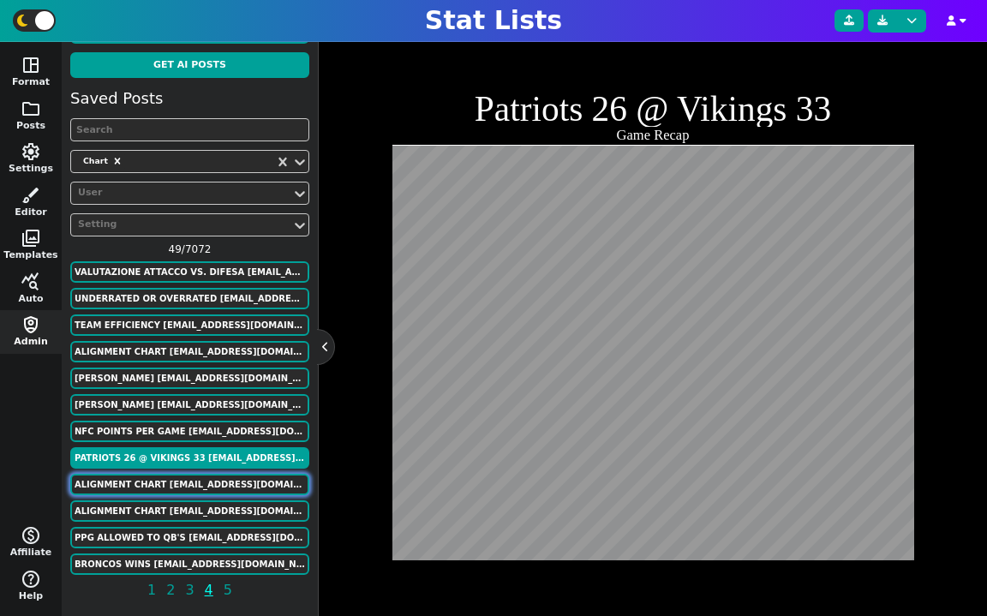
click at [186, 487] on button "Alignment Chart [EMAIL_ADDRESS][DOMAIN_NAME]" at bounding box center [189, 484] width 239 height 21
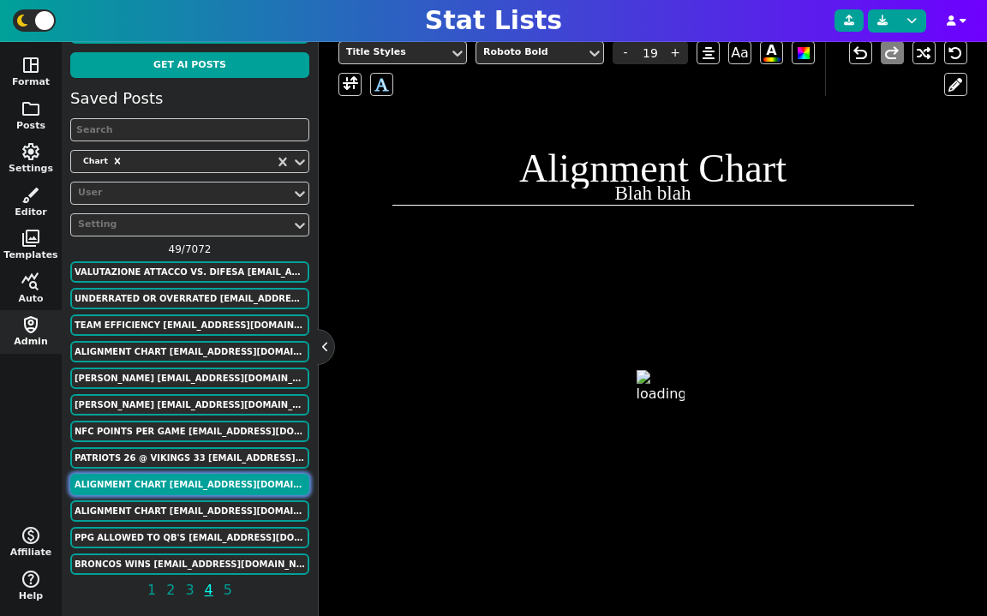
scroll to position [493, 0]
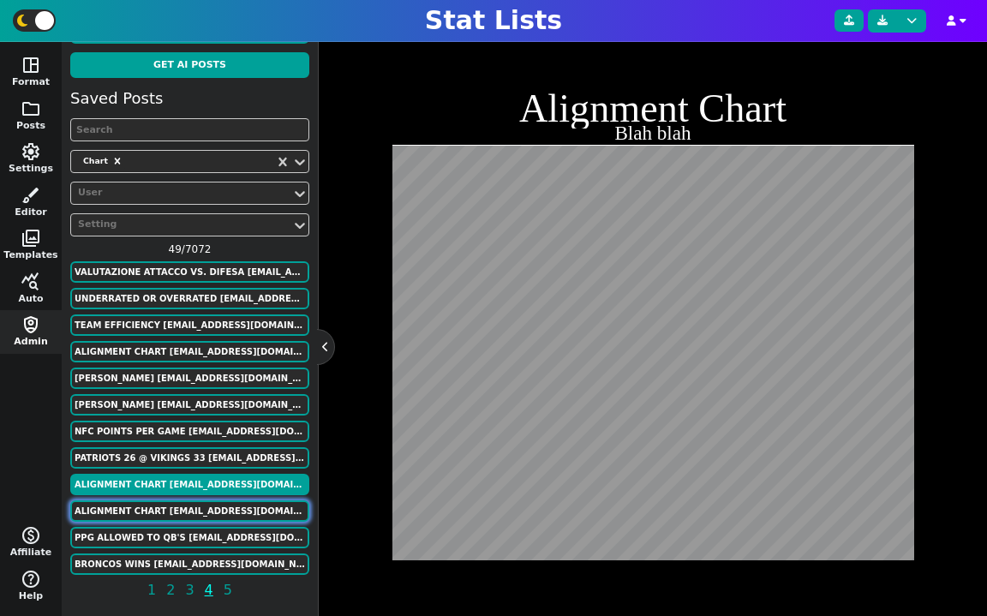
click at [190, 501] on button "Alignment Chart [EMAIL_ADDRESS][DOMAIN_NAME]" at bounding box center [189, 510] width 239 height 21
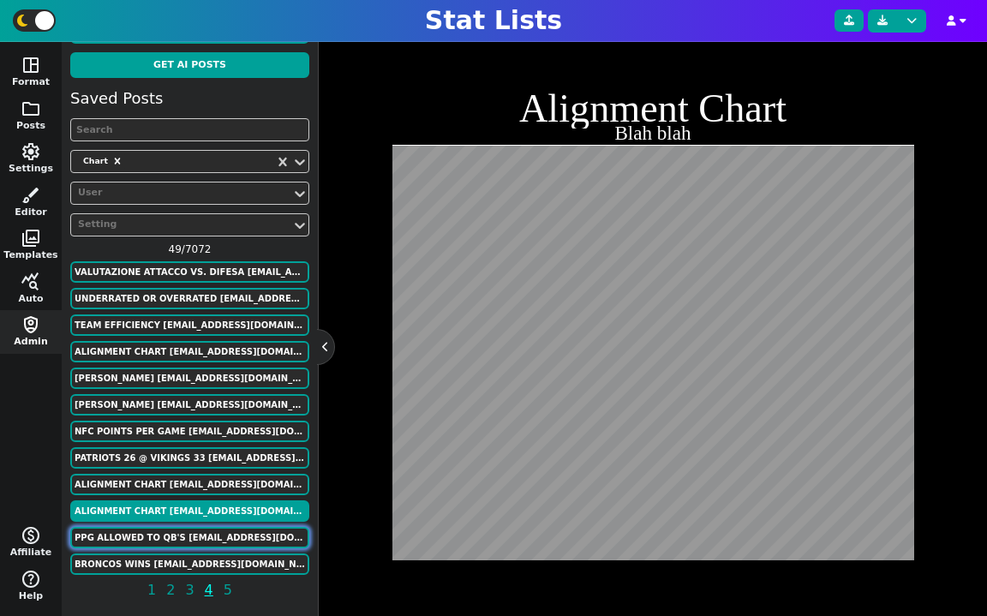
click at [180, 536] on button "PPG Allowed to QB's [EMAIL_ADDRESS][DOMAIN_NAME]" at bounding box center [189, 537] width 239 height 21
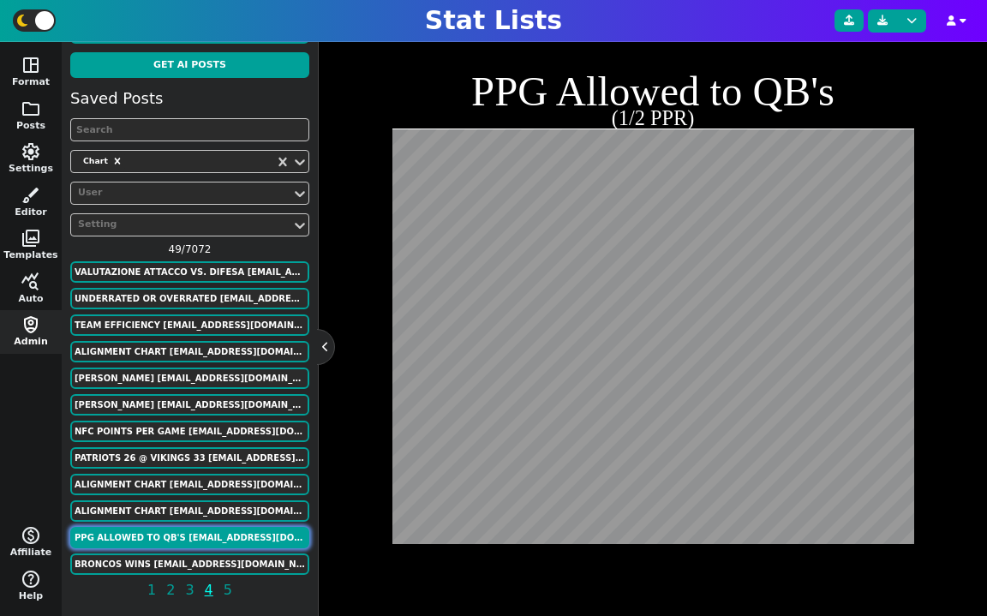
scroll to position [433, 0]
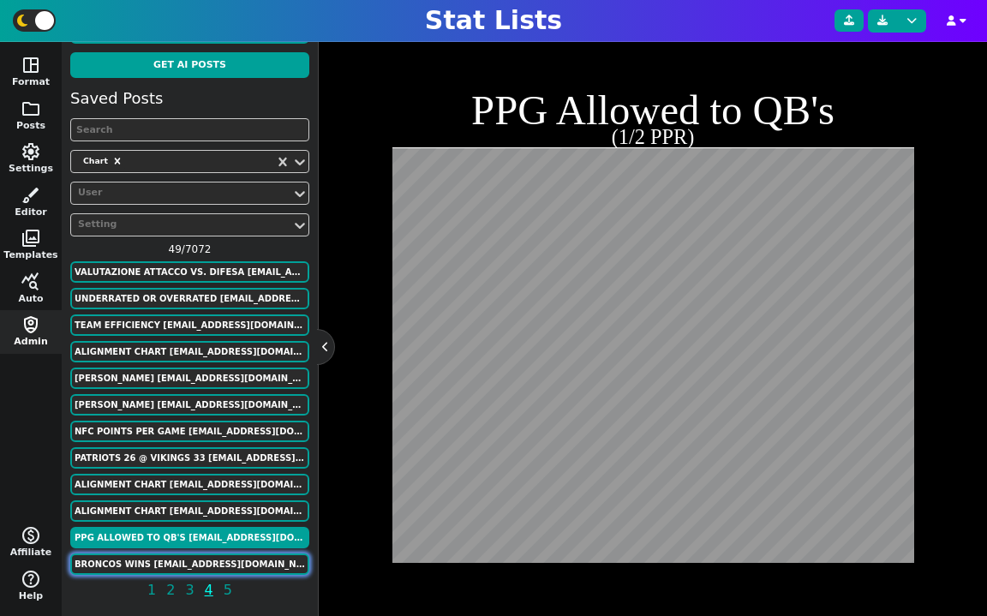
click at [189, 560] on button "Broncos Wins [EMAIL_ADDRESS][DOMAIN_NAME]" at bounding box center [189, 564] width 239 height 21
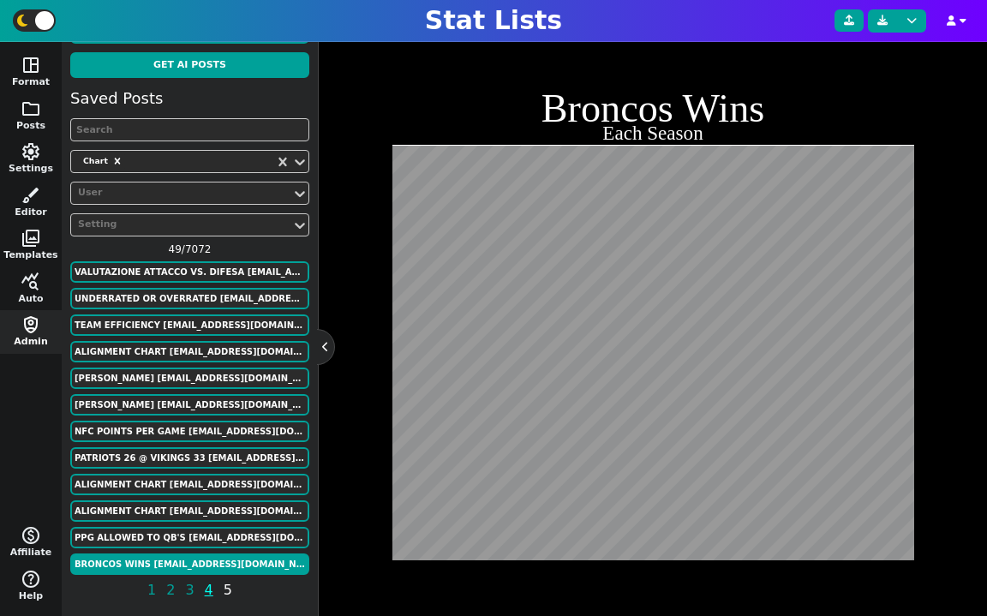
click at [230, 592] on span "5" at bounding box center [228, 589] width 14 height 21
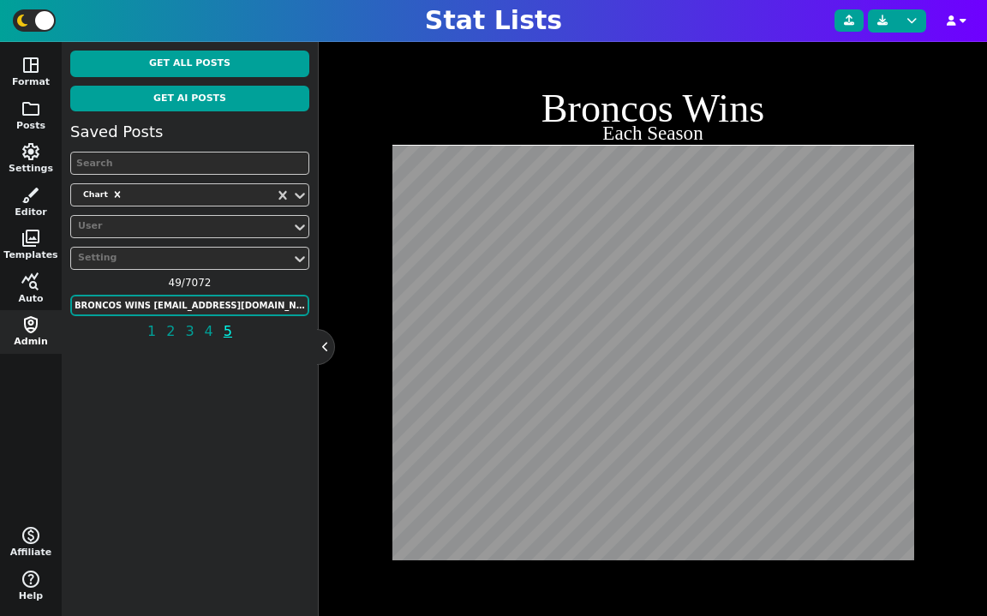
scroll to position [0, 0]
click at [223, 302] on button "Broncos Wins [EMAIL_ADDRESS][DOMAIN_NAME]" at bounding box center [189, 305] width 239 height 21
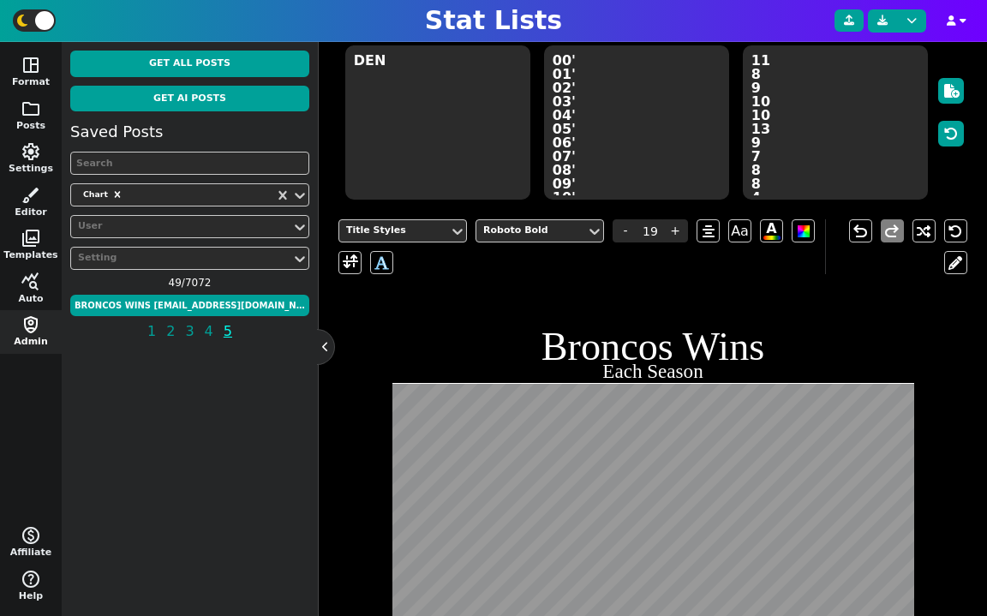
click at [792, 179] on textarea "11 8 9 10 10 13 9 7 8 8 4 8 13 13 12 12 9 5 6 7 5 7" at bounding box center [835, 122] width 185 height 154
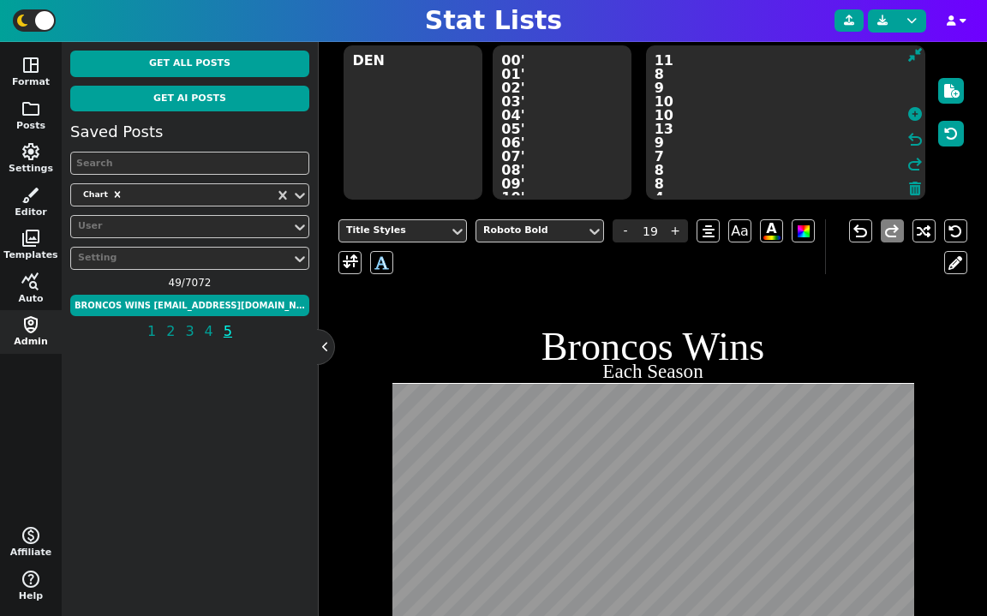
click at [726, 180] on textarea "11 8 9 10 10 13 9 7 8 8 4 8 13 13 12 12 9 5 6 7 5 7" at bounding box center [786, 122] width 280 height 154
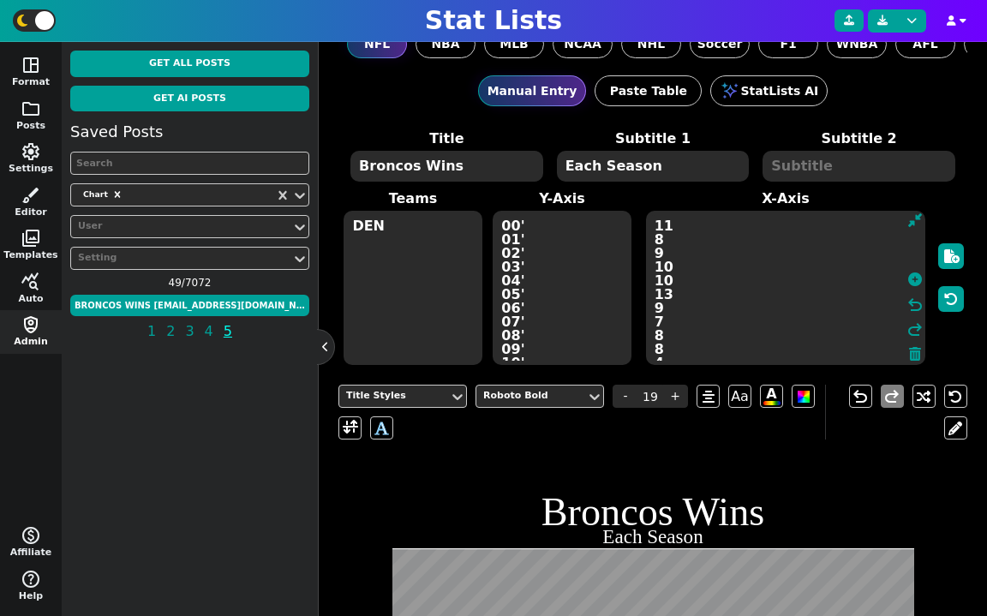
scroll to position [9, 0]
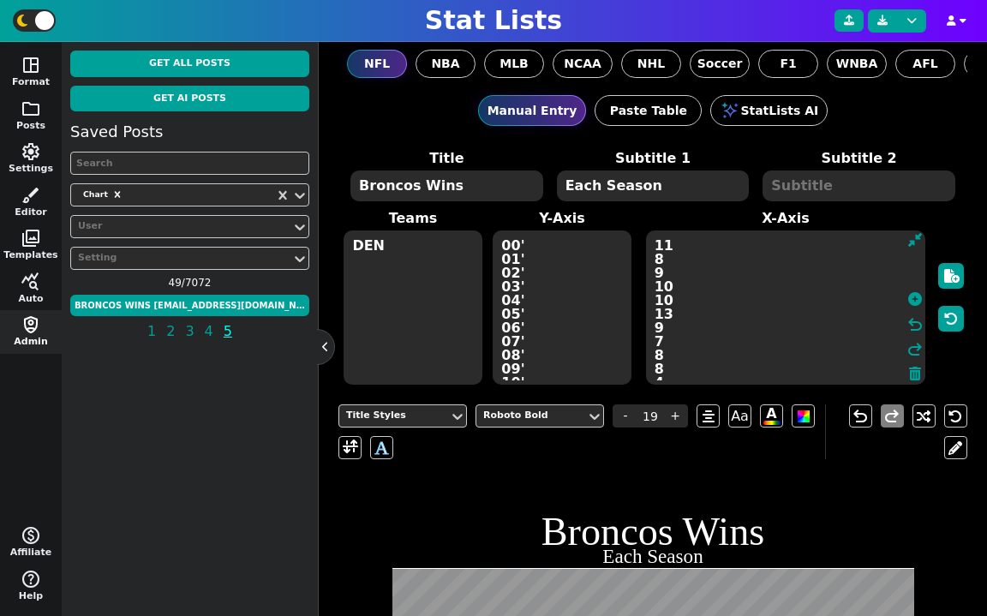
click at [373, 132] on div "Manual Entry Paste Table StatLists AI" at bounding box center [652, 110] width 629 height 65
click at [219, 467] on div "Get All Posts Get AI Posts Saved Posts Chart User Setting 49 / 7072 Broncos Win…" at bounding box center [190, 329] width 256 height 574
click at [195, 160] on input "text" at bounding box center [189, 163] width 239 height 23
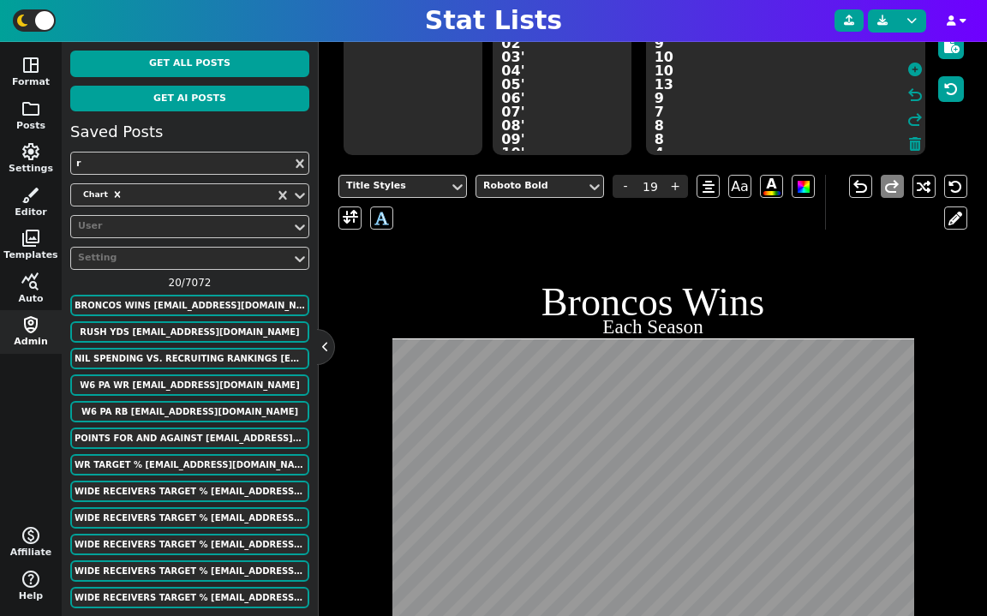
scroll to position [241, 0]
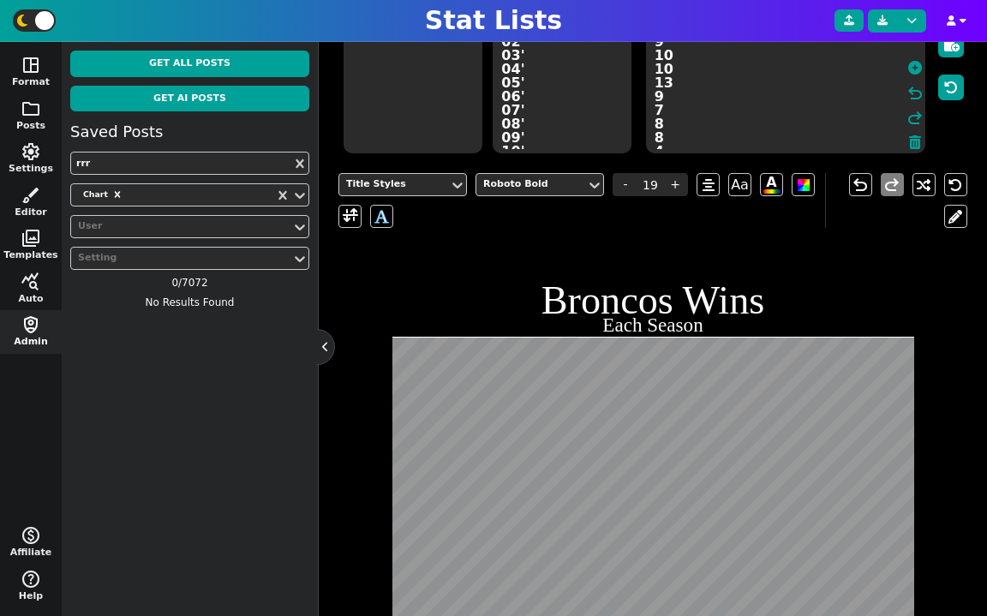
click at [727, 334] on h2 "Each Season" at bounding box center [653, 325] width 522 height 20
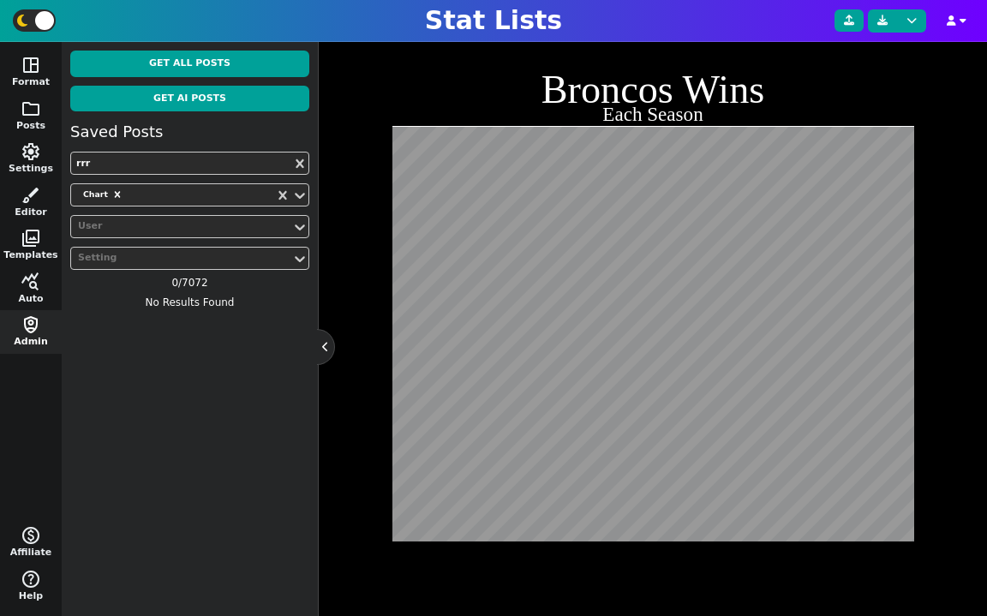
scroll to position [173, 0]
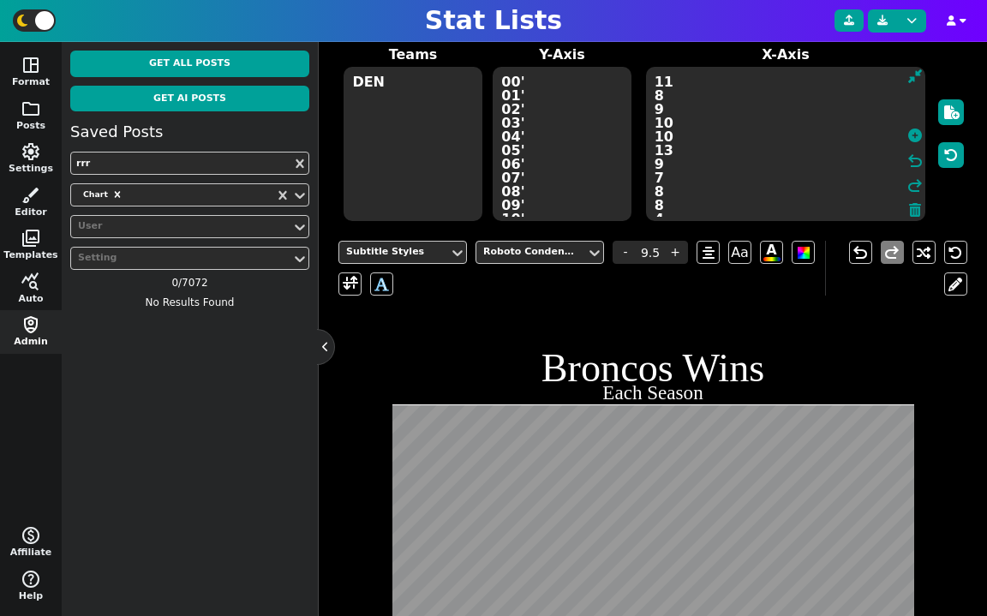
click at [368, 85] on textarea "DEN" at bounding box center [413, 144] width 138 height 154
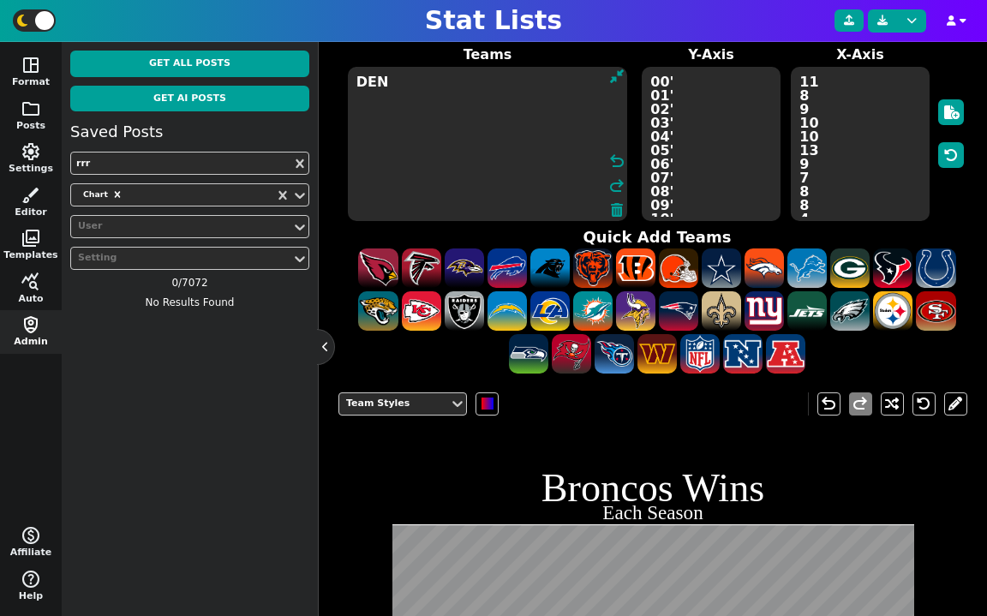
click at [368, 85] on textarea "DEN" at bounding box center [488, 144] width 280 height 154
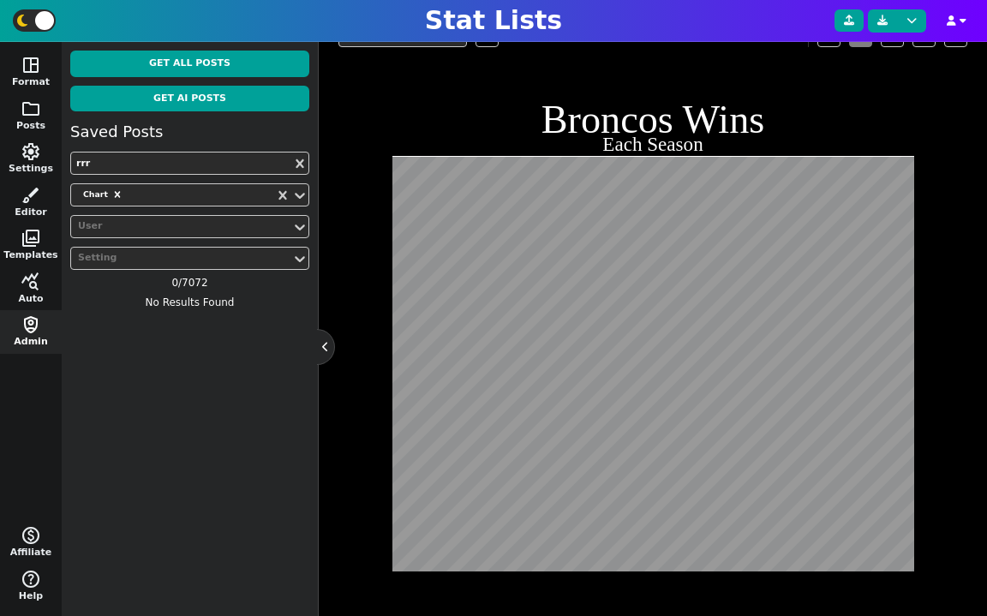
scroll to position [572, 0]
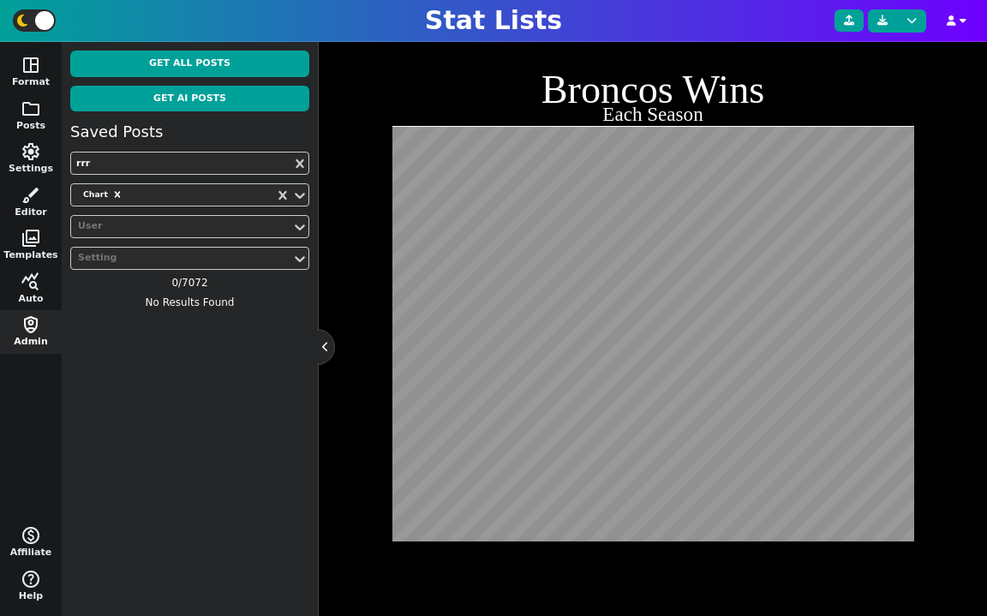
click at [953, 301] on div "Team Styles undo redo Broncos Wins Each Season" at bounding box center [652, 283] width 629 height 605
click at [721, 35] on div "Stat Lists" at bounding box center [493, 21] width 987 height 42
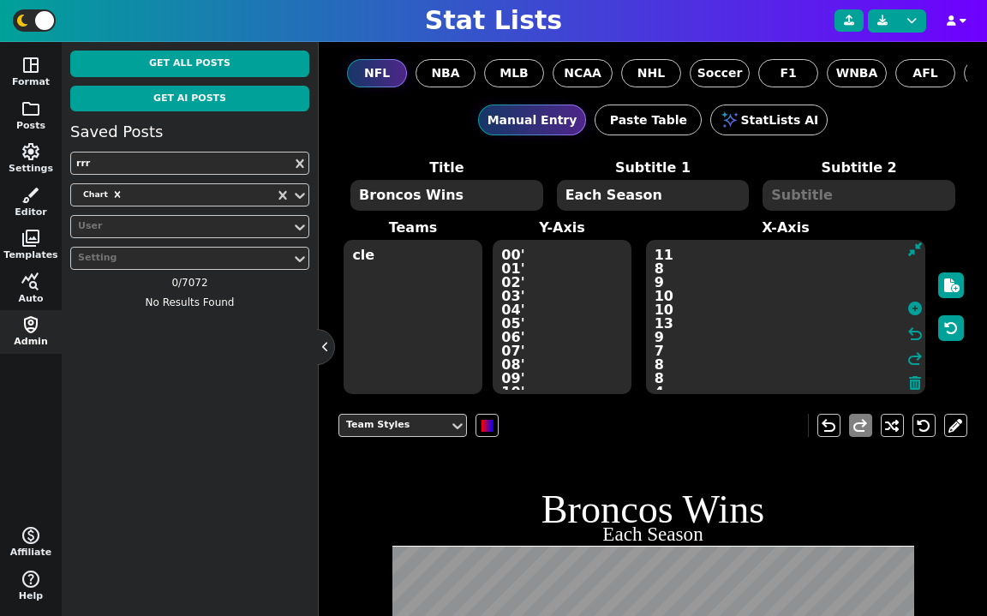
click at [832, 273] on textarea "11 8 9 10 10 13 9 7 8 8 4 8 13 13 12 12 9 5 6 7 5 7" at bounding box center [786, 317] width 280 height 154
click at [813, 200] on textarea at bounding box center [859, 195] width 193 height 31
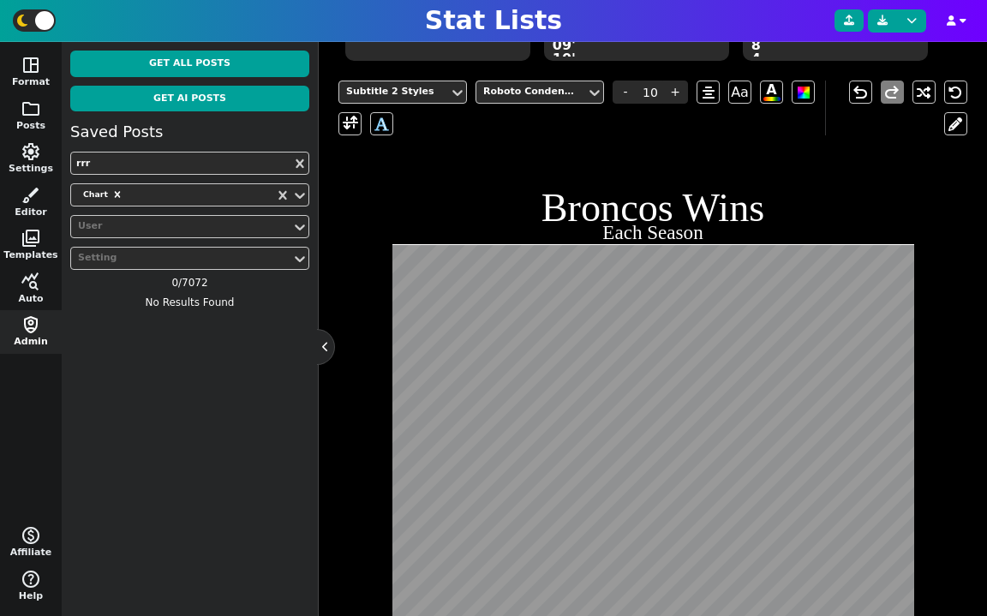
scroll to position [270, 0]
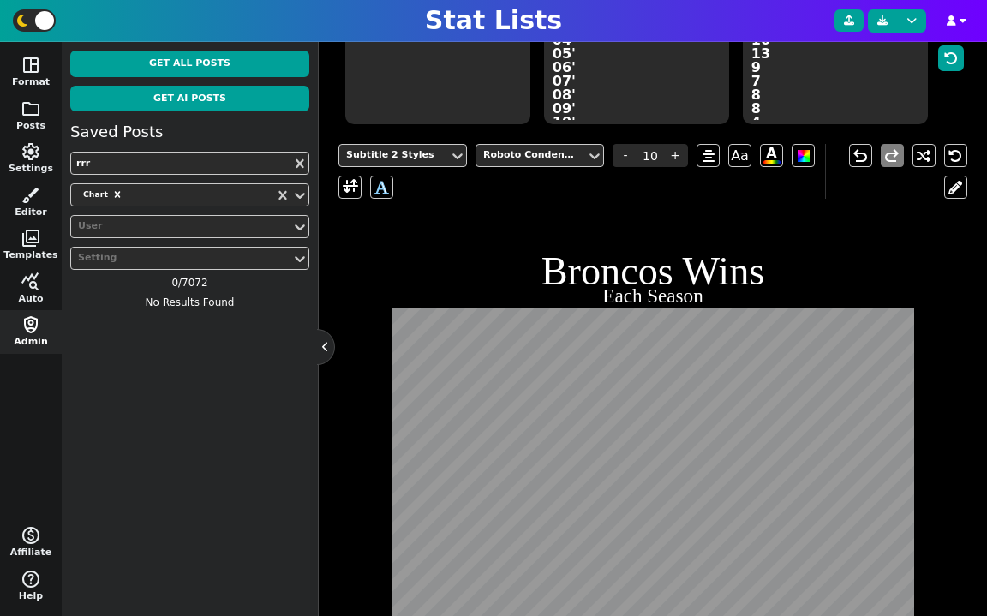
click at [423, 135] on div "Subtitle 2 Styles Roboto Condensed - 10 + Aa A A undo redo" at bounding box center [652, 171] width 629 height 81
click at [424, 153] on div "Subtitle 2 Styles" at bounding box center [394, 155] width 96 height 15
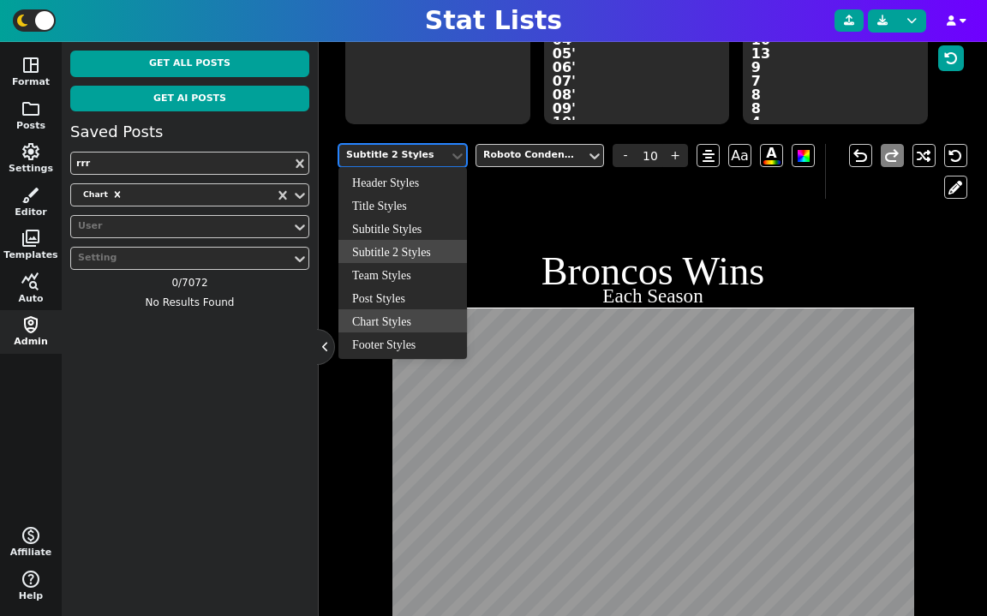
click at [404, 316] on div "Chart Styles" at bounding box center [402, 320] width 129 height 23
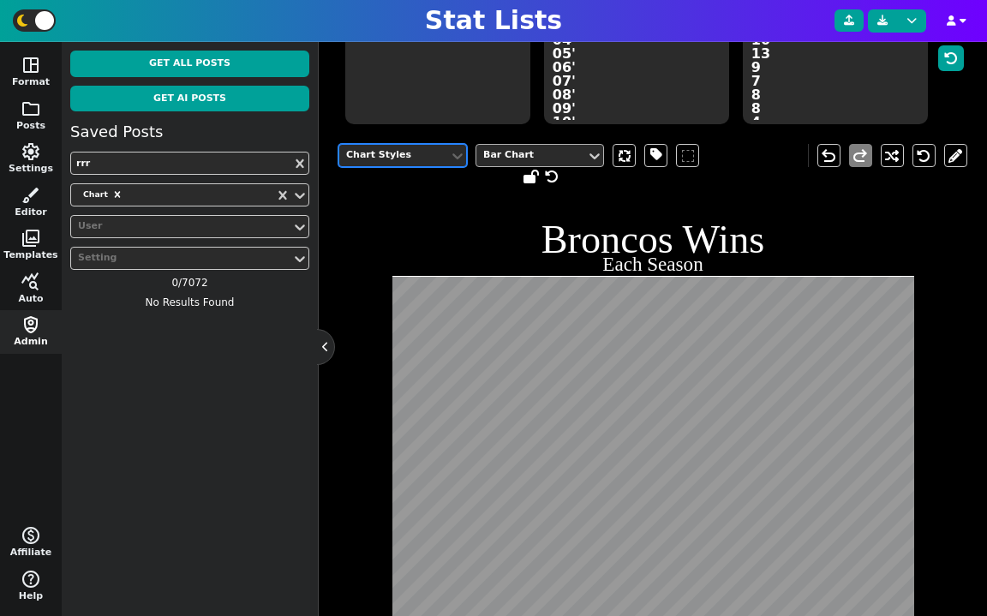
click at [547, 151] on div "Bar Chart" at bounding box center [531, 155] width 96 height 15
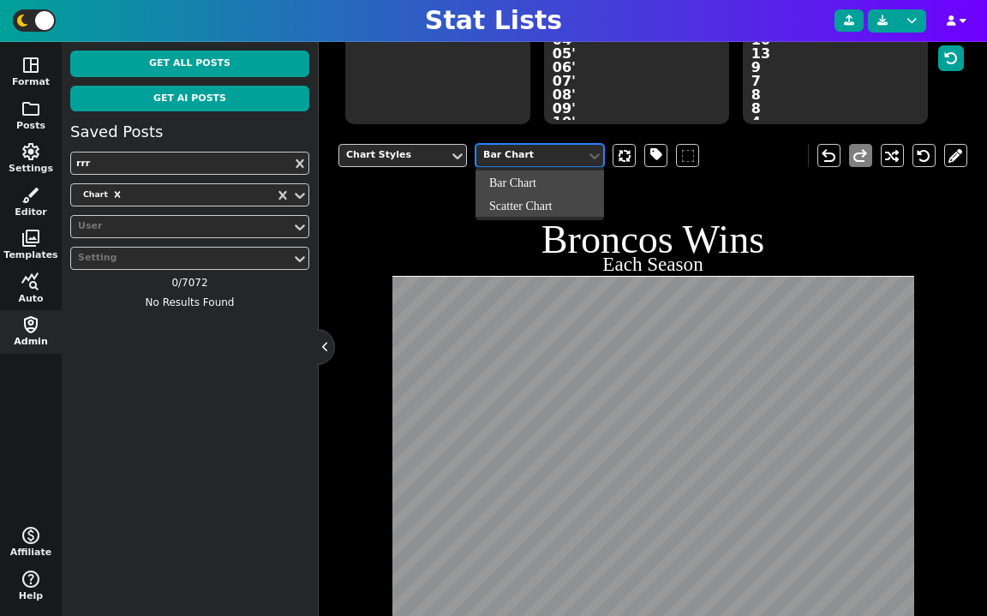
click at [700, 209] on div "Broncos Wins Each Season" at bounding box center [653, 458] width 556 height 556
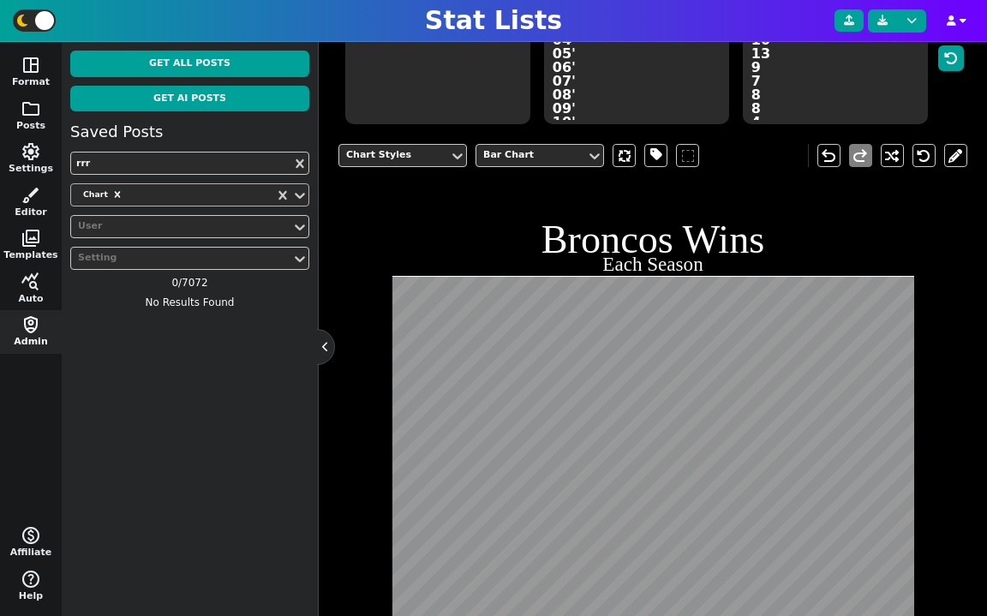
drag, startPoint x: 116, startPoint y: 194, endPoint x: 172, endPoint y: 189, distance: 56.7
click at [172, 189] on div "Chart" at bounding box center [172, 194] width 203 height 23
click at [302, 165] on icon at bounding box center [299, 163] width 17 height 17
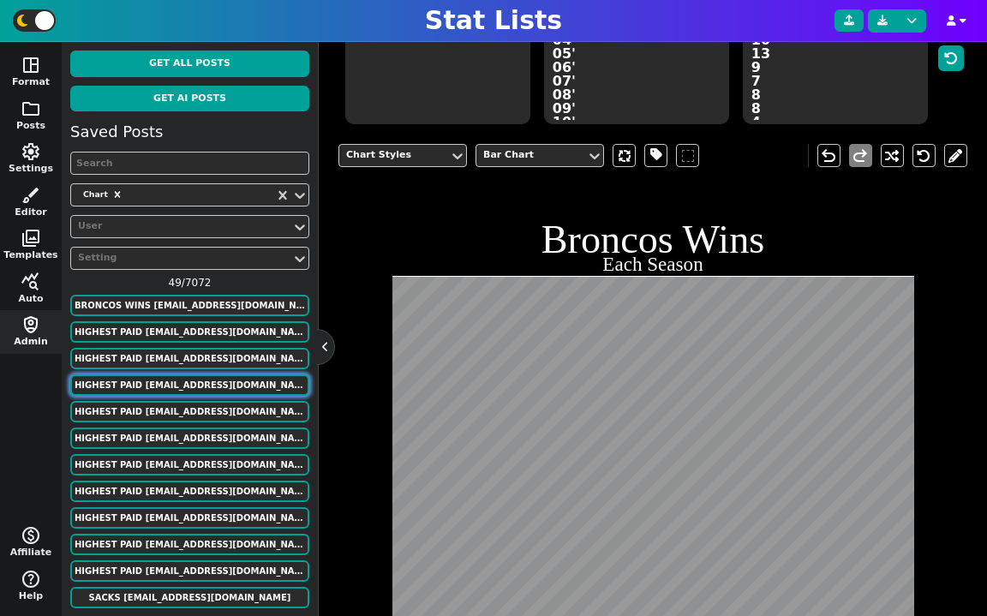
scroll to position [33, 0]
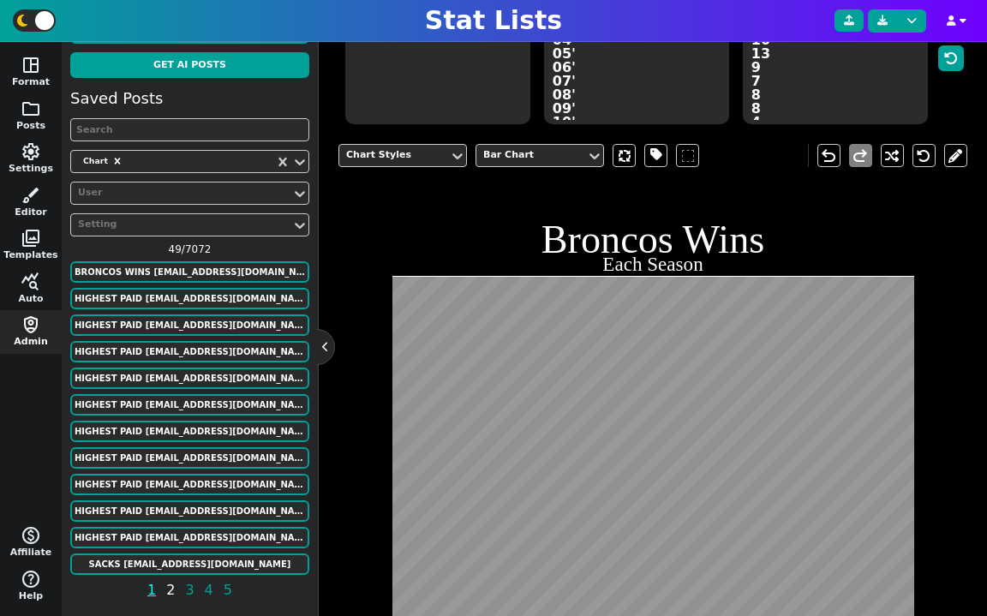
click at [171, 586] on span "2" at bounding box center [171, 589] width 14 height 21
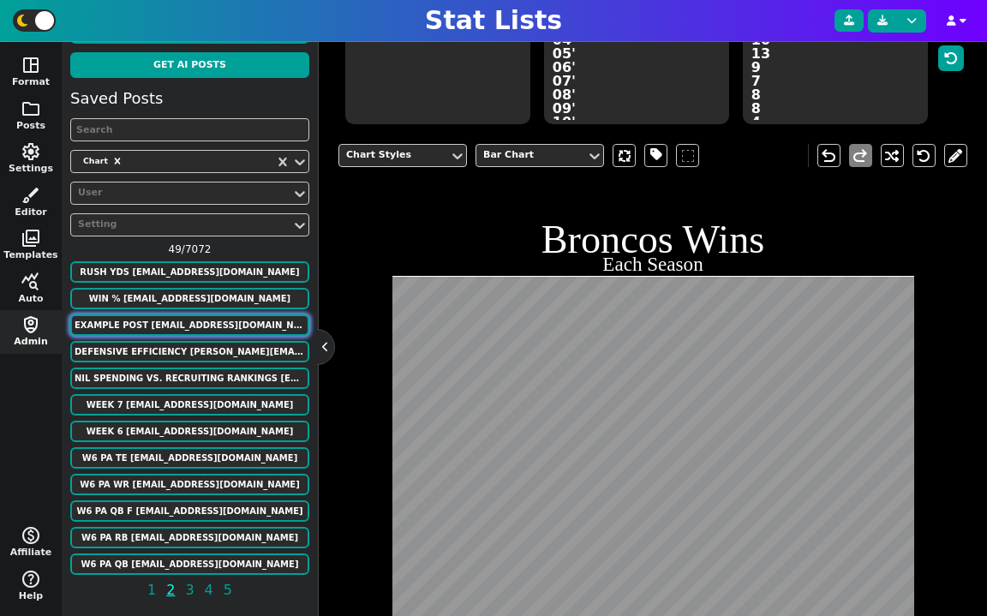
click at [215, 319] on button "Example Post [EMAIL_ADDRESS][DOMAIN_NAME]" at bounding box center [189, 324] width 239 height 21
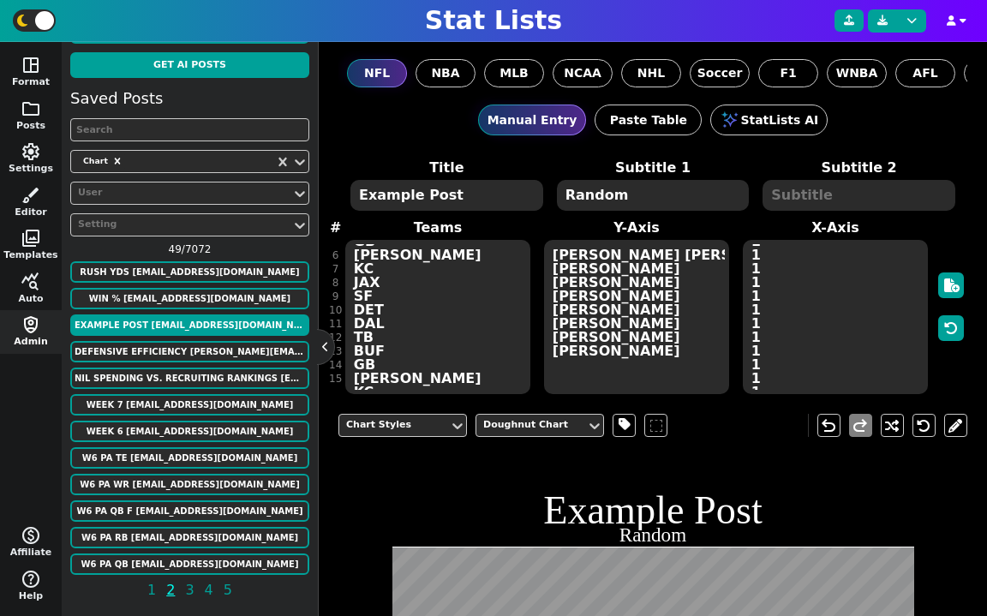
scroll to position [108, 0]
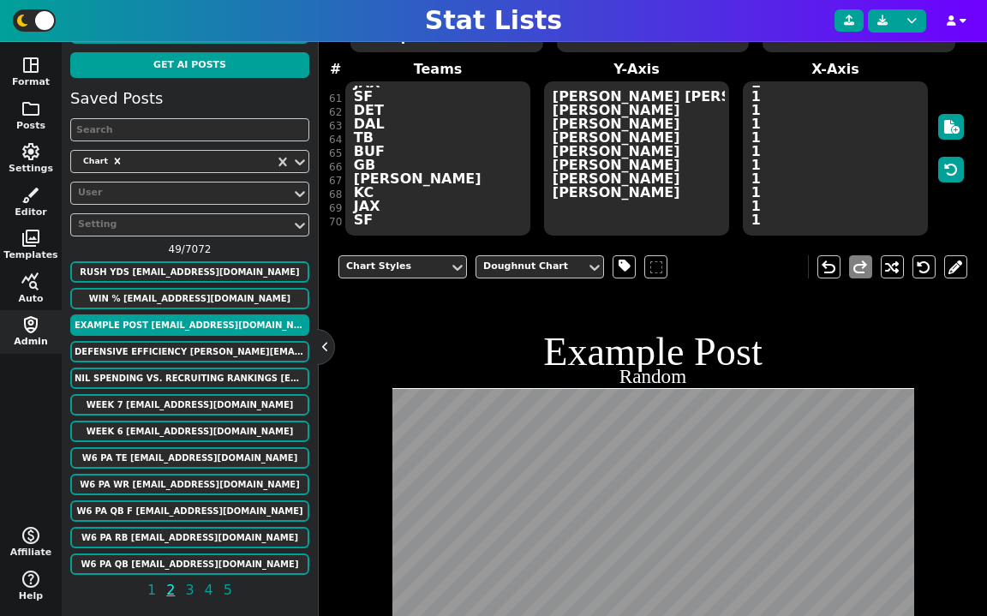
click at [408, 218] on div "Title Example Post Subtitle 1 Random Subtitle 2 # 1 2 3 4 5 6 7 8 9 10 11 12 13…" at bounding box center [652, 118] width 629 height 238
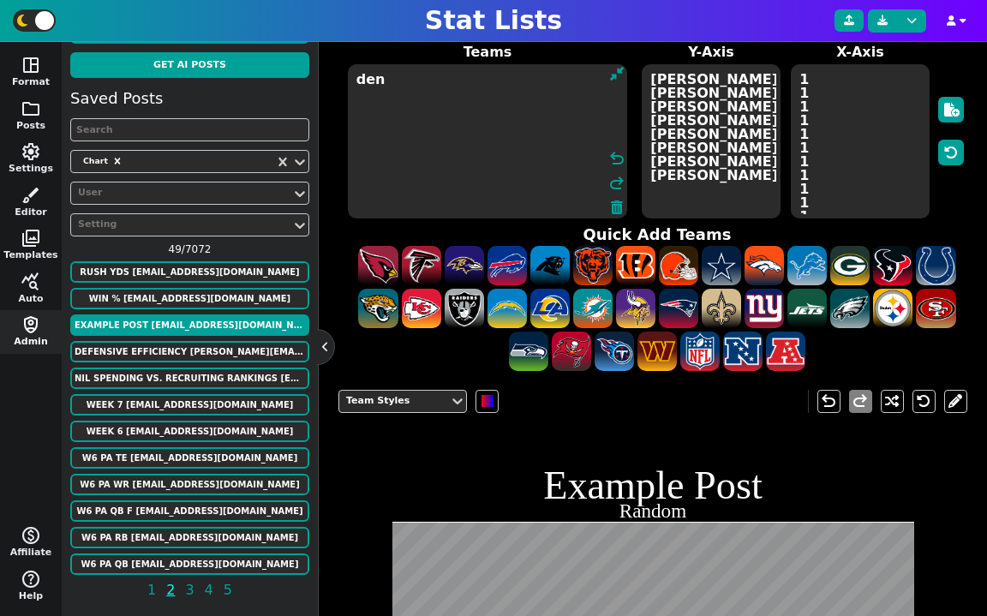
click at [815, 180] on textarea "1 1 1 1 1 1 1 1 1 1 1 1 1 1 1 1 1 1 1 1 1 1 1 1 1 1 1 1 1 1 1 1 1 1 1 1 1 1 1 1…" at bounding box center [860, 141] width 138 height 154
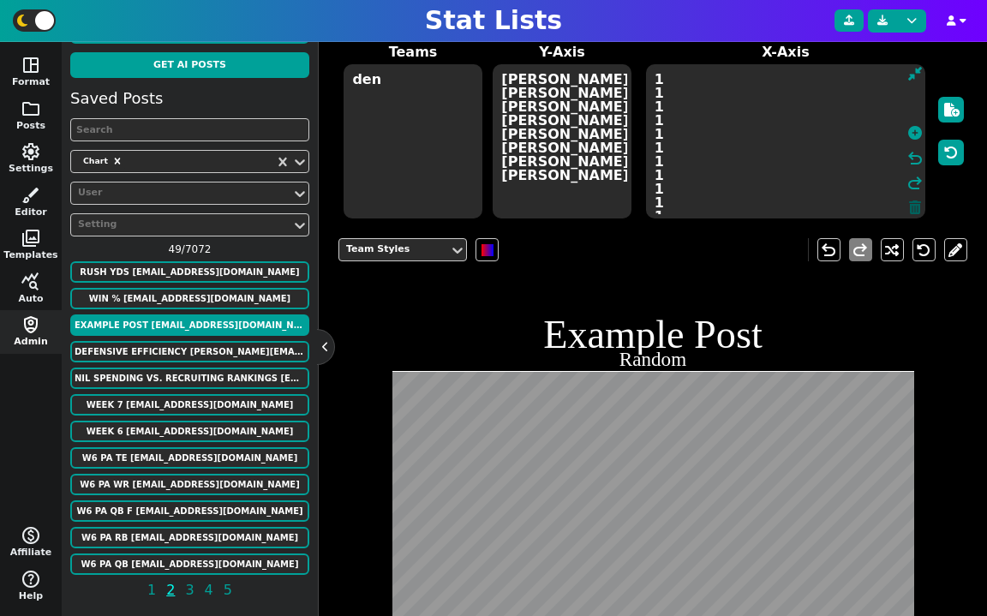
click at [916, 200] on icon at bounding box center [915, 207] width 12 height 14
click at [809, 177] on textarea at bounding box center [786, 141] width 280 height 154
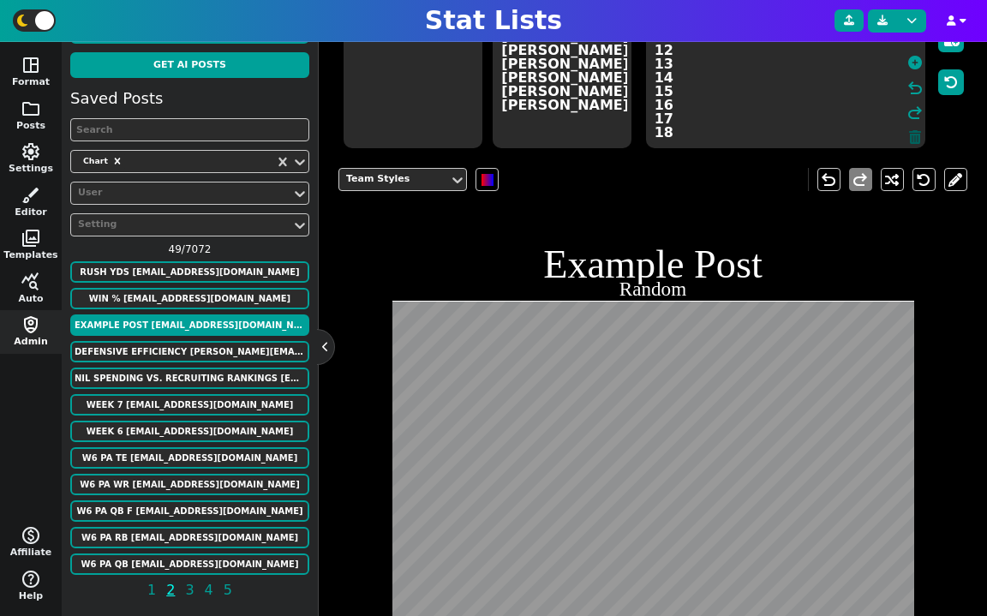
click at [918, 134] on icon at bounding box center [915, 137] width 12 height 14
click at [831, 127] on textarea at bounding box center [786, 71] width 280 height 154
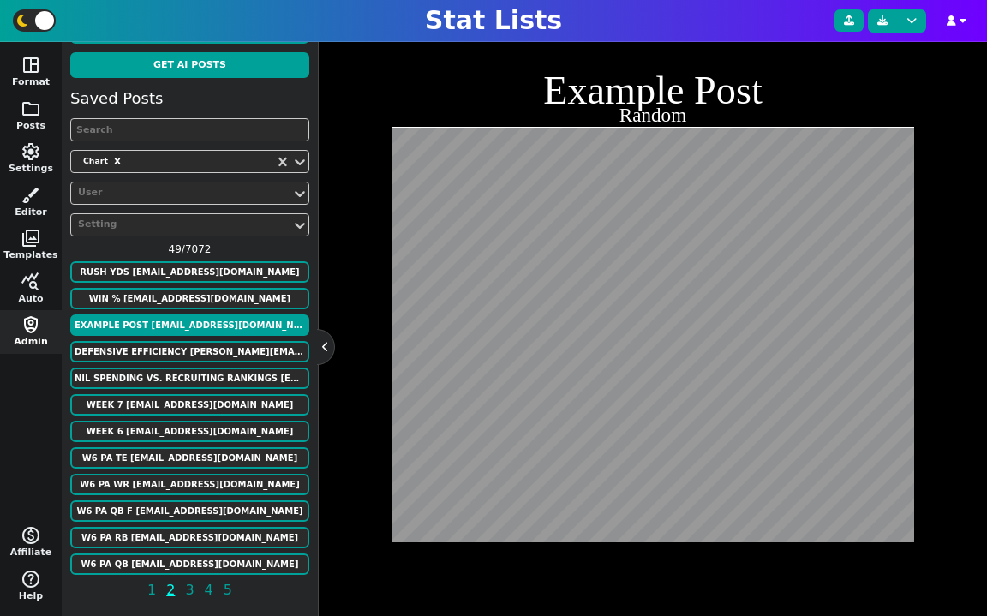
scroll to position [62, 0]
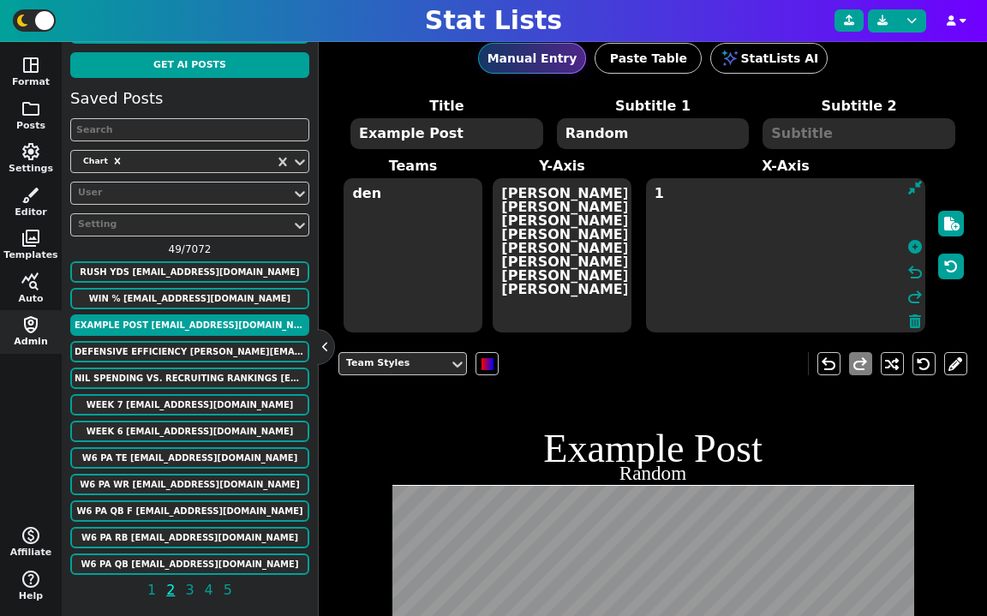
click at [415, 224] on textarea "den" at bounding box center [413, 255] width 138 height 154
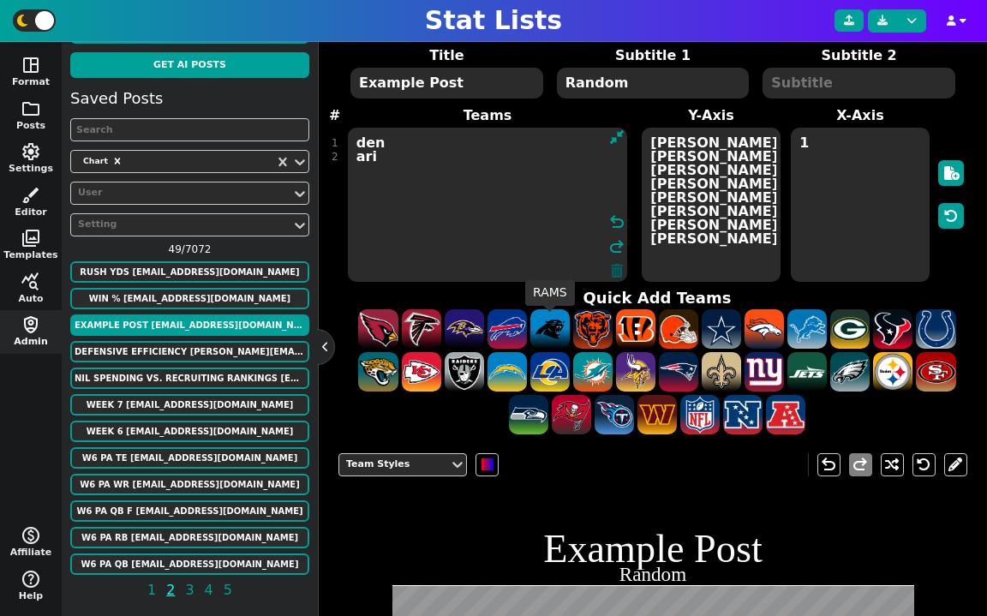
scroll to position [95, 0]
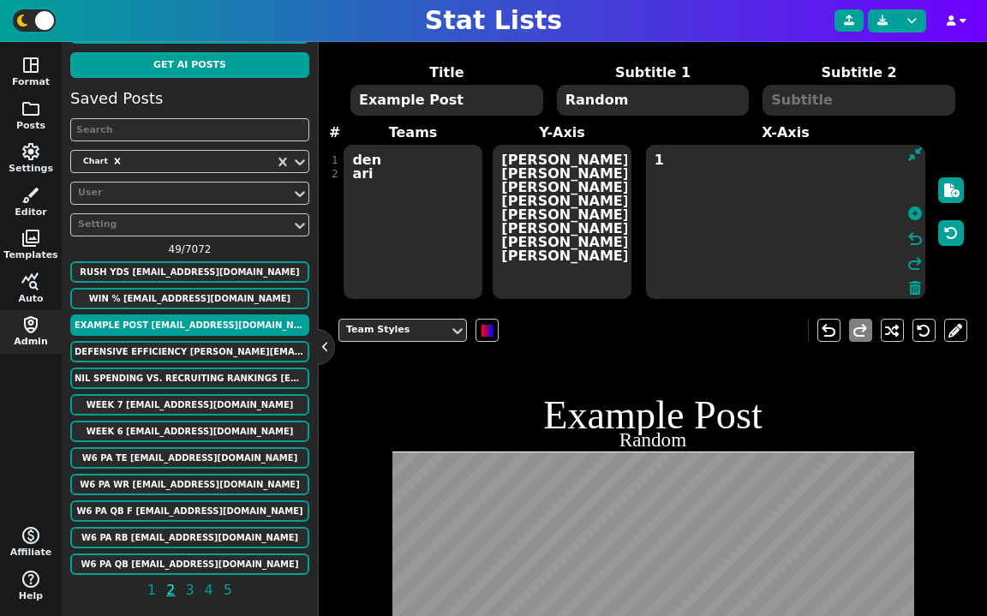
click at [824, 159] on textarea "1" at bounding box center [786, 222] width 280 height 154
click at [678, 153] on textarea "1" at bounding box center [786, 222] width 280 height 154
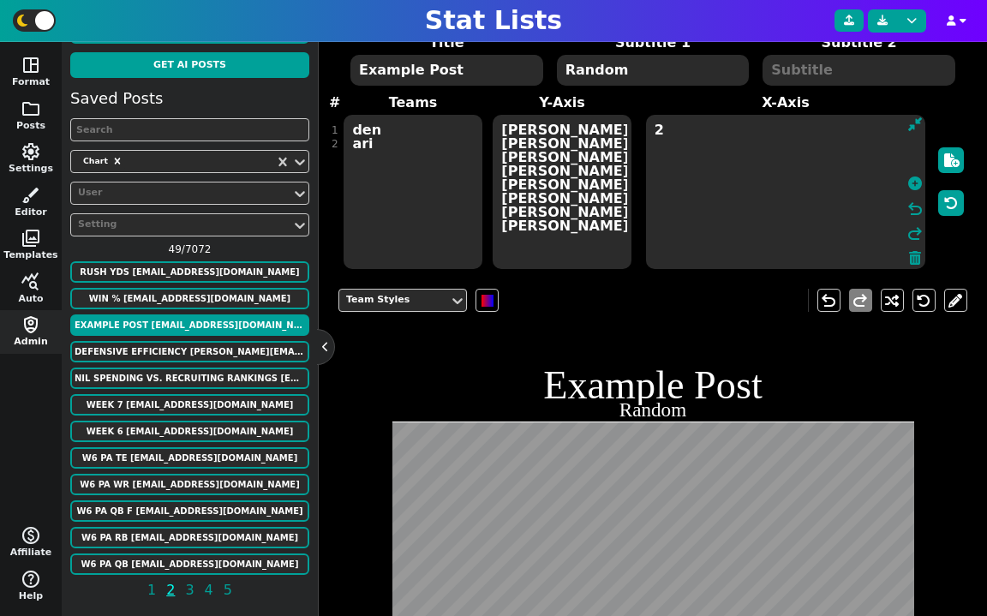
scroll to position [126, 0]
click at [391, 130] on textarea "den ari" at bounding box center [413, 191] width 138 height 154
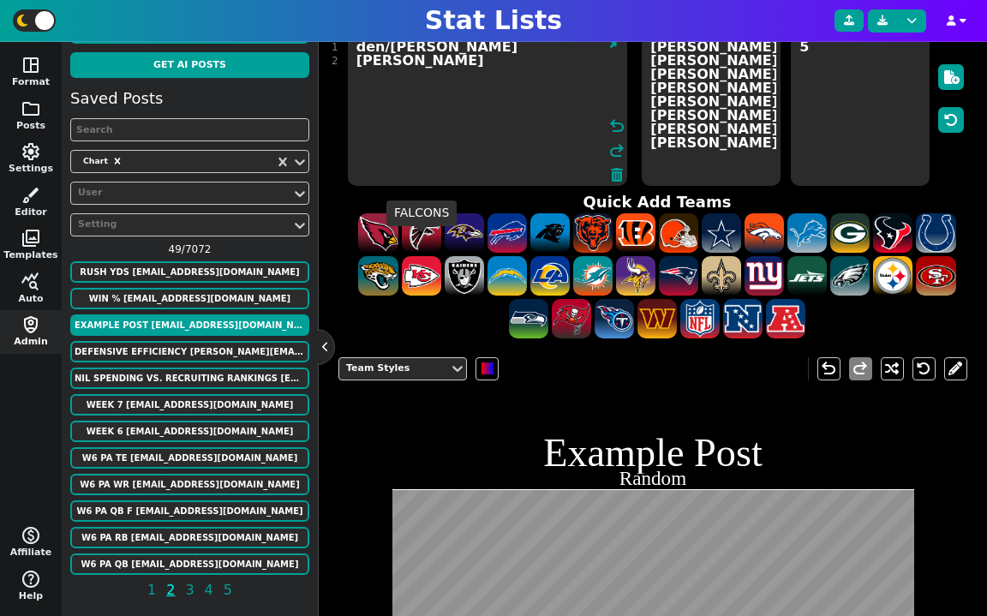
scroll to position [180, 0]
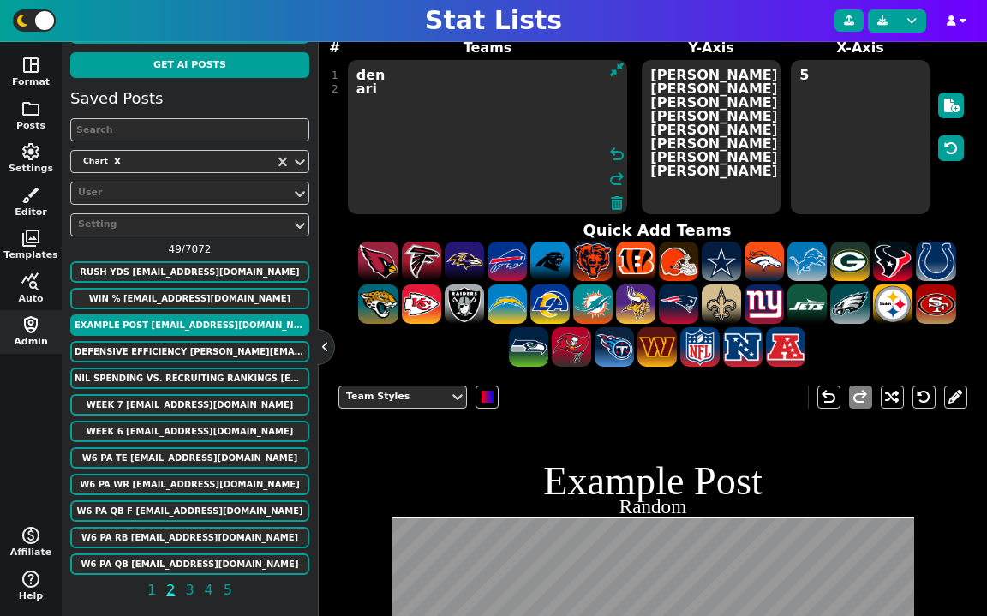
click at [718, 164] on textarea "[PERSON_NAME] [PERSON_NAME] [PERSON_NAME] [PERSON_NAME] [PERSON_NAME] [PERSON_N…" at bounding box center [711, 137] width 138 height 154
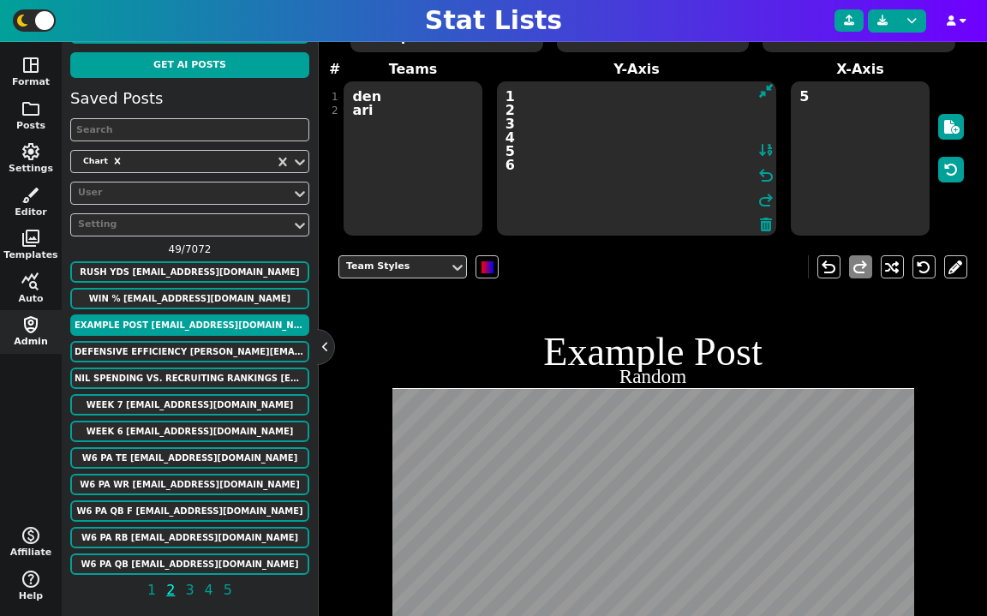
scroll to position [141, 0]
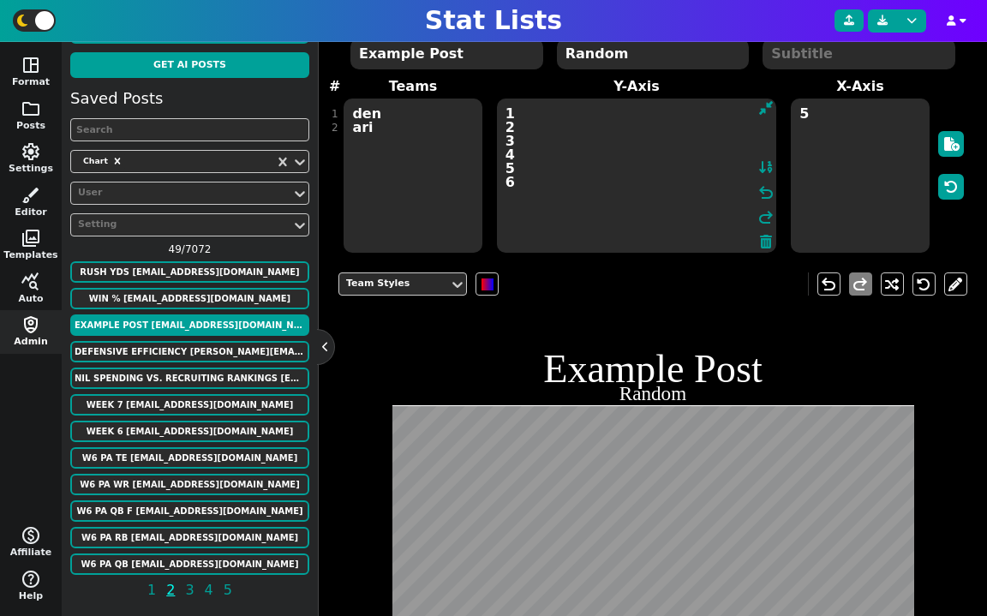
click at [821, 200] on textarea "5" at bounding box center [860, 176] width 138 height 154
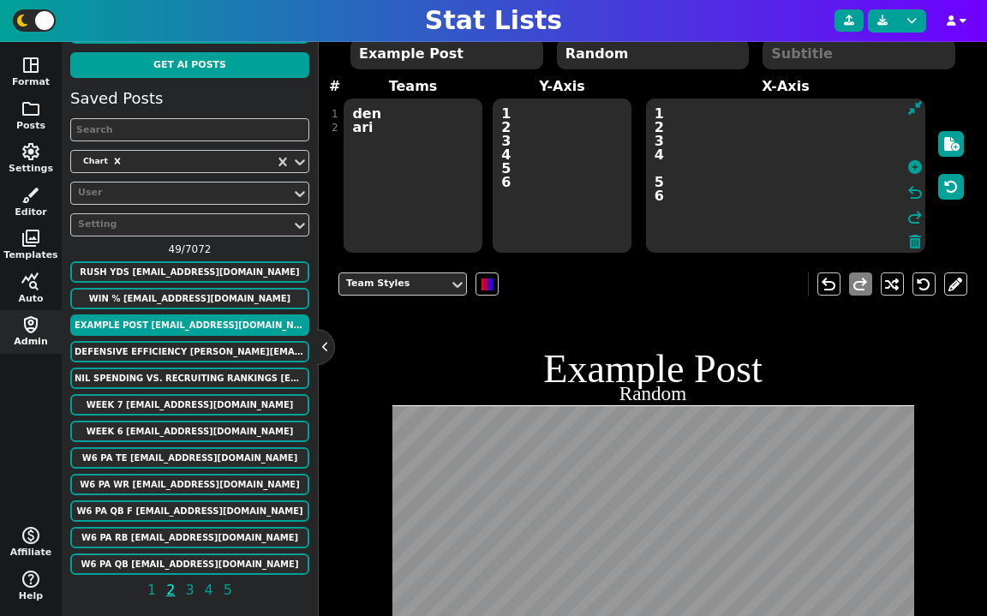
click at [713, 167] on textarea "1 2 3 4 5 6" at bounding box center [786, 176] width 280 height 154
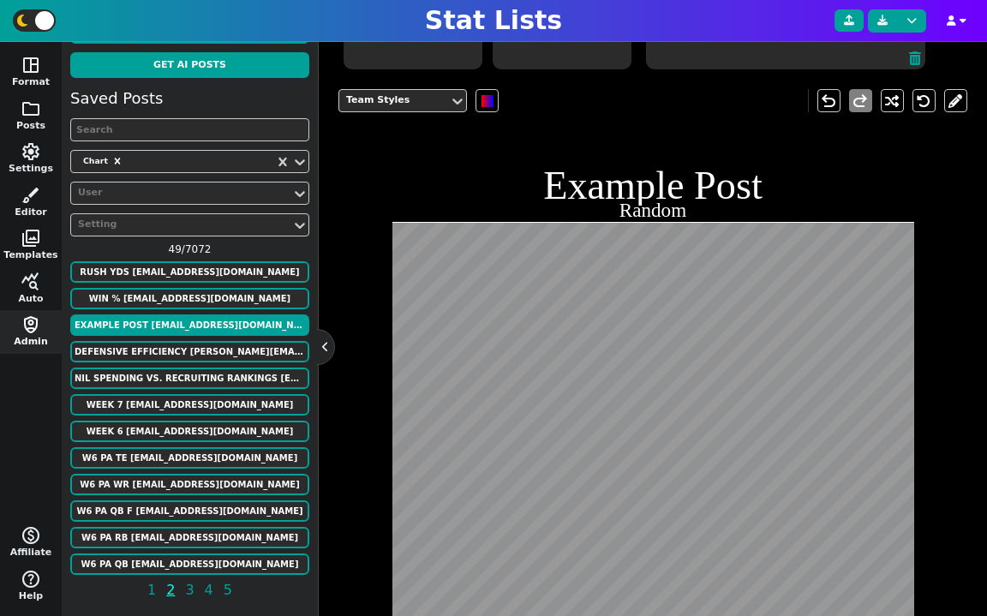
scroll to position [360, 0]
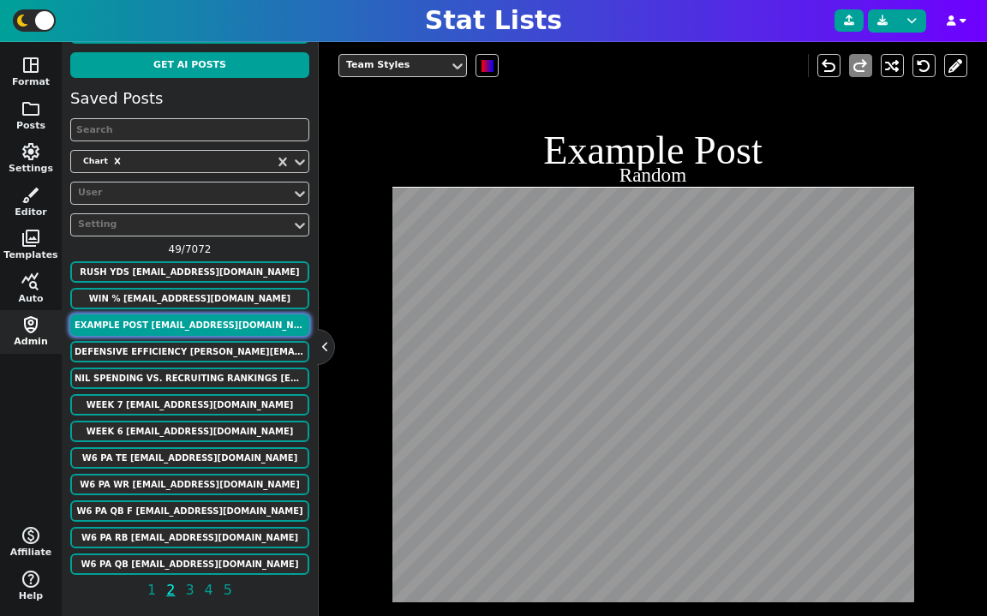
click at [230, 331] on button "Example Post [EMAIL_ADDRESS][DOMAIN_NAME]" at bounding box center [189, 324] width 239 height 21
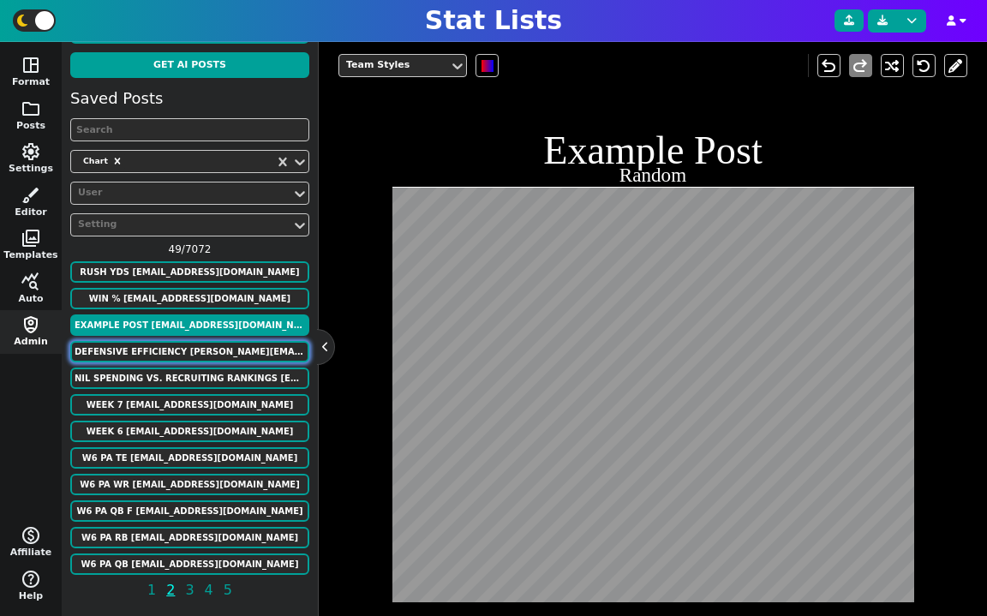
click at [206, 351] on button "defensive efficiency [PERSON_NAME][EMAIL_ADDRESS][DOMAIN_NAME]" at bounding box center [189, 351] width 239 height 21
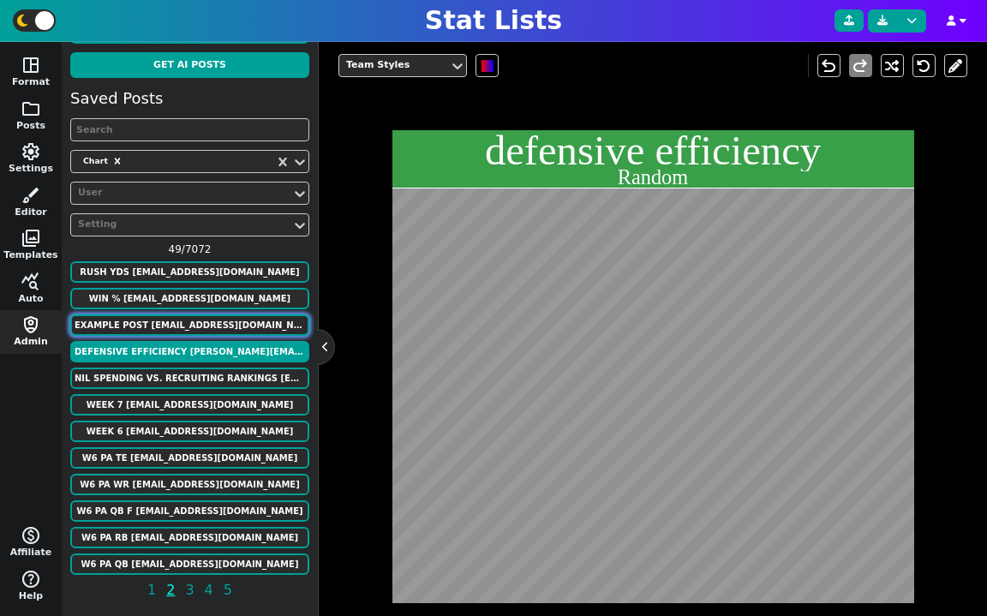
click at [213, 330] on button "Example Post [EMAIL_ADDRESS][DOMAIN_NAME]" at bounding box center [189, 324] width 239 height 21
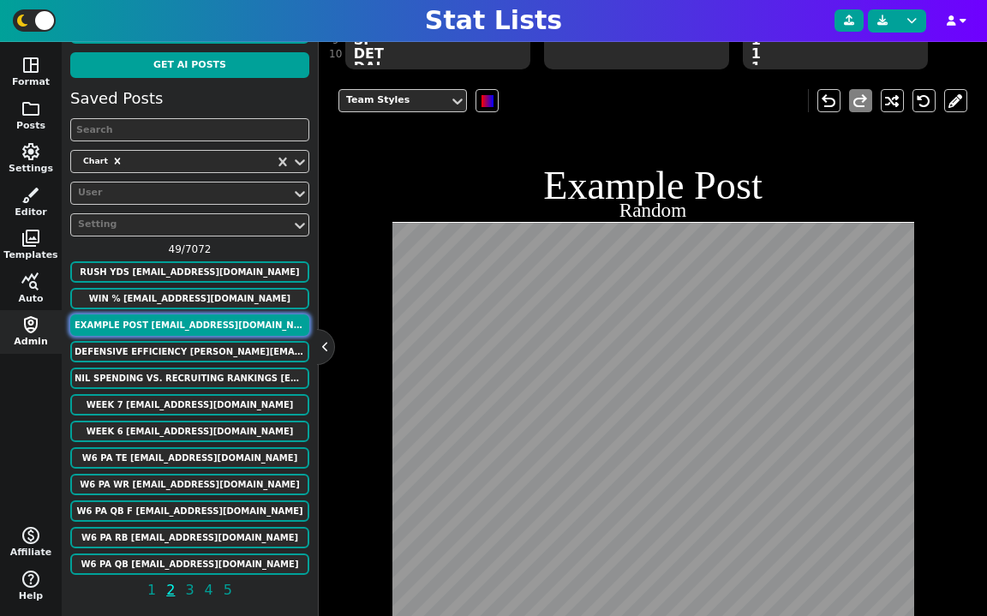
scroll to position [301, 0]
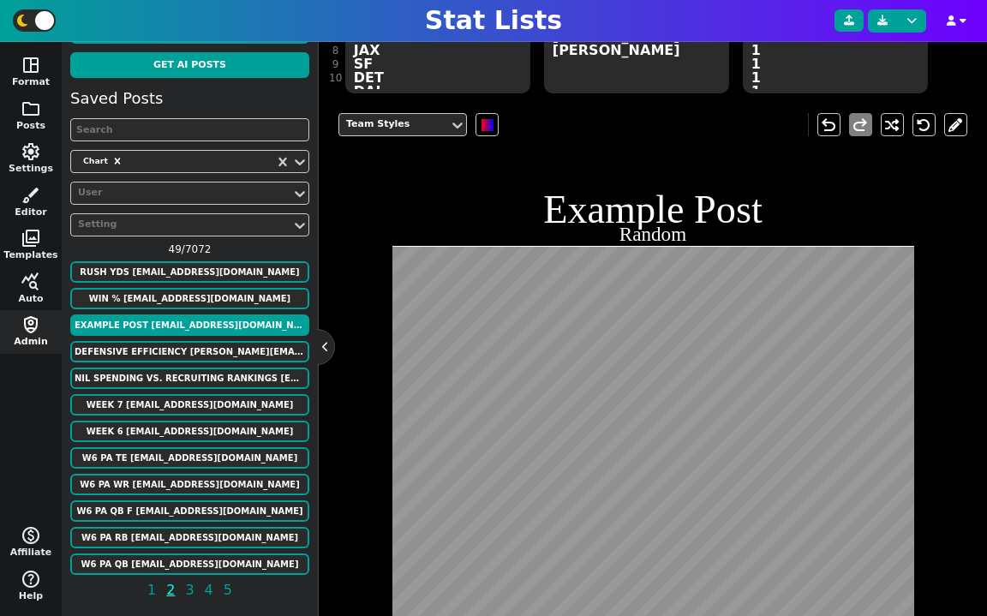
click at [435, 135] on div "Team Styles [PERSON_NAME]" at bounding box center [652, 124] width 629 height 49
click at [422, 141] on div "Team Styles [PERSON_NAME]" at bounding box center [652, 124] width 629 height 49
click at [421, 138] on div "Team Styles [PERSON_NAME]" at bounding box center [652, 124] width 629 height 49
click at [419, 132] on div "Team Styles" at bounding box center [394, 124] width 110 height 23
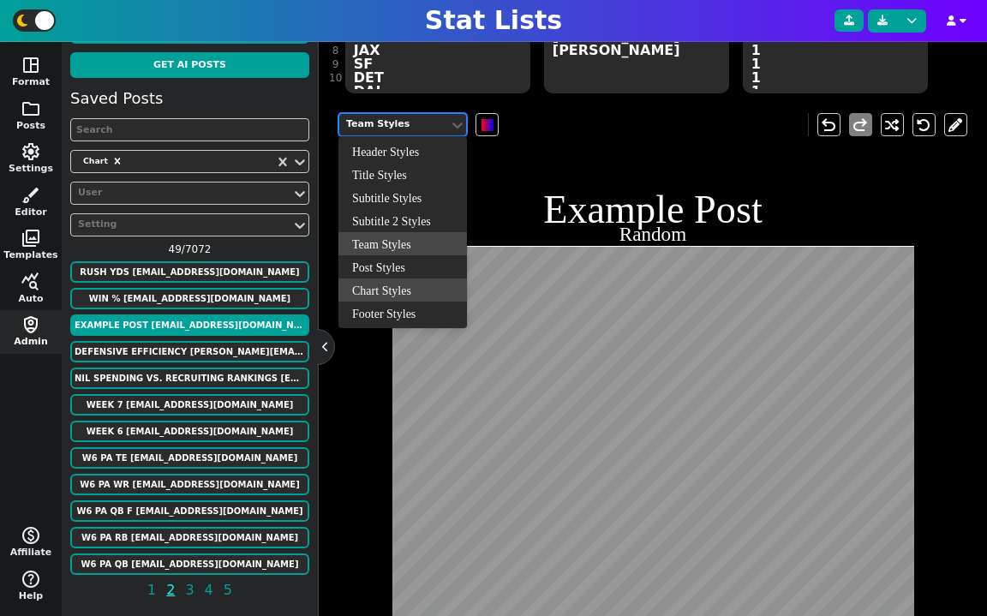
click at [409, 292] on div "Chart Styles" at bounding box center [402, 289] width 129 height 23
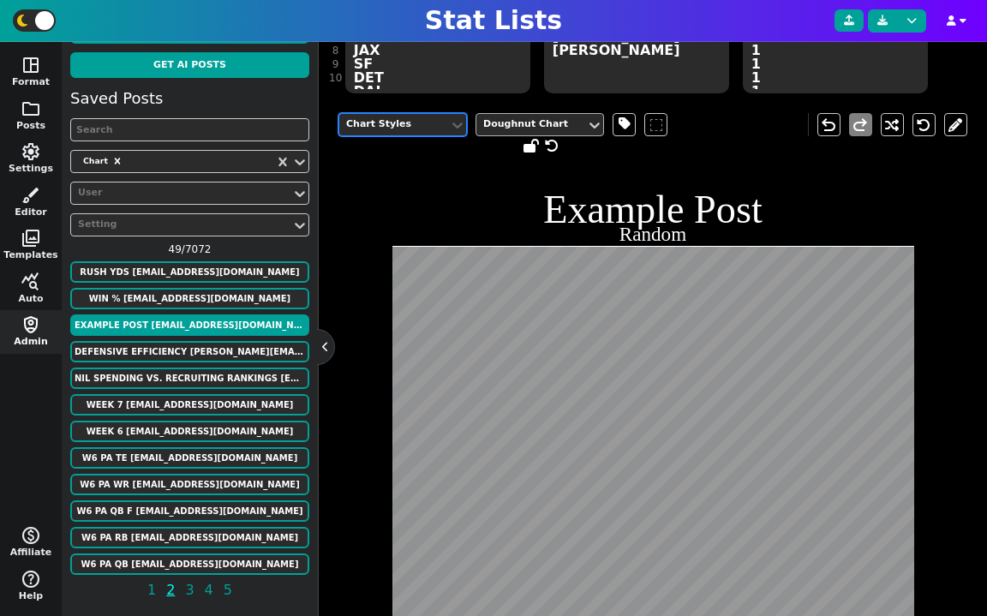
click at [548, 127] on div "Doughnut Chart" at bounding box center [531, 124] width 96 height 15
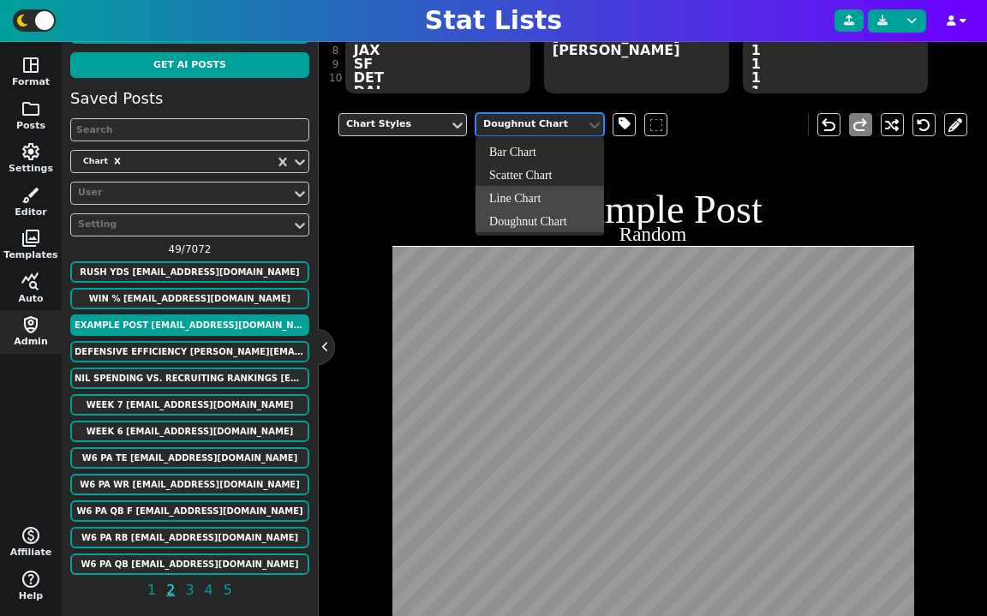
click at [537, 197] on div "Line Chart" at bounding box center [540, 197] width 129 height 23
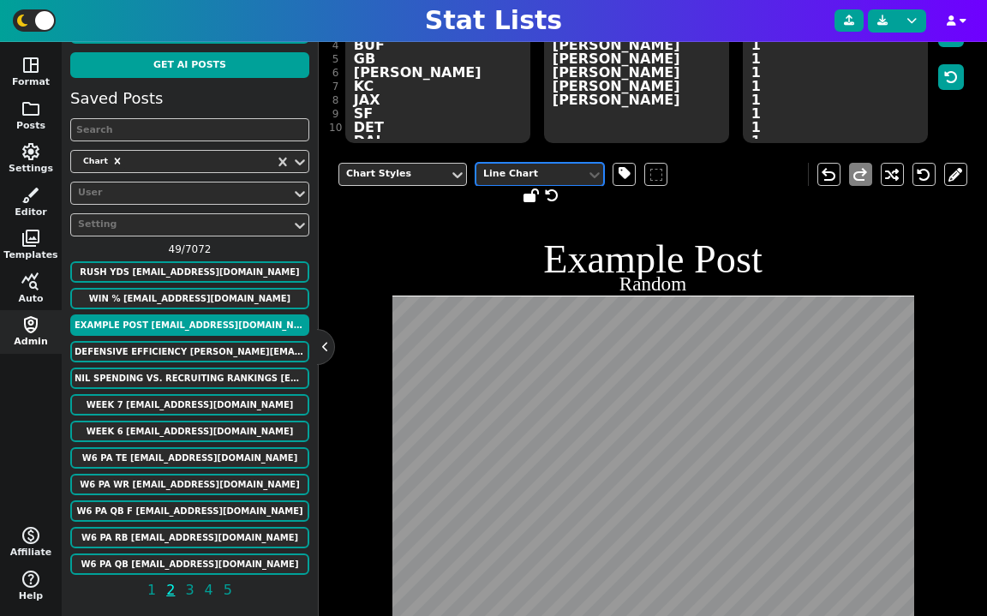
scroll to position [135, 0]
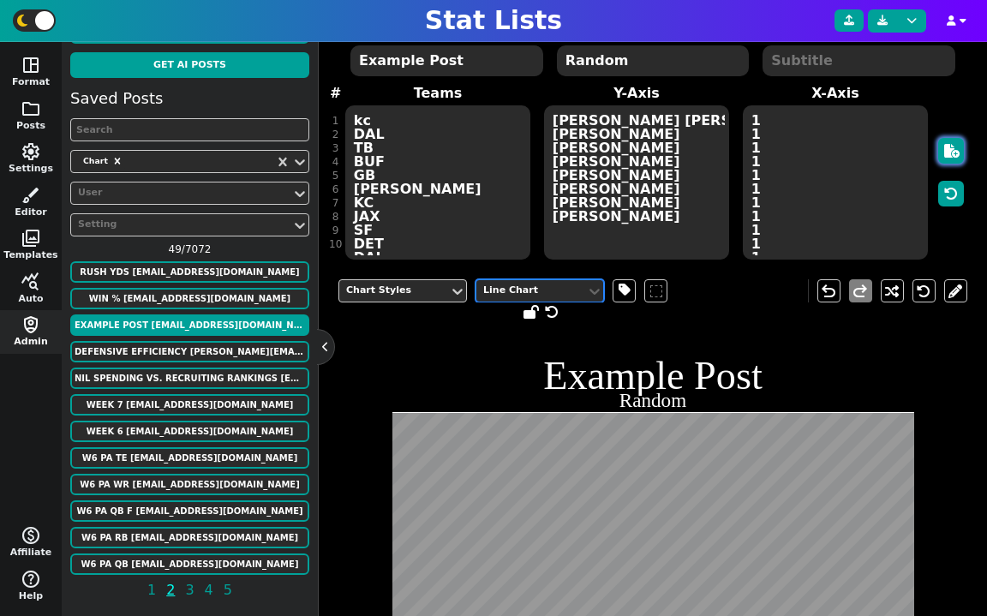
click at [955, 139] on button "button" at bounding box center [951, 151] width 26 height 26
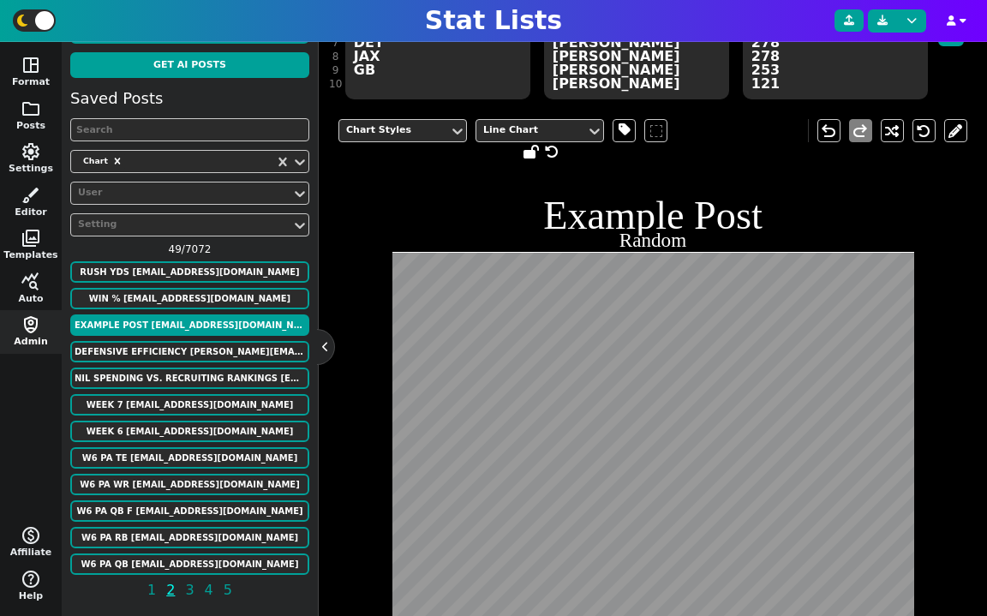
scroll to position [139, 0]
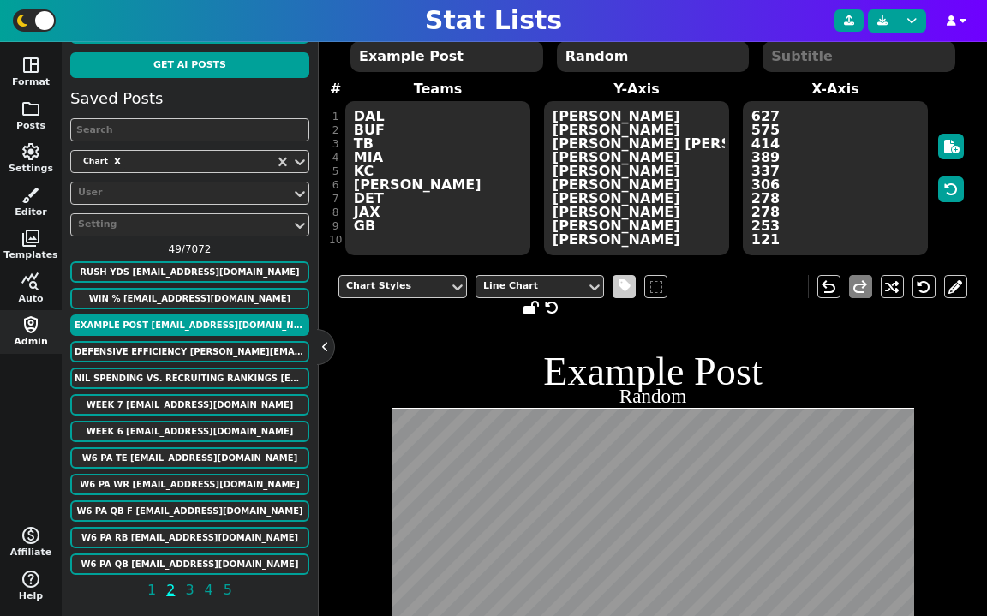
click at [620, 289] on span at bounding box center [625, 286] width 12 height 21
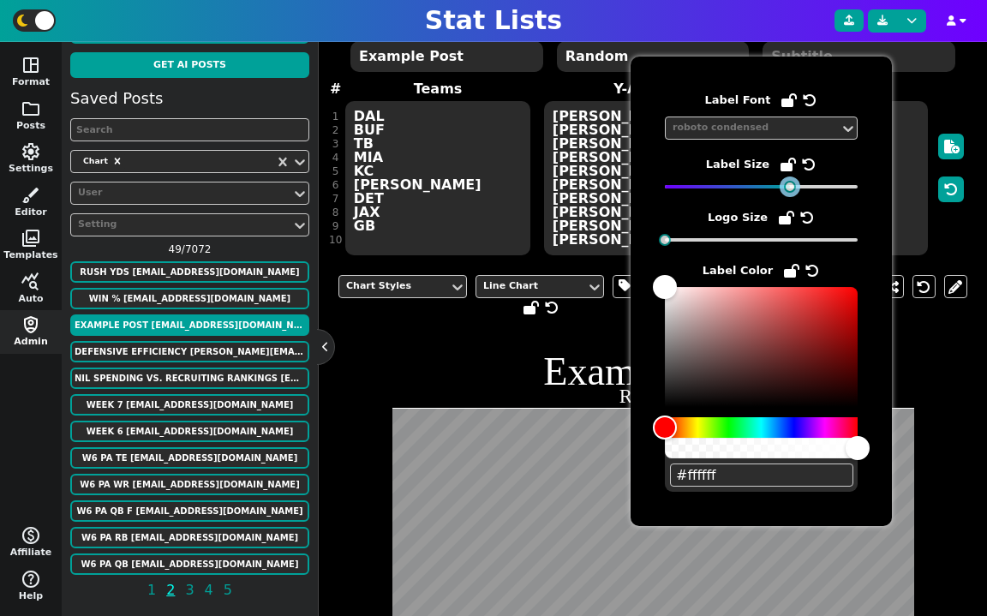
drag, startPoint x: 705, startPoint y: 185, endPoint x: 793, endPoint y: 191, distance: 87.6
click at [793, 191] on div at bounding box center [790, 187] width 12 height 12
drag, startPoint x: 793, startPoint y: 189, endPoint x: 735, endPoint y: 189, distance: 58.3
click at [784, 189] on div at bounding box center [790, 187] width 12 height 12
click at [802, 167] on icon at bounding box center [809, 165] width 14 height 14
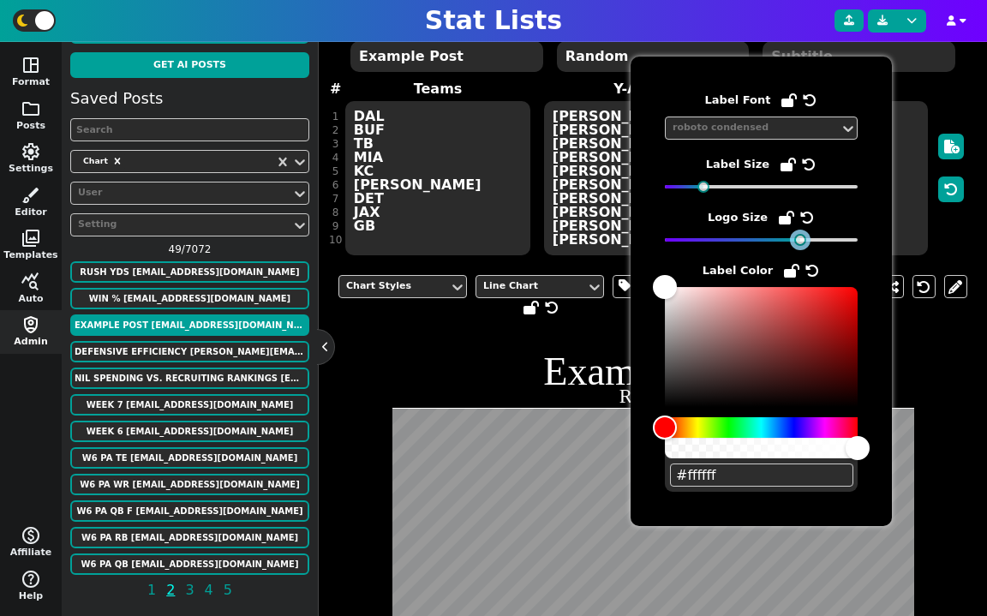
drag, startPoint x: 666, startPoint y: 239, endPoint x: 801, endPoint y: 255, distance: 136.4
click at [801, 255] on div "Label Font roboto condensed Label Size Logo Size Label Color #ffffff" at bounding box center [761, 291] width 193 height 401
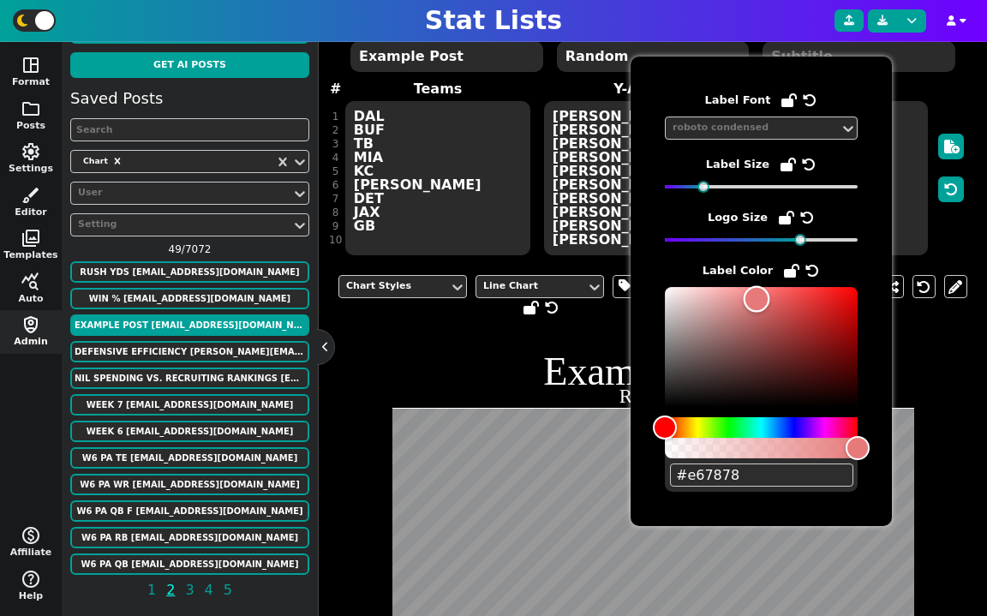
click at [757, 299] on div "Color" at bounding box center [761, 347] width 193 height 120
click at [922, 119] on span "627 575 414 389 337 306 278 278 253 121" at bounding box center [835, 178] width 189 height 158
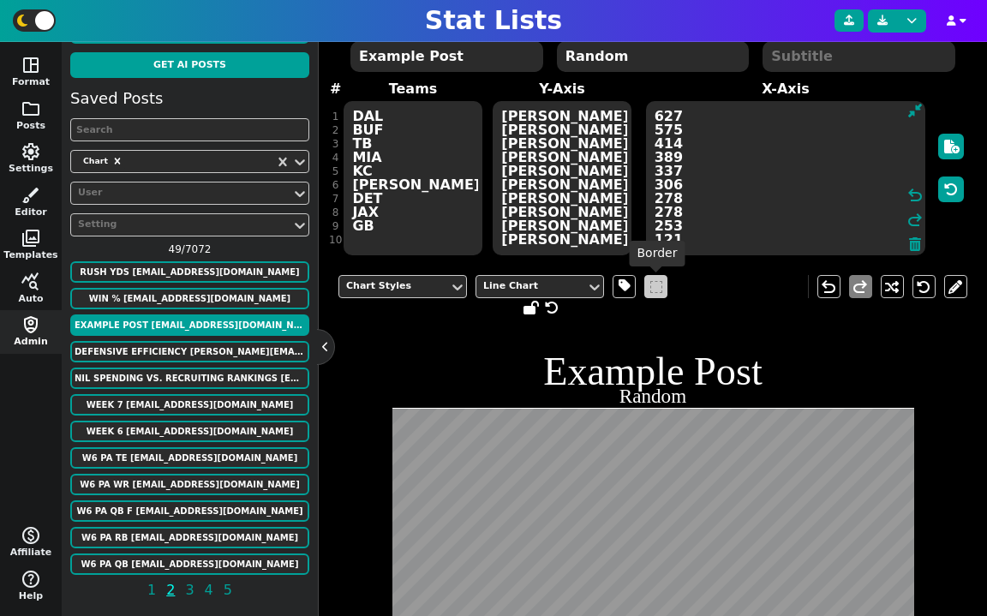
click at [662, 281] on span at bounding box center [656, 287] width 12 height 12
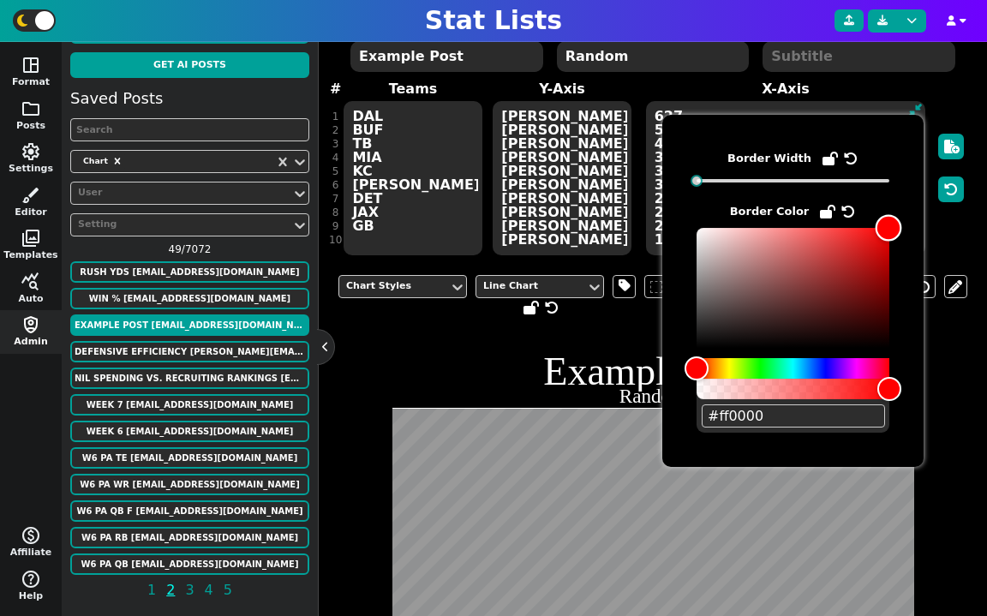
drag, startPoint x: 757, startPoint y: 288, endPoint x: 893, endPoint y: 224, distance: 150.3
click at [889, 228] on div "Color" at bounding box center [793, 288] width 193 height 120
drag, startPoint x: 699, startPoint y: 183, endPoint x: 900, endPoint y: 203, distance: 201.5
click at [898, 203] on div "Border Width Border Color #ff0000" at bounding box center [792, 291] width 261 height 352
click at [568, 369] on h1 "Example Post" at bounding box center [653, 371] width 522 height 39
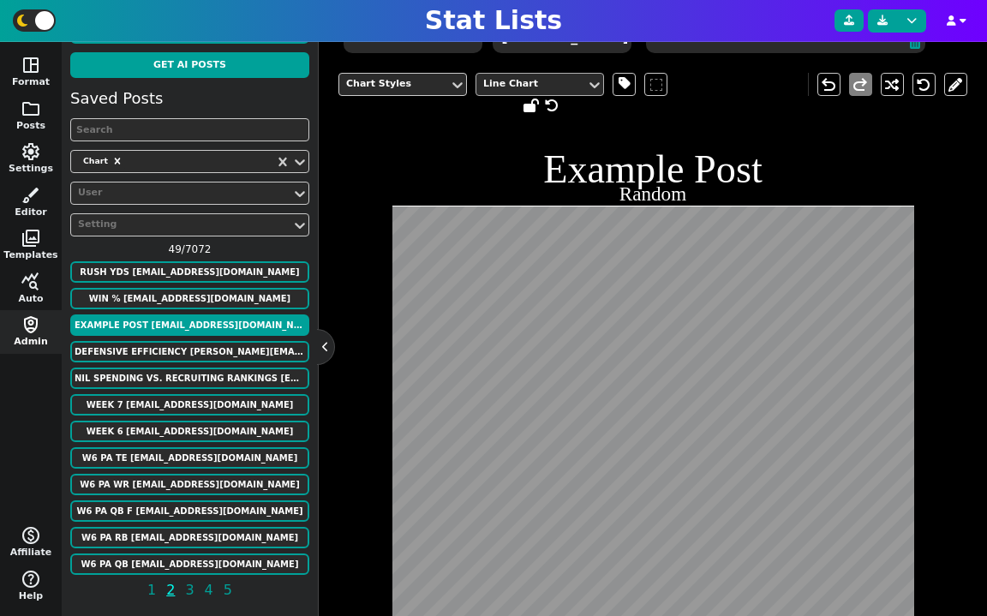
scroll to position [256, 0]
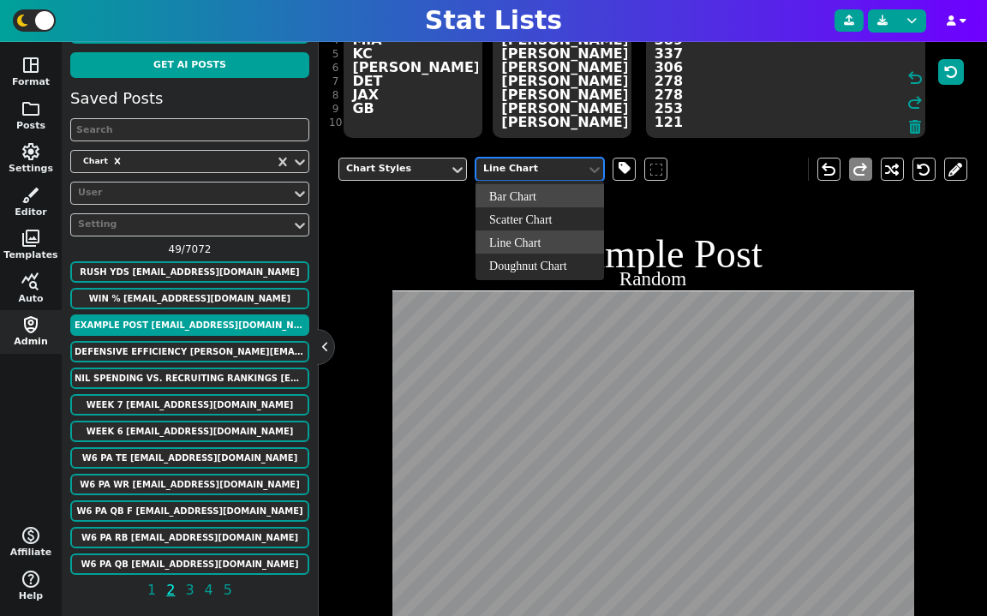
click at [510, 166] on div "Line Chart" at bounding box center [531, 169] width 96 height 15
click at [534, 257] on div "Doughnut Chart" at bounding box center [540, 265] width 129 height 23
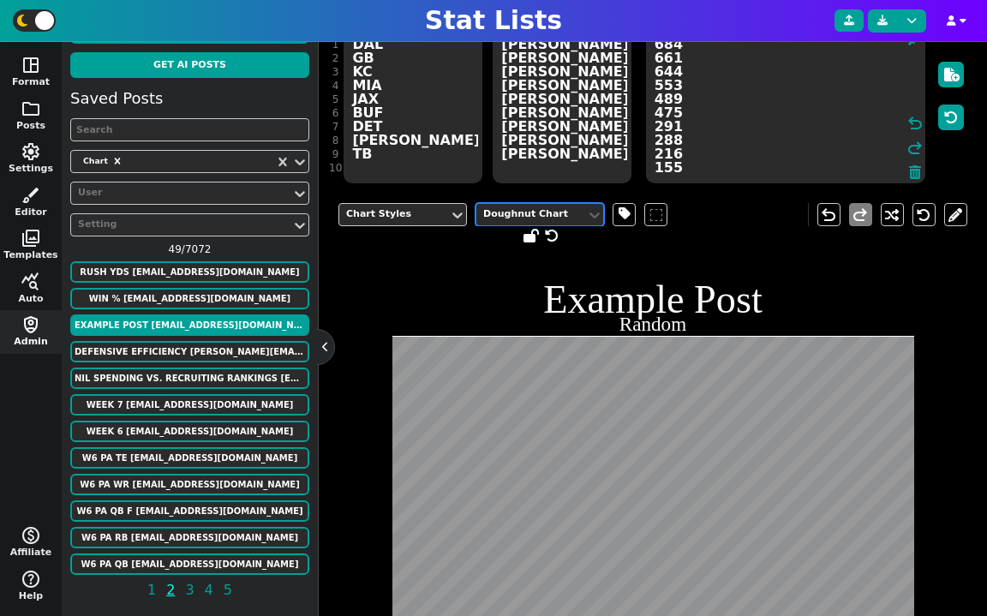
scroll to position [172, 0]
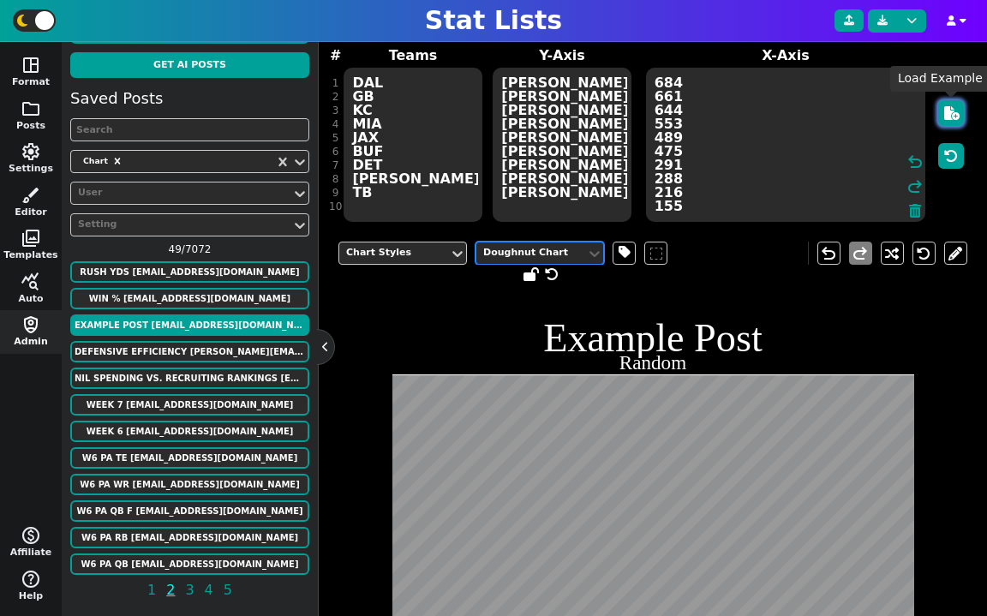
click at [955, 117] on icon "button" at bounding box center [951, 113] width 15 height 14
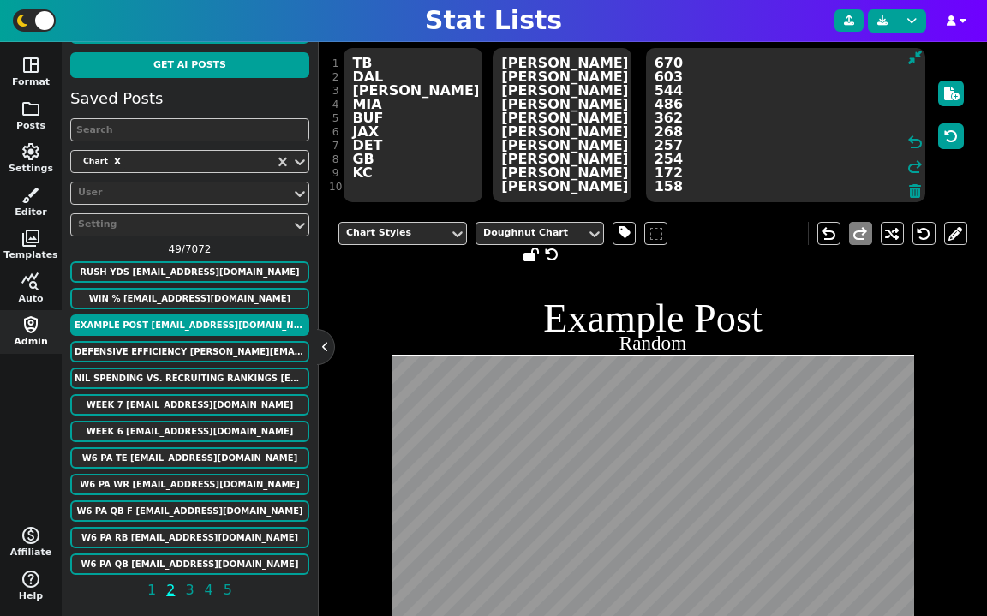
scroll to position [241, 0]
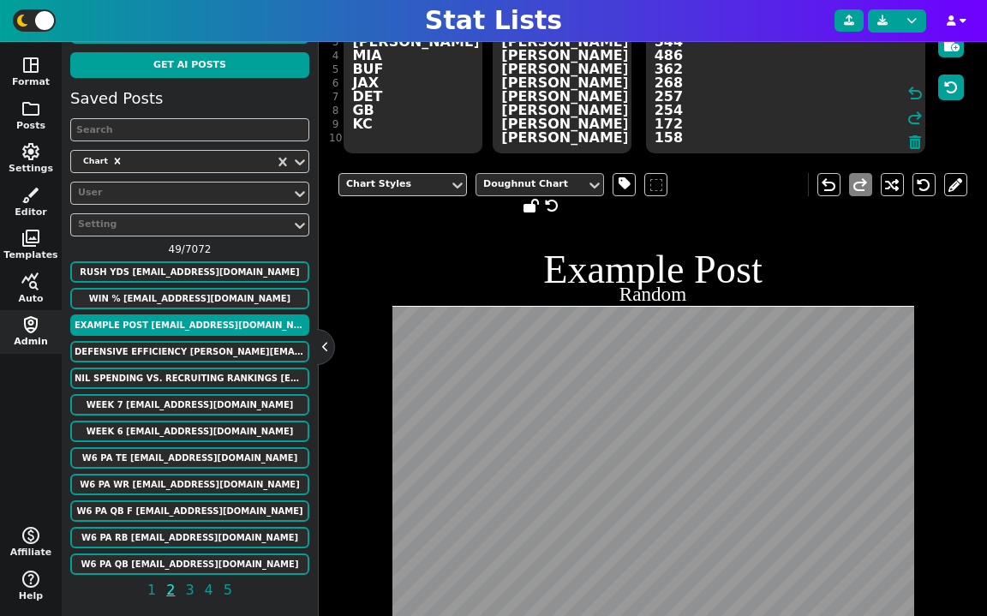
click at [567, 178] on div "Doughnut Chart" at bounding box center [531, 184] width 96 height 15
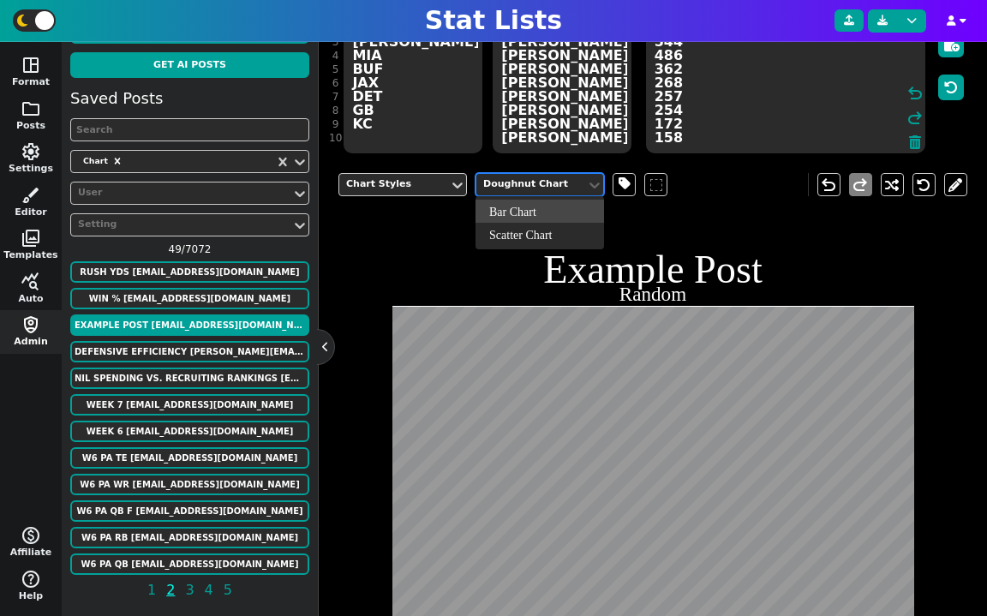
click at [763, 252] on h1 "Example Post" at bounding box center [653, 269] width 522 height 39
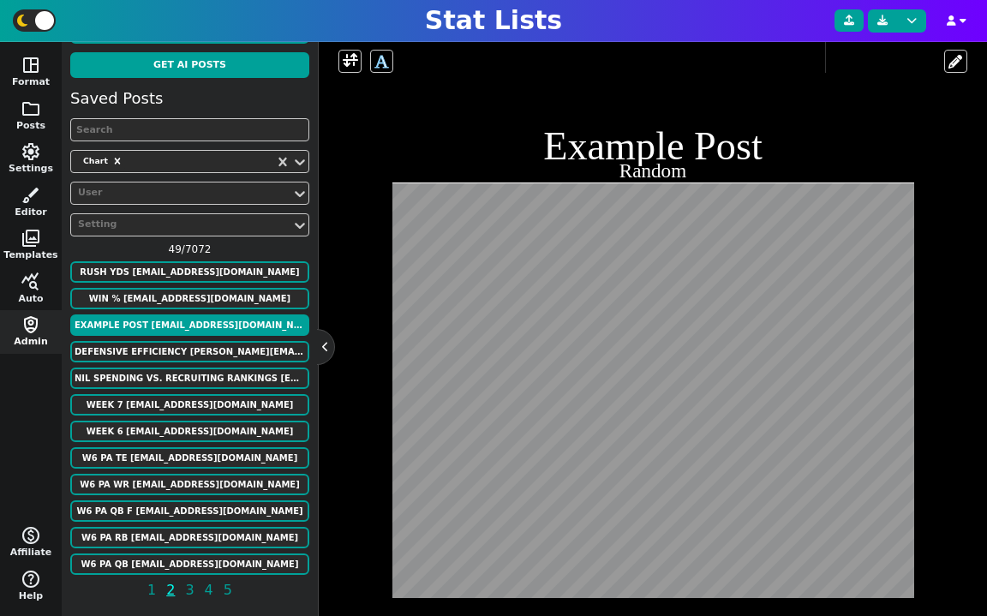
scroll to position [452, 0]
